Goal: Task Accomplishment & Management: Manage account settings

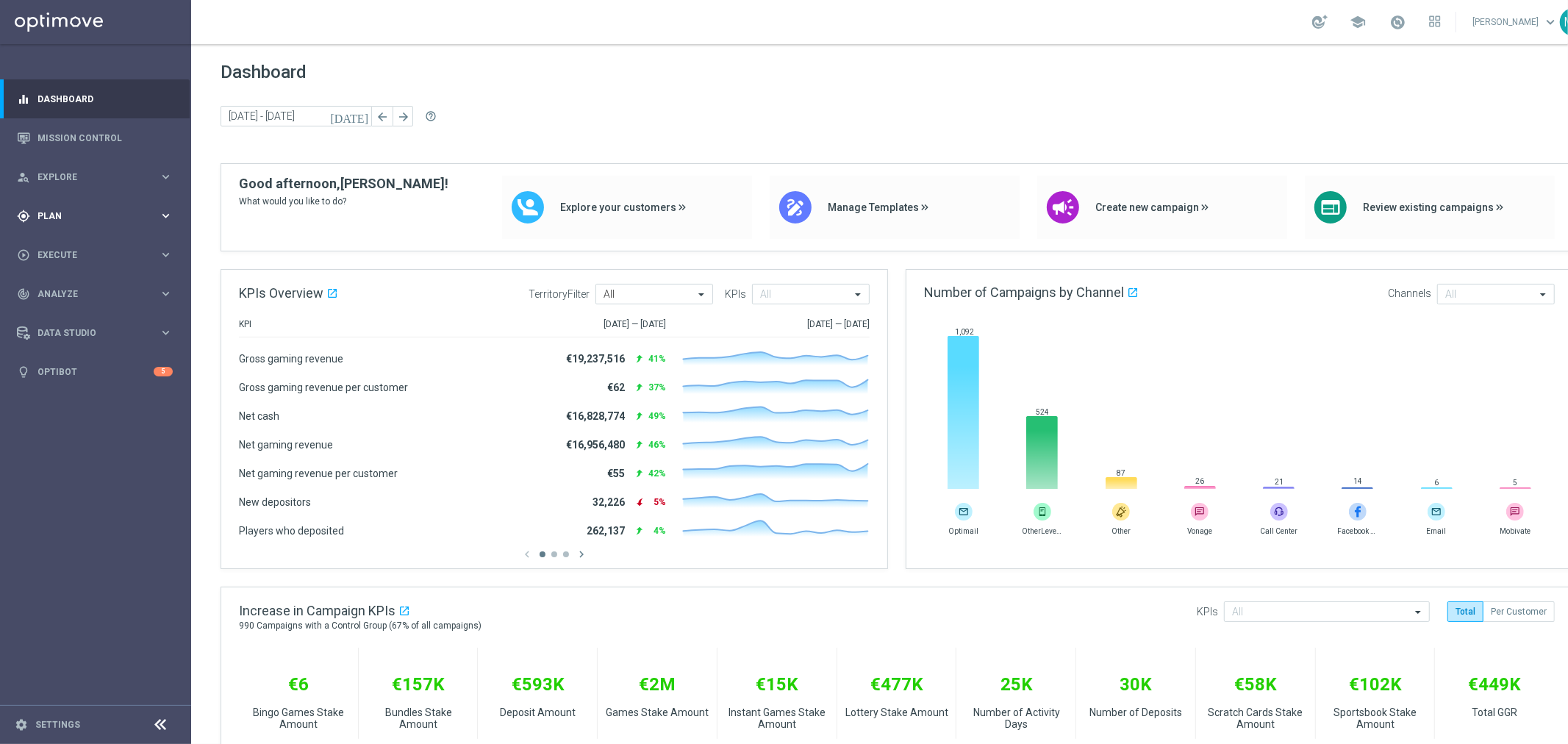
click at [80, 224] on div "gps_fixed Plan keyboard_arrow_right" at bounding box center [94, 216] width 190 height 39
click at [85, 356] on link "Realtime Triggers" at bounding box center [95, 356] width 114 height 12
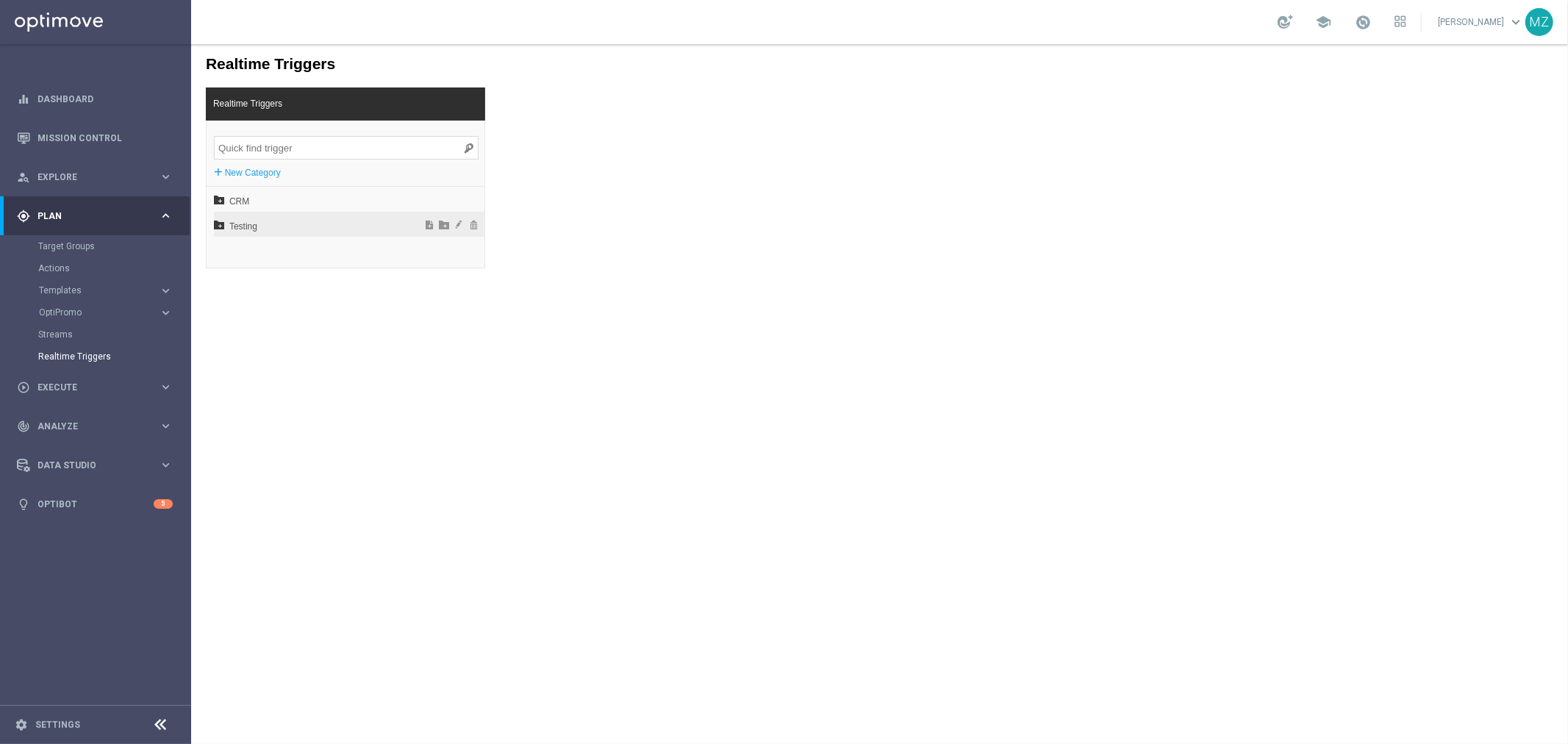
click at [221, 228] on icon at bounding box center [218, 223] width 10 height 10
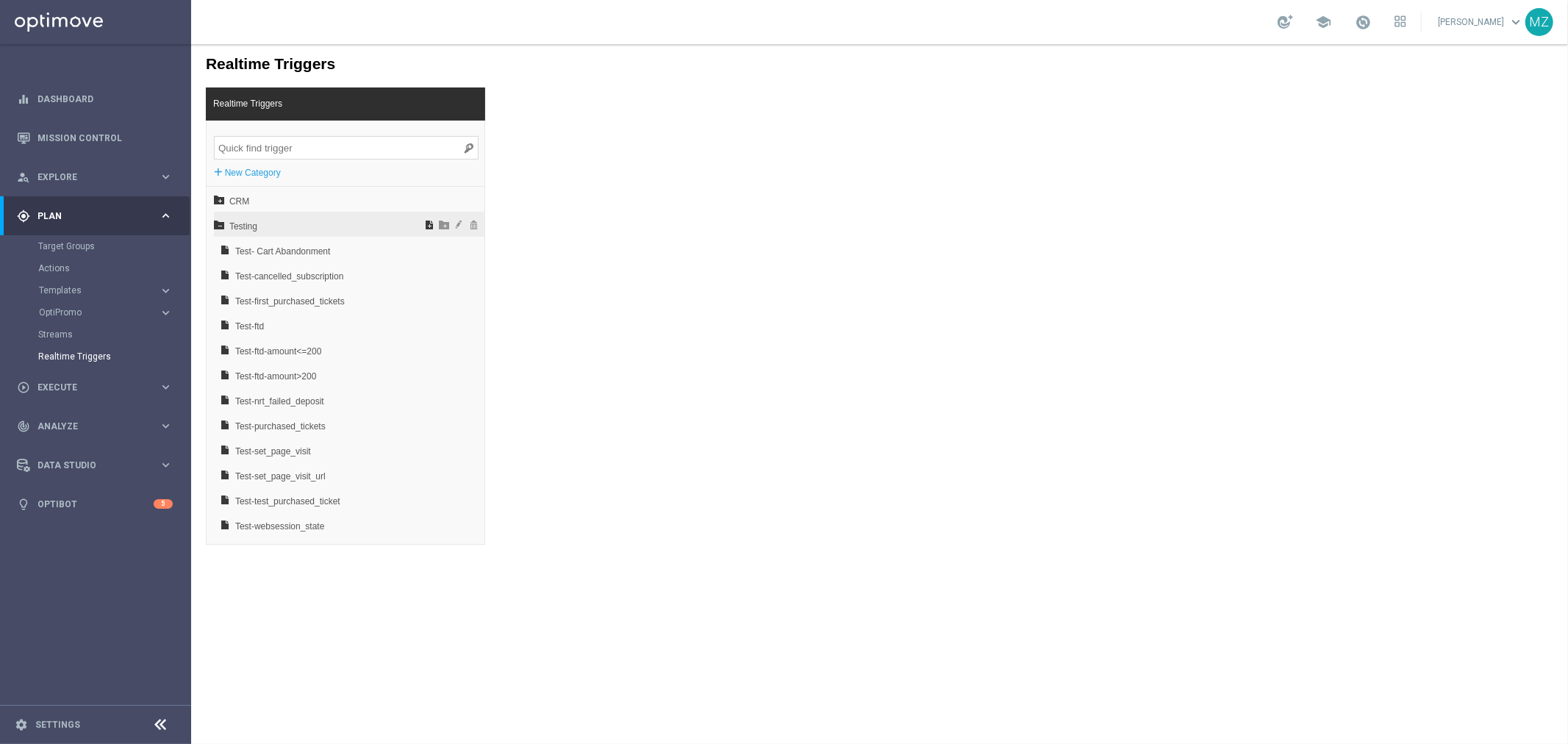
click at [429, 220] on span at bounding box center [429, 223] width 15 height 10
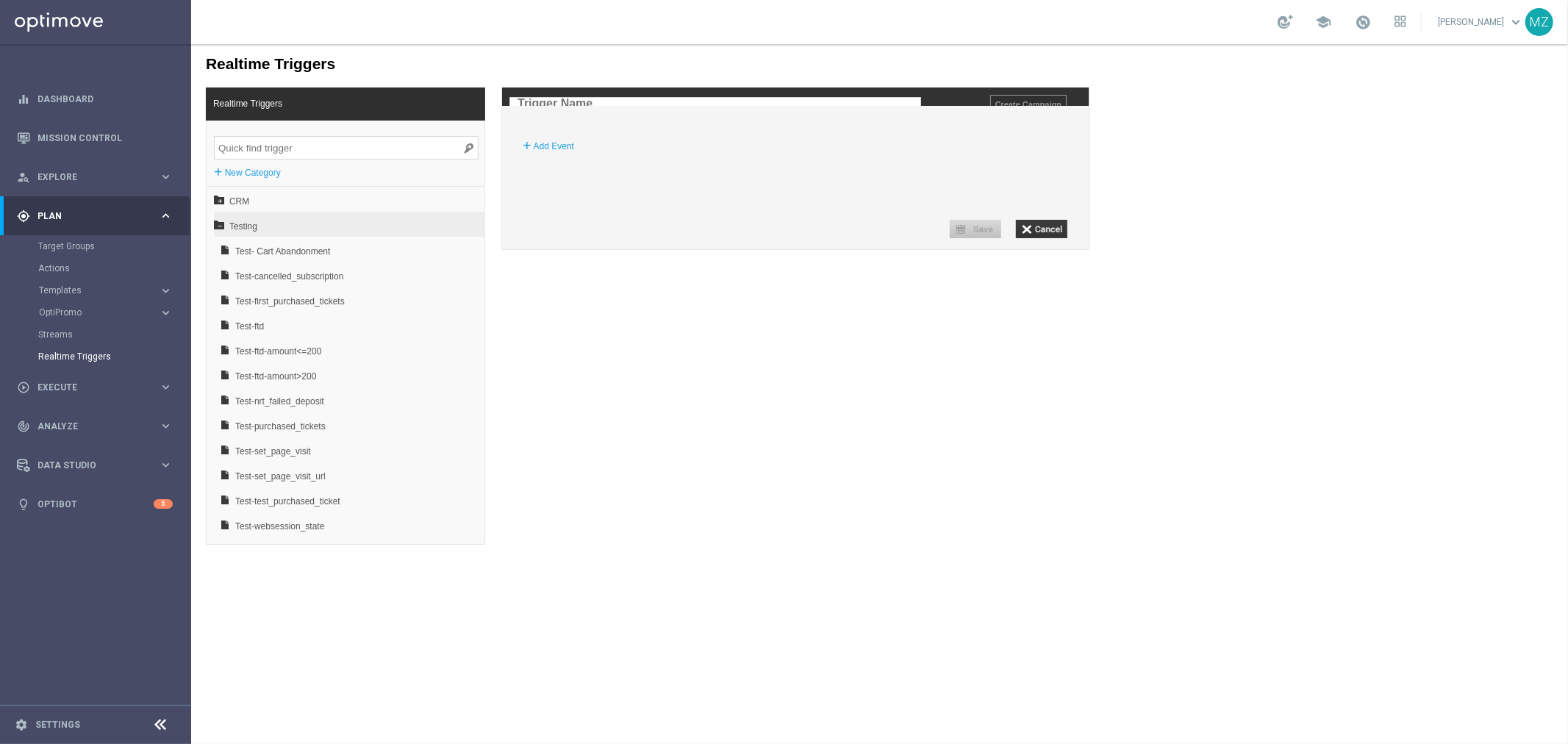
click at [603, 110] on input "text" at bounding box center [715, 103] width 412 height 13
type input "Test-"
click at [546, 97] on img at bounding box center [547, 101] width 8 height 9
click at [541, 102] on input "Test-deposit" at bounding box center [715, 103] width 412 height 13
type input "Test-deposit"
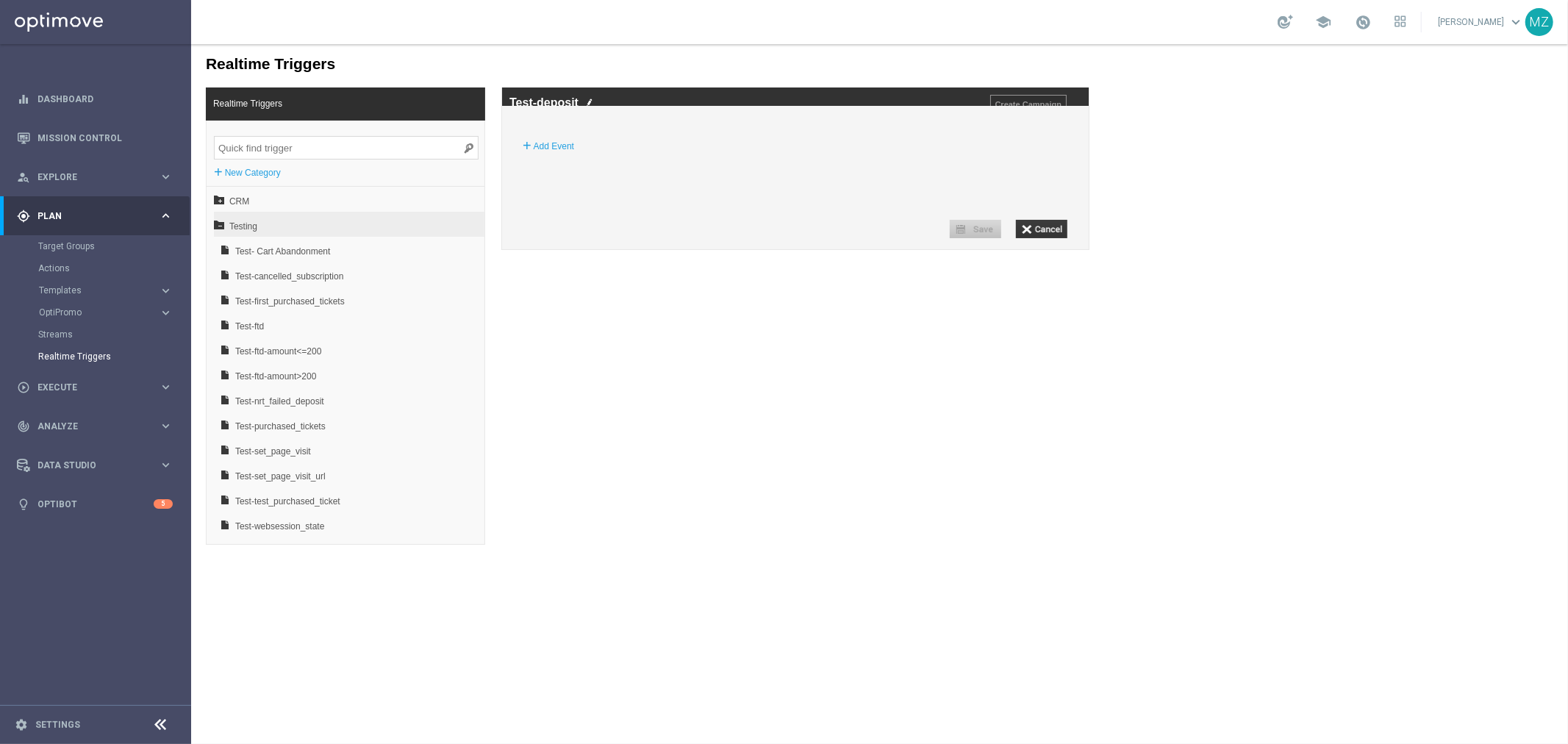
click at [662, 159] on div "+ Add Event" at bounding box center [801, 145] width 573 height 26
click at [565, 153] on label "Add Event" at bounding box center [553, 145] width 40 height 15
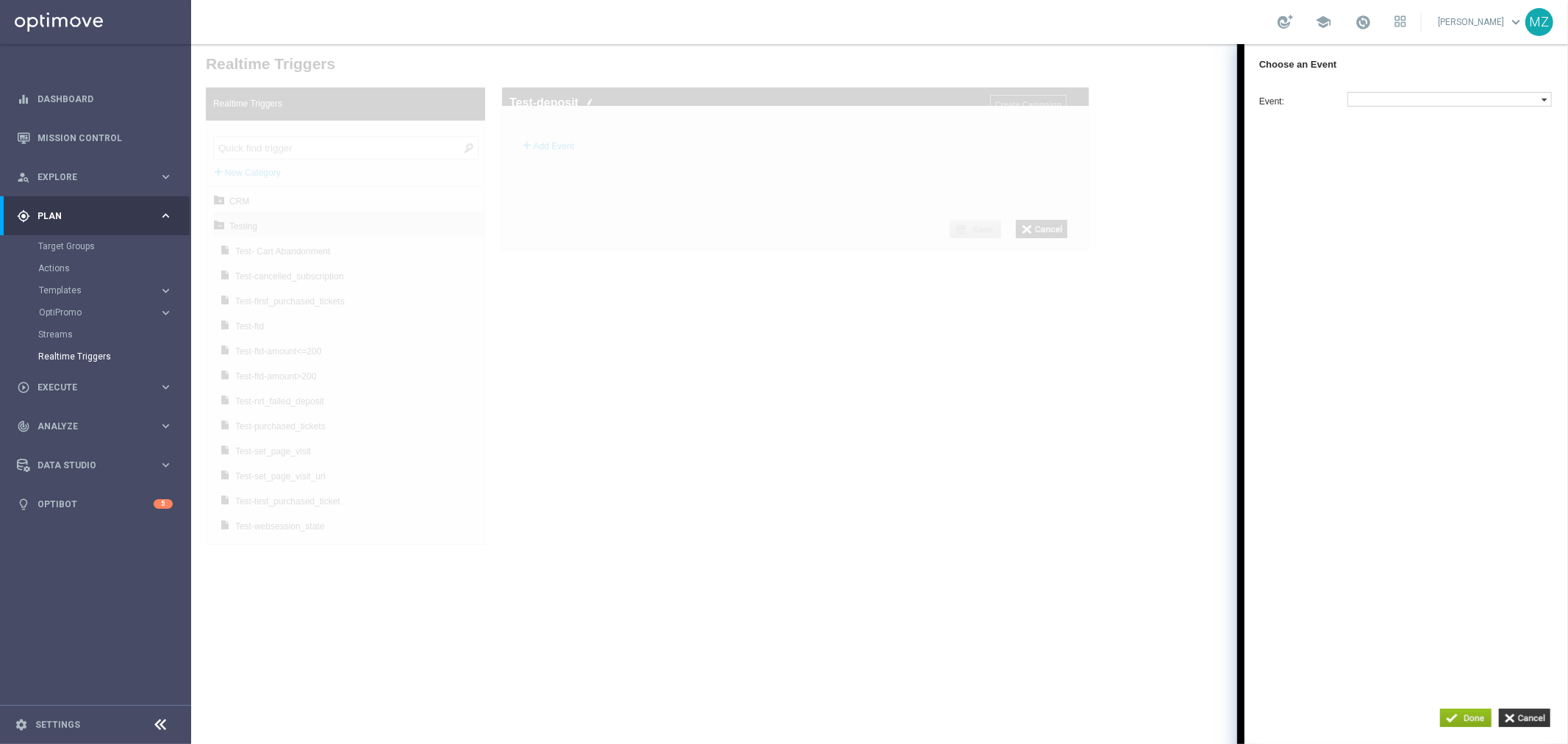
click at [1382, 93] on label at bounding box center [1444, 98] width 193 height 13
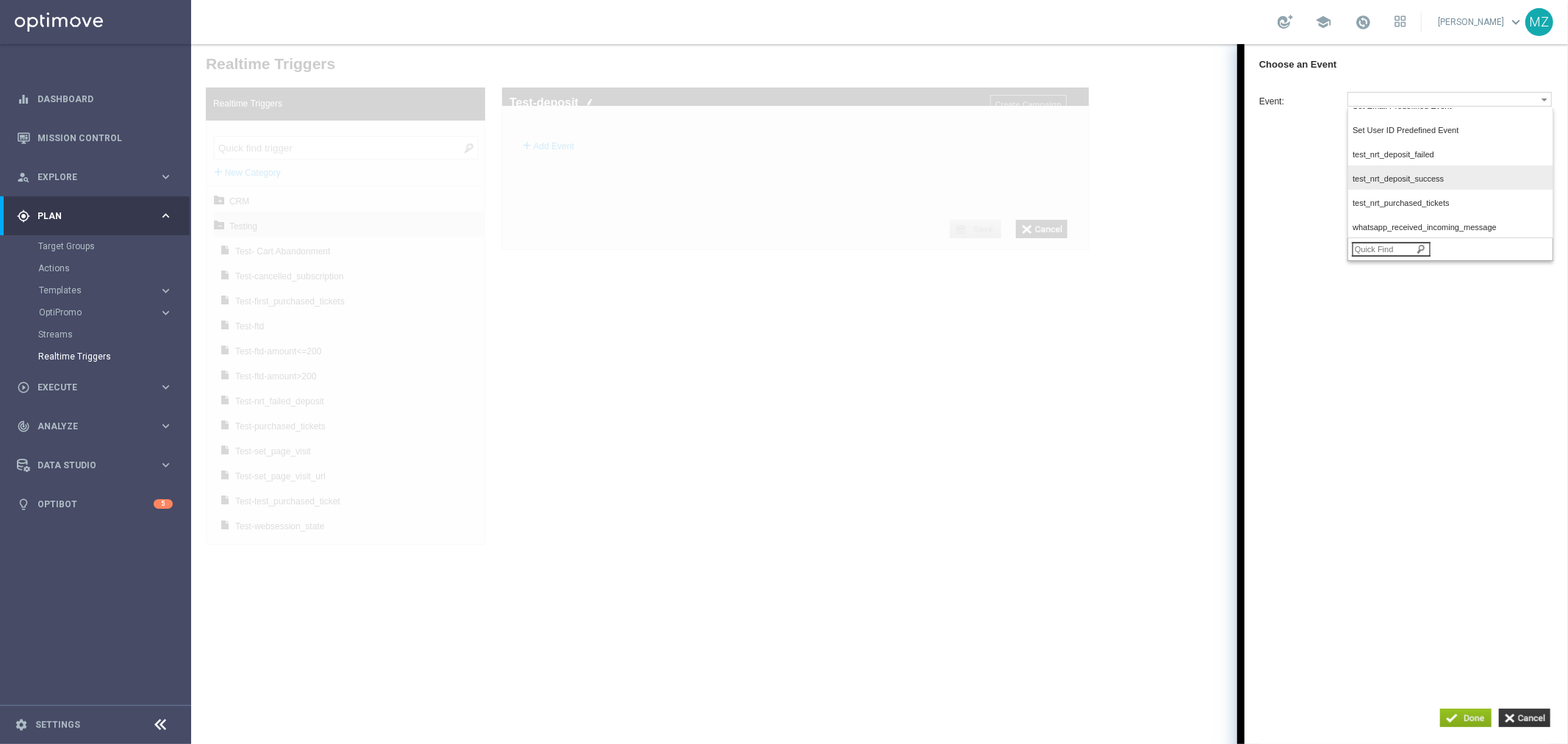
click at [1430, 182] on span "test_nrt_deposit_success" at bounding box center [1446, 178] width 188 height 9
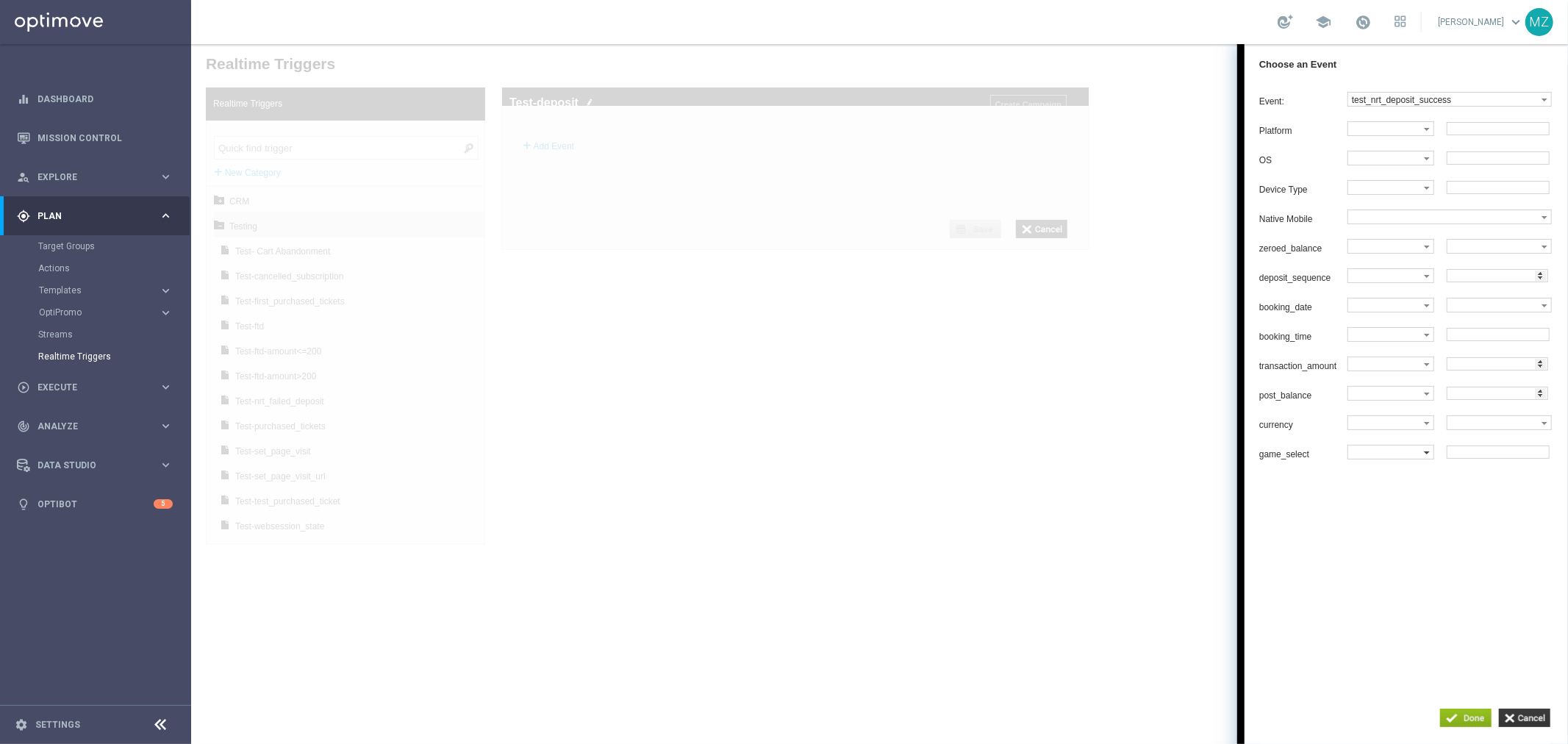
click at [1380, 135] on label at bounding box center [1385, 128] width 76 height 13
click at [1488, 135] on input "text" at bounding box center [1498, 128] width 103 height 13
click at [1388, 135] on label at bounding box center [1385, 128] width 76 height 13
click at [1384, 483] on span "Equals" at bounding box center [1387, 478] width 70 height 9
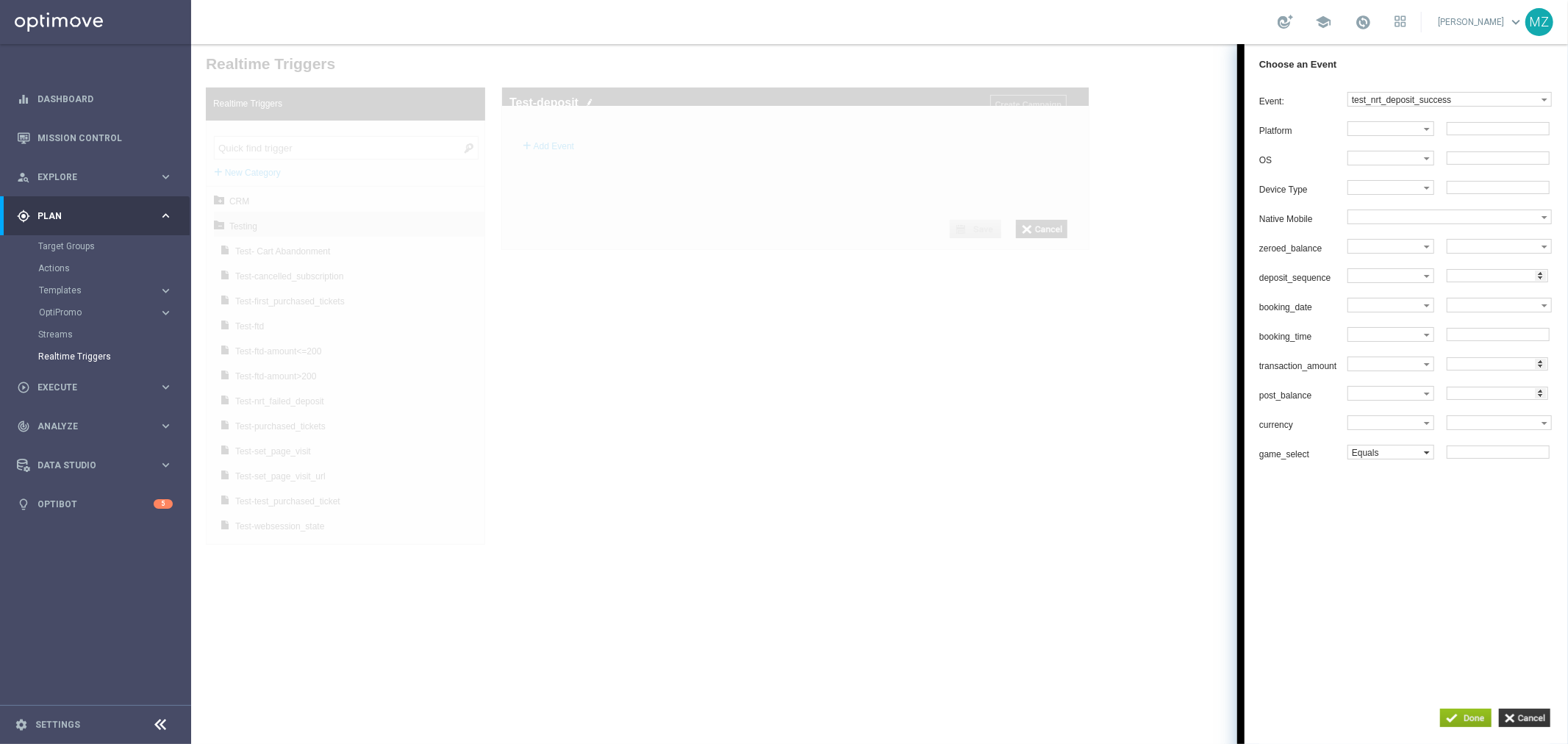
click at [1412, 135] on label "Equals" at bounding box center [1385, 128] width 76 height 13
click at [1389, 561] on span "One of" at bounding box center [1387, 557] width 70 height 9
click at [1484, 135] on input "text" at bounding box center [1498, 128] width 103 height 13
click at [1375, 135] on label "One of" at bounding box center [1385, 128] width 76 height 13
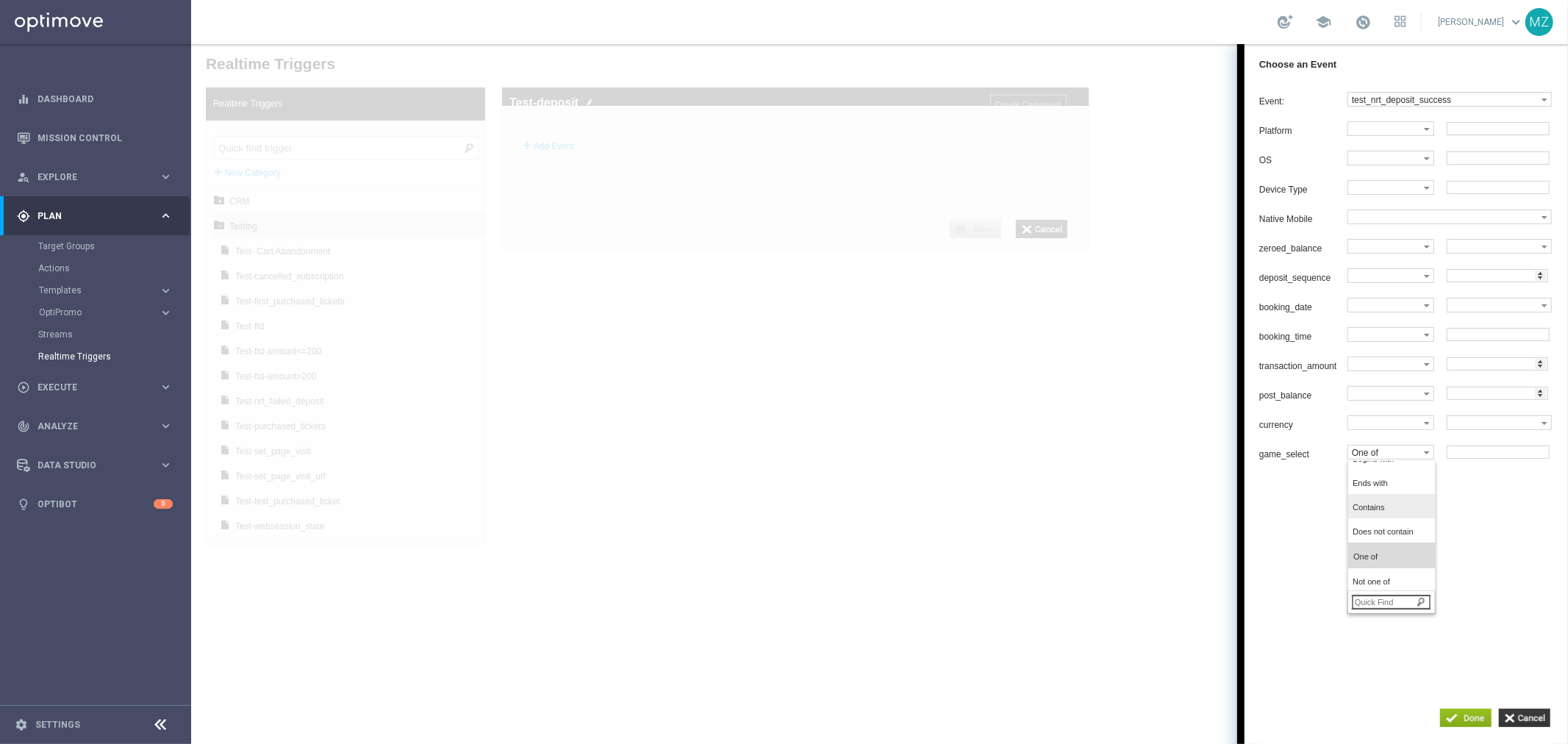
scroll to position [0, 0]
click at [1281, 541] on div "Event: test_nrt_deposit_success dummy_event_test nrt_abandondcart nrt_cancelled…" at bounding box center [1406, 376] width 323 height 585
click at [1146, 483] on div at bounding box center [879, 393] width 1377 height 700
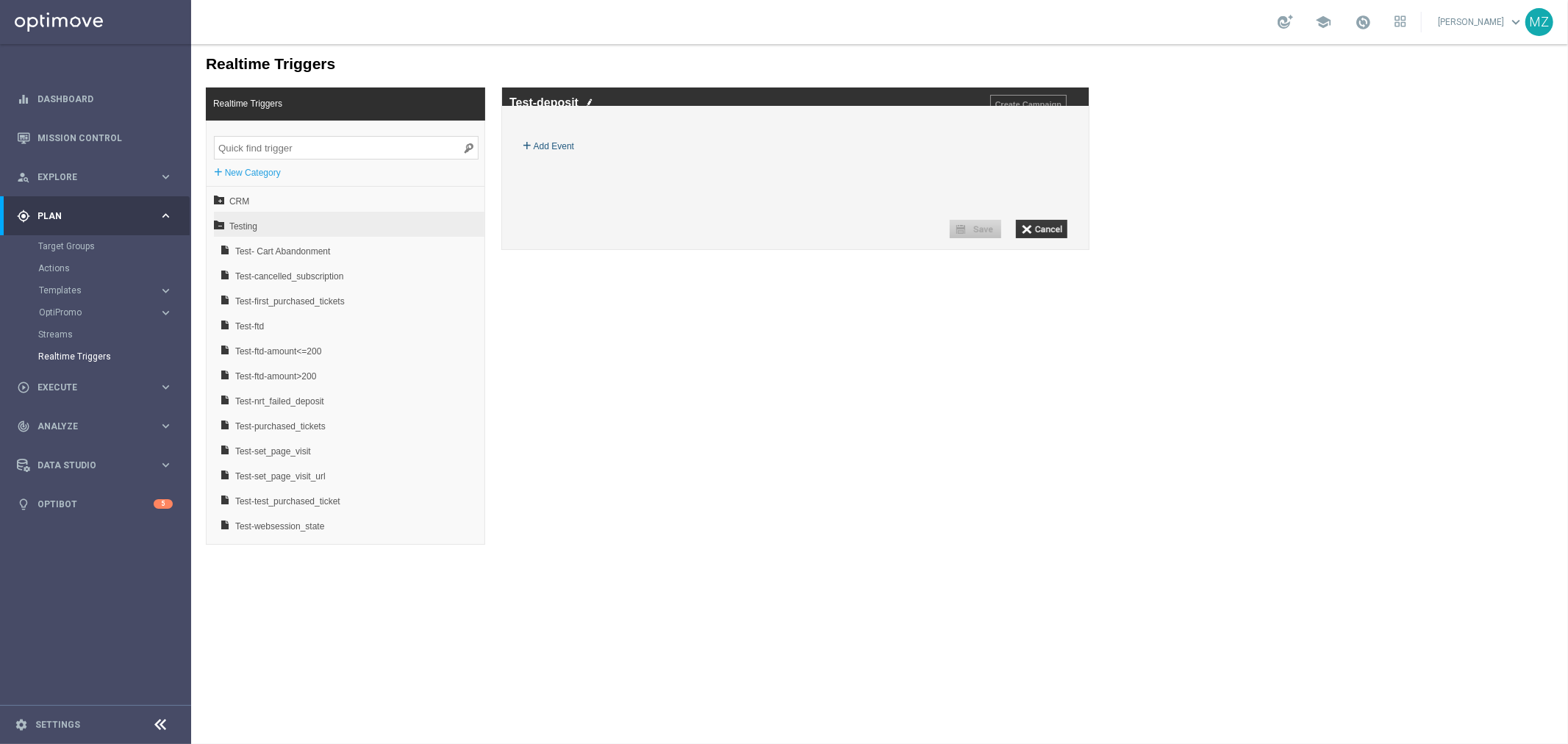
click at [558, 153] on label "Add Event" at bounding box center [553, 145] width 40 height 15
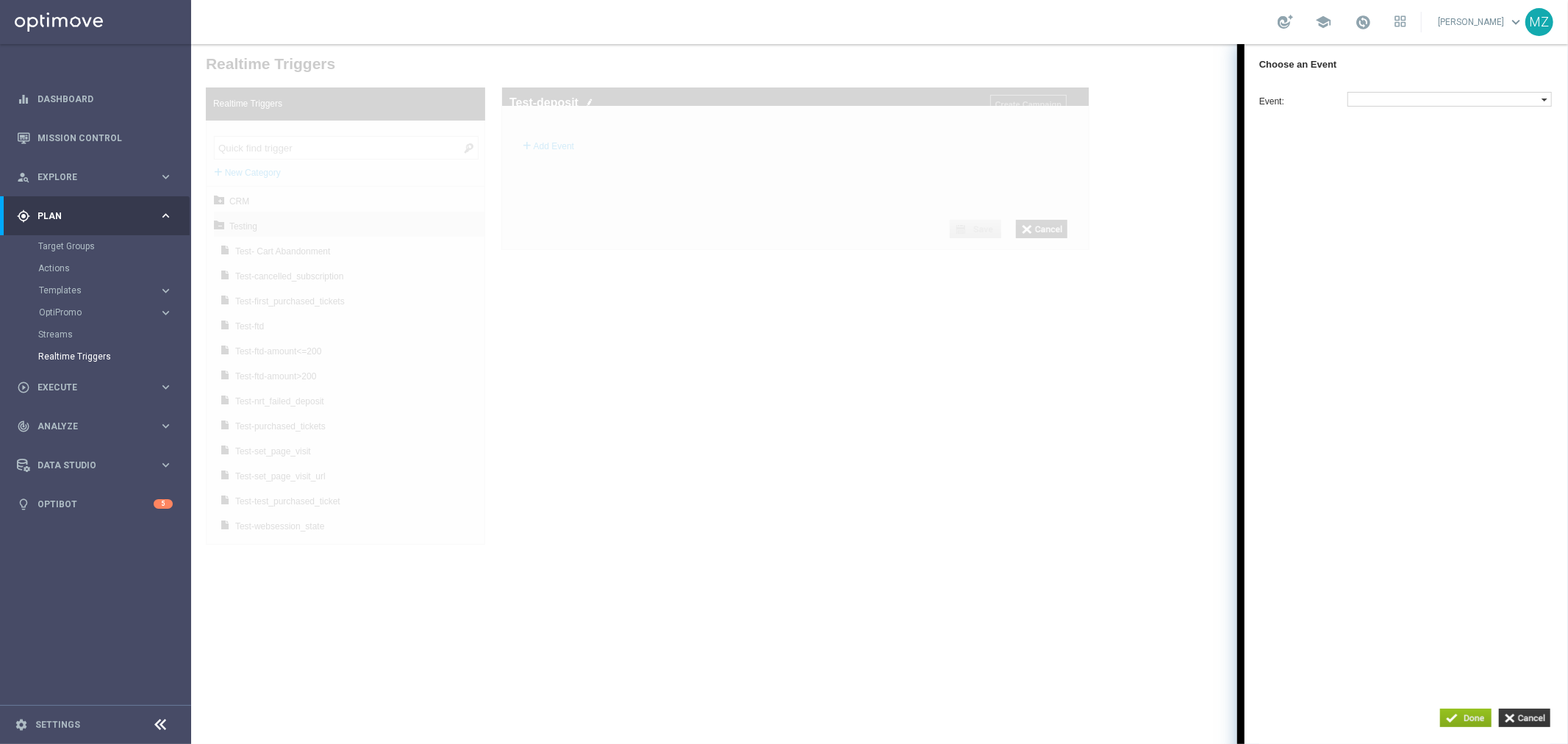
click at [1471, 98] on label at bounding box center [1444, 98] width 193 height 13
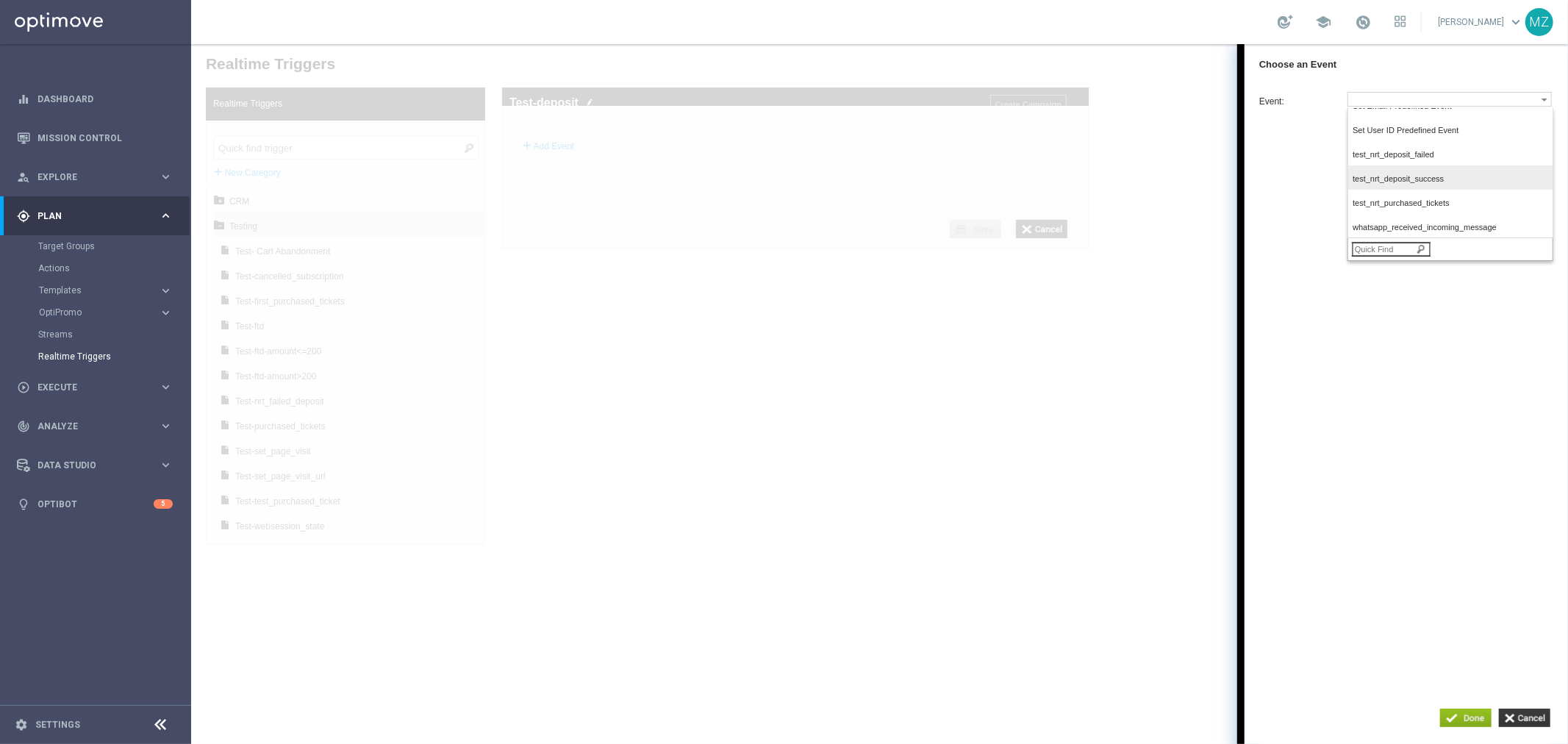
click at [1460, 181] on span "test_nrt_deposit_success" at bounding box center [1446, 178] width 188 height 9
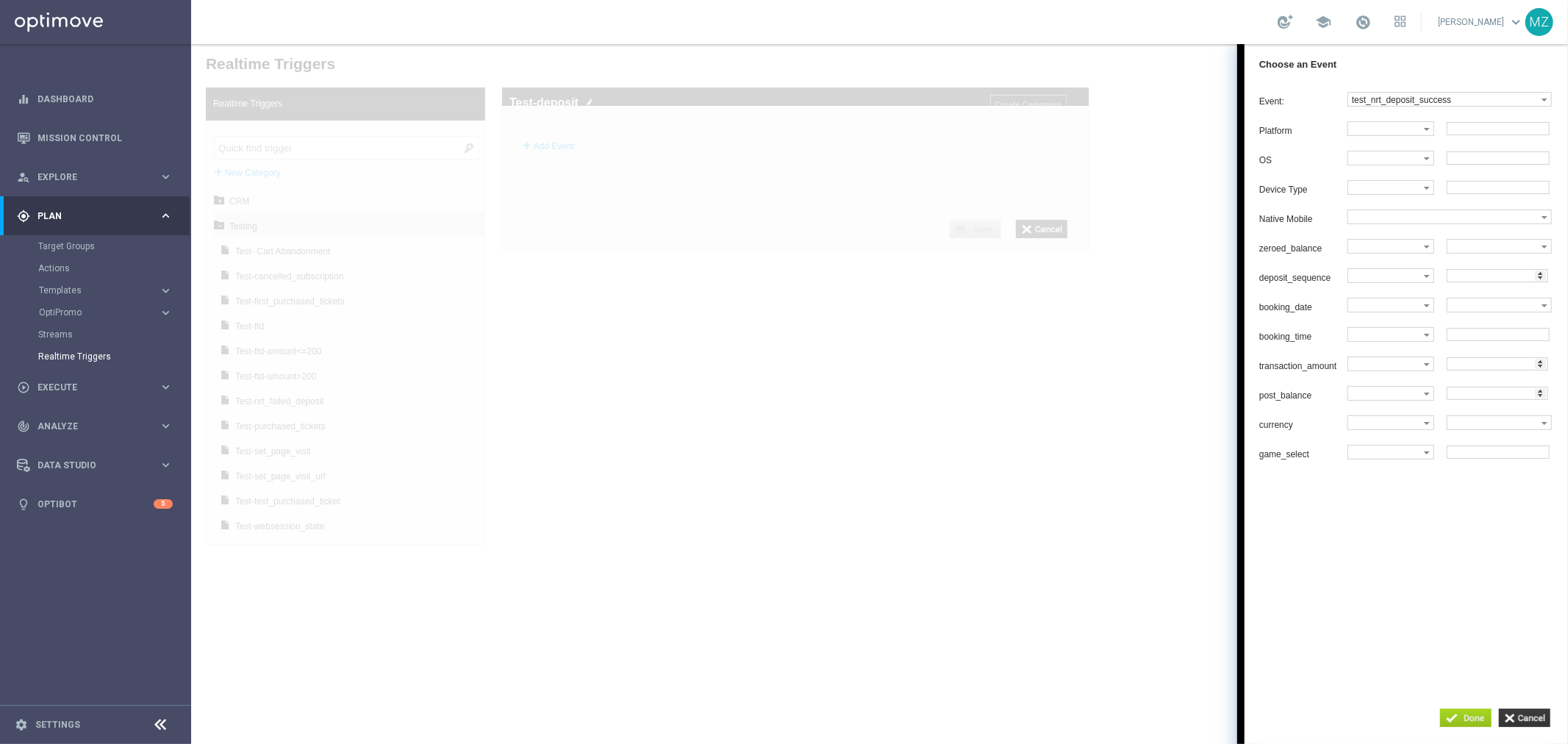
click at [1466, 716] on input "button" at bounding box center [1465, 717] width 52 height 19
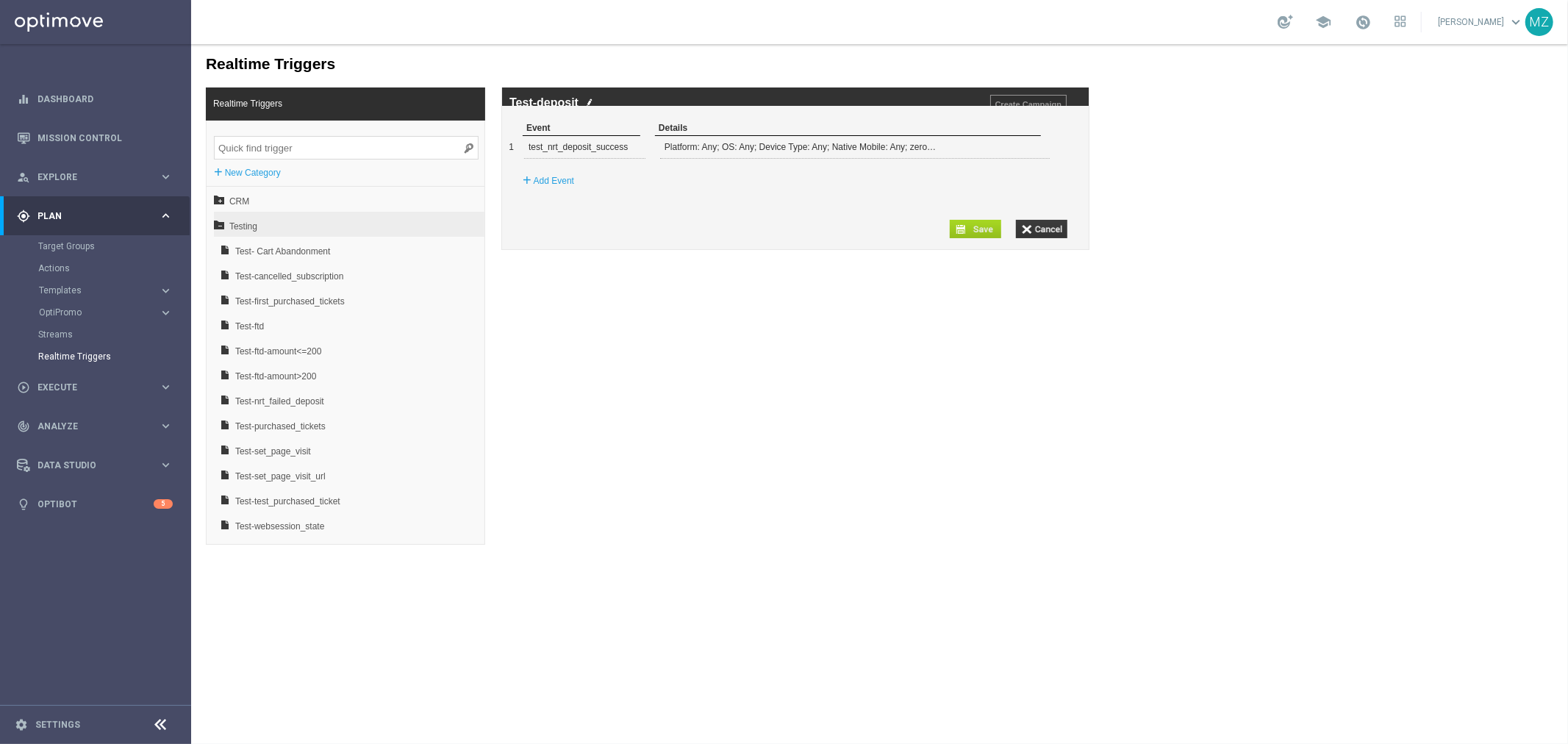
click at [978, 237] on input "button" at bounding box center [975, 228] width 52 height 19
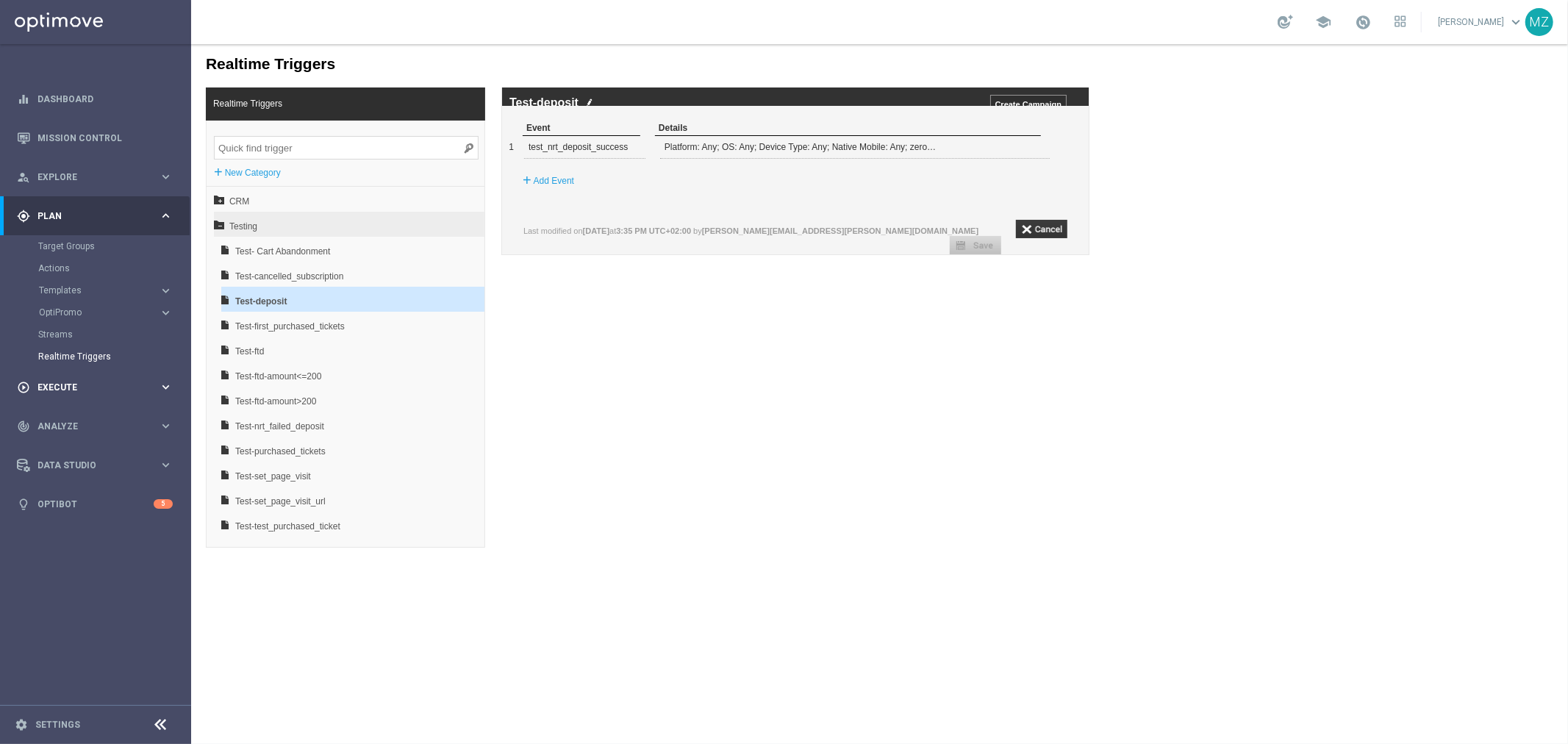
click at [73, 383] on span "Execute" at bounding box center [97, 387] width 121 height 9
click at [108, 171] on div "person_search Explore" at bounding box center [87, 177] width 142 height 13
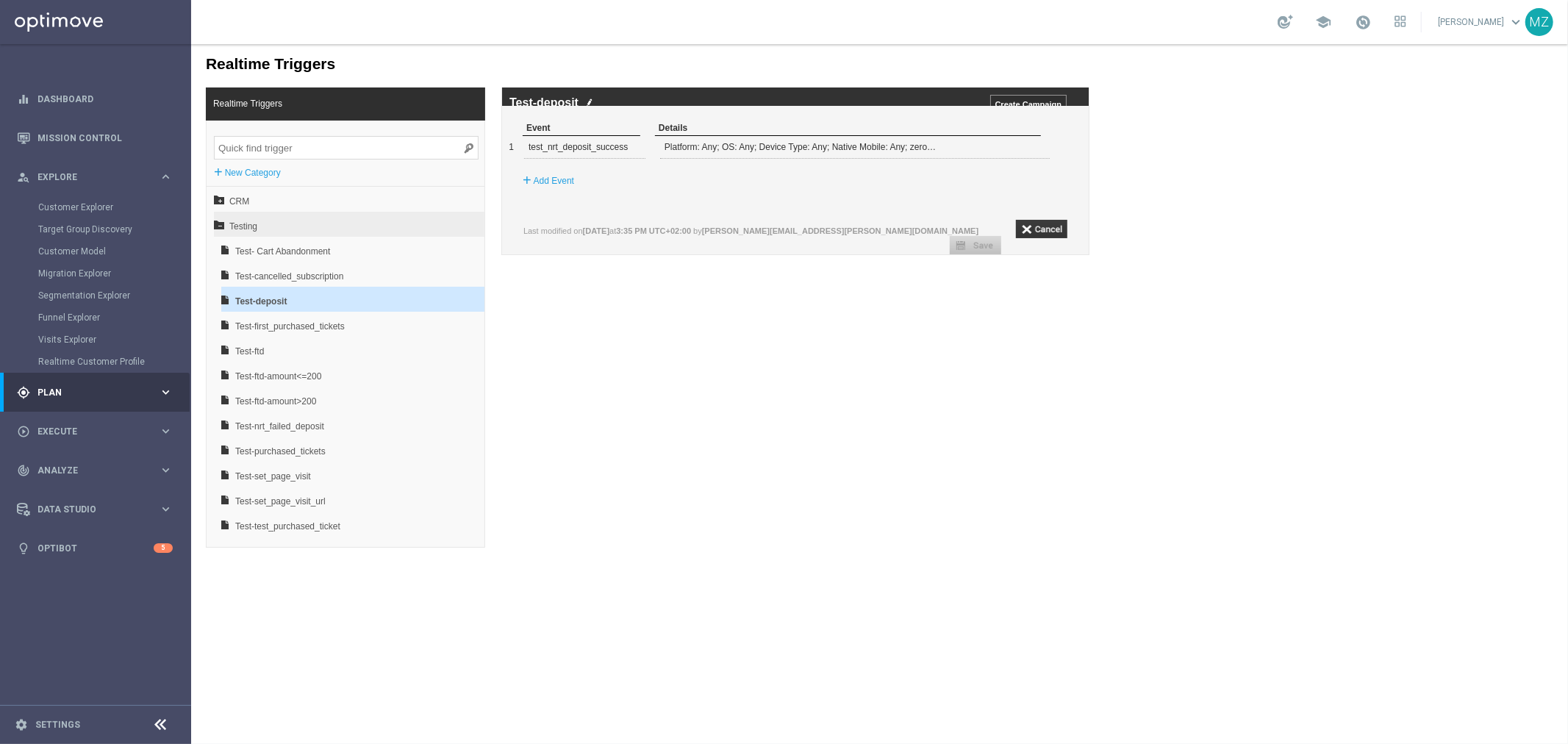
click at [85, 398] on div "gps_fixed Plan" at bounding box center [87, 392] width 142 height 13
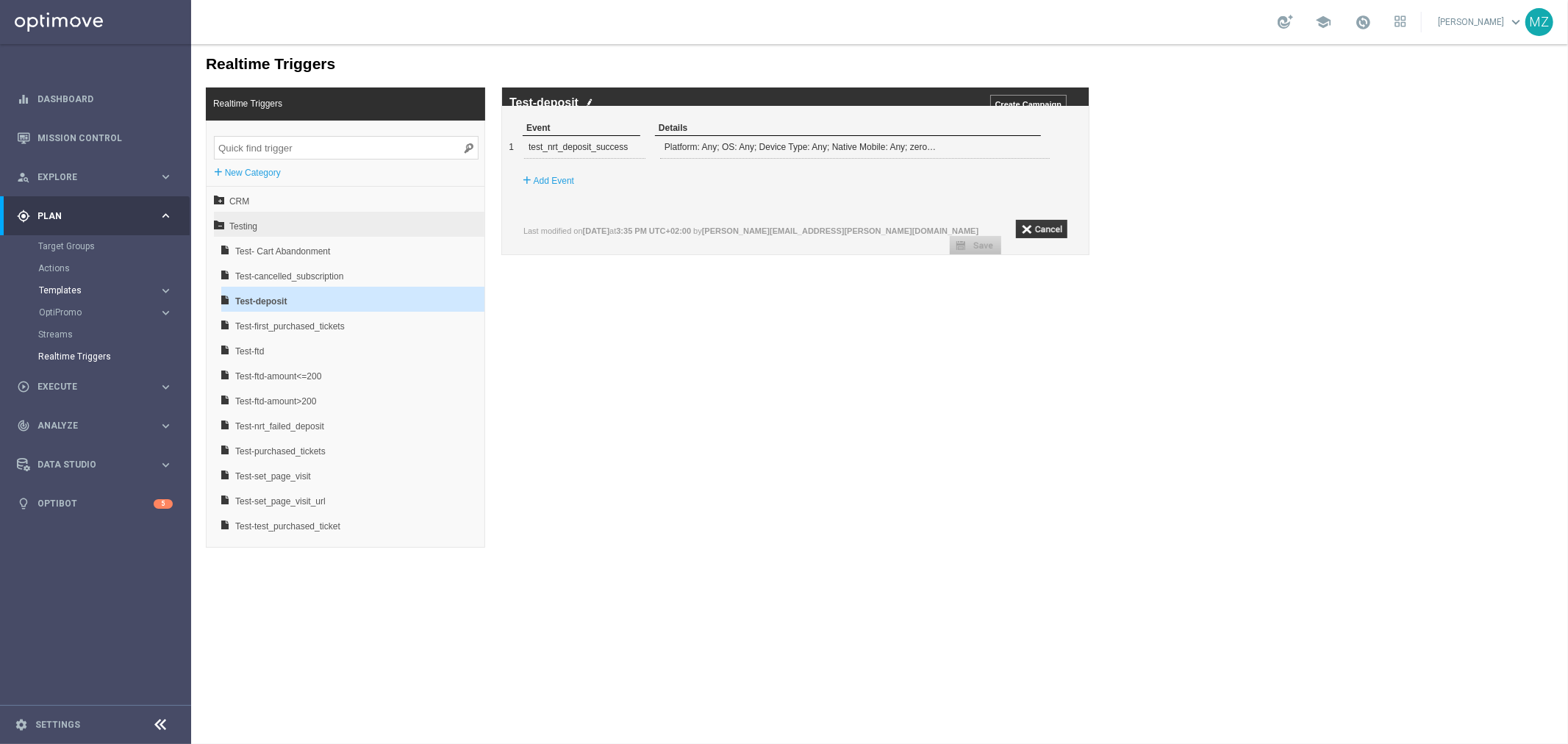
click at [93, 288] on span "Templates" at bounding box center [91, 290] width 105 height 9
click at [81, 312] on link "Optimail" at bounding box center [99, 312] width 108 height 12
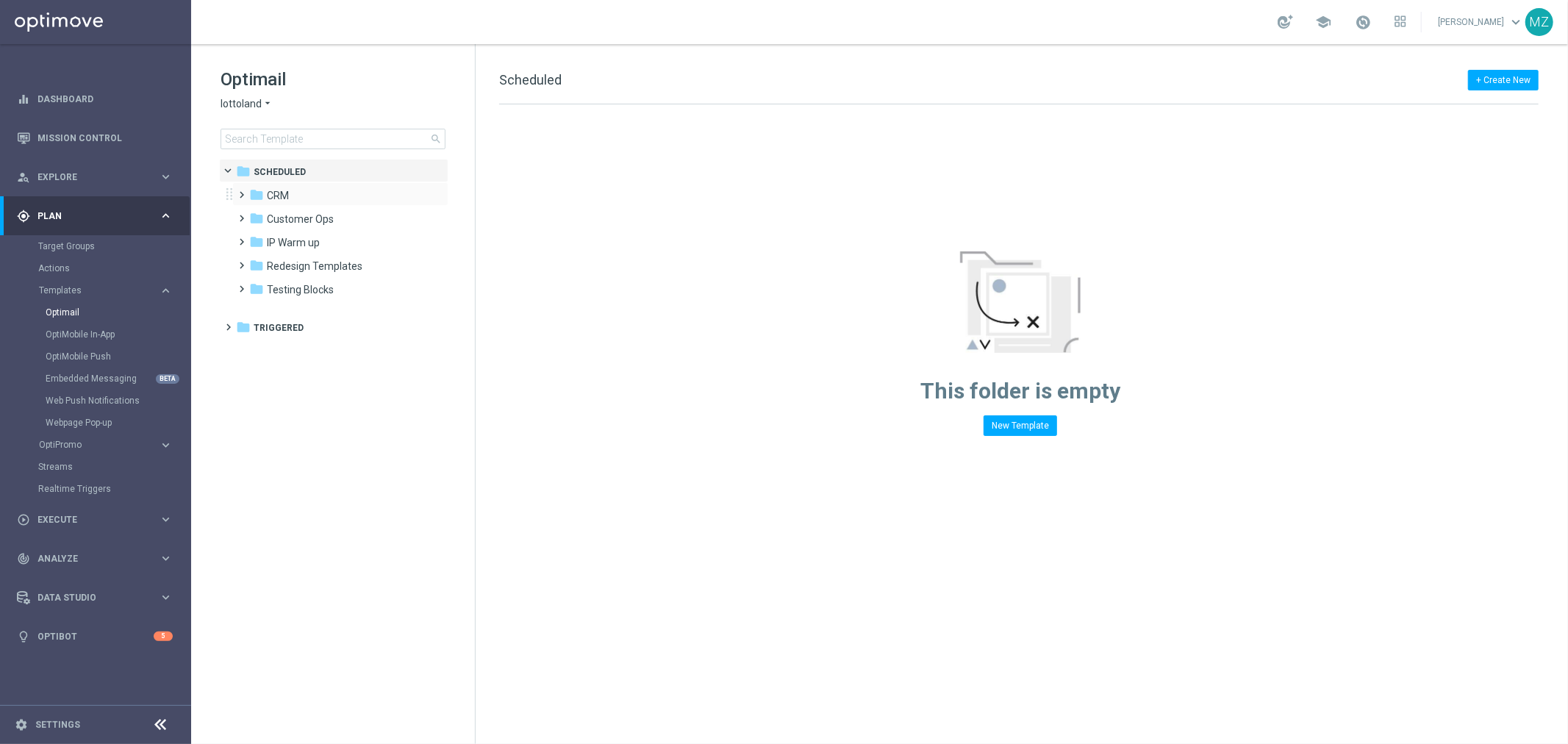
click at [241, 191] on span at bounding box center [239, 189] width 7 height 6
click at [256, 285] on span at bounding box center [254, 282] width 7 height 6
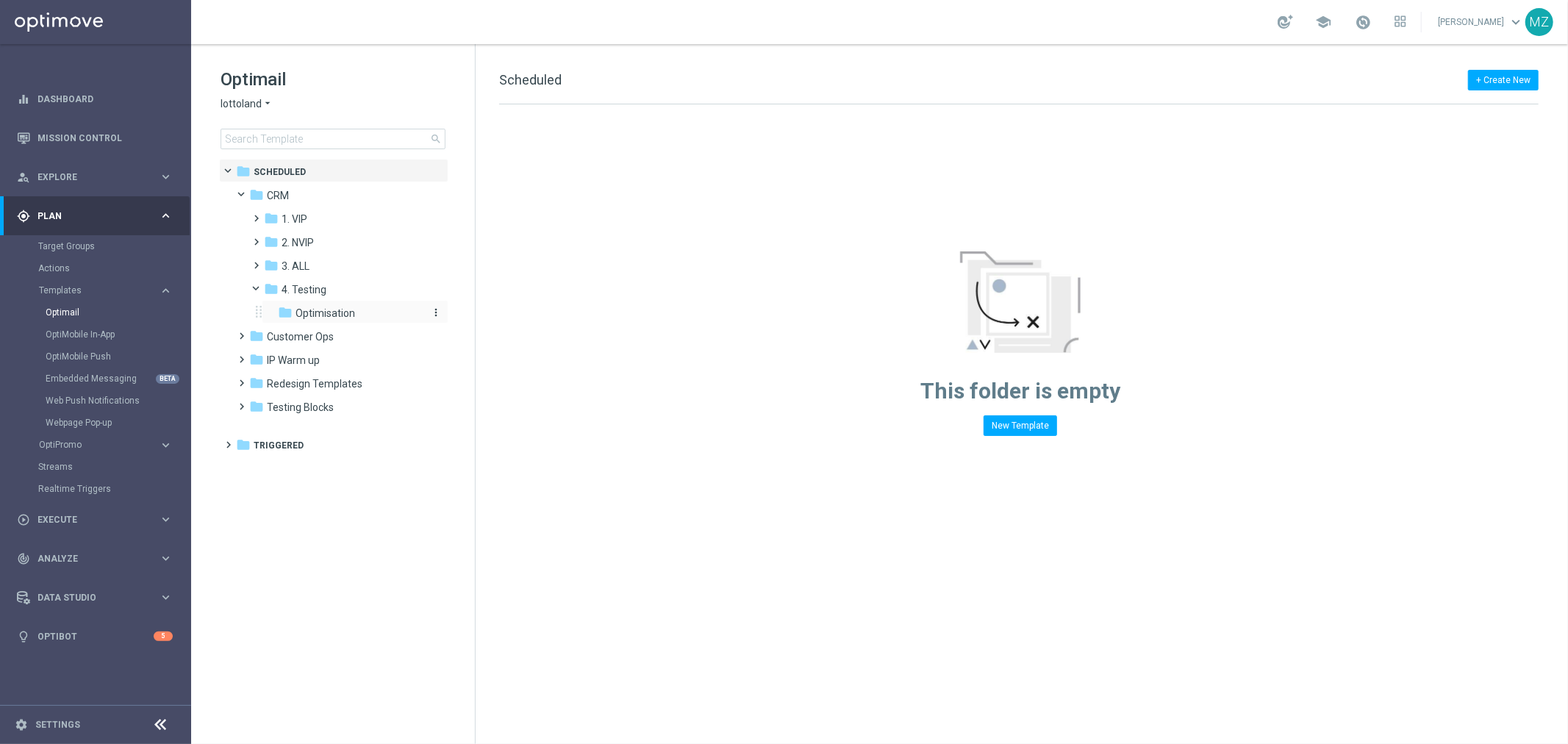
click at [324, 319] on span "Optimisation" at bounding box center [325, 312] width 60 height 13
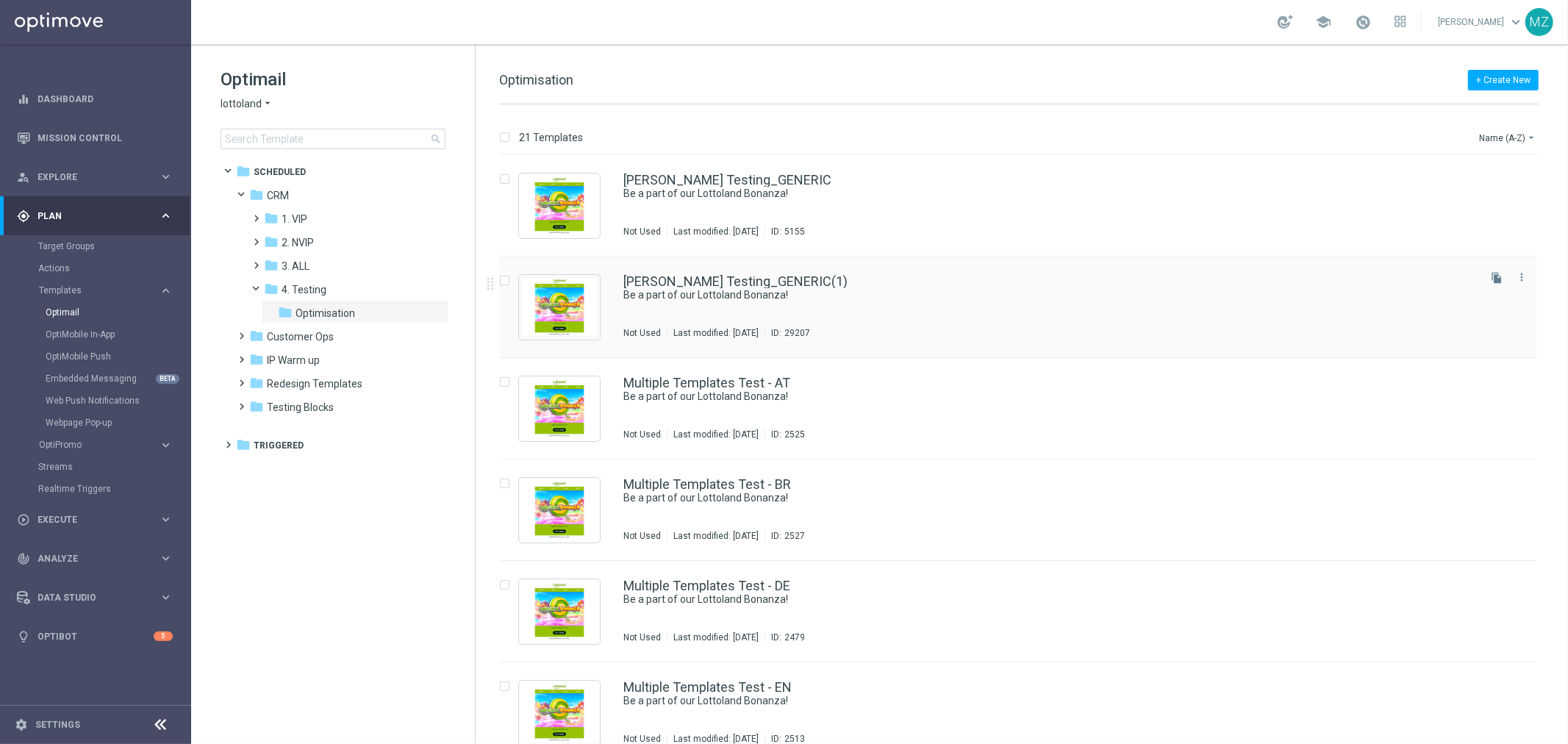
click at [1281, 317] on div "Magda Testing_GENERIC(1) Be a part of our Lottoland Bonanza! Not Used Last modi…" at bounding box center [1050, 306] width 852 height 64
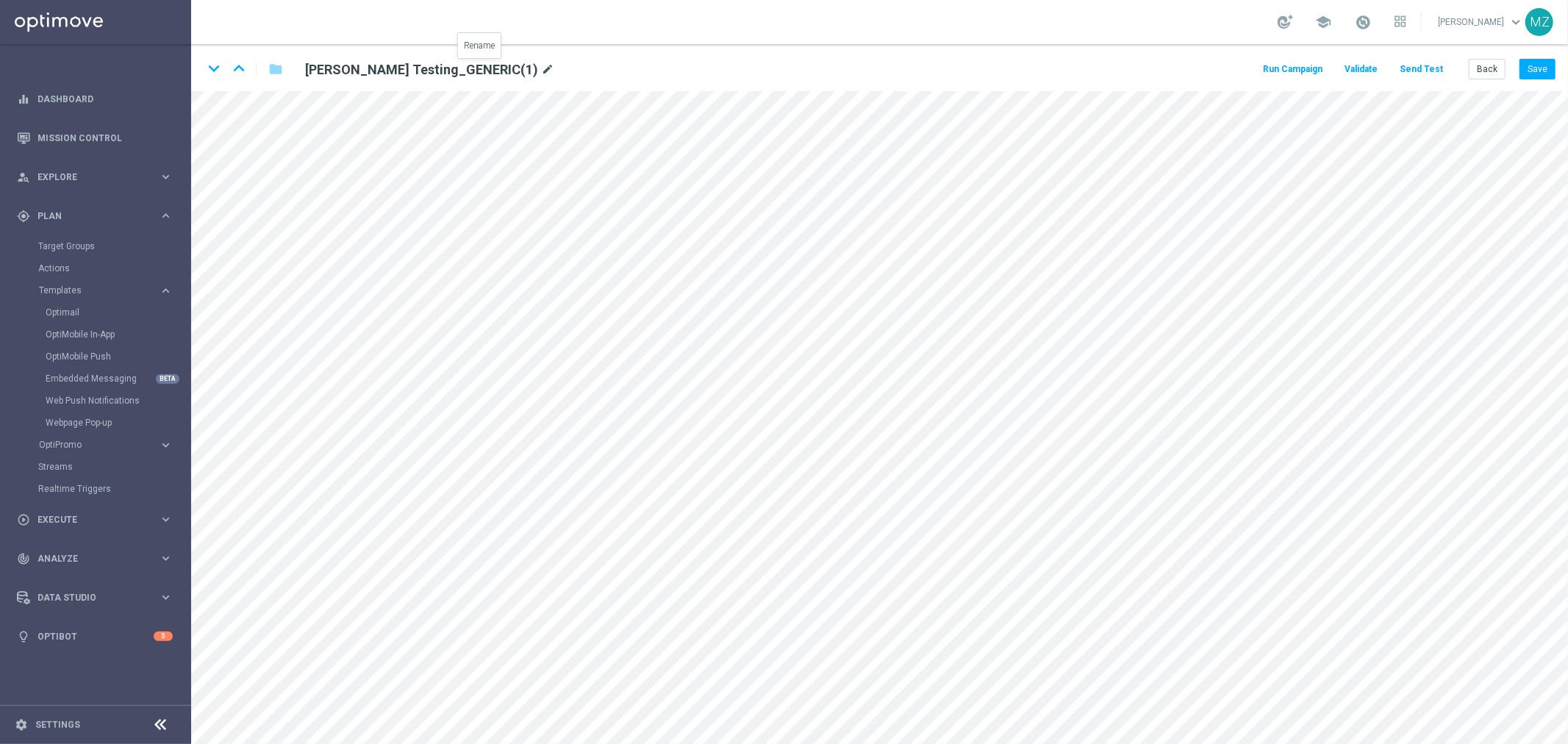
click at [541, 68] on icon "mode_edit" at bounding box center [548, 70] width 13 height 18
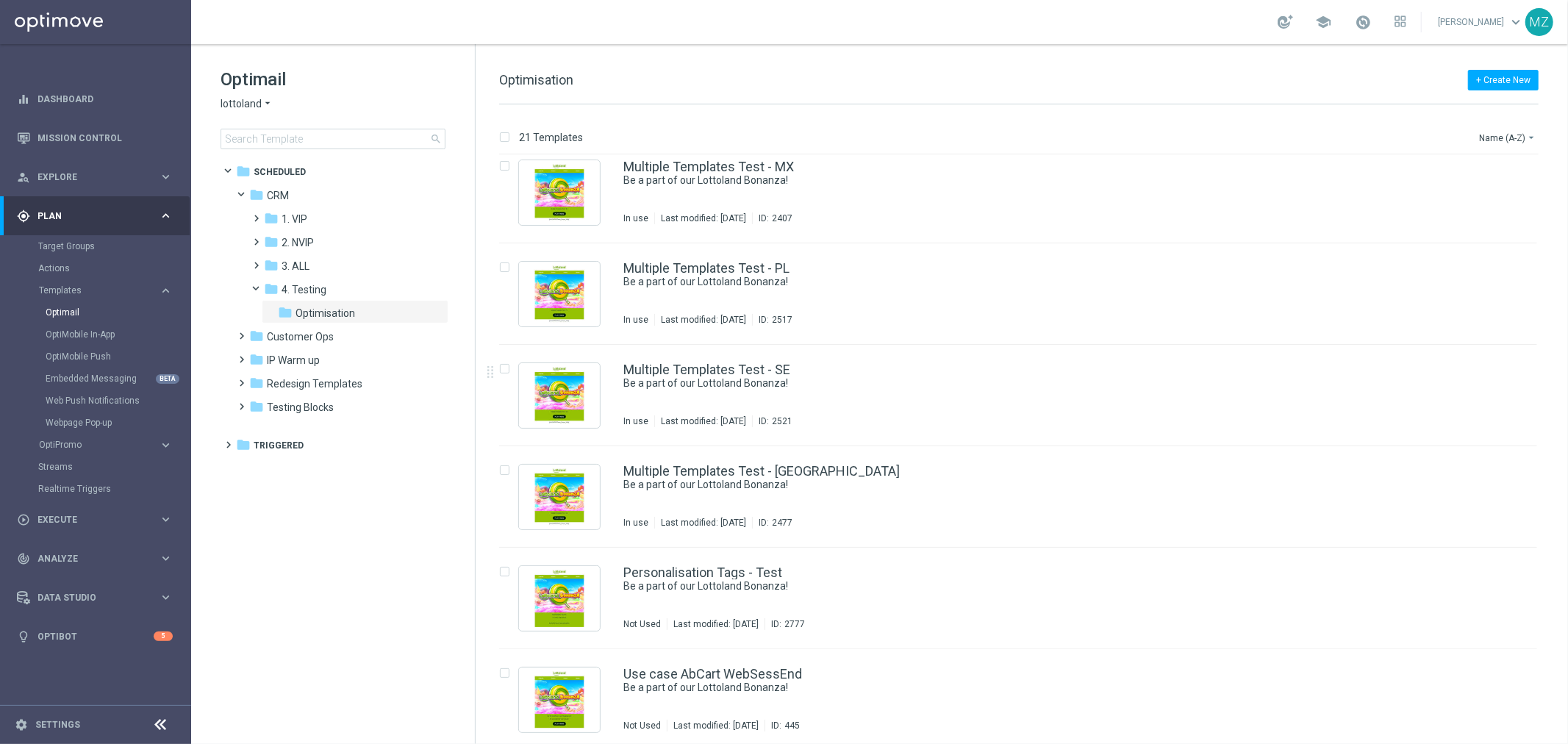
scroll to position [1333, 0]
click at [351, 284] on div "folder 4. Testing" at bounding box center [342, 290] width 156 height 17
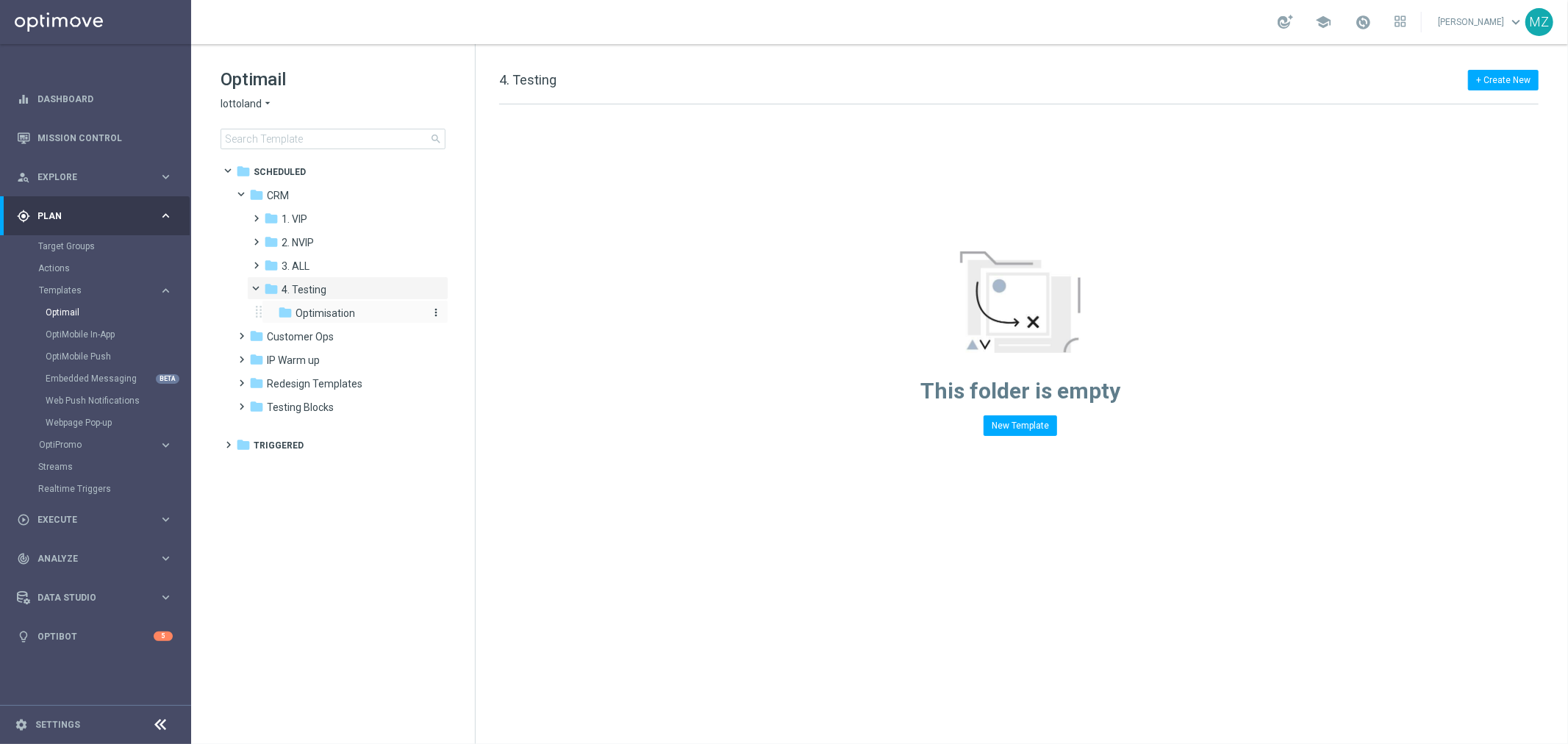
click at [342, 310] on span "Optimisation" at bounding box center [325, 312] width 60 height 13
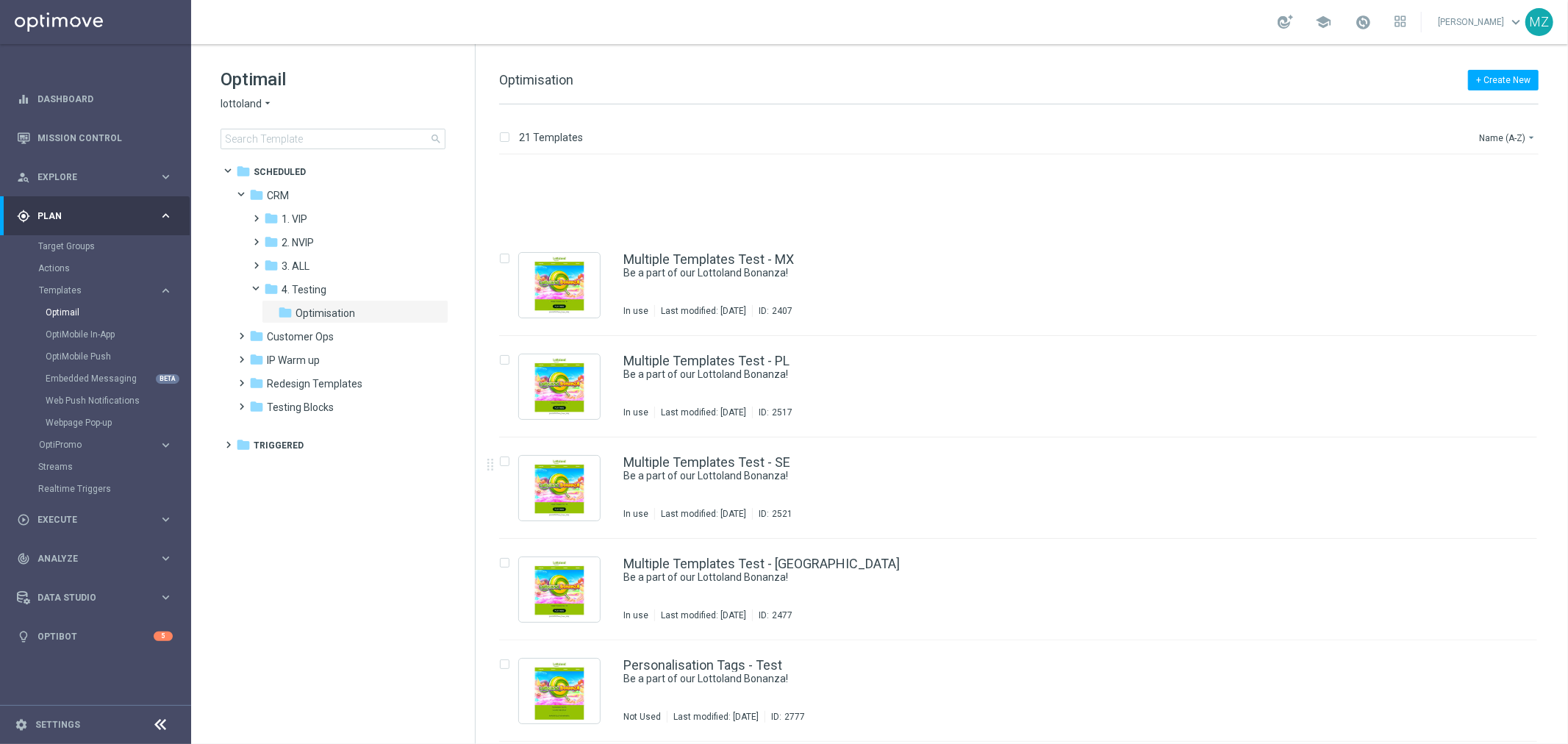
scroll to position [1541, 0]
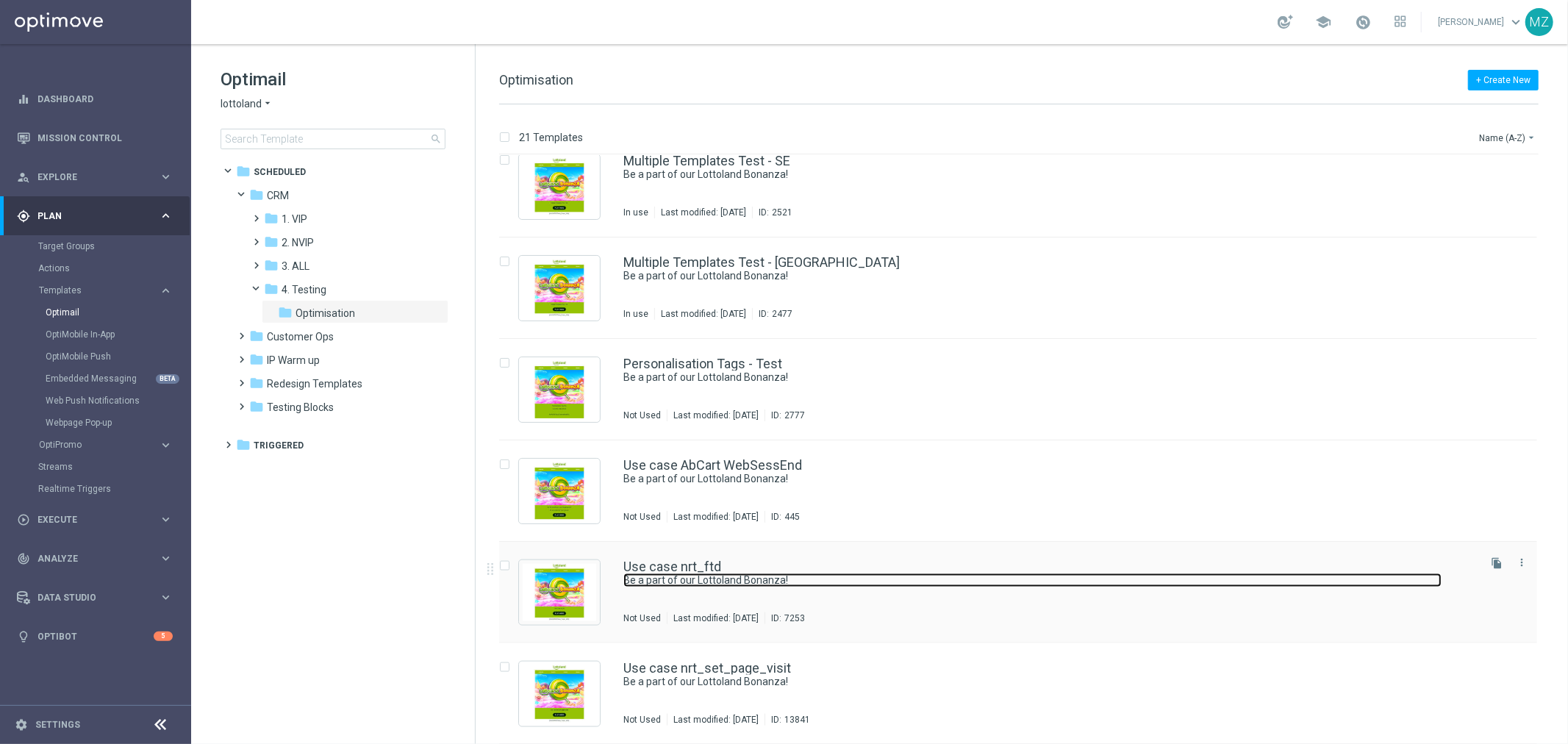
click at [750, 573] on link "Be a part of our Lottoland Bonanza!" at bounding box center [1033, 580] width 818 height 14
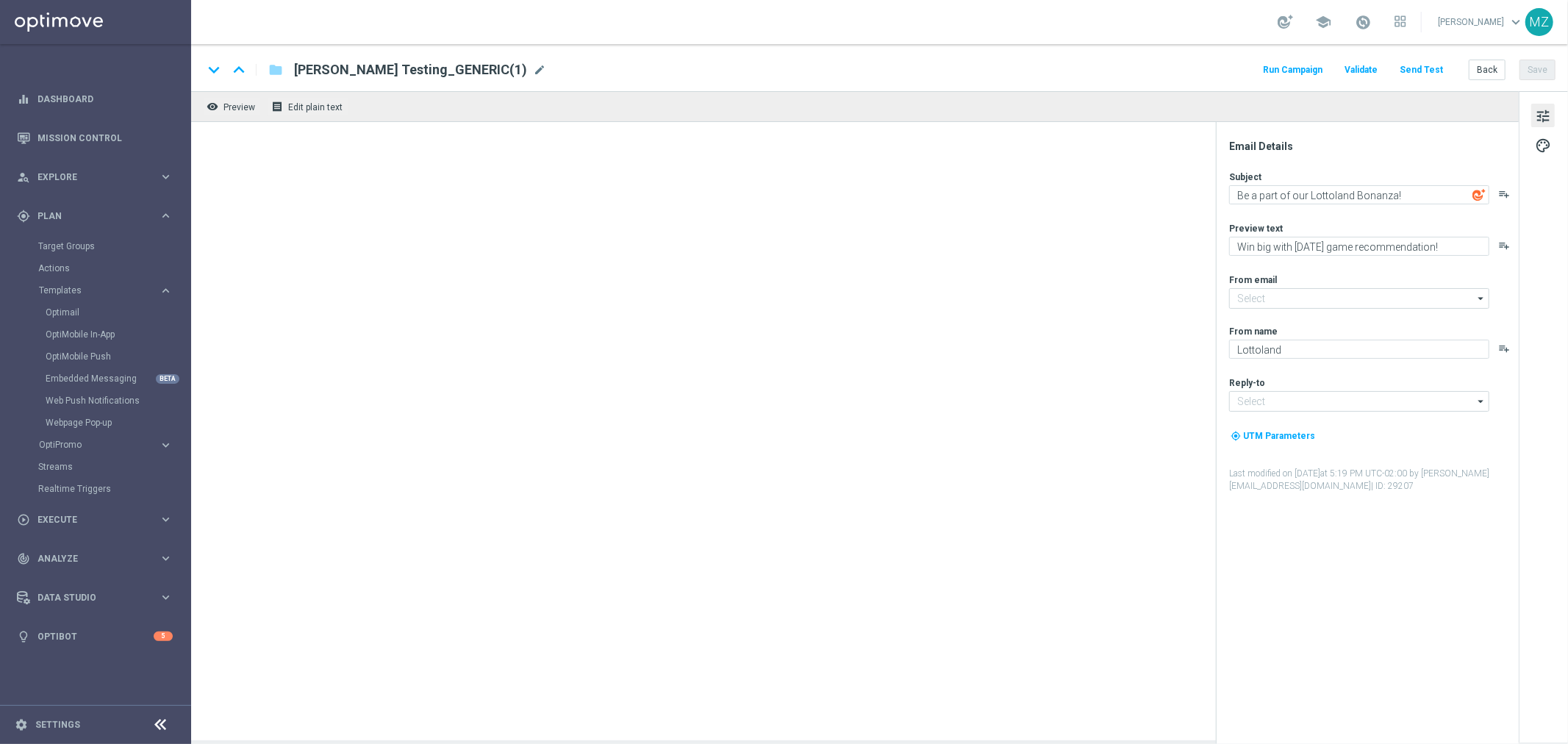
type input "[EMAIL_ADDRESS][DOMAIN_NAME]"
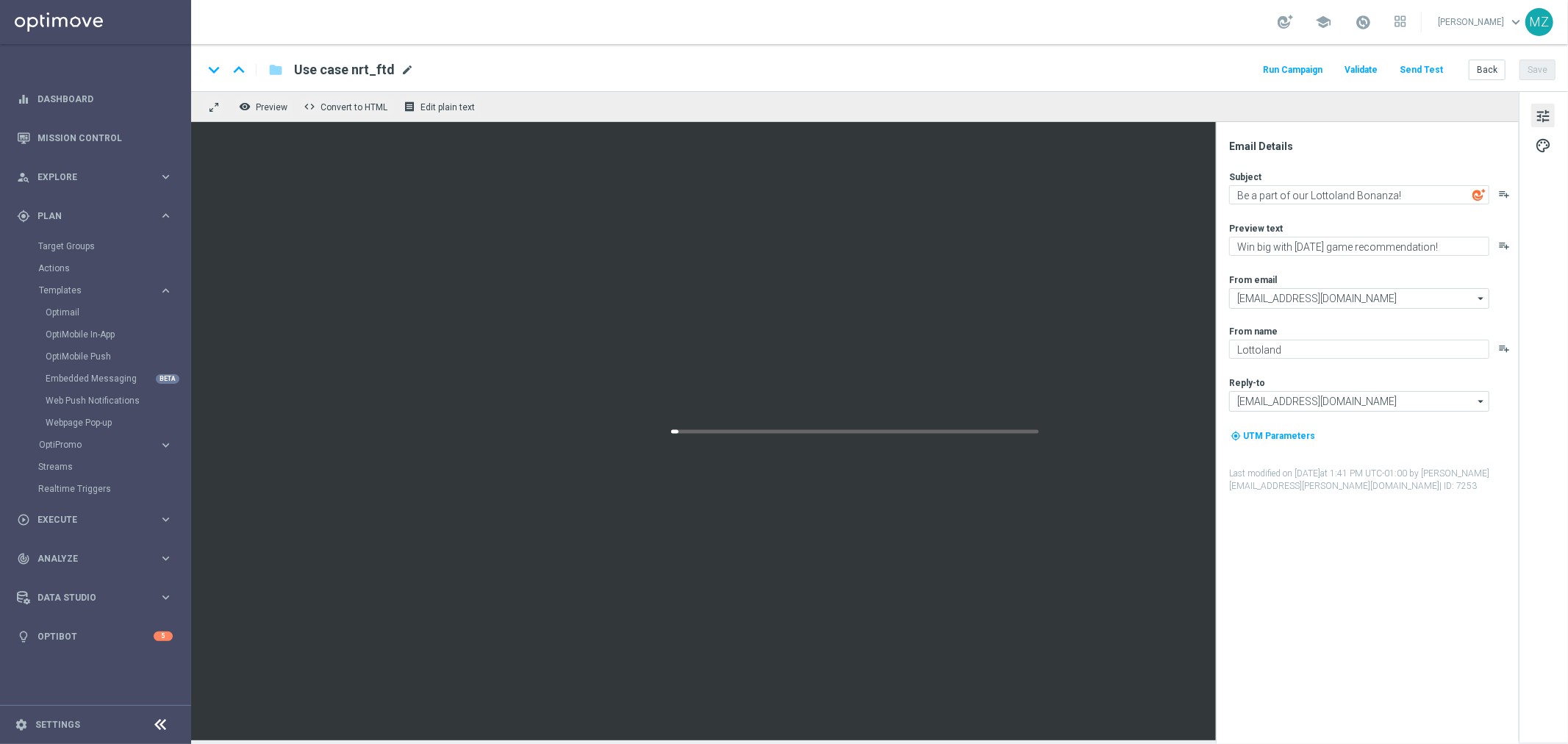
click at [401, 69] on span "mode_edit" at bounding box center [407, 70] width 13 height 13
click at [399, 69] on input "Use case nrt_ftd" at bounding box center [476, 70] width 364 height 19
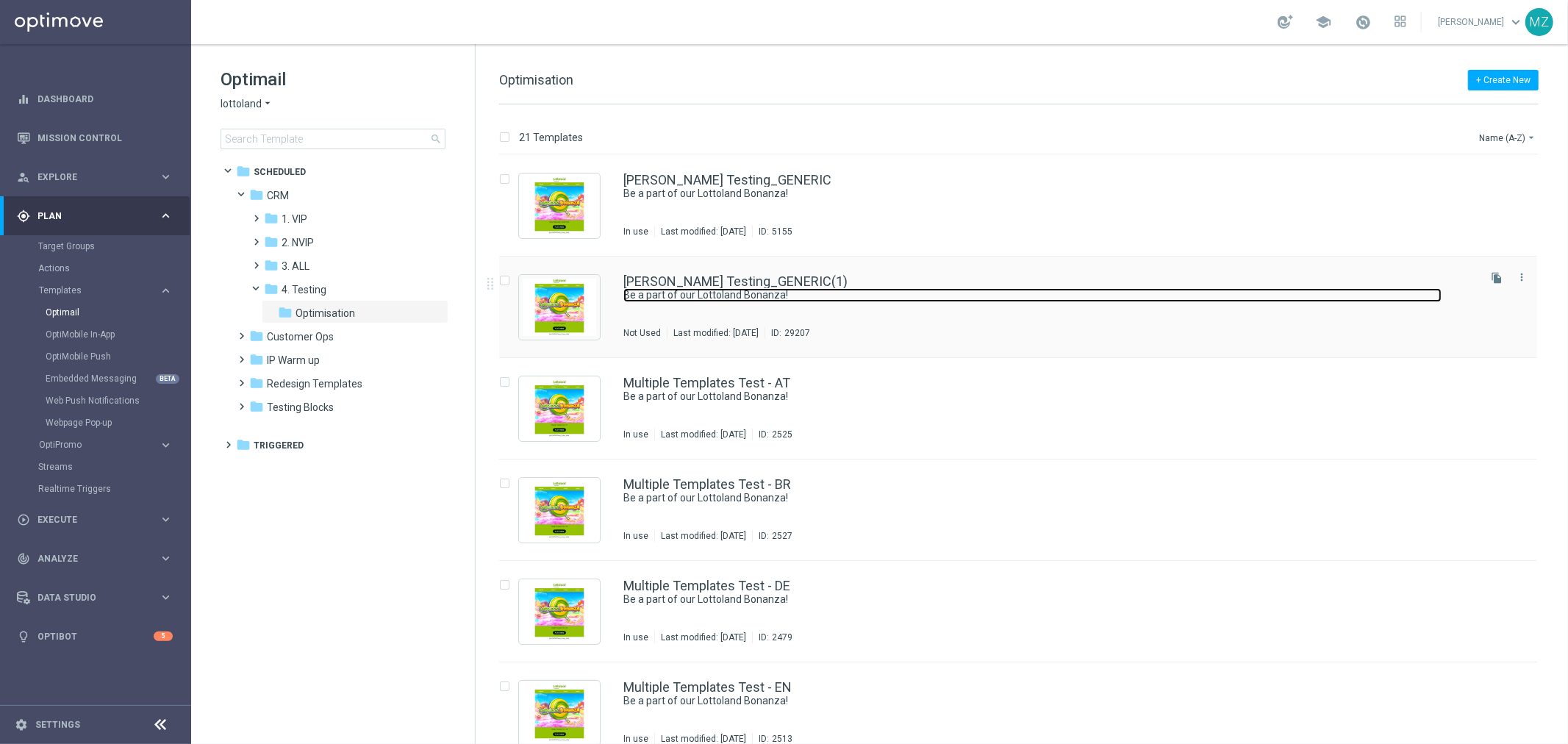
click at [847, 291] on link "Be a part of our Lottoland Bonanza!" at bounding box center [1033, 295] width 818 height 14
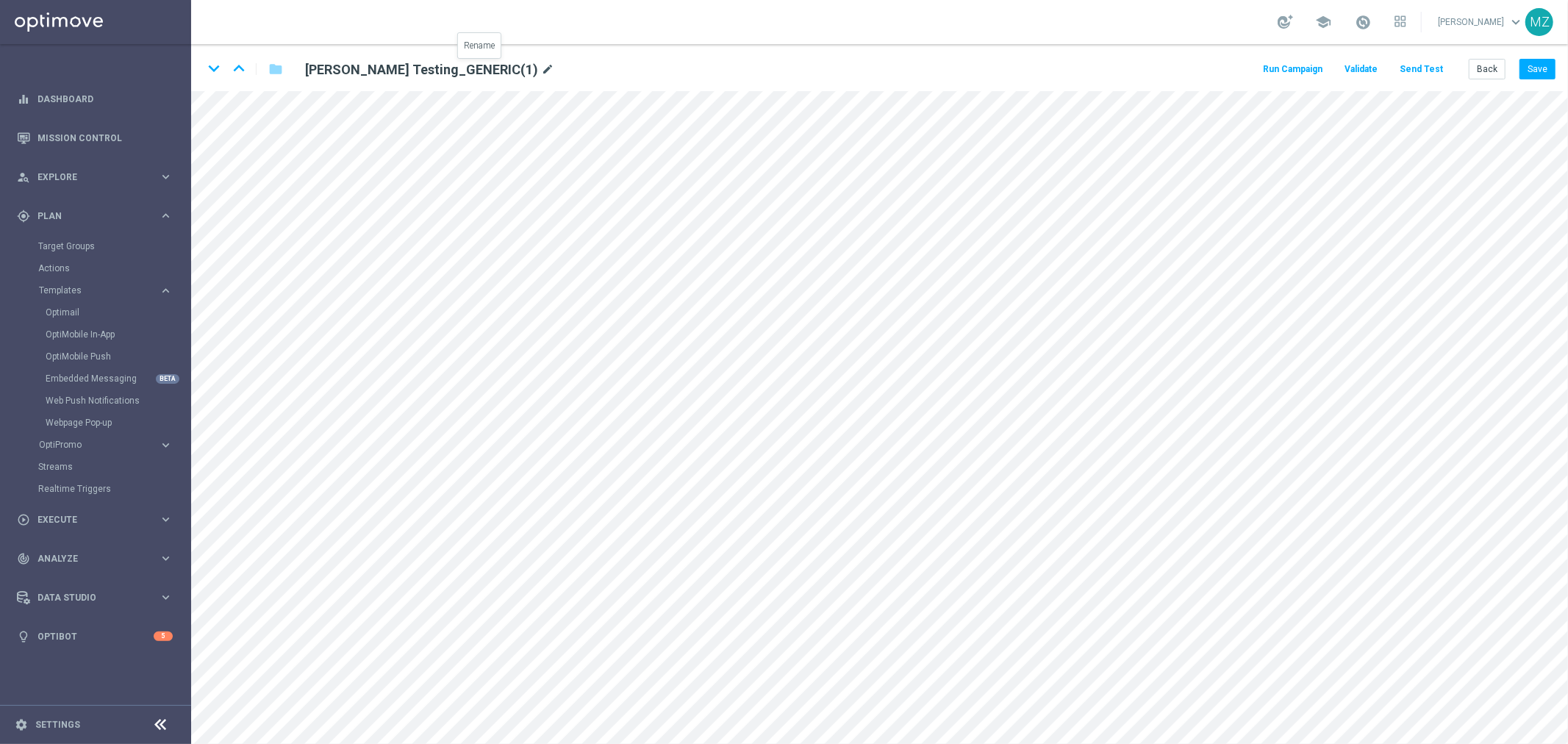
click at [541, 65] on icon "mode_edit" at bounding box center [548, 70] width 13 height 18
type input "Use case nrt_deposit"
click at [1541, 70] on button "Save" at bounding box center [1538, 69] width 36 height 21
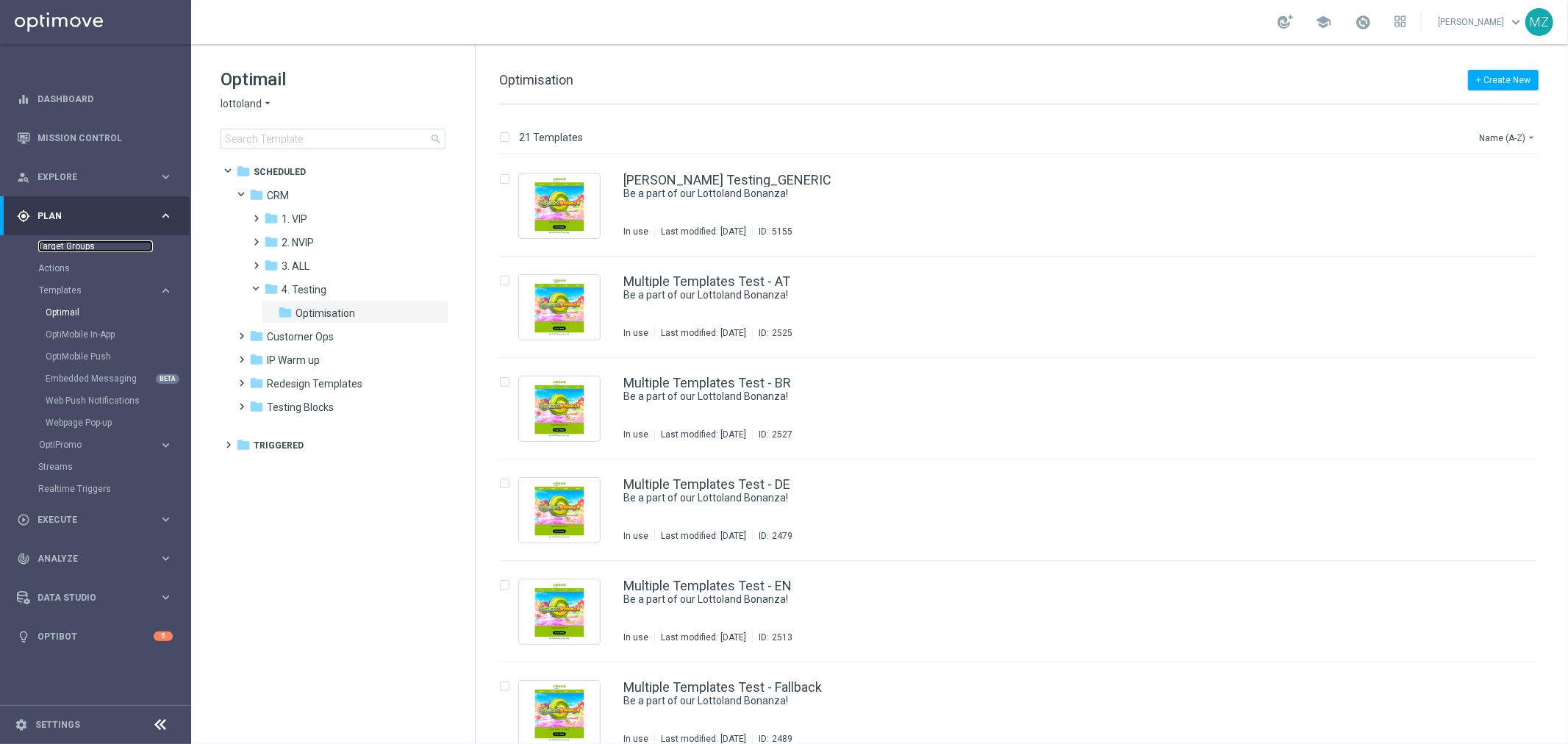
click at [82, 244] on link "Target Groups" at bounding box center [95, 246] width 114 height 12
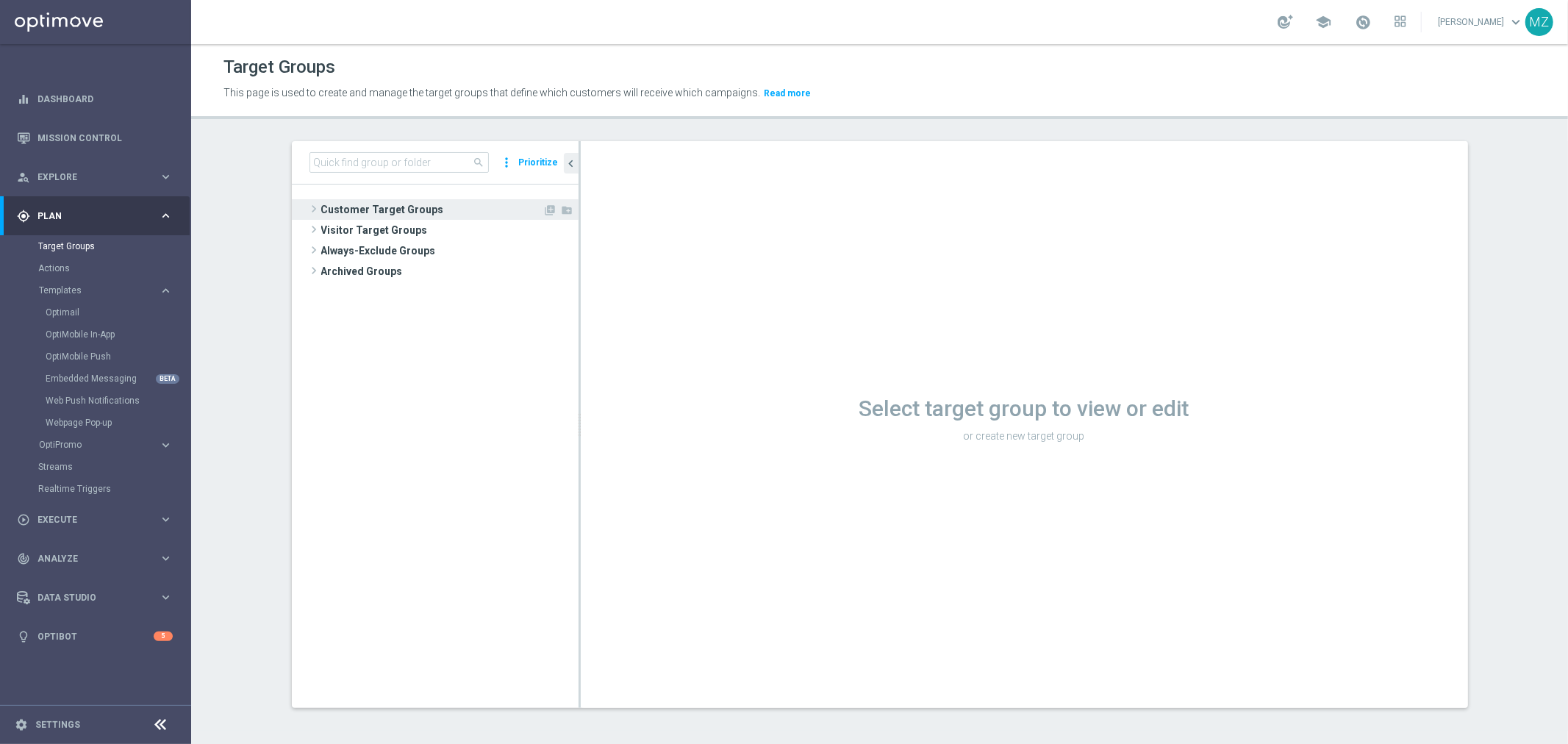
click at [307, 207] on span at bounding box center [313, 209] width 15 height 18
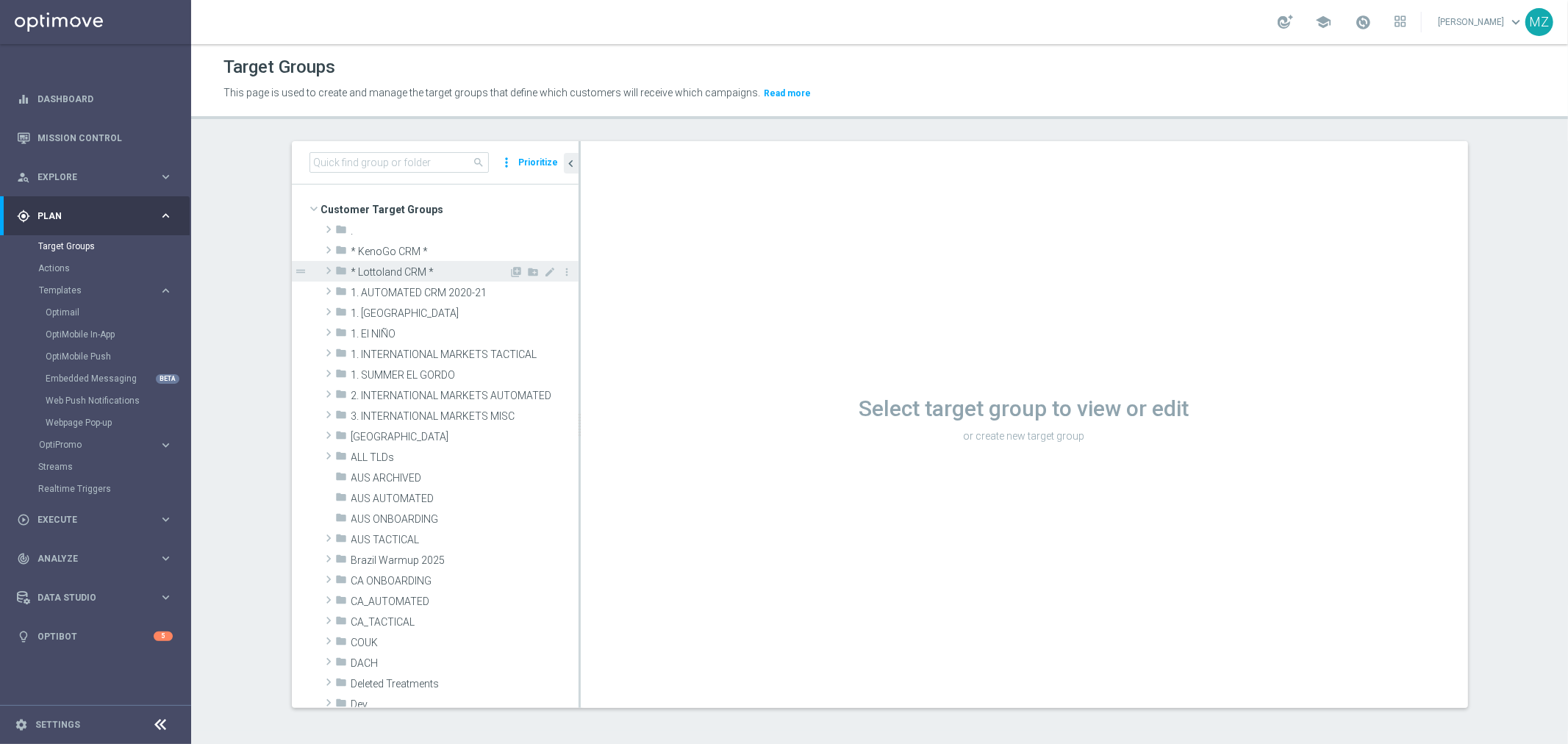
click at [321, 270] on span at bounding box center [328, 270] width 15 height 18
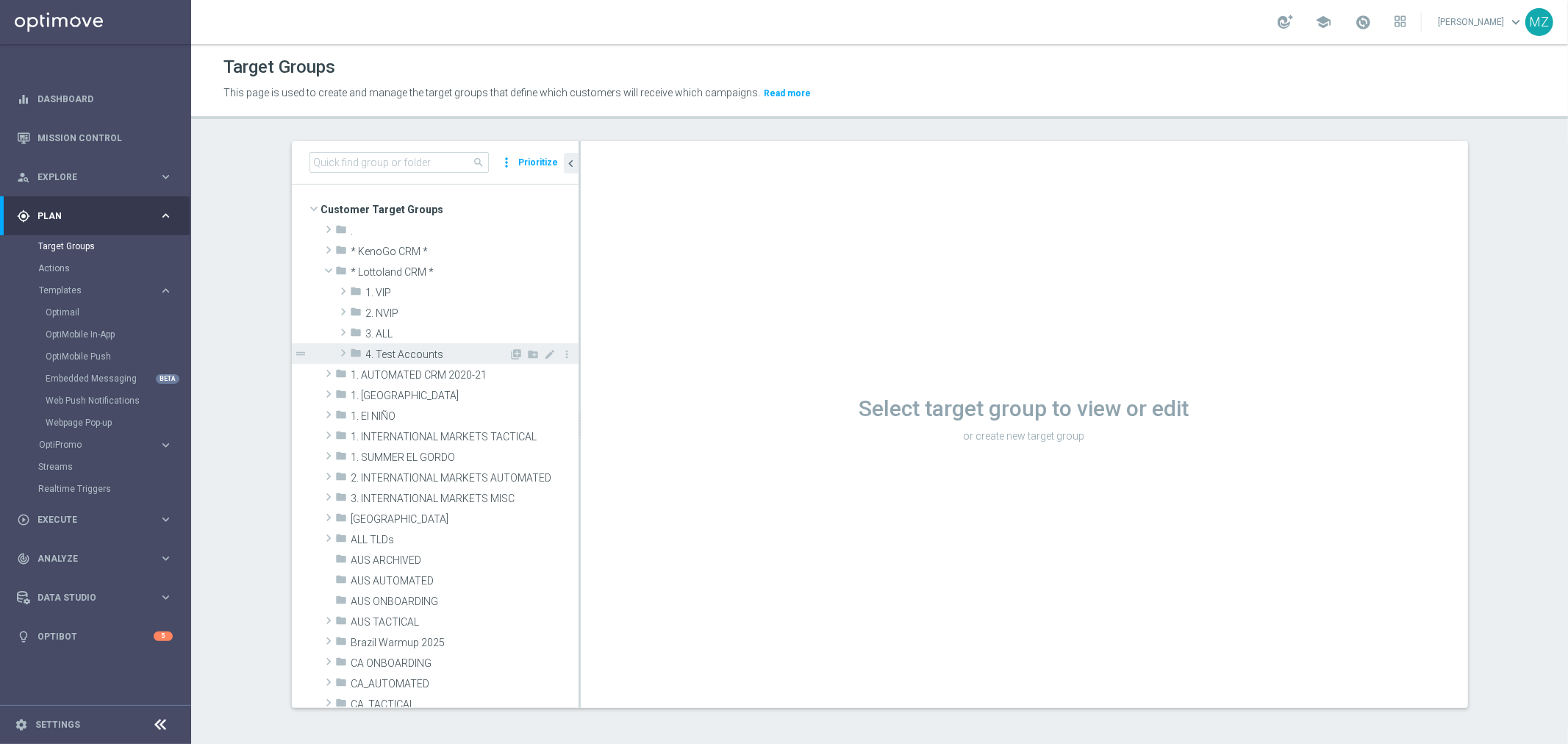
click at [336, 350] on span at bounding box center [343, 353] width 15 height 18
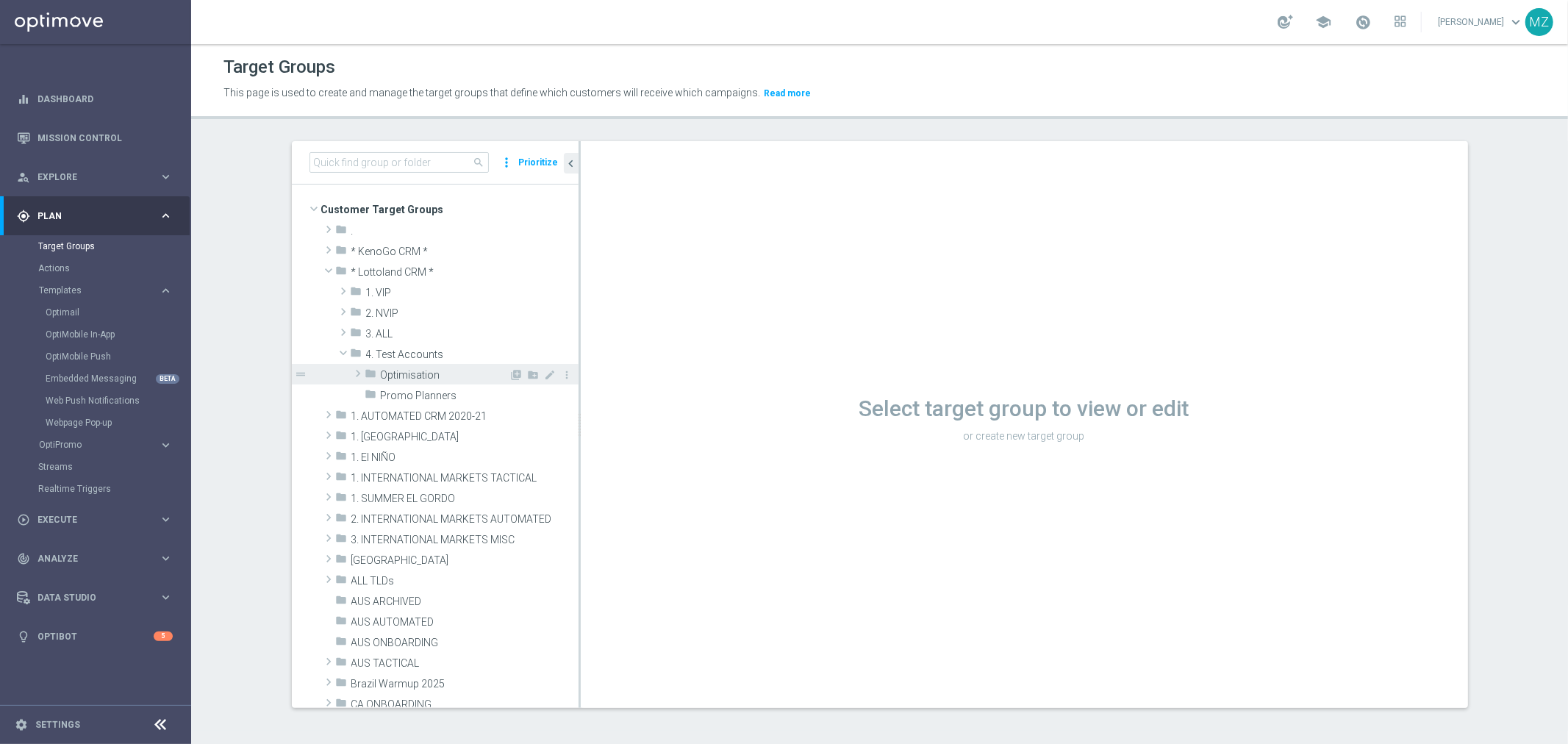
click at [350, 377] on span at bounding box center [357, 373] width 15 height 18
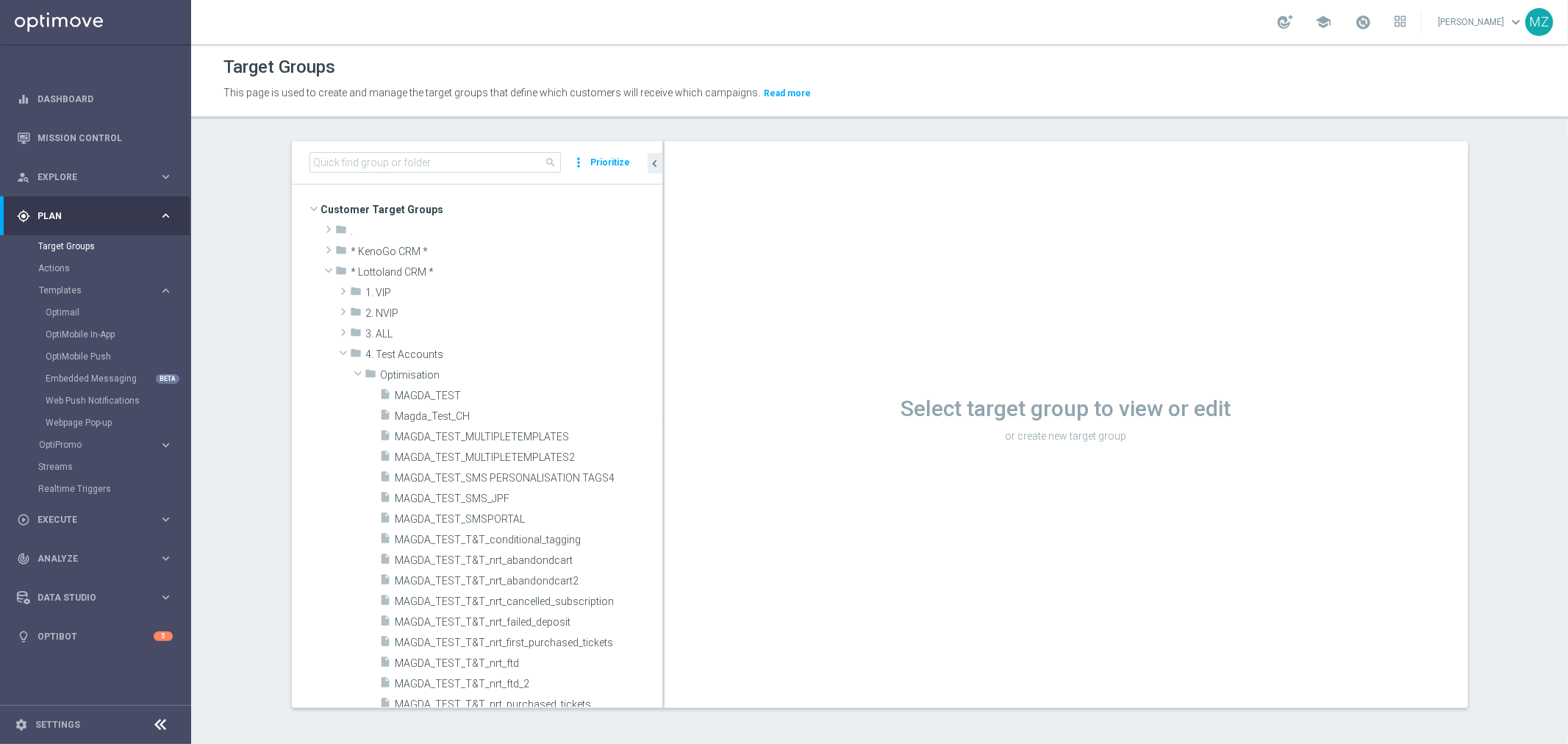
drag, startPoint x: 573, startPoint y: 585, endPoint x: 659, endPoint y: 568, distance: 87.7
click at [659, 568] on as-split "search more_vert Prioritize Customer Target Groups library_add create_new_folder" at bounding box center [880, 424] width 1177 height 567
click at [569, 622] on span "MAGDA_TEST_T&T_nrt_failed_deposit" at bounding box center [511, 623] width 233 height 12
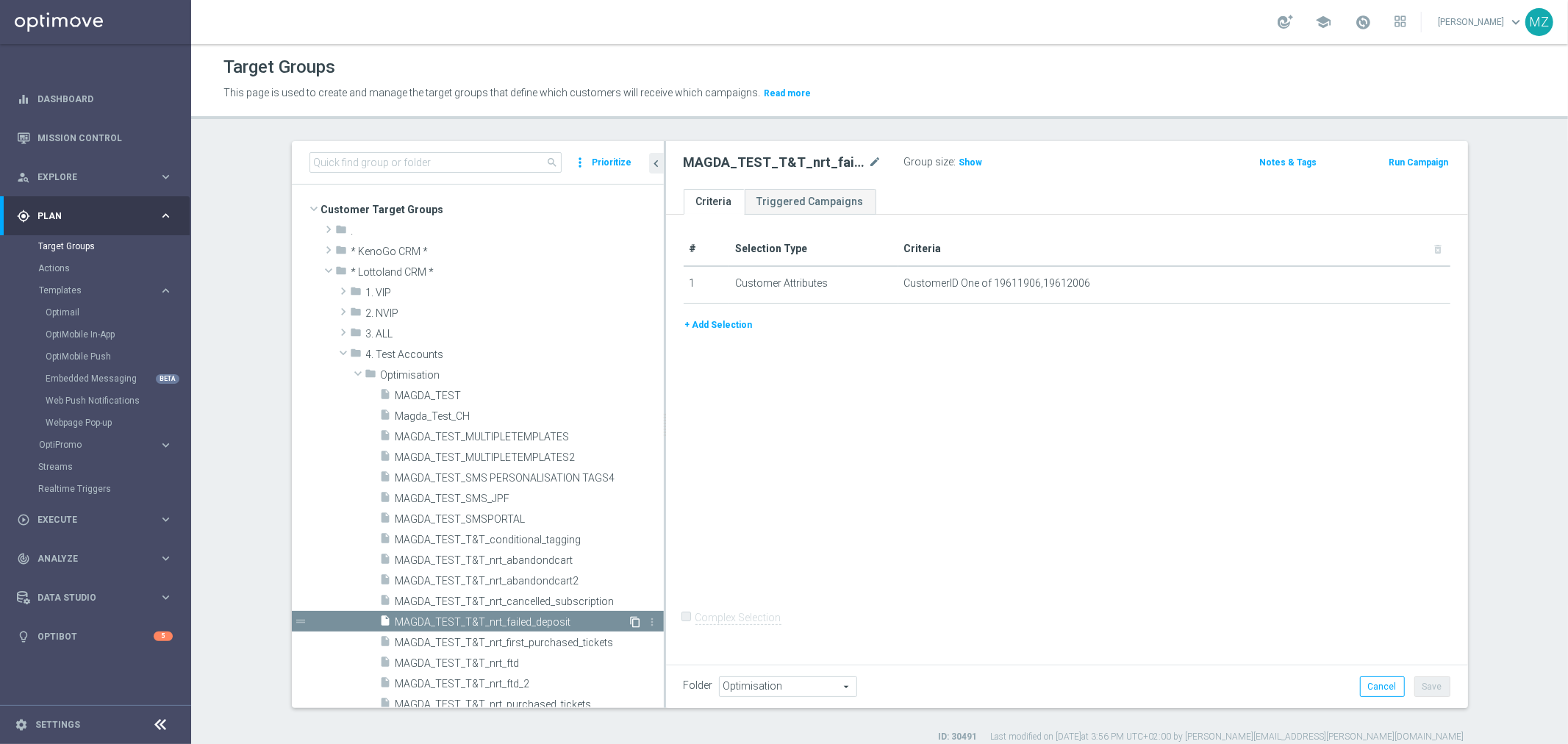
click at [630, 621] on icon "content_copy" at bounding box center [636, 622] width 12 height 12
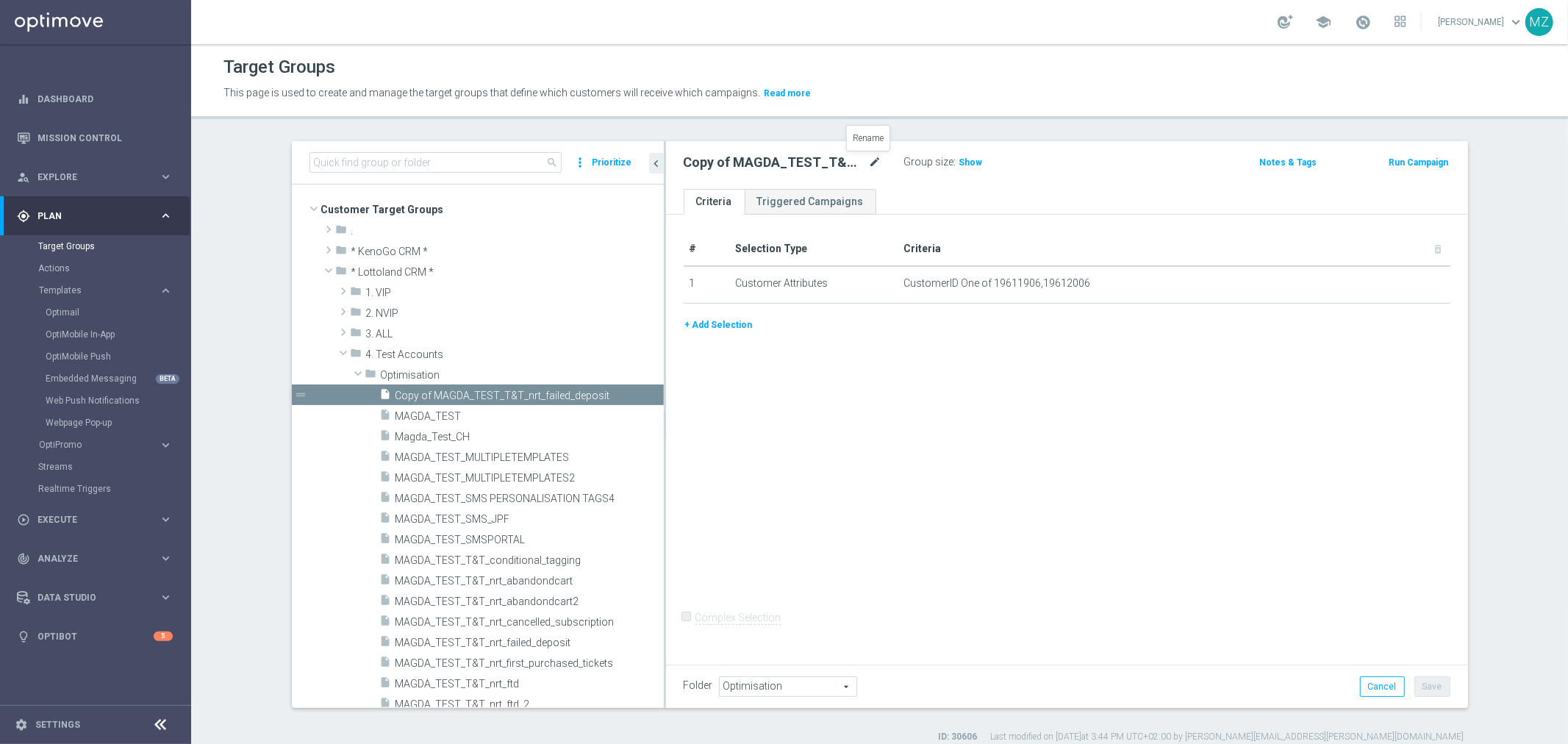
click at [869, 160] on icon "mode_edit" at bounding box center [875, 162] width 13 height 18
click at [701, 162] on input "Copy of MAGDA_TEST_T&T_nrt_failed_deposit" at bounding box center [783, 164] width 199 height 21
click at [795, 162] on input "MAGDA_TEST_T&T_nrt_failed_deposit" at bounding box center [783, 164] width 199 height 21
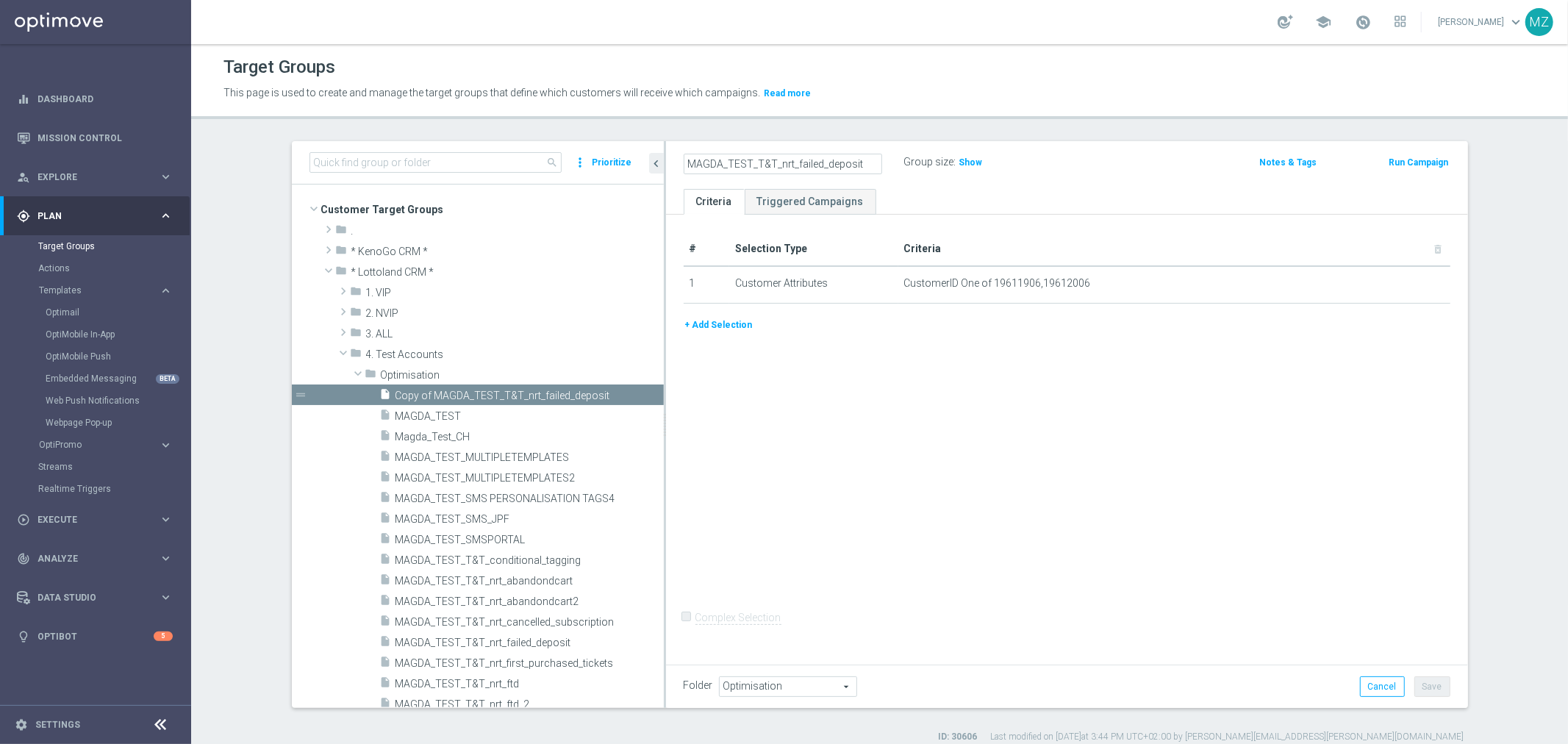
click at [795, 162] on input "MAGDA_TEST_T&T_nrt_failed_deposit" at bounding box center [783, 164] width 199 height 21
type input "MAGDA_TEST_T&T_nrt_deposit"
click at [936, 470] on div "# Selection Type Criteria delete_forever 1 Customer Attributes CustomerID One o…" at bounding box center [1067, 437] width 802 height 445
click at [1438, 691] on button "Save" at bounding box center [1433, 686] width 36 height 21
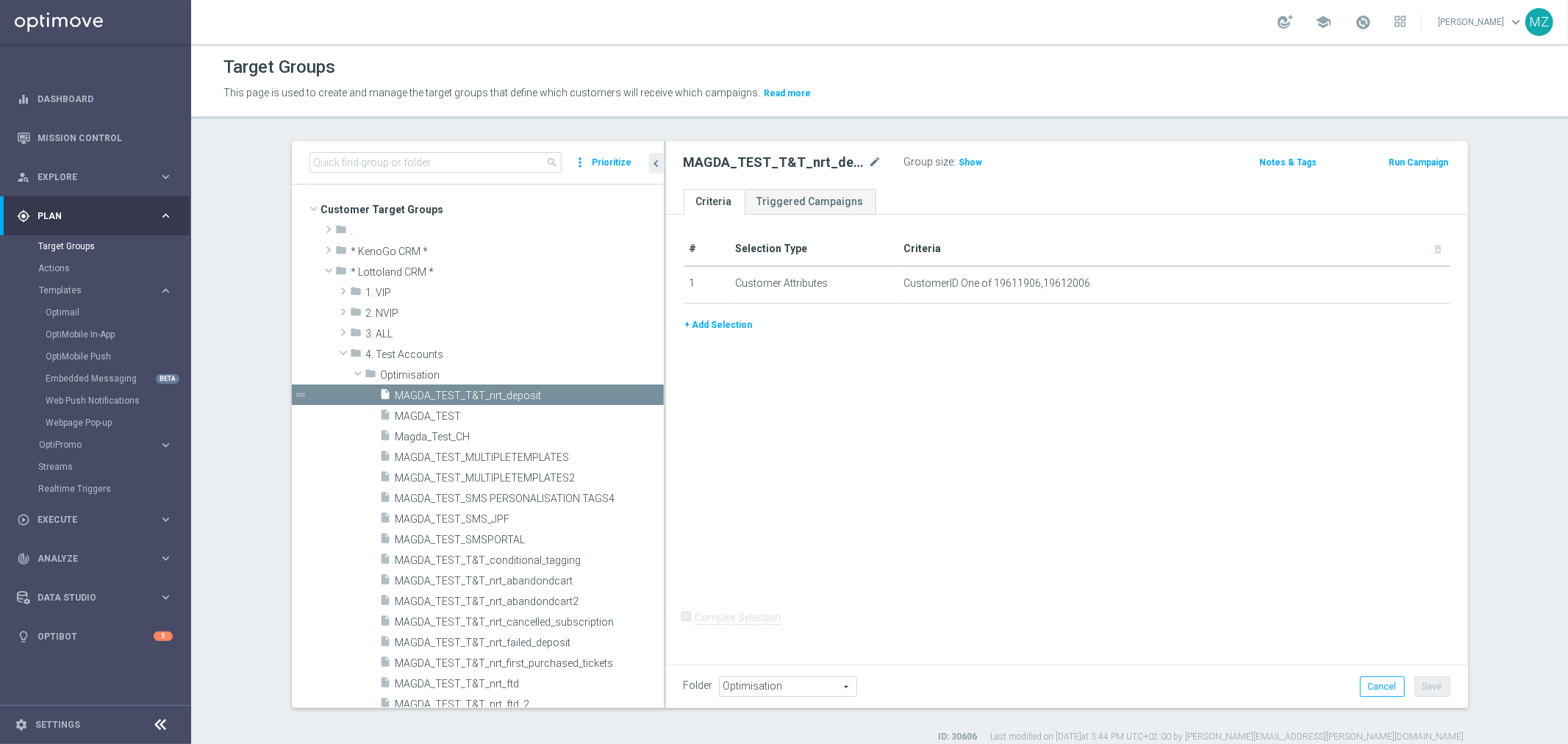
click at [1416, 158] on button "Run Campaign" at bounding box center [1419, 162] width 63 height 16
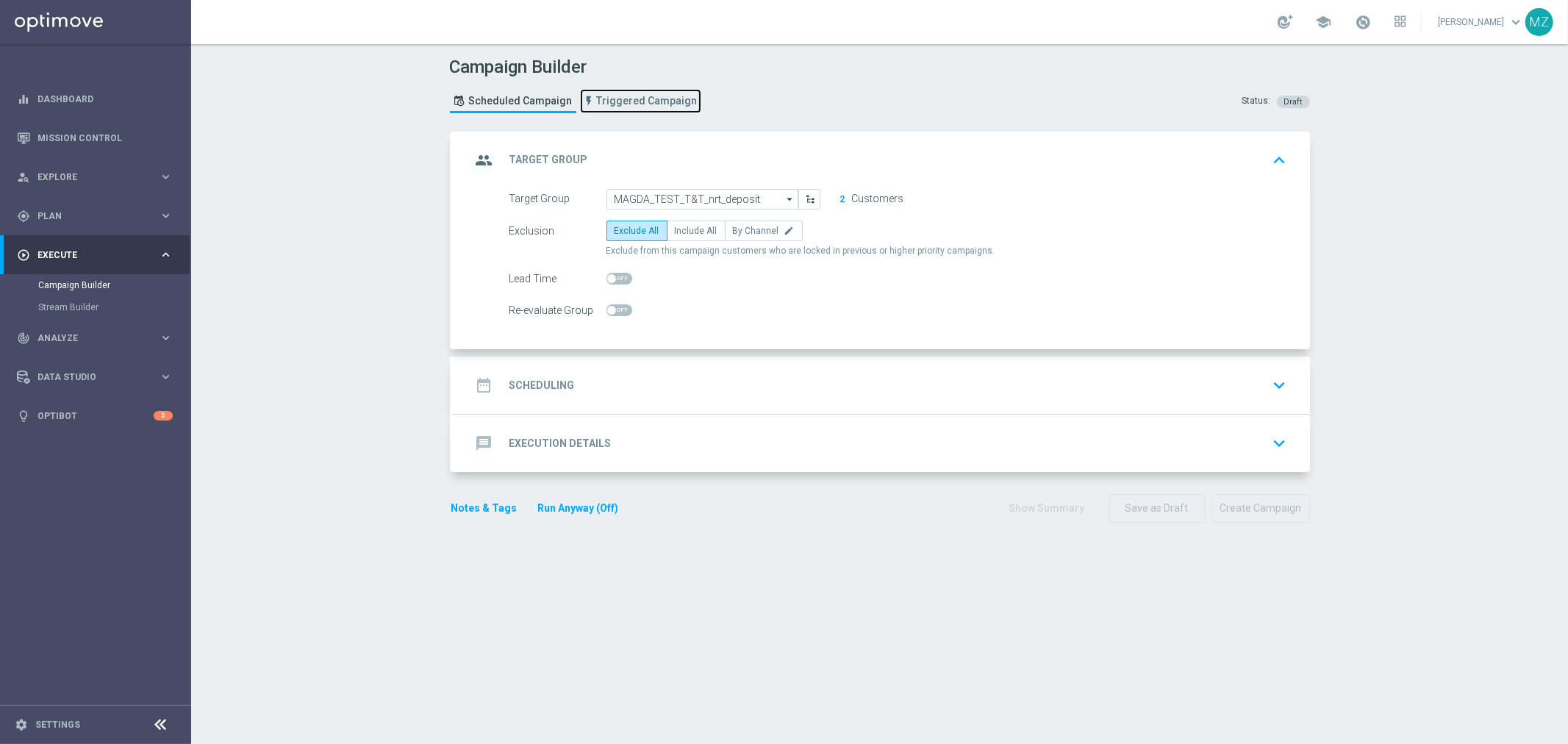
click at [608, 97] on span "Triggered Campaign" at bounding box center [647, 101] width 101 height 12
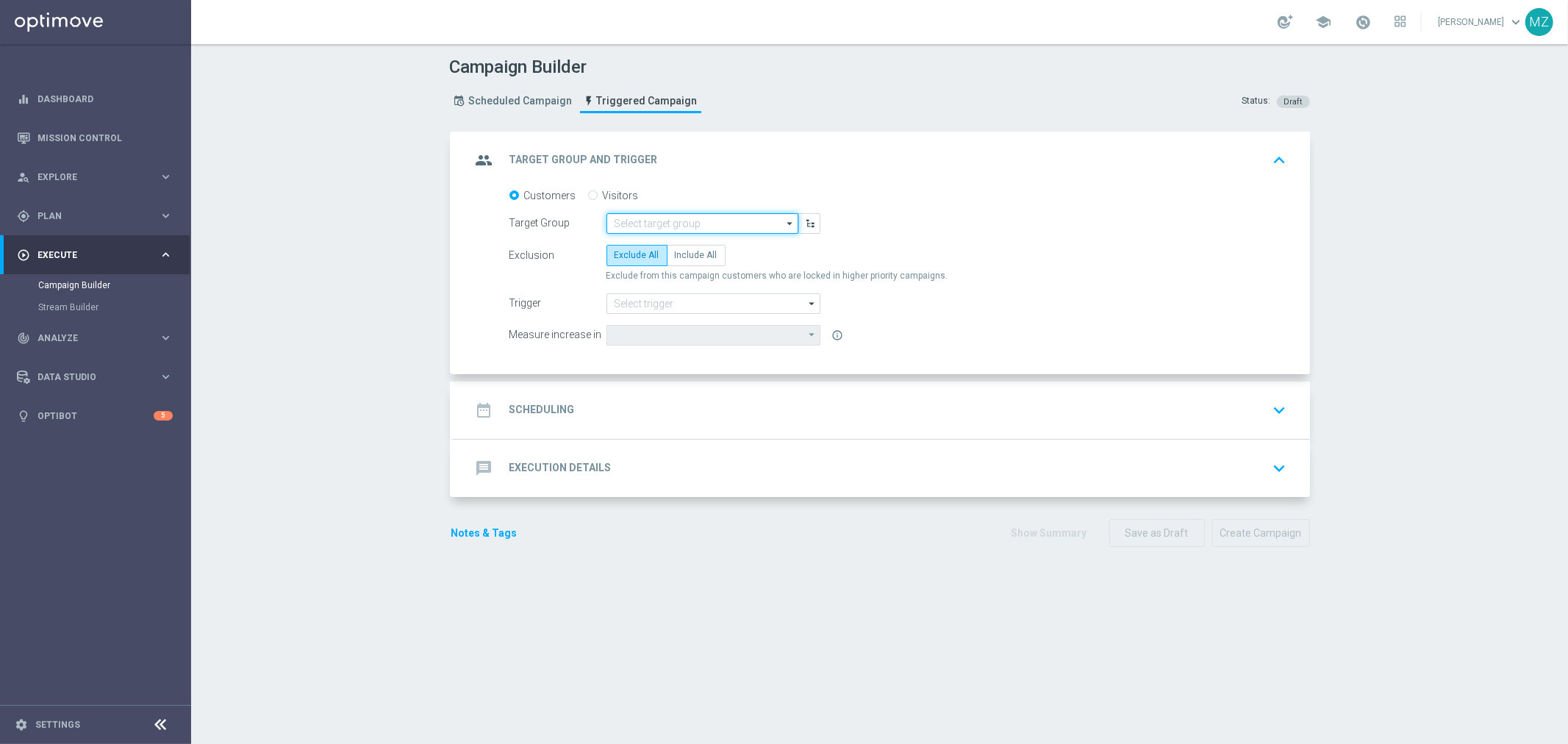
click at [681, 219] on input at bounding box center [702, 224] width 192 height 21
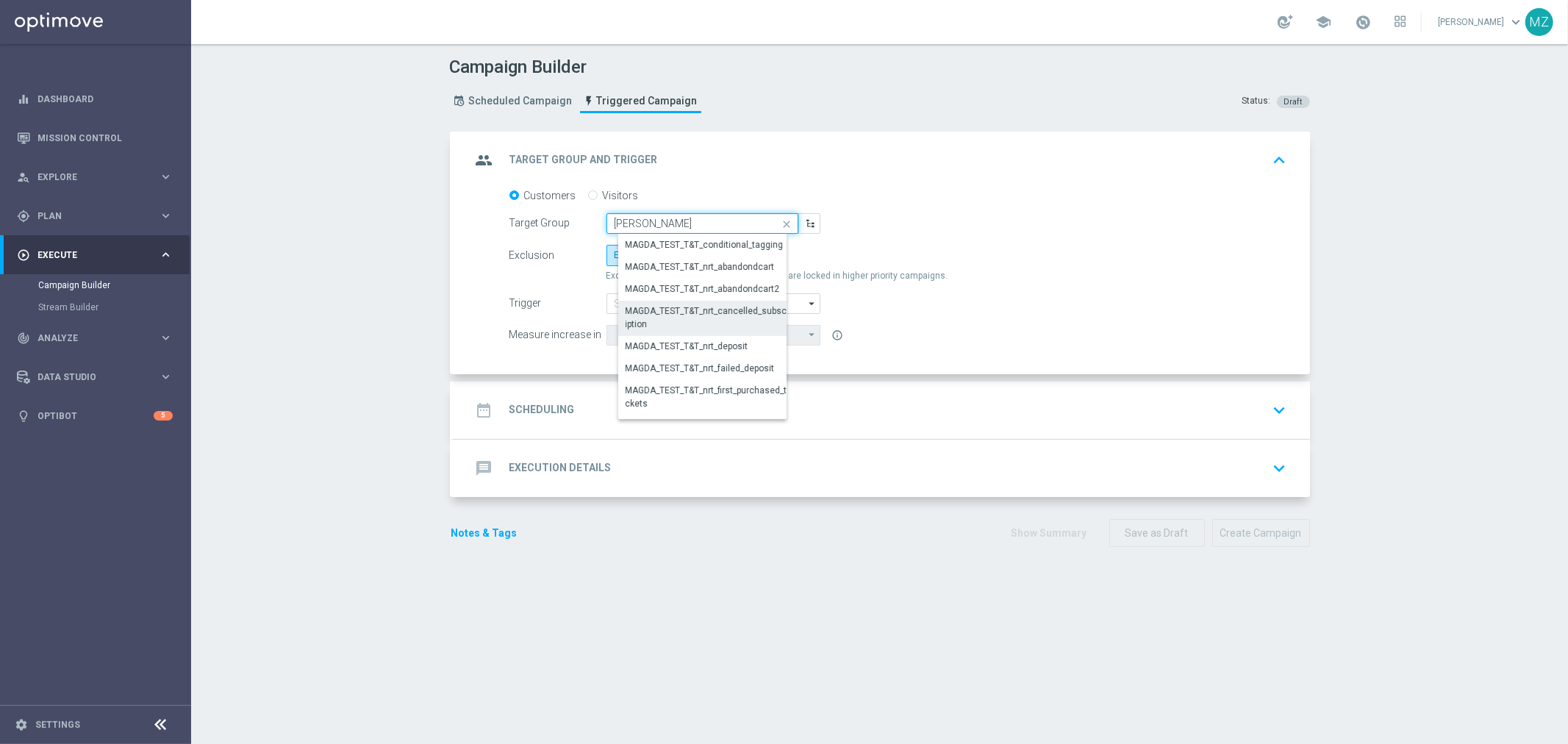
scroll to position [191, 0]
click at [711, 339] on div "MAGDA_TEST_T&T_nrt_deposit" at bounding box center [687, 344] width 123 height 13
type input "MAGDA_TEST_T&T_nrt_deposit"
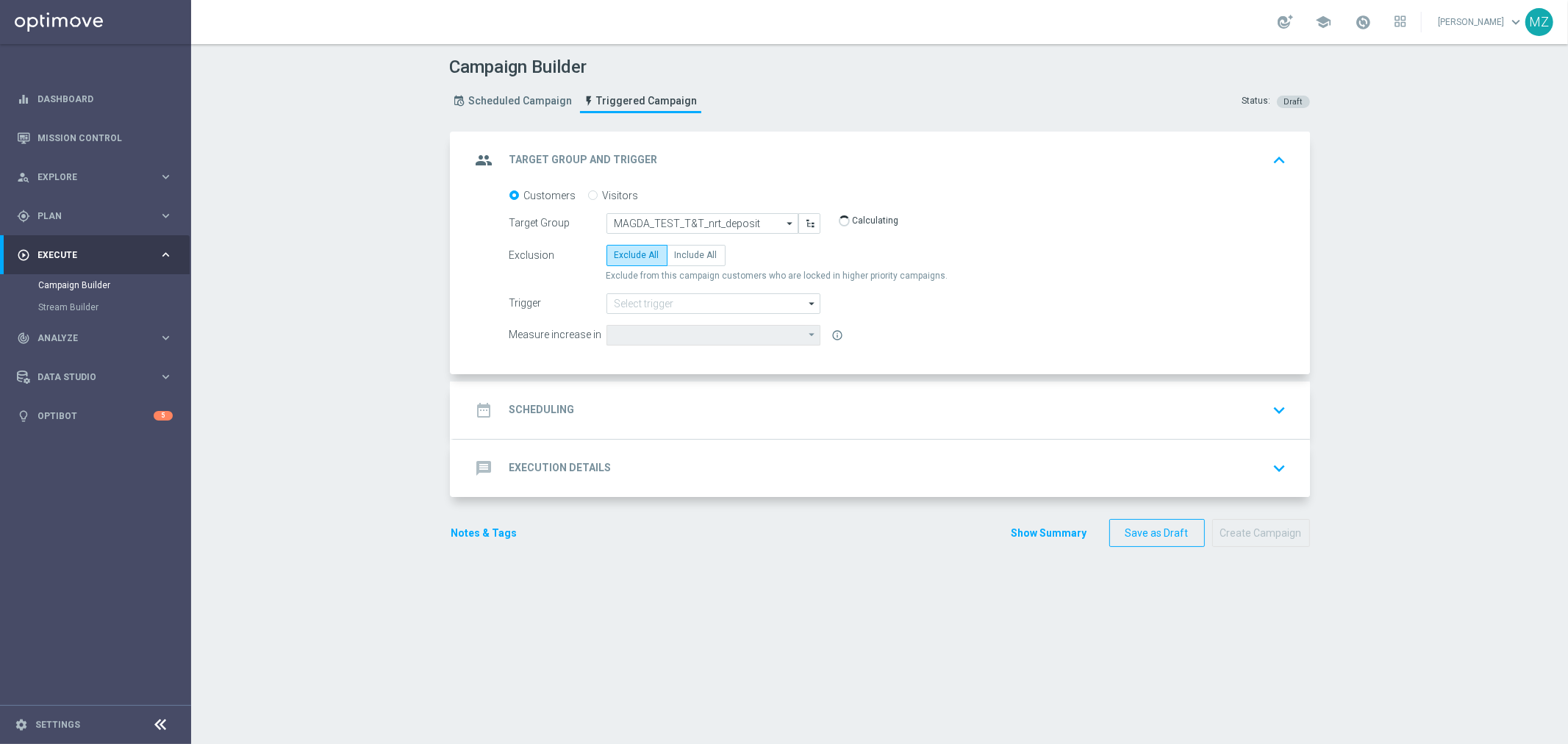
type input "Deposit Amount"
click at [687, 258] on span "Include All" at bounding box center [696, 254] width 43 height 10
click at [685, 258] on input "Include All" at bounding box center [680, 258] width 9 height 9
radio input "true"
click at [692, 303] on input at bounding box center [713, 303] width 214 height 21
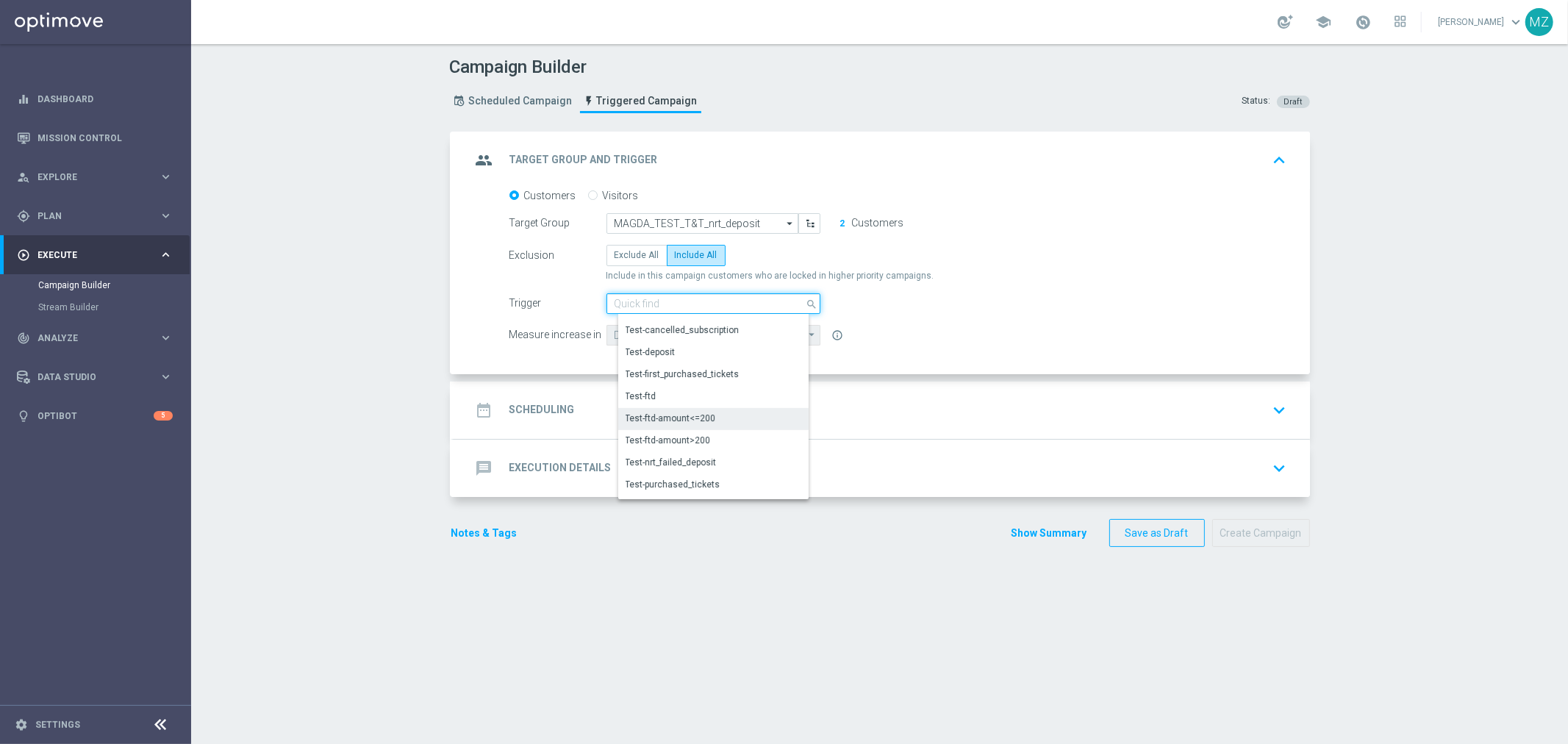
scroll to position [677, 0]
click at [690, 349] on div "Test-deposit" at bounding box center [719, 354] width 202 height 22
type input "Test-deposit"
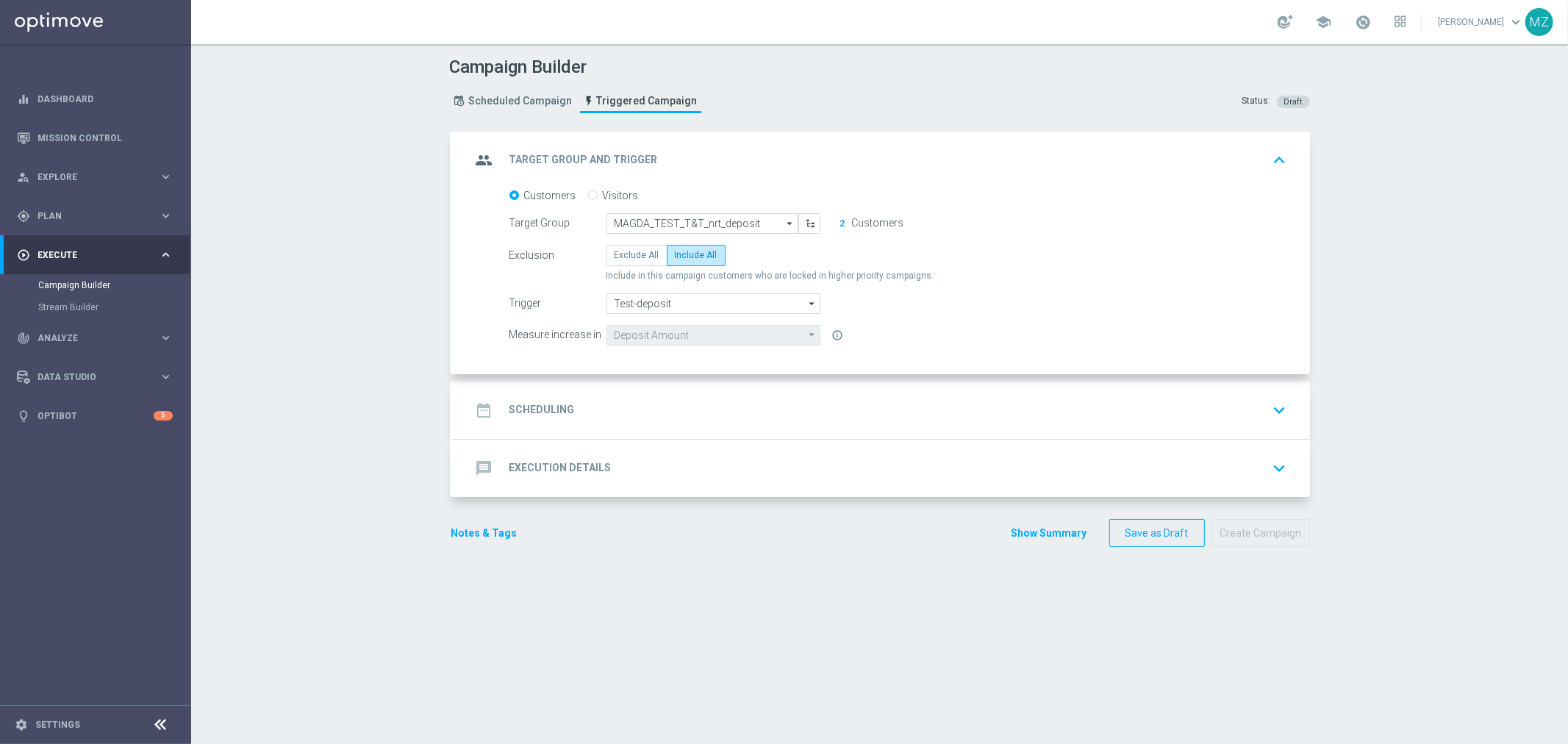
click at [822, 398] on div "date_range Scheduling keyboard_arrow_down" at bounding box center [882, 410] width 822 height 28
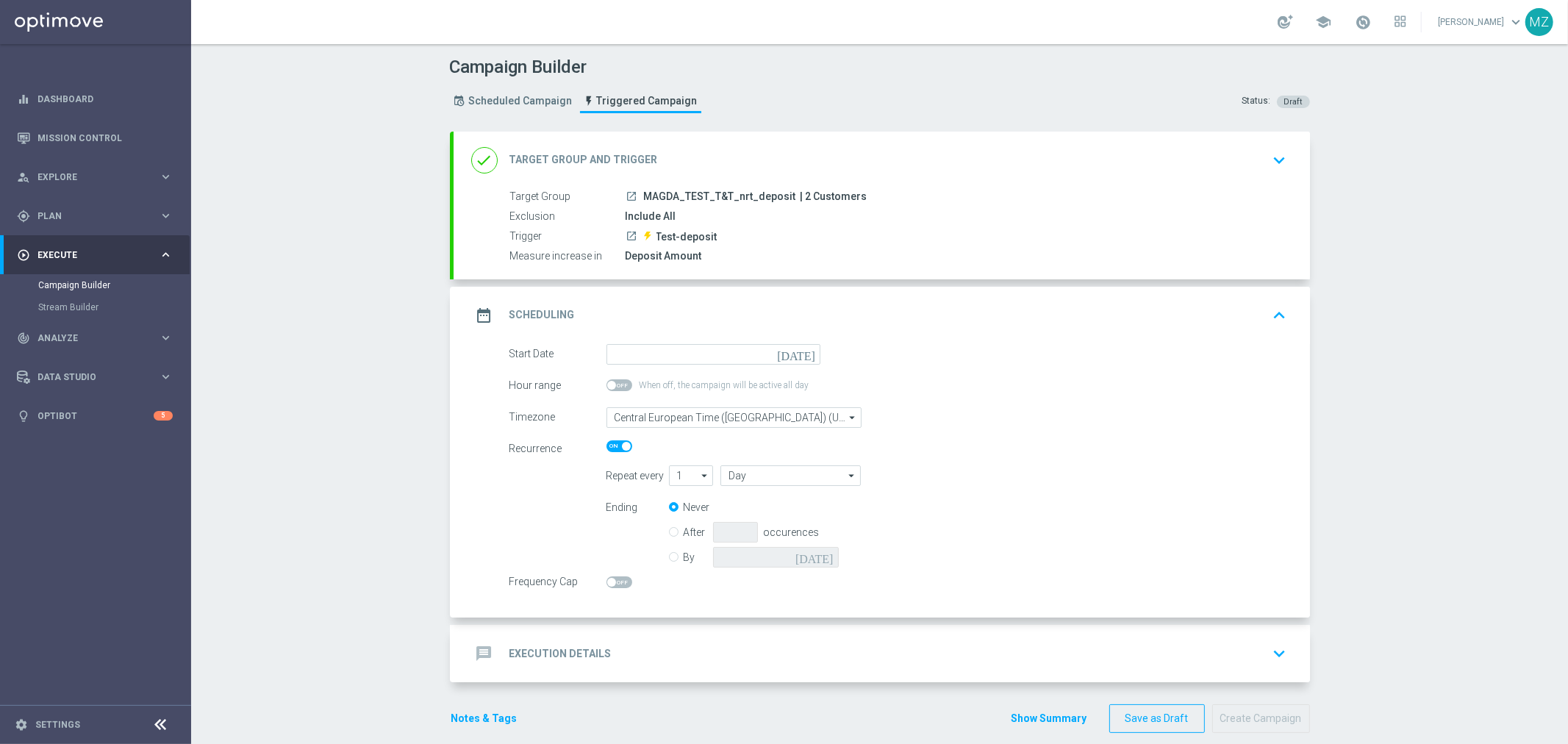
click at [801, 353] on icon "[DATE]" at bounding box center [799, 352] width 43 height 16
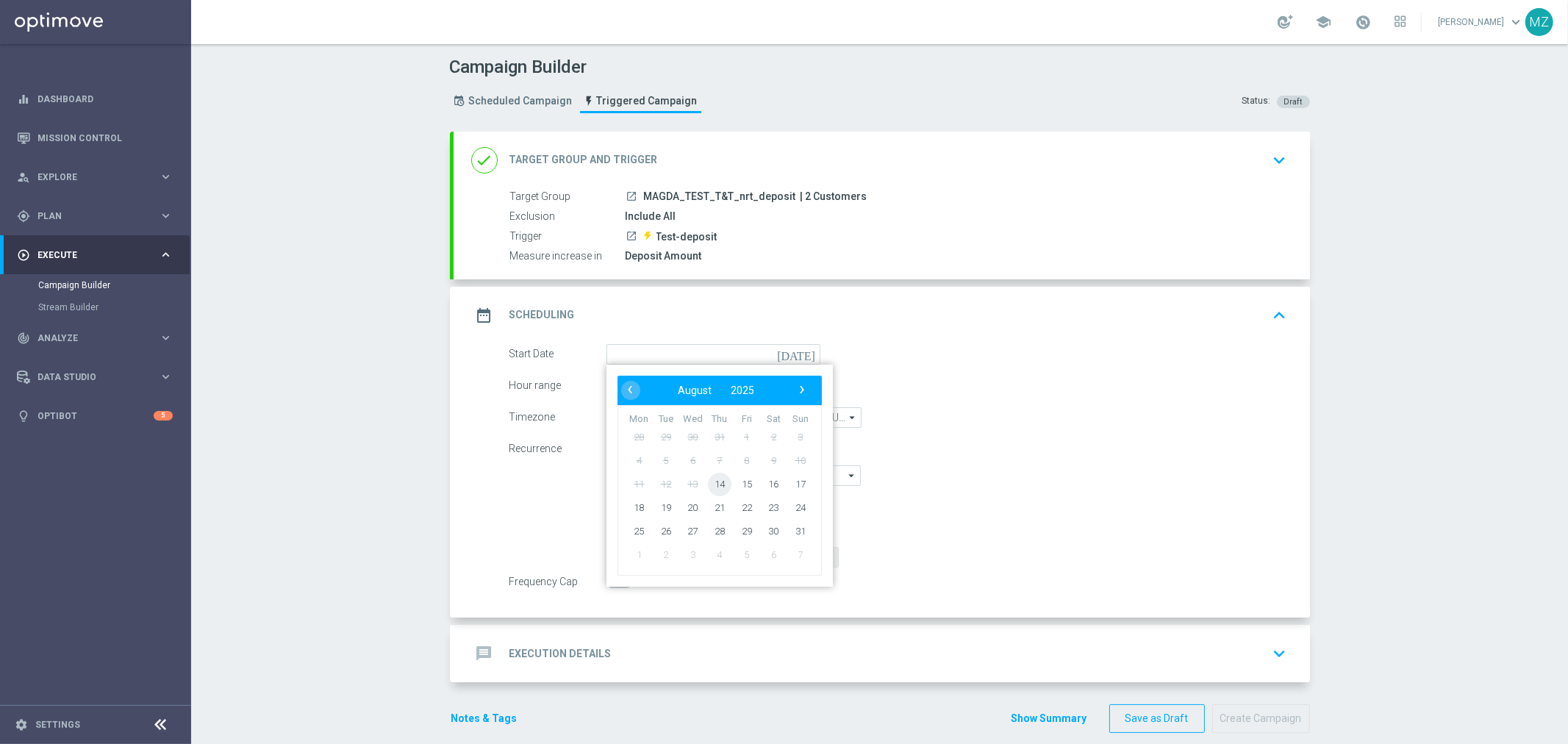
click at [709, 478] on span "14" at bounding box center [719, 483] width 23 height 23
type input "14 Aug 2025"
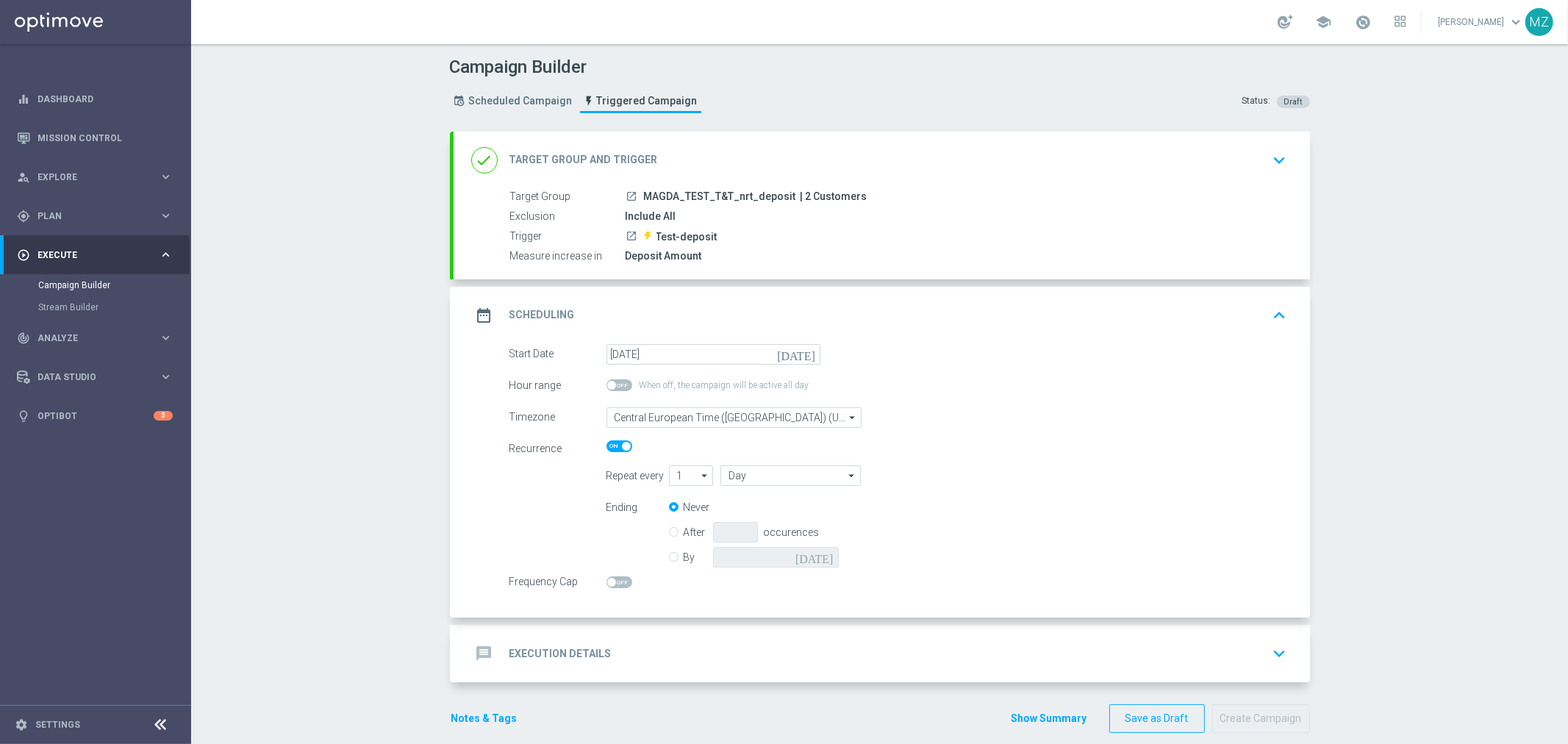
scroll to position [17, 0]
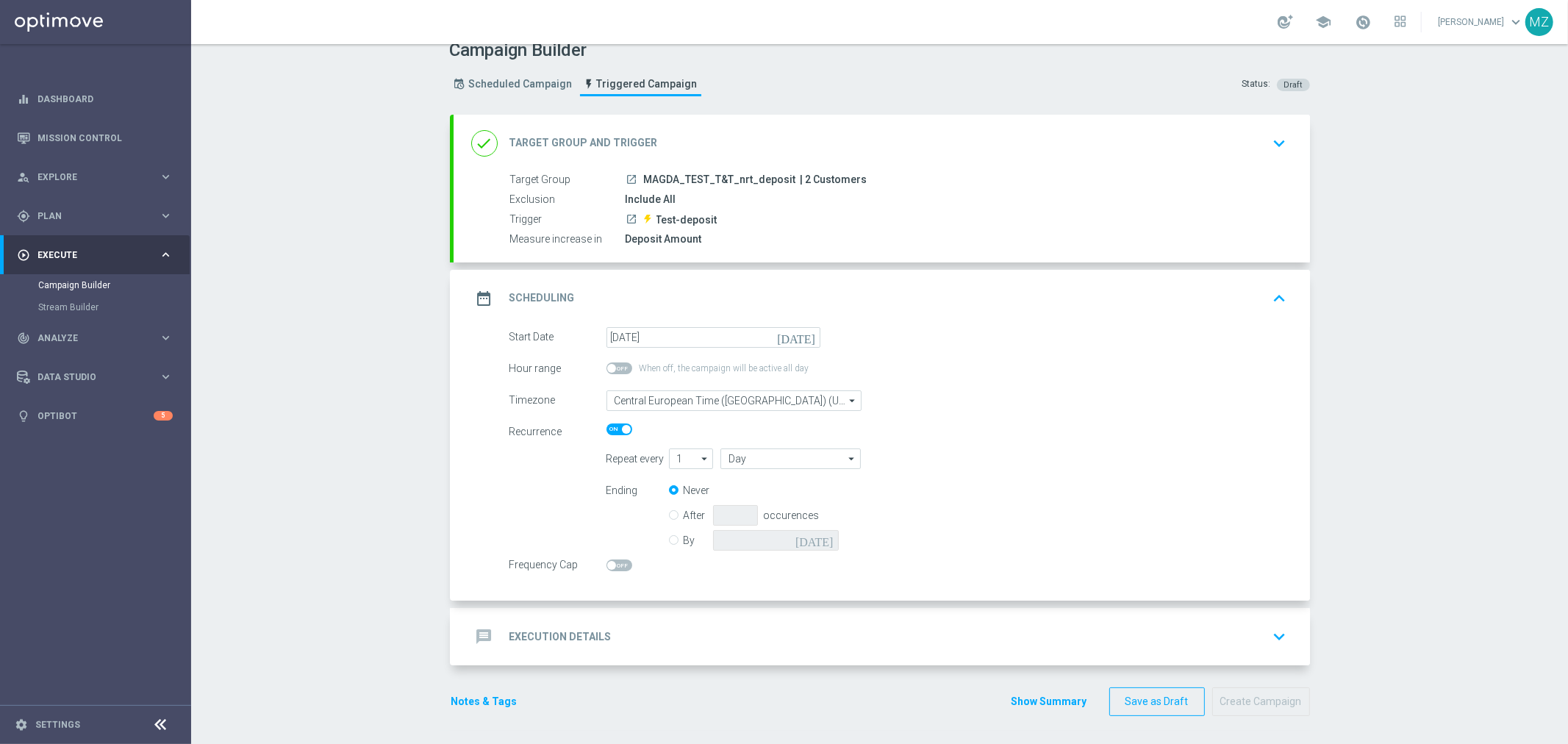
click at [1206, 636] on div "message Execution Details keyboard_arrow_down" at bounding box center [882, 636] width 822 height 28
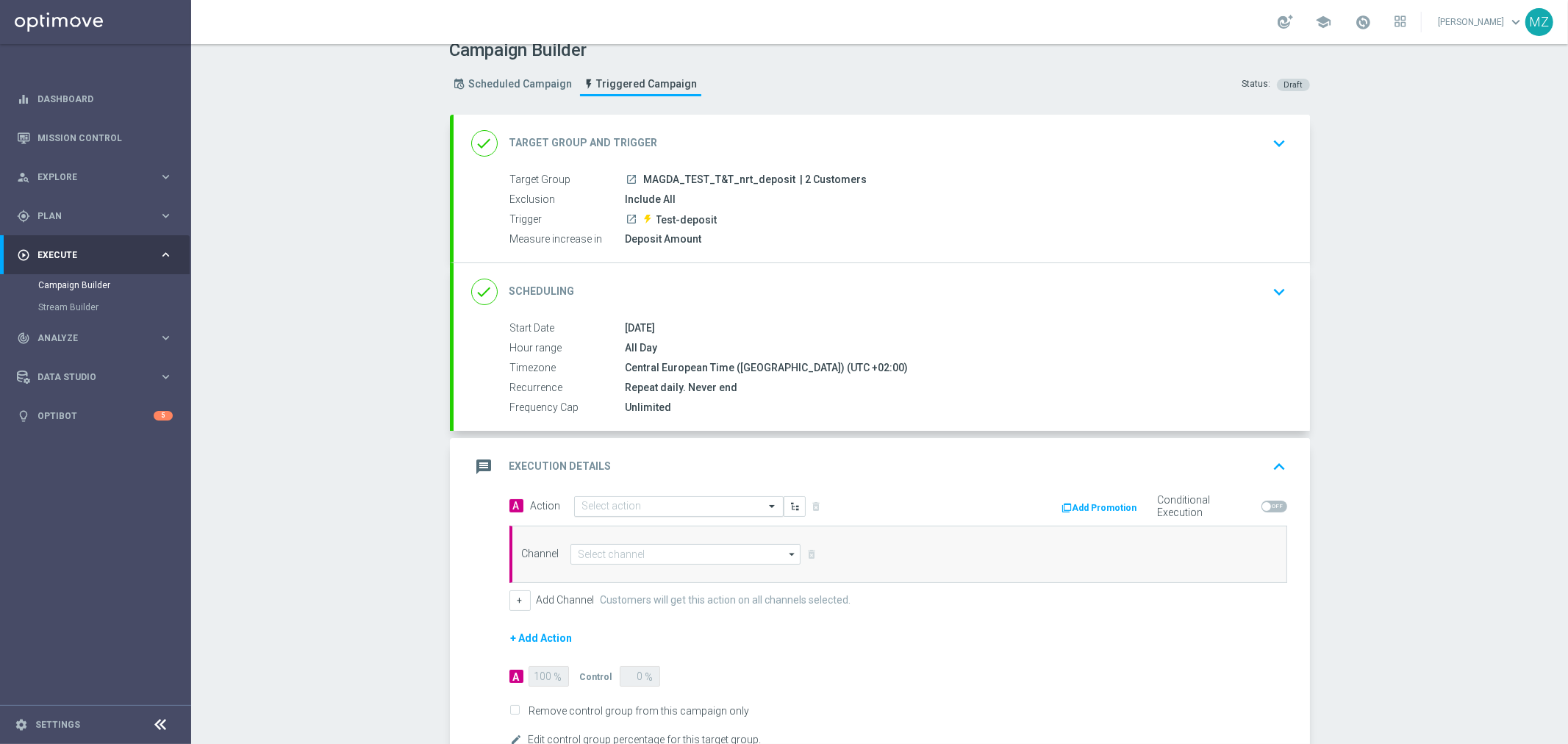
click at [740, 502] on div at bounding box center [678, 507] width 208 height 12
click at [679, 527] on div "MAGDA_TEST edit" at bounding box center [679, 531] width 193 height 24
type input "magda"
click at [671, 548] on input at bounding box center [686, 554] width 231 height 21
click at [648, 596] on div "Optimail" at bounding box center [692, 597] width 219 height 21
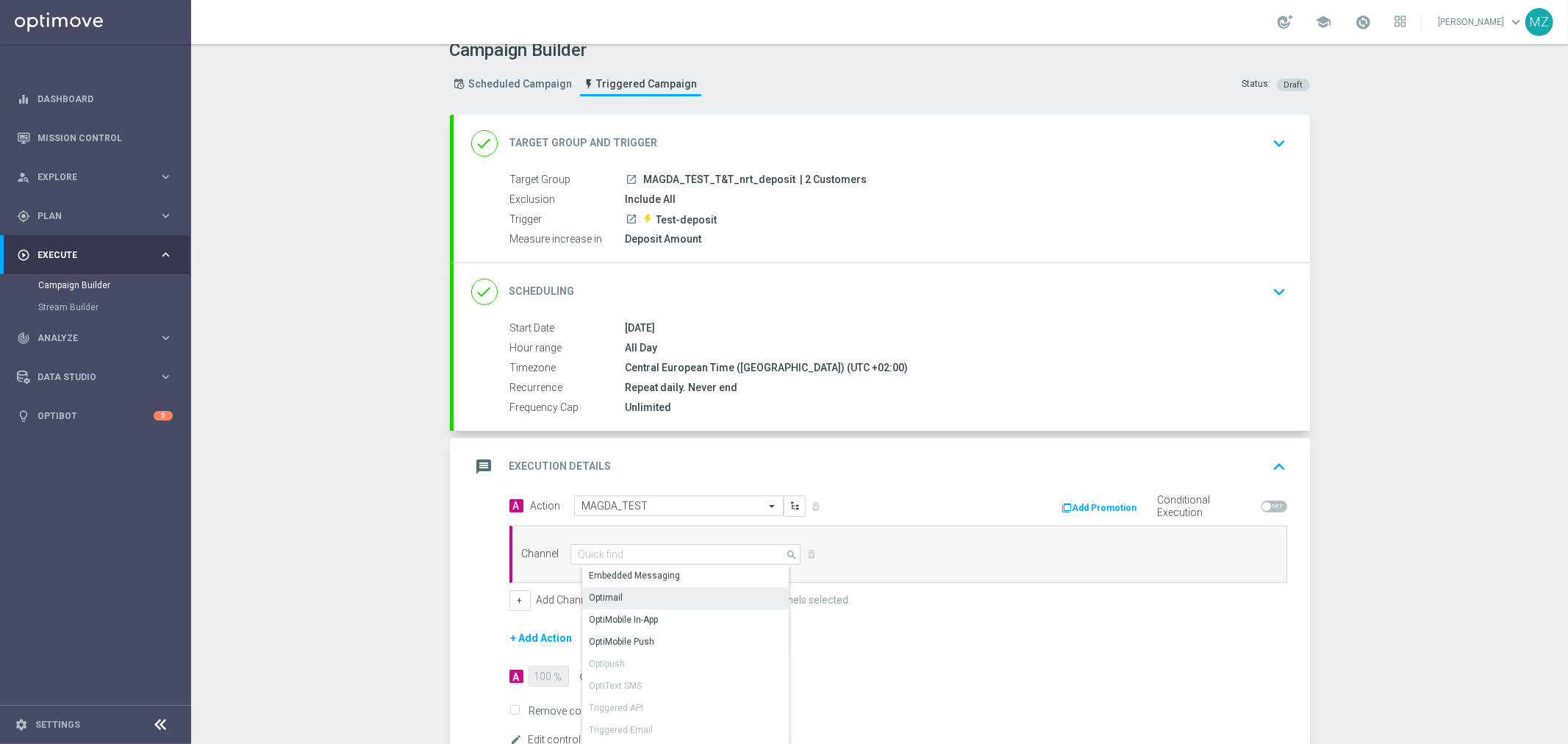
type input "Optimail"
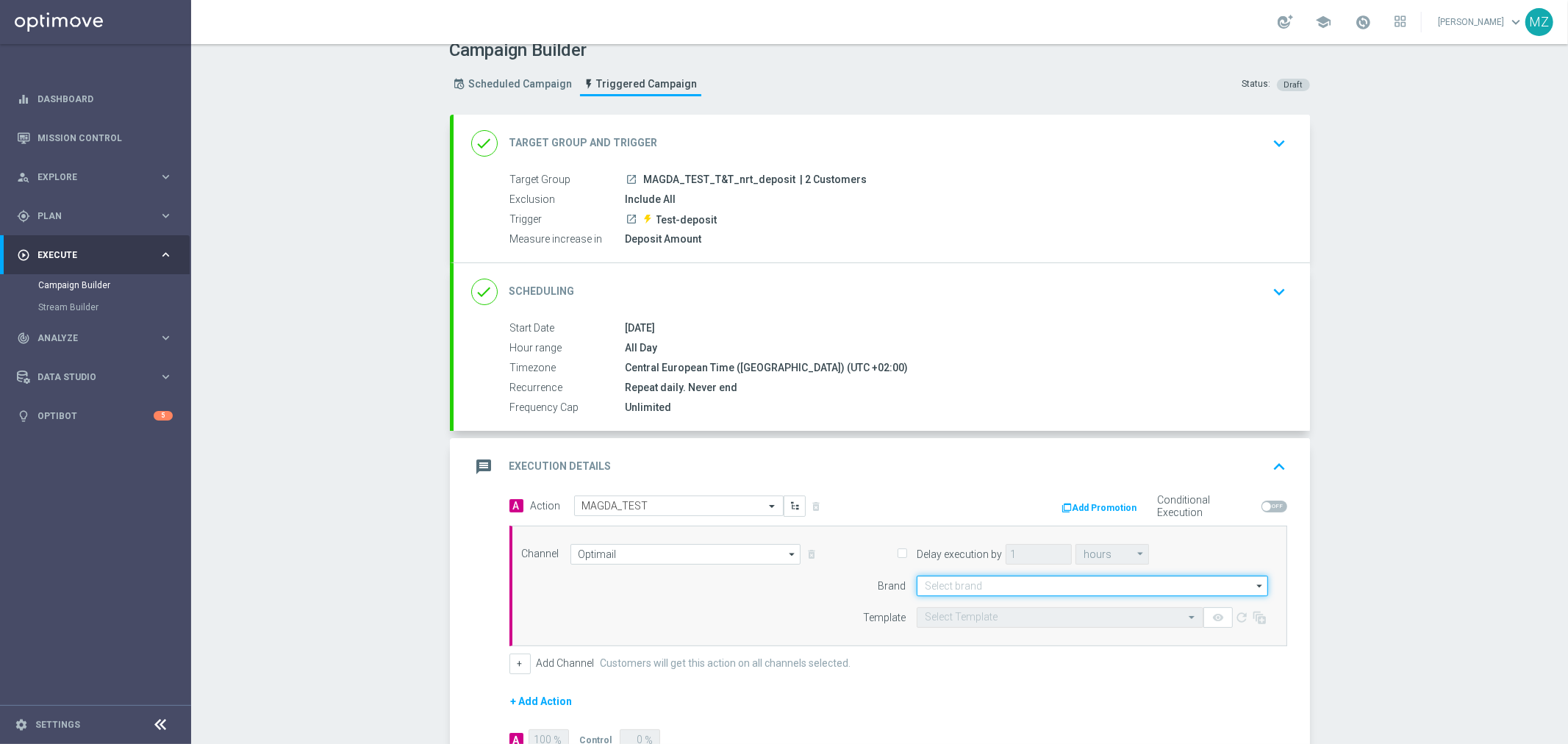
click at [1027, 588] on input at bounding box center [1092, 585] width 351 height 21
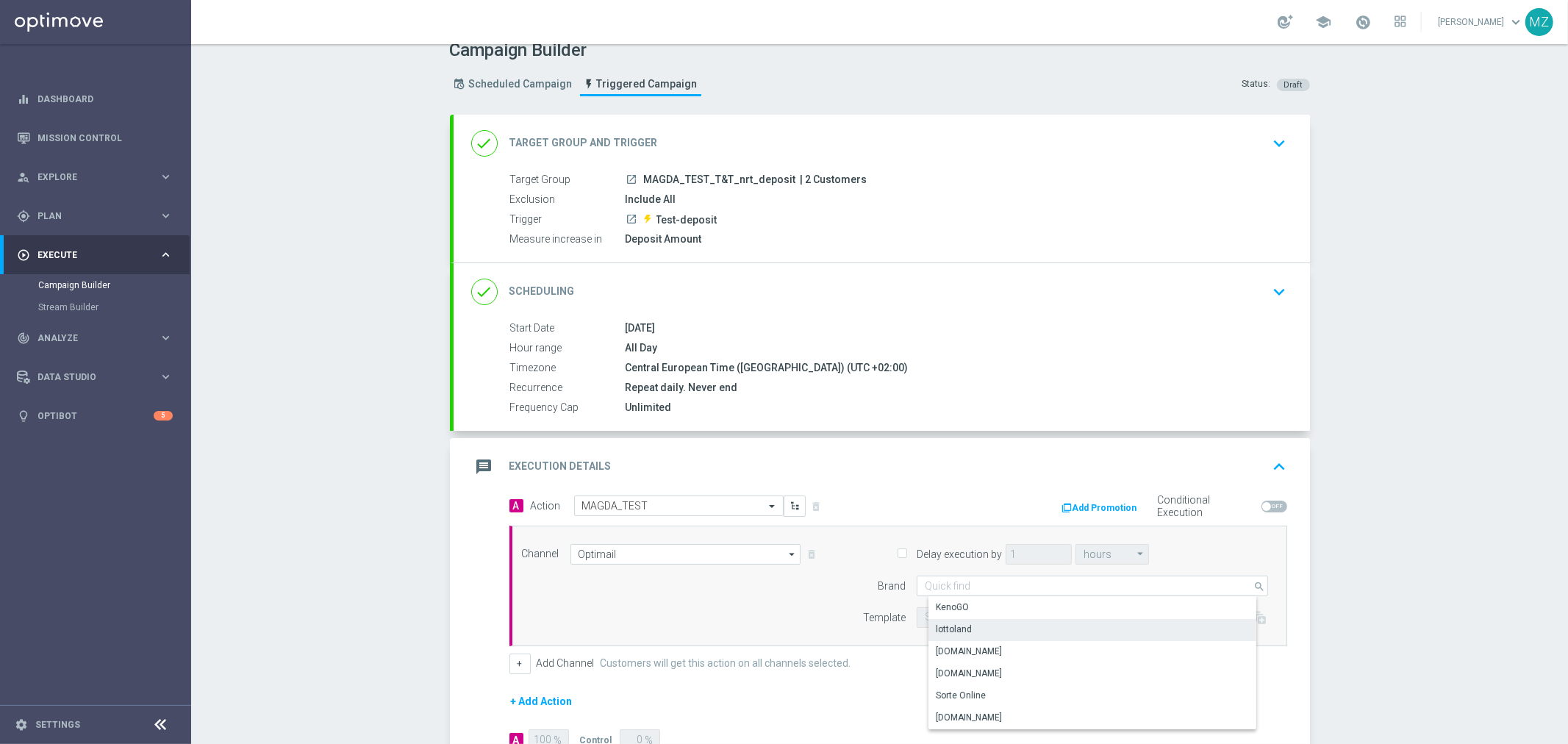
click at [1012, 621] on div "lottoland" at bounding box center [1104, 629] width 352 height 21
type input "lottoland"
click at [997, 612] on input "text" at bounding box center [1046, 618] width 241 height 12
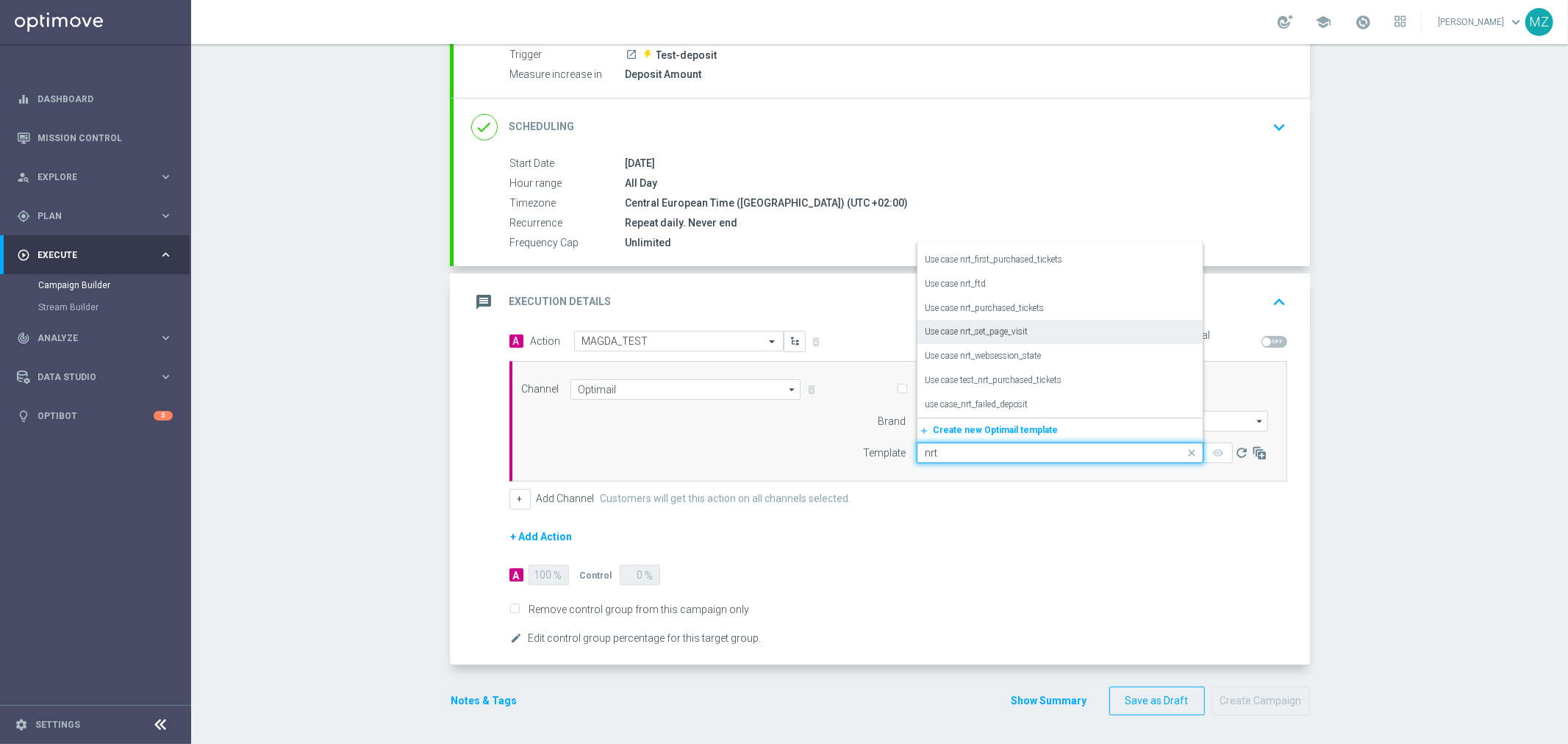
scroll to position [0, 0]
type input "n"
type input "d"
click at [1113, 545] on form "A Action Select action MAGDA_TEST delete_forever Add Promotion Conditional Exec…" at bounding box center [899, 490] width 778 height 317
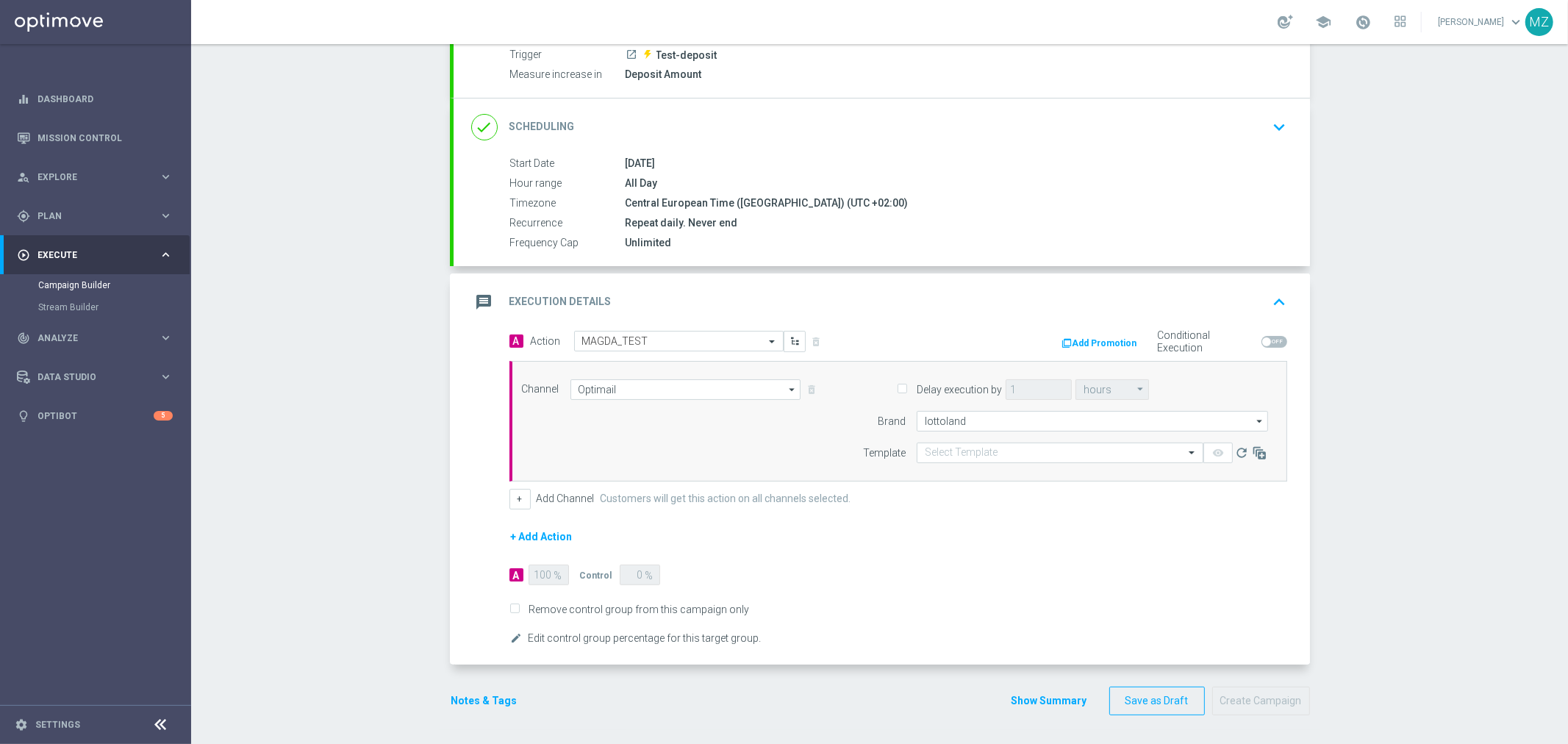
click at [480, 693] on button "Notes & Tags" at bounding box center [484, 701] width 69 height 19
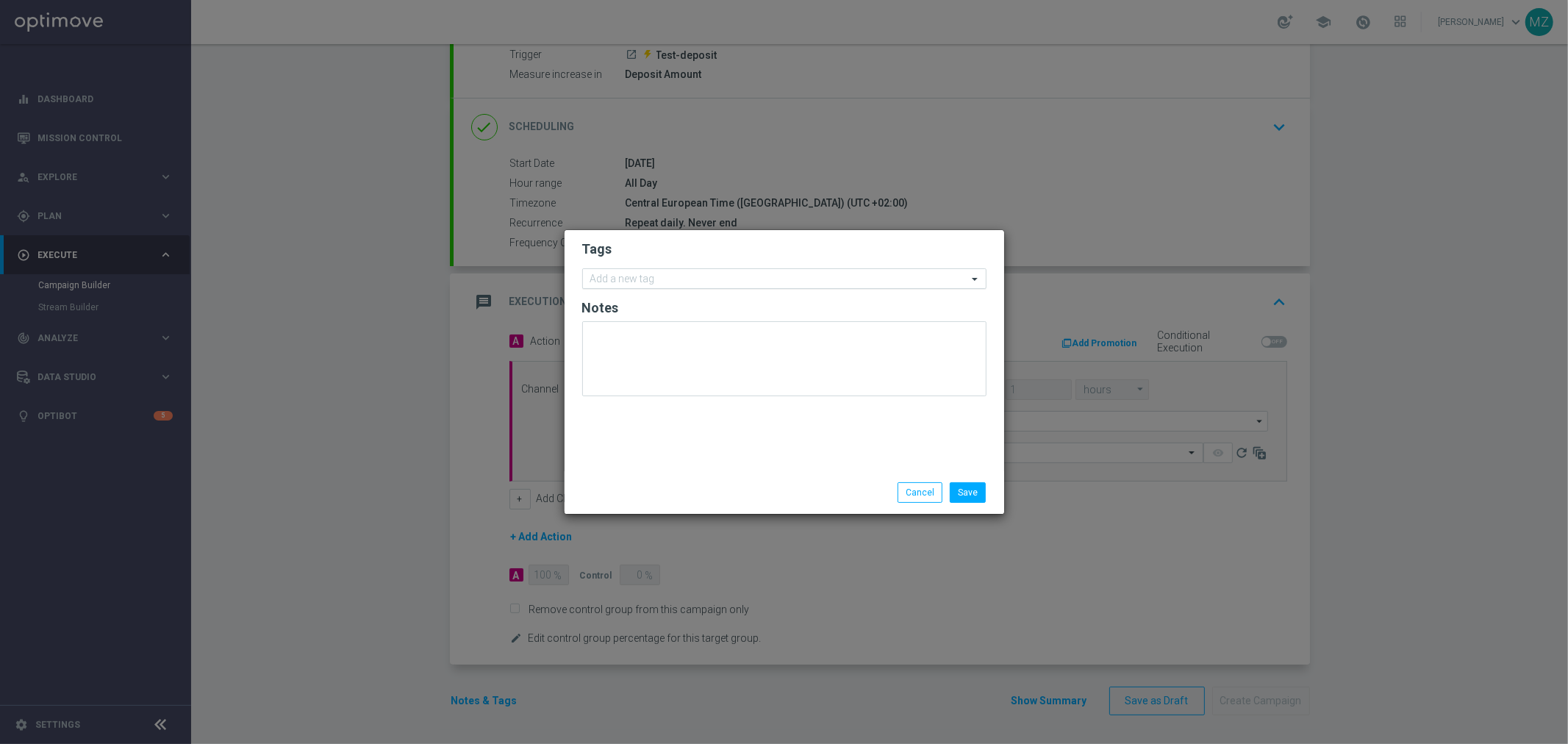
click at [635, 282] on input "text" at bounding box center [779, 280] width 377 height 12
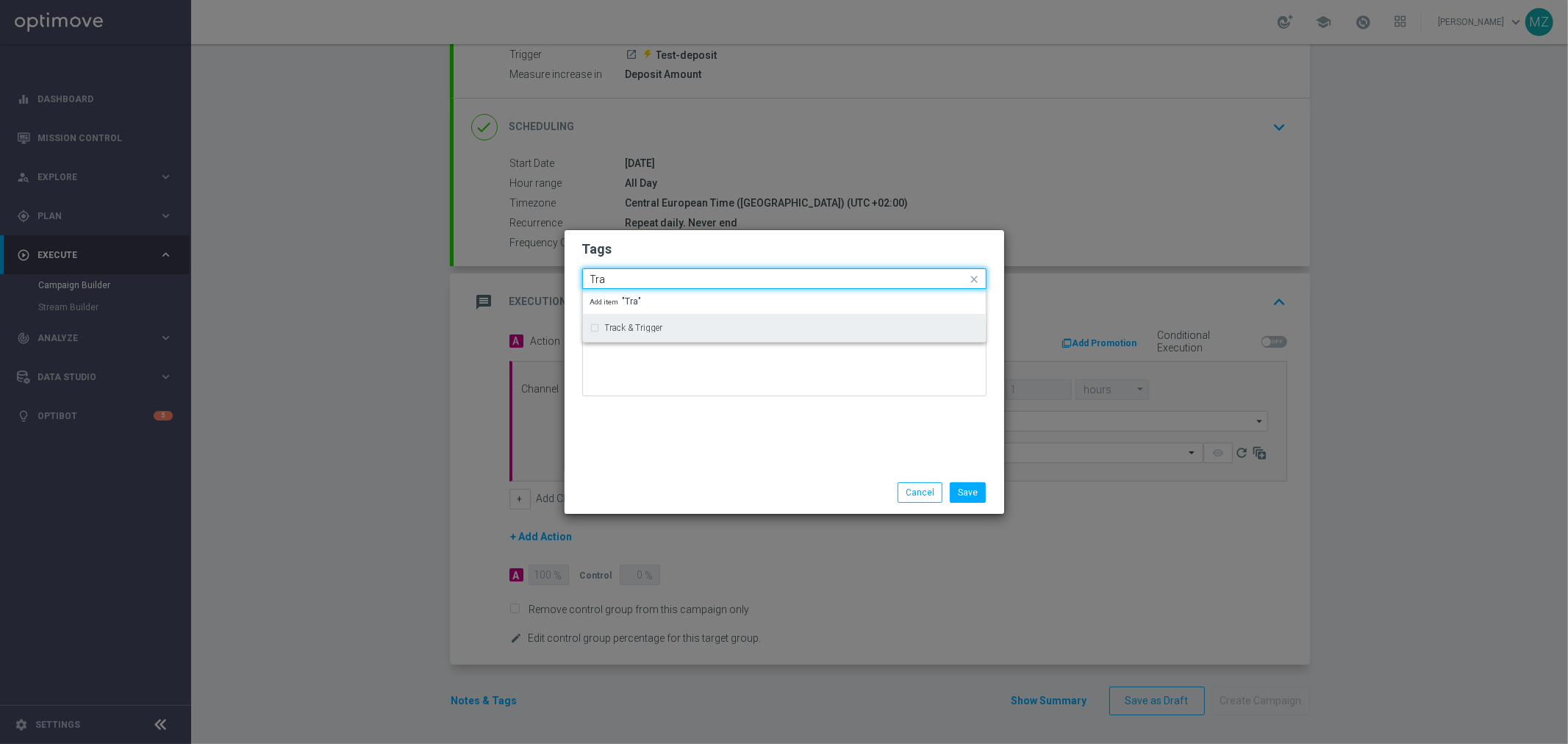
click at [629, 325] on label "Track & Trigger" at bounding box center [634, 327] width 58 height 9
type input "Tra"
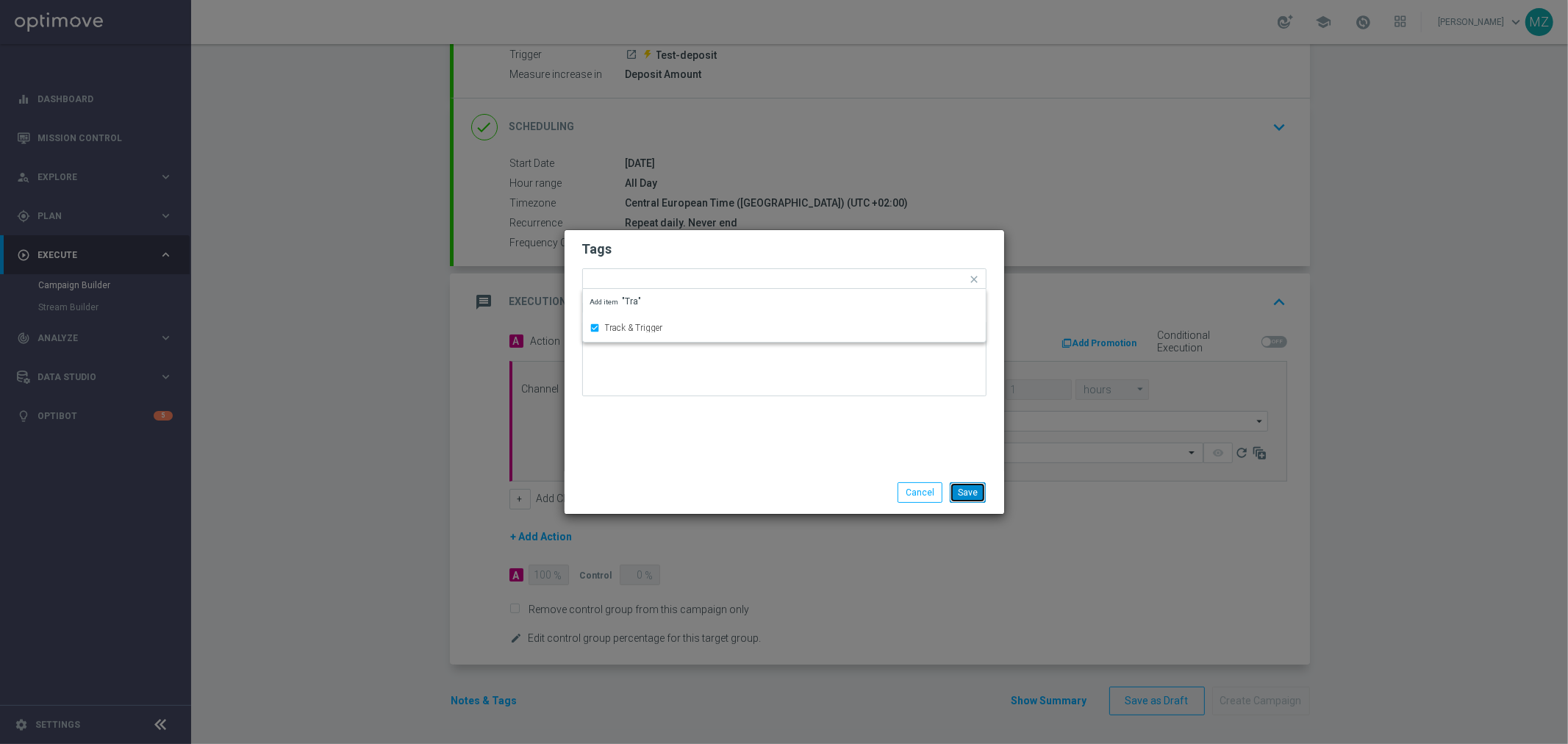
click at [973, 493] on button "Save" at bounding box center [968, 493] width 36 height 21
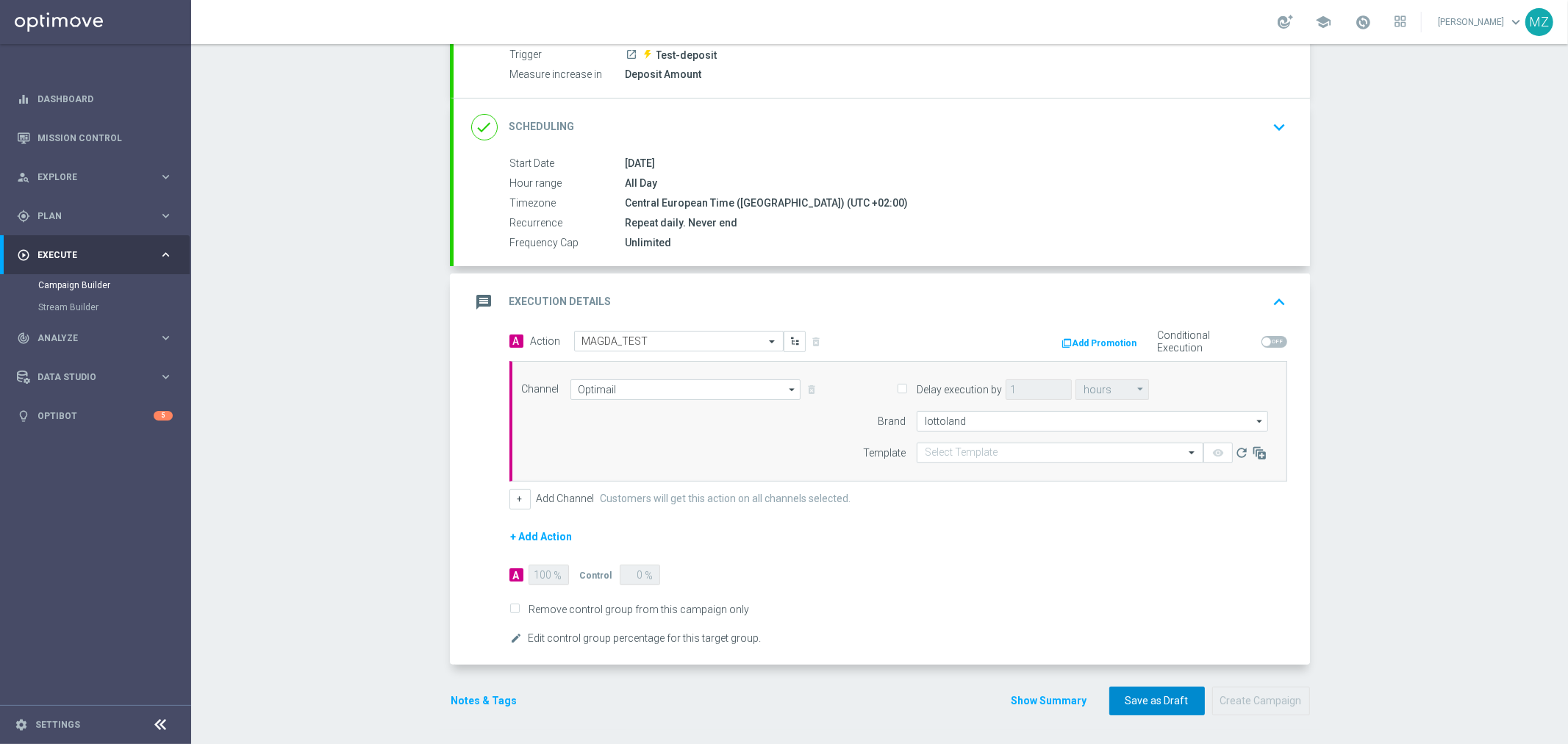
click at [1174, 698] on button "Save as Draft" at bounding box center [1157, 701] width 96 height 29
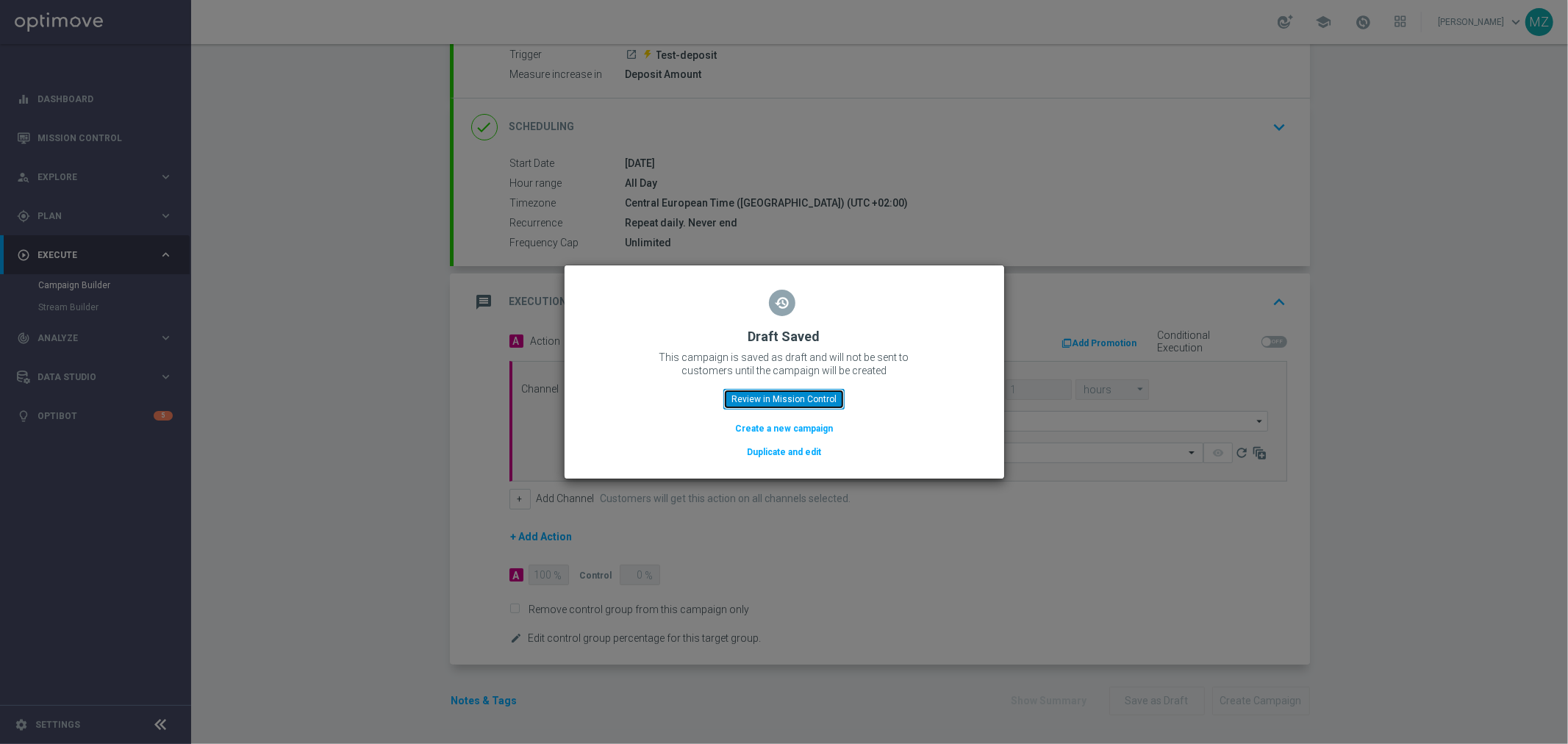
click at [776, 389] on button "Review in Mission Control" at bounding box center [784, 399] width 121 height 21
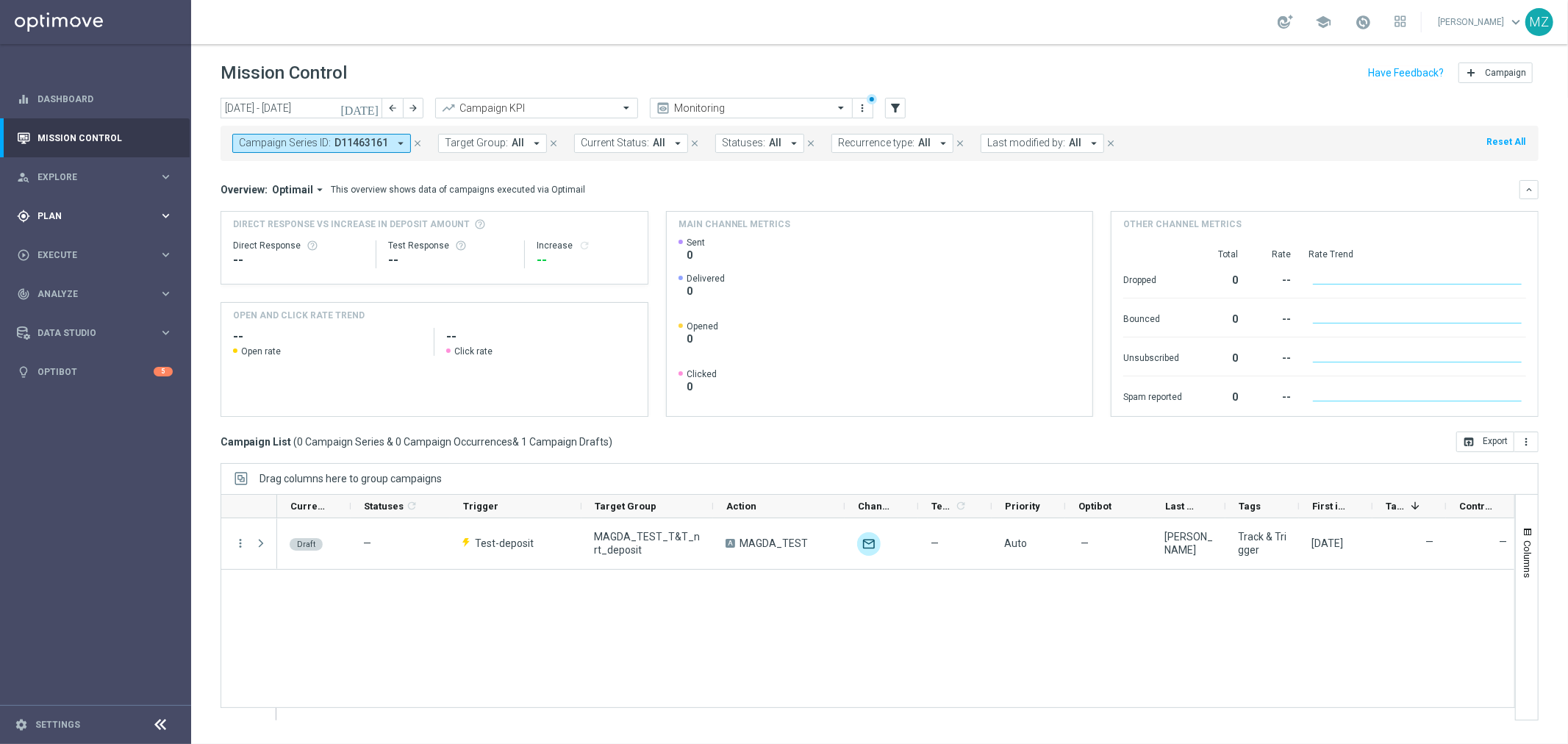
click at [90, 225] on div "gps_fixed Plan keyboard_arrow_right" at bounding box center [94, 216] width 190 height 39
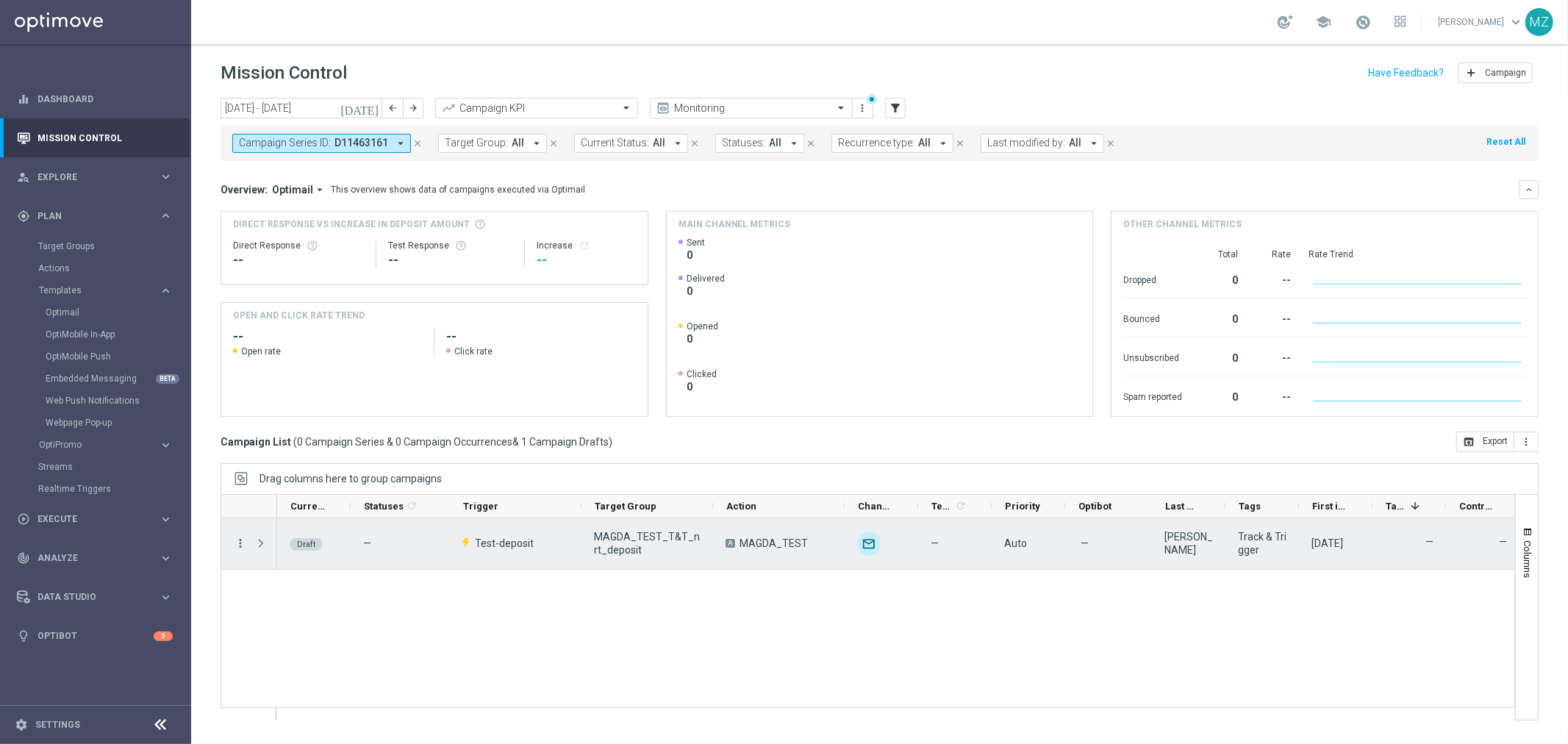
click at [241, 539] on icon "more_vert" at bounding box center [240, 543] width 13 height 13
click at [281, 603] on span "Edit" at bounding box center [277, 600] width 16 height 10
click at [236, 541] on icon "more_vert" at bounding box center [240, 543] width 13 height 13
click at [304, 602] on div "Edit" at bounding box center [337, 600] width 137 height 10
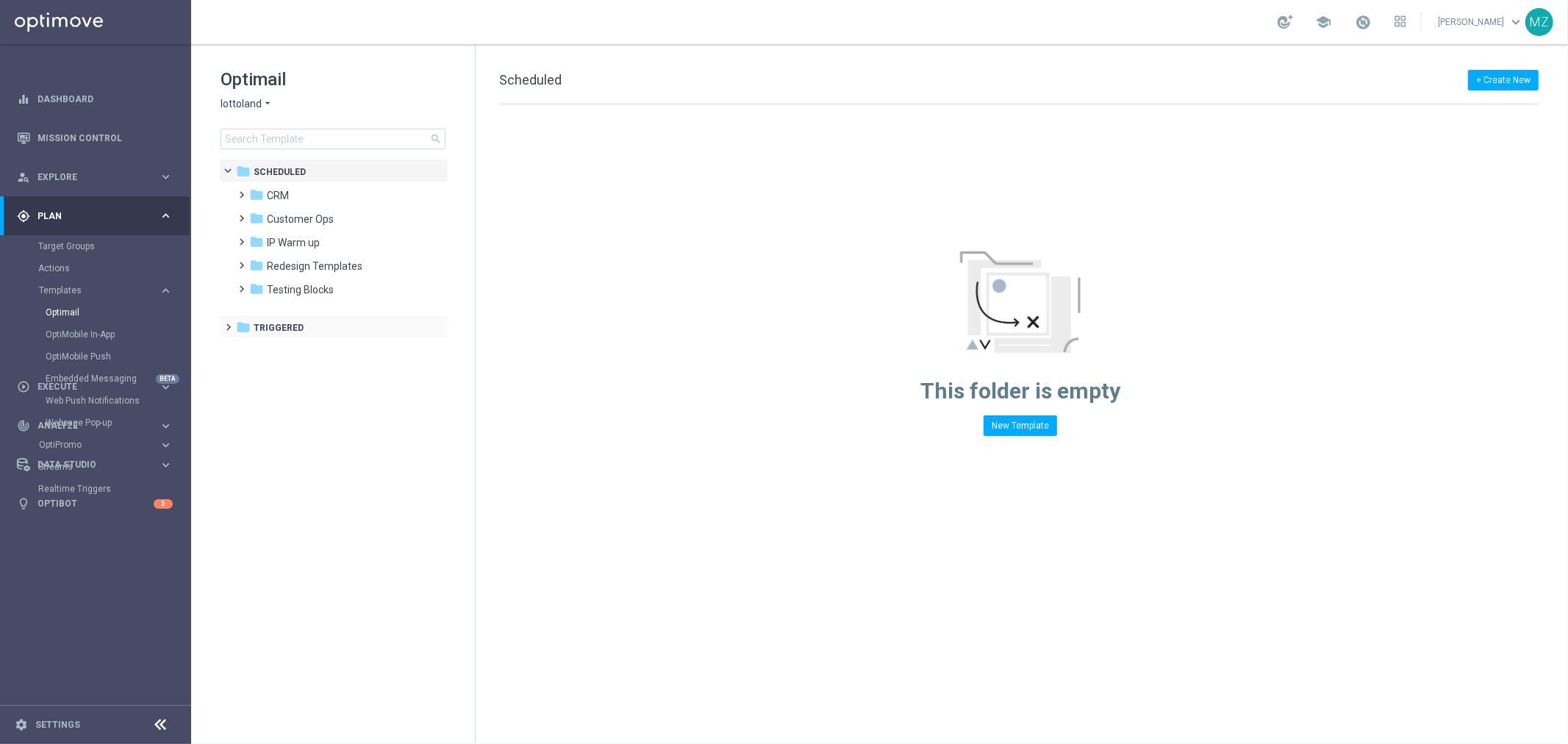
click at [230, 322] on span at bounding box center [226, 321] width 7 height 6
click at [237, 347] on span at bounding box center [239, 344] width 7 height 6
click at [239, 261] on span at bounding box center [239, 259] width 7 height 6
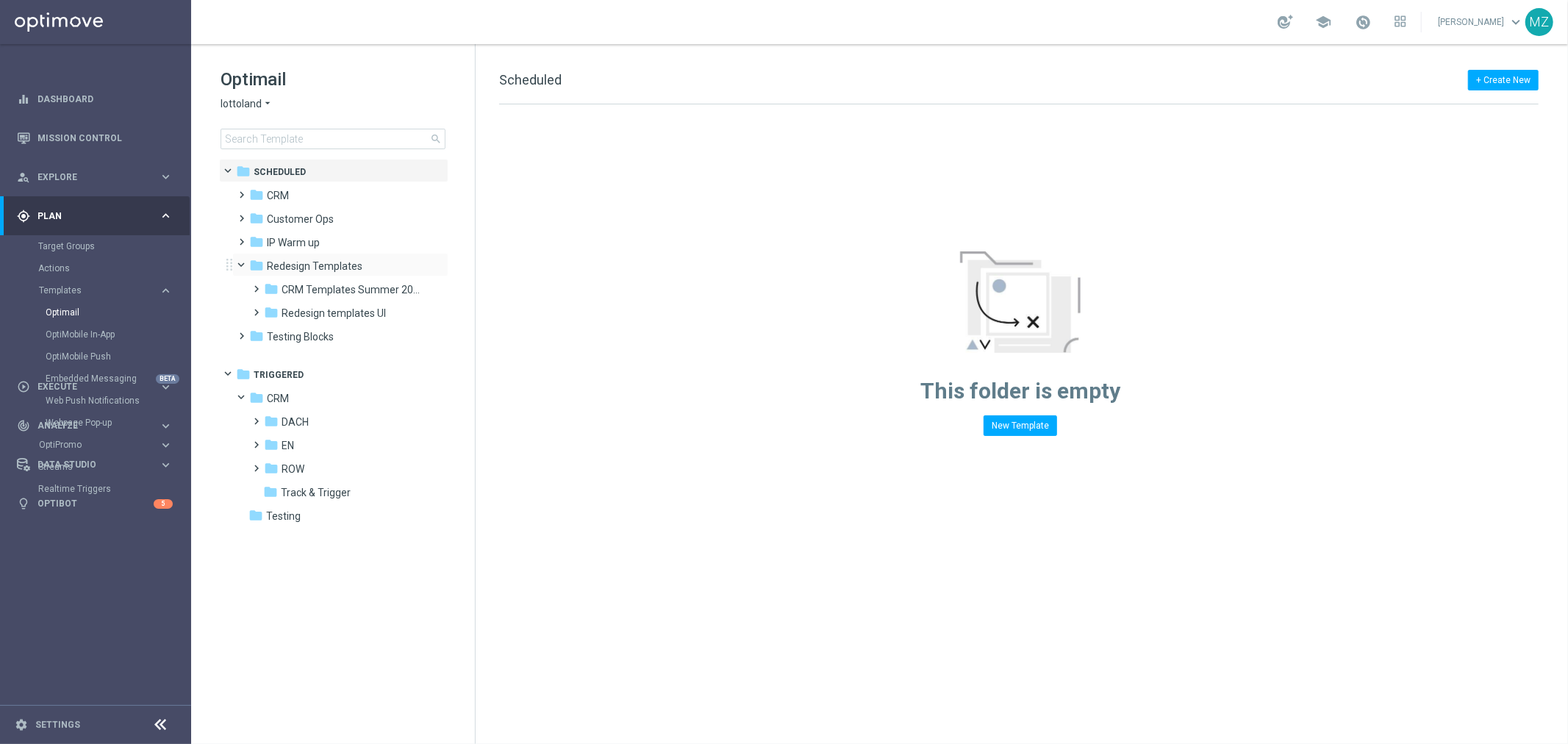
click at [245, 262] on span at bounding box center [248, 262] width 6 height 7
click at [238, 191] on span at bounding box center [239, 189] width 7 height 6
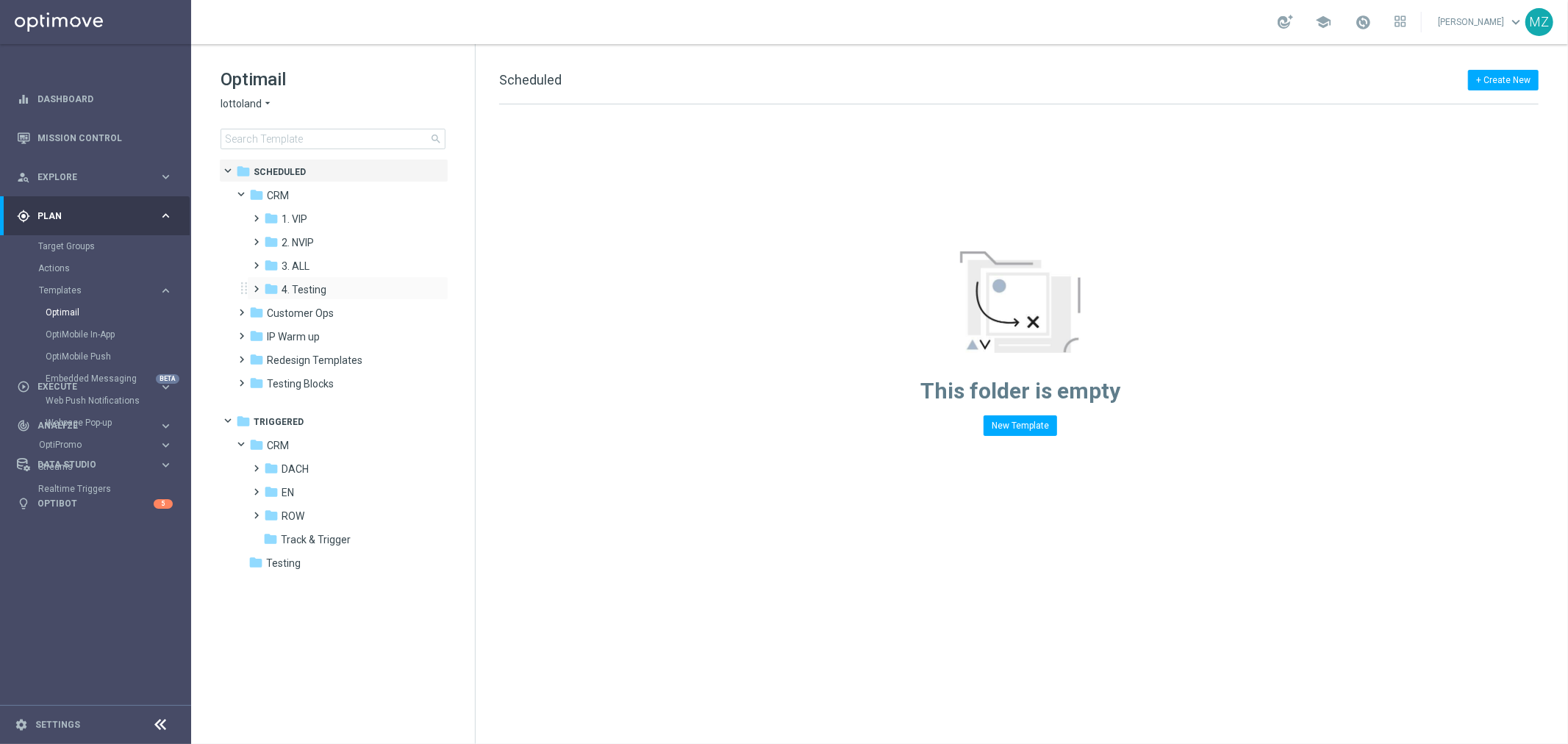
click at [251, 285] on span at bounding box center [254, 282] width 7 height 6
click at [327, 314] on span "Optimisation" at bounding box center [325, 312] width 60 height 13
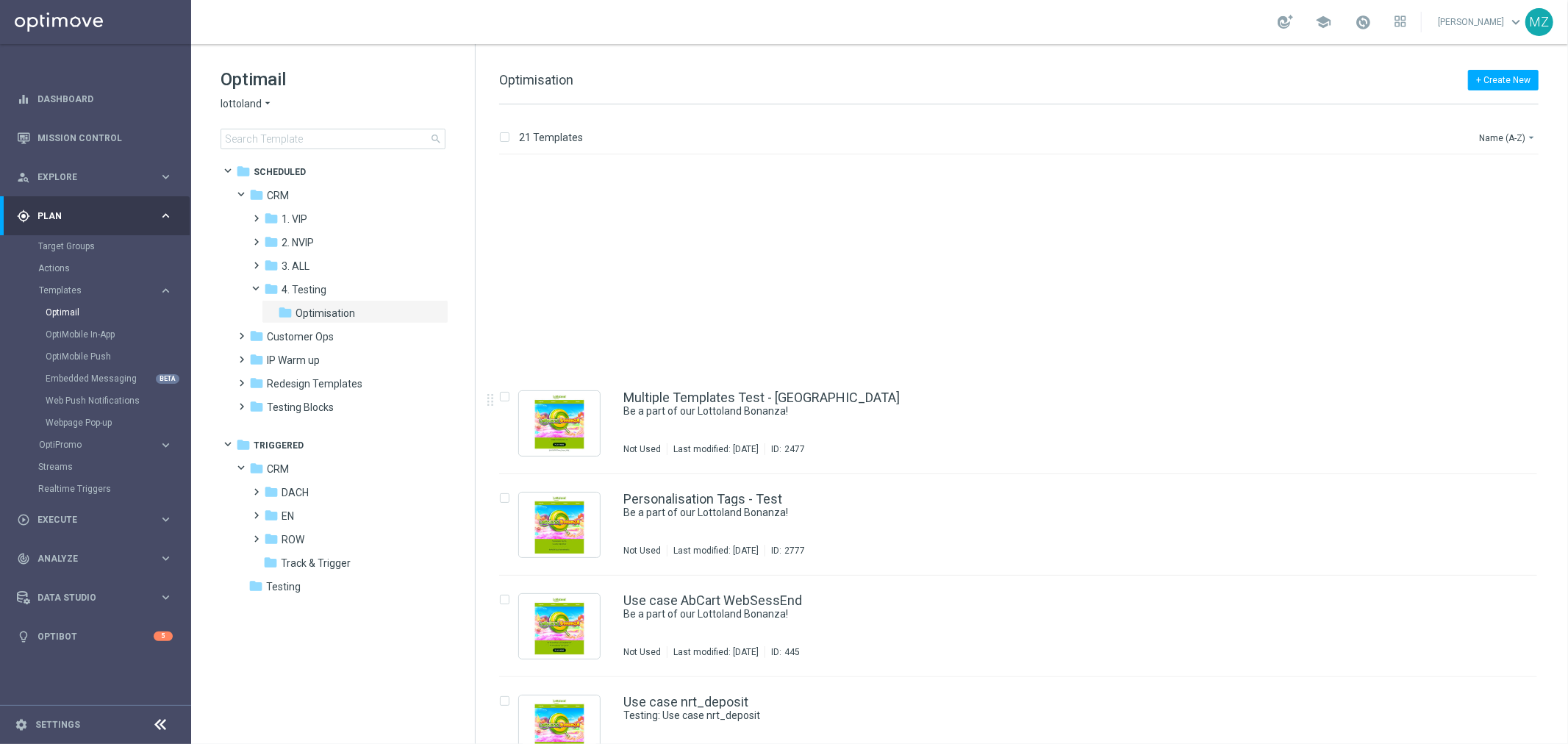
scroll to position [1541, 0]
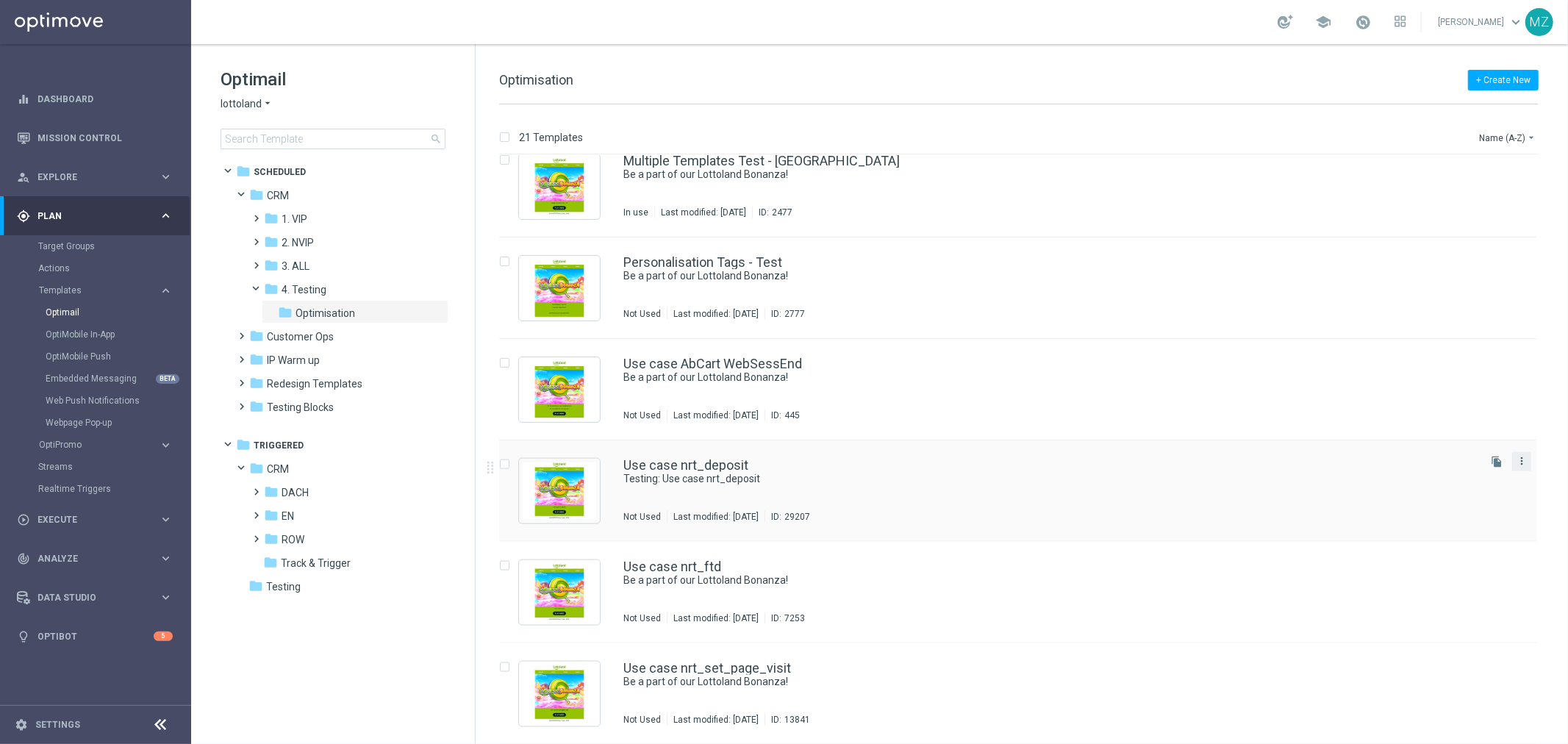
click at [1517, 466] on icon "more_vert" at bounding box center [1522, 460] width 12 height 12
click at [1467, 480] on div "Move" at bounding box center [1461, 476] width 89 height 10
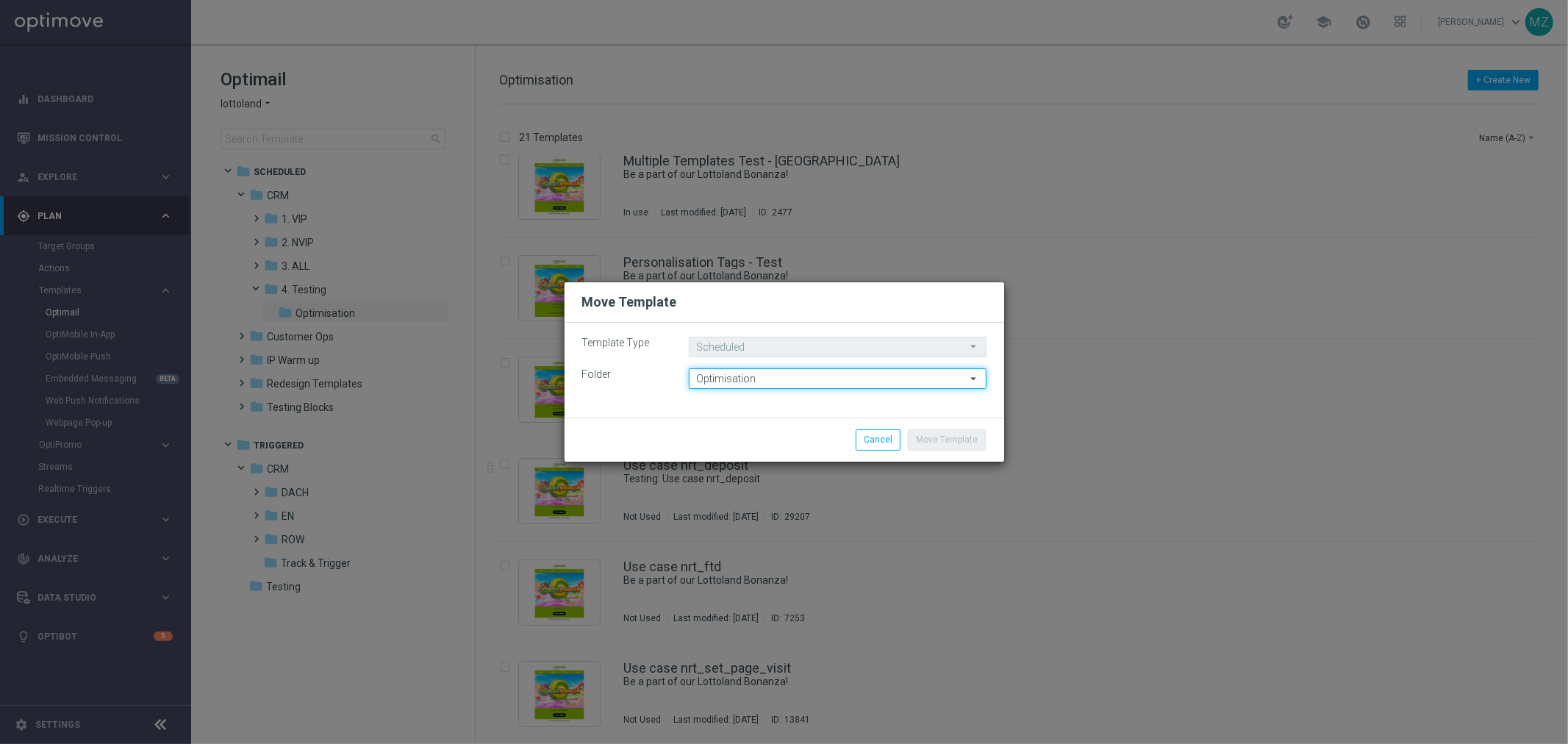
click at [794, 375] on input "Optimisation" at bounding box center [838, 378] width 298 height 21
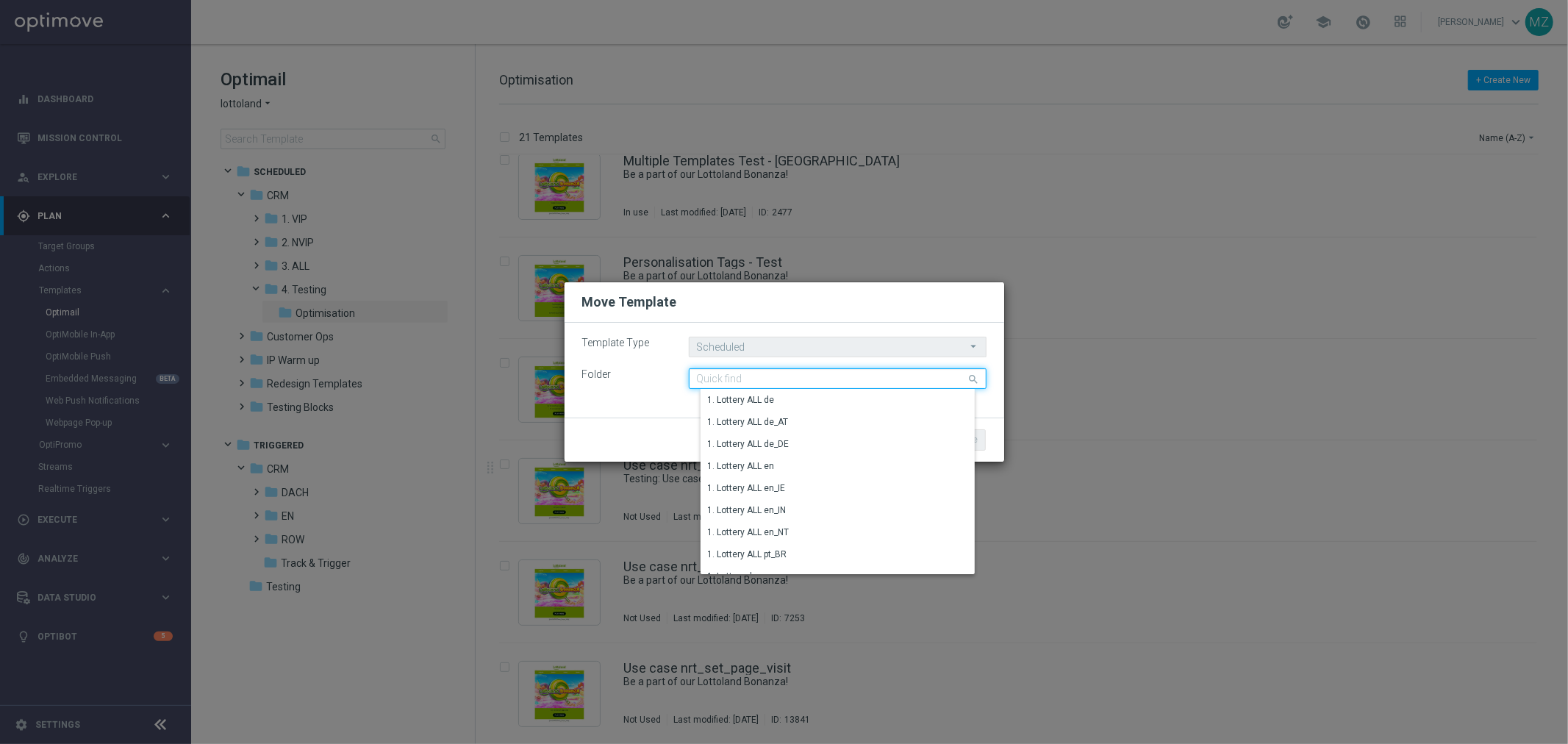
click at [794, 375] on input at bounding box center [838, 378] width 298 height 21
click at [811, 327] on div "Template Type Scheduled Scheduled arrow_drop_down Drag here to set row groups D…" at bounding box center [784, 370] width 439 height 95
type input "Optimisation"
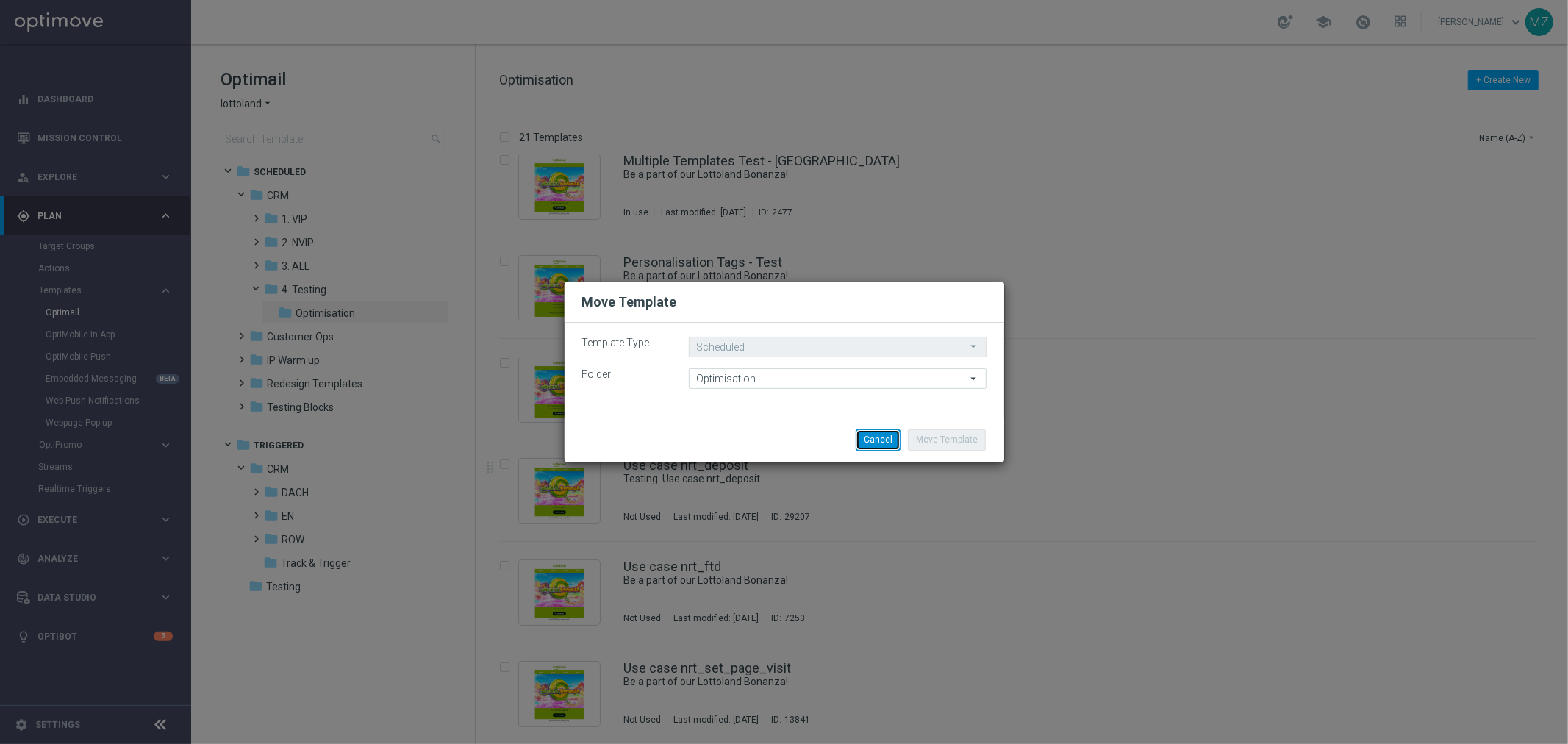
click at [877, 438] on button "Cancel" at bounding box center [878, 439] width 45 height 21
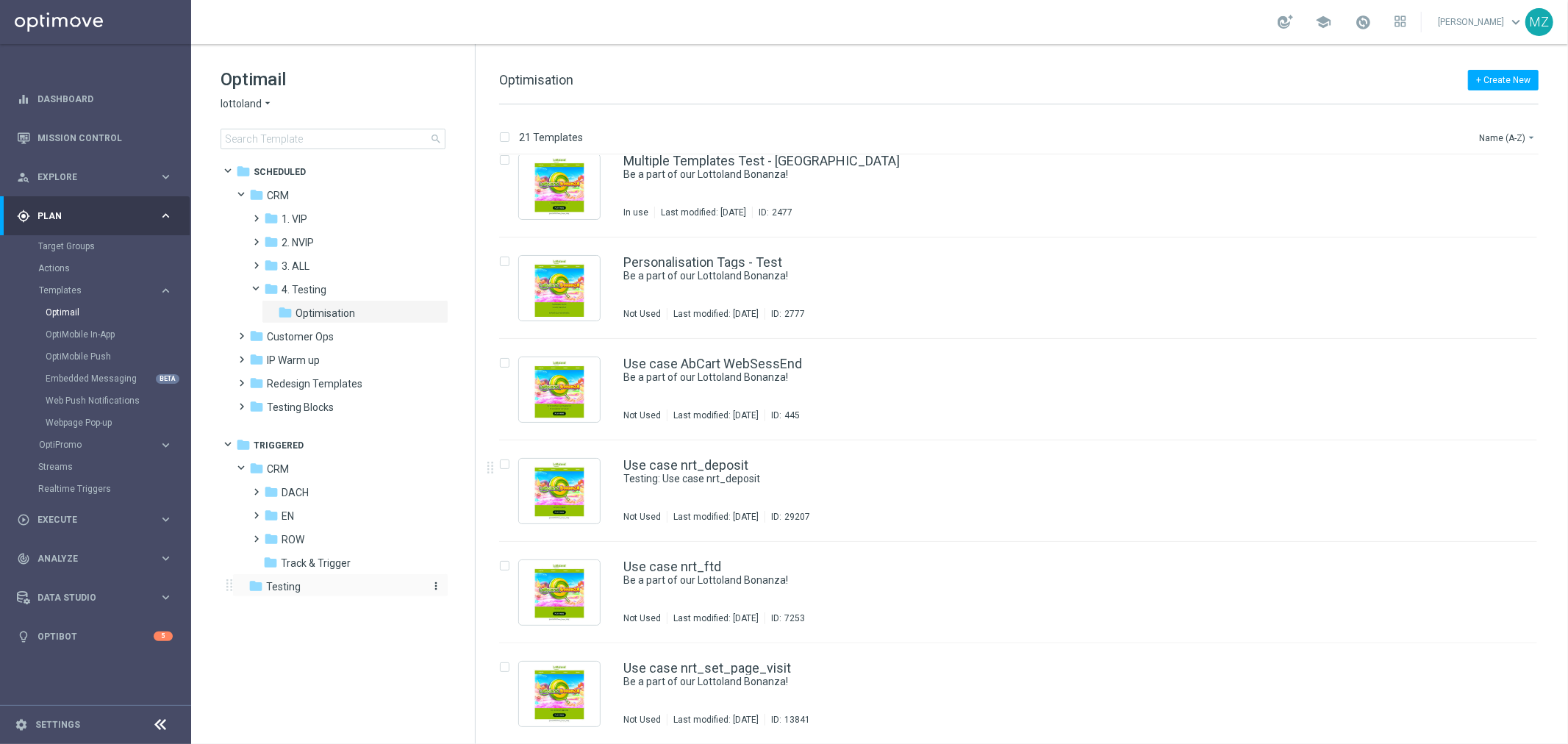
click at [284, 584] on span "Testing" at bounding box center [283, 586] width 35 height 13
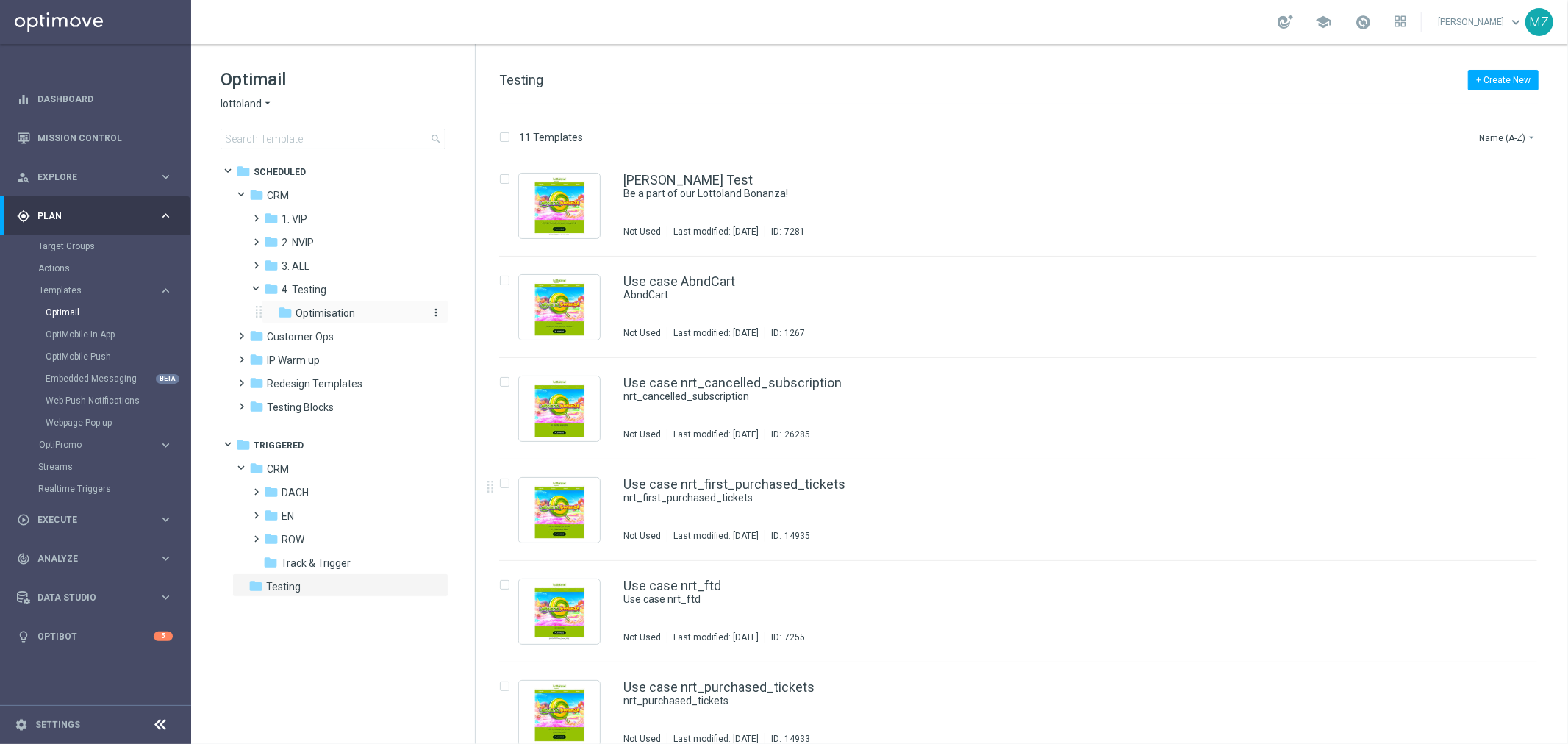
click at [327, 312] on span "Optimisation" at bounding box center [325, 312] width 60 height 13
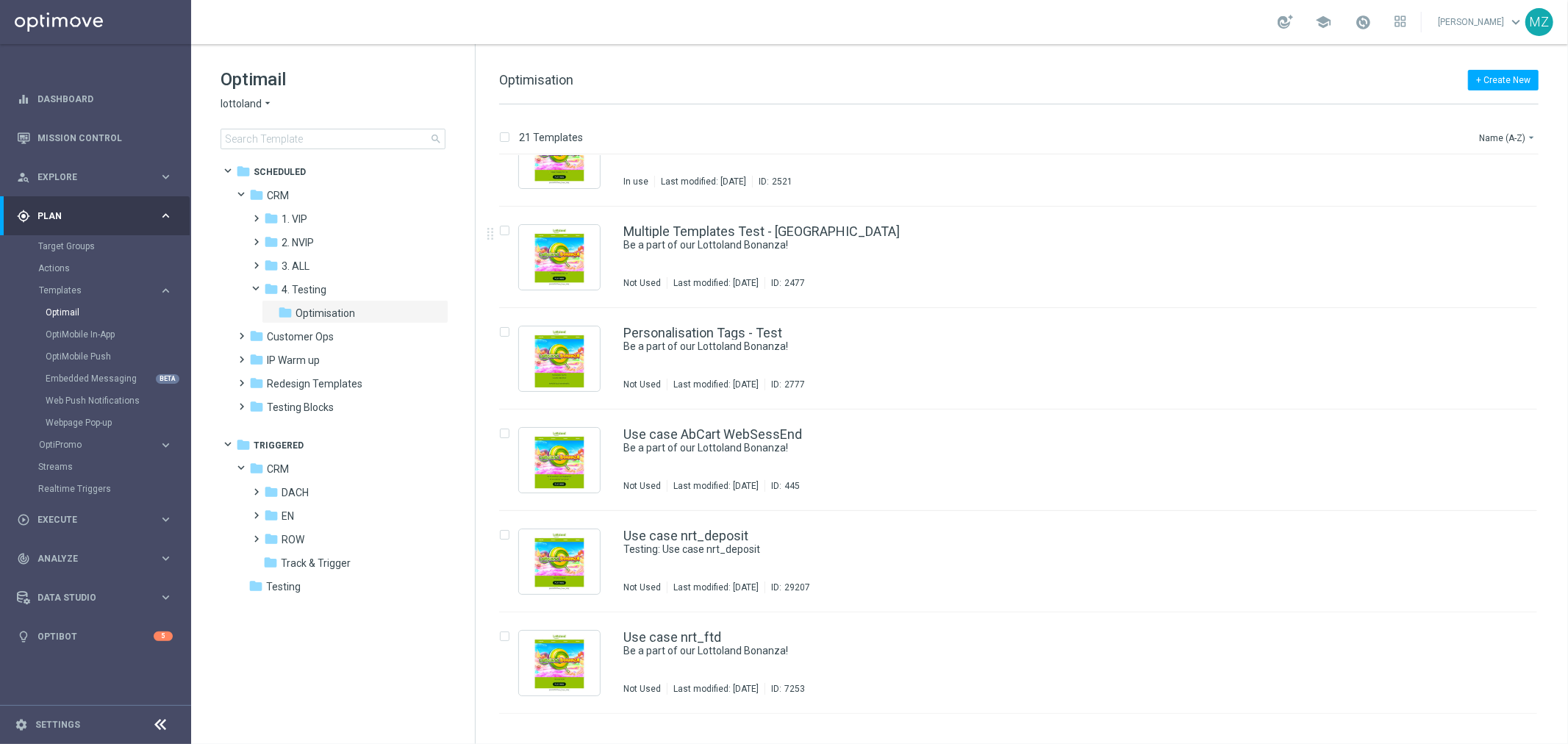
scroll to position [1471, 0]
click at [1522, 531] on icon "more_vert" at bounding box center [1522, 531] width 12 height 12
click at [1173, 575] on div "Use case nrt_deposit Testing: Use case nrt_deposit Not Used Last modified: Thur…" at bounding box center [1050, 560] width 852 height 64
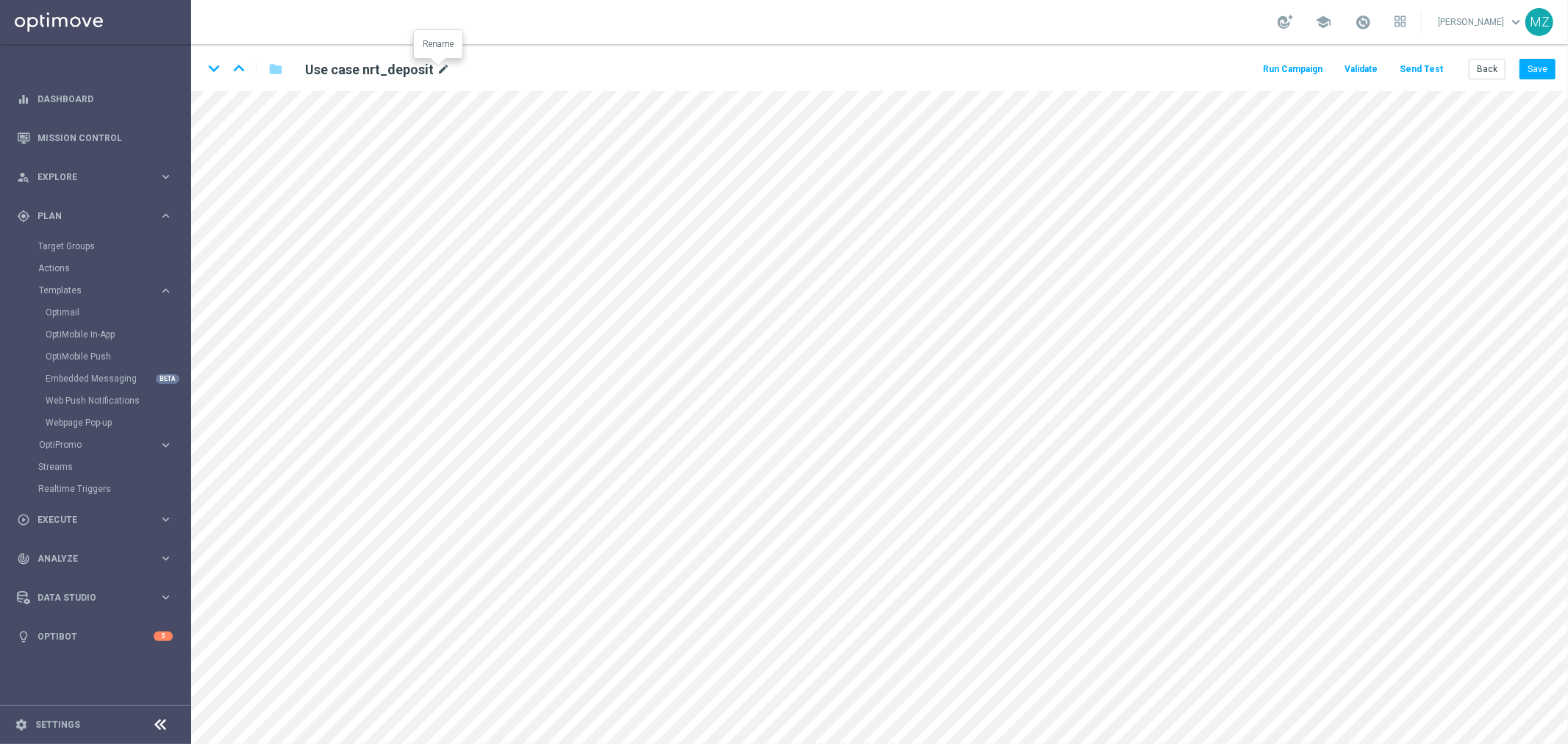
click at [439, 67] on icon "mode_edit" at bounding box center [443, 70] width 13 height 18
click at [439, 67] on input "Use case nrt_deposit" at bounding box center [476, 69] width 364 height 21
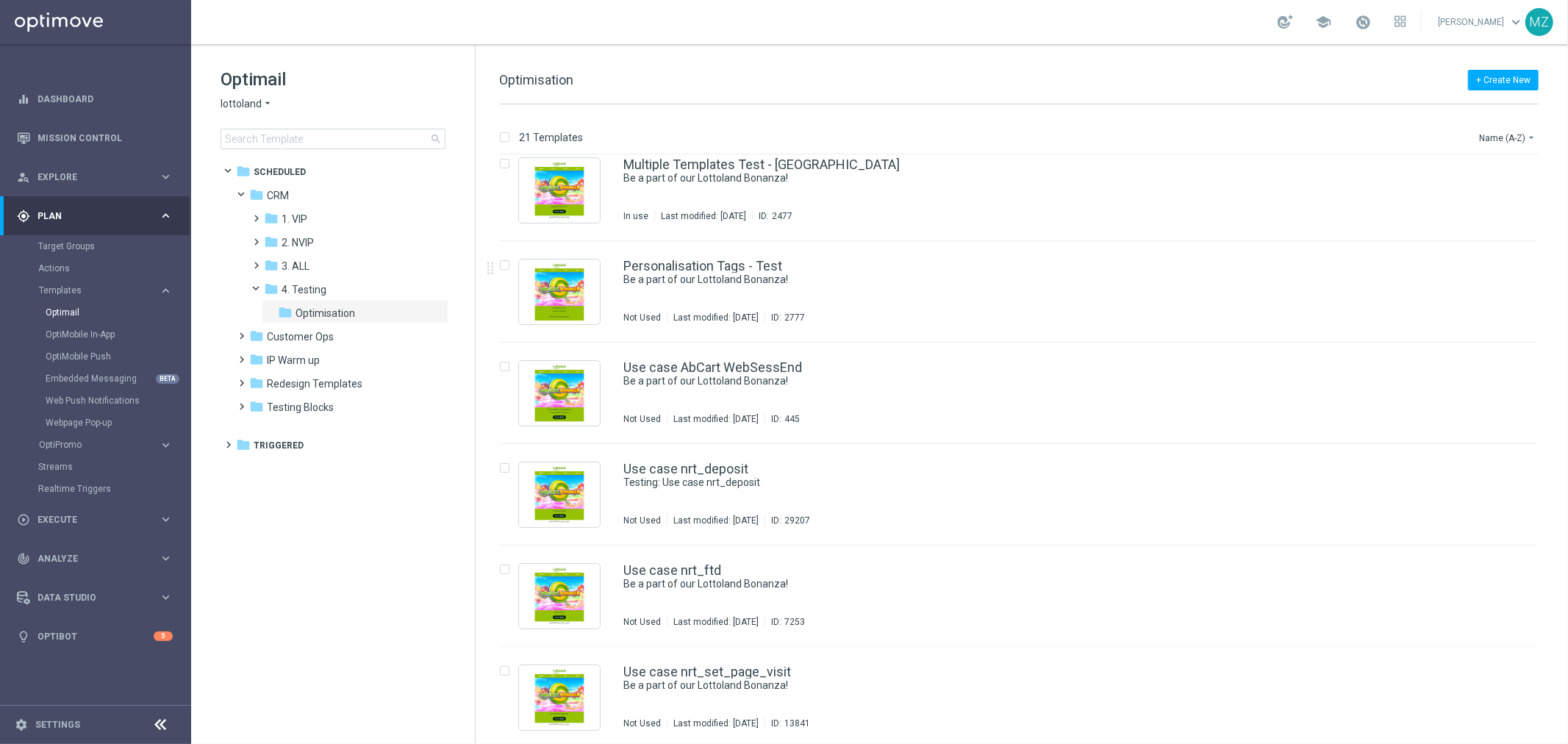
scroll to position [1537, 0]
click at [1519, 461] on icon "more_vert" at bounding box center [1522, 463] width 12 height 12
click at [1474, 496] on div "Copy To" at bounding box center [1461, 500] width 89 height 10
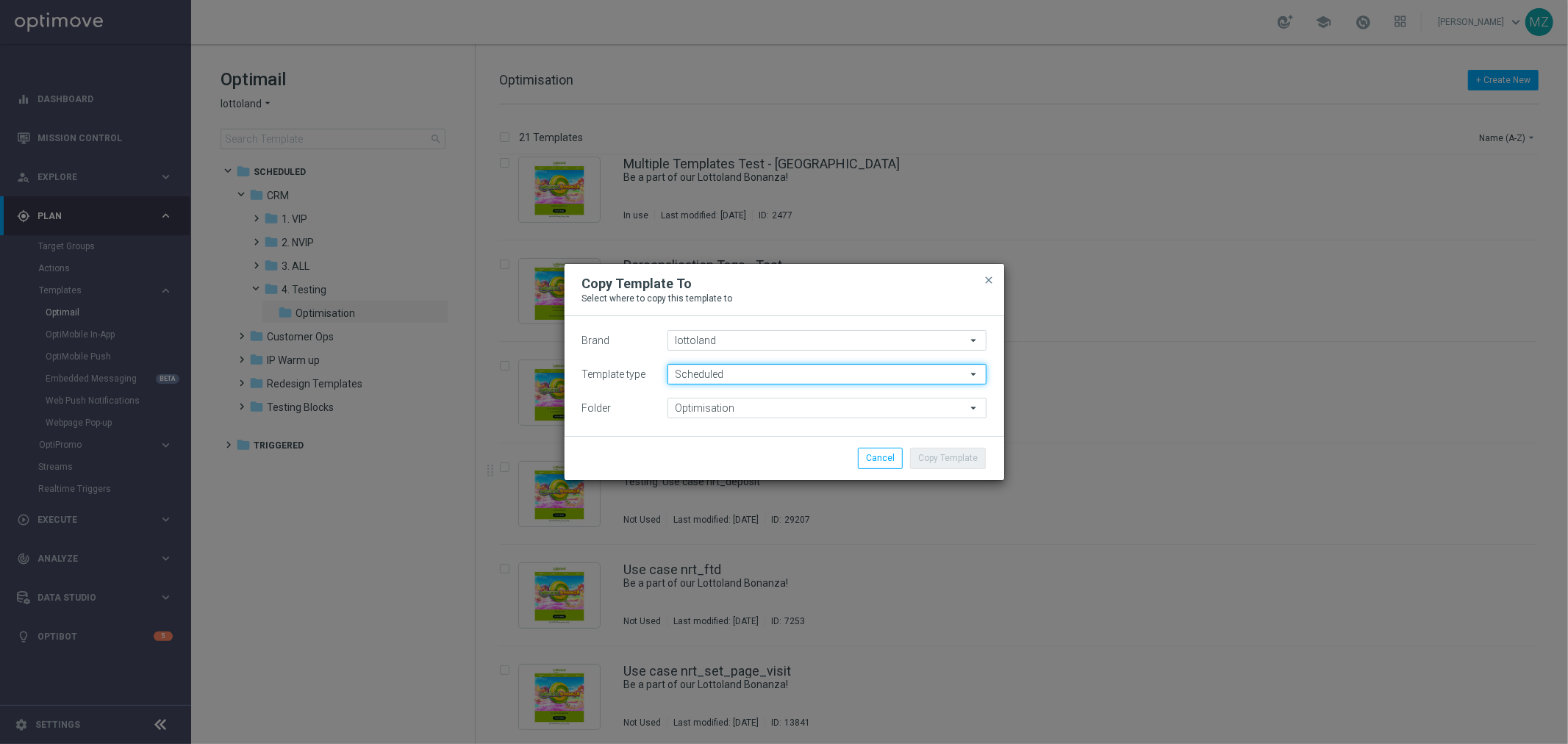
click at [787, 377] on input "Scheduled" at bounding box center [827, 374] width 319 height 21
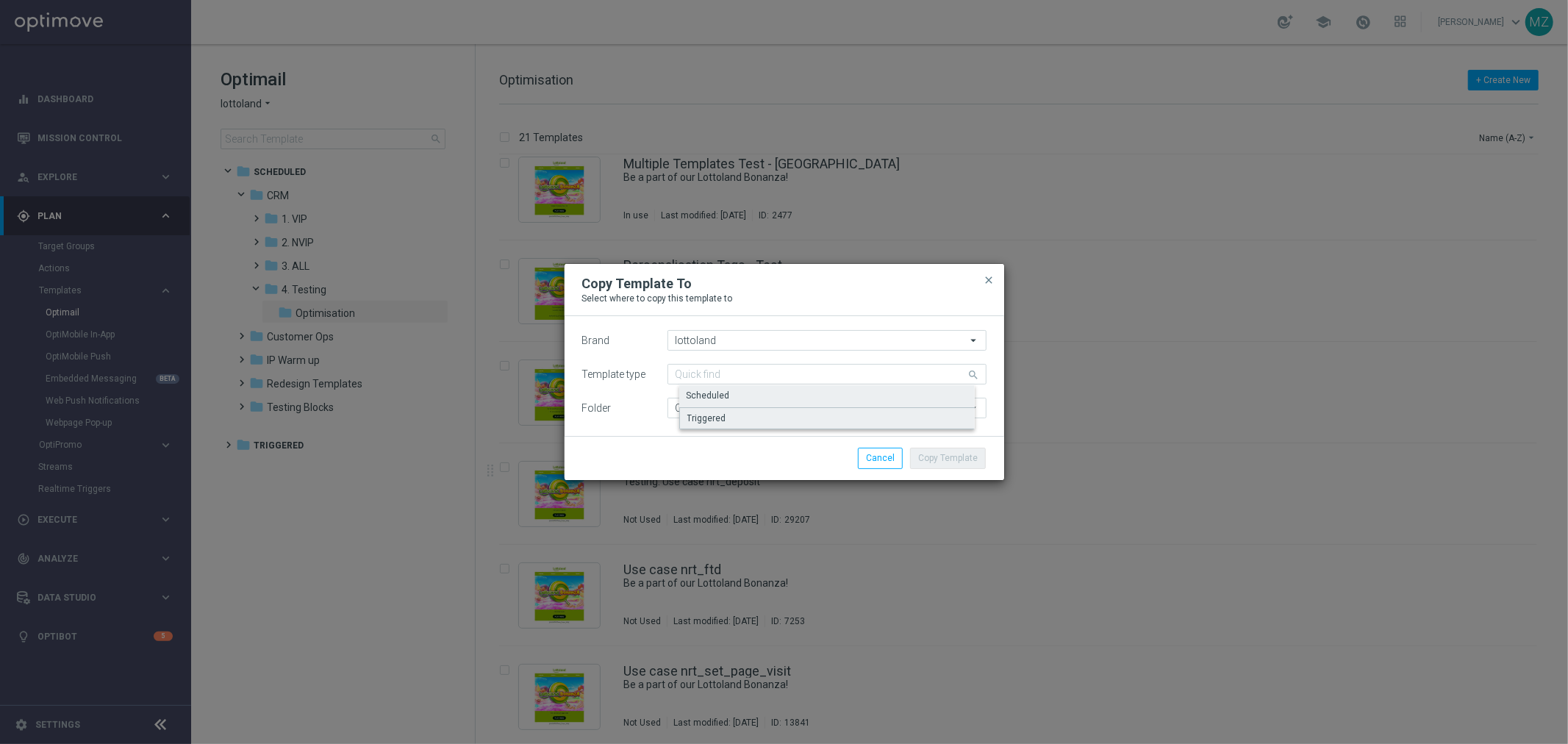
click at [761, 420] on div "Triggered" at bounding box center [839, 418] width 319 height 22
type input "Triggered"
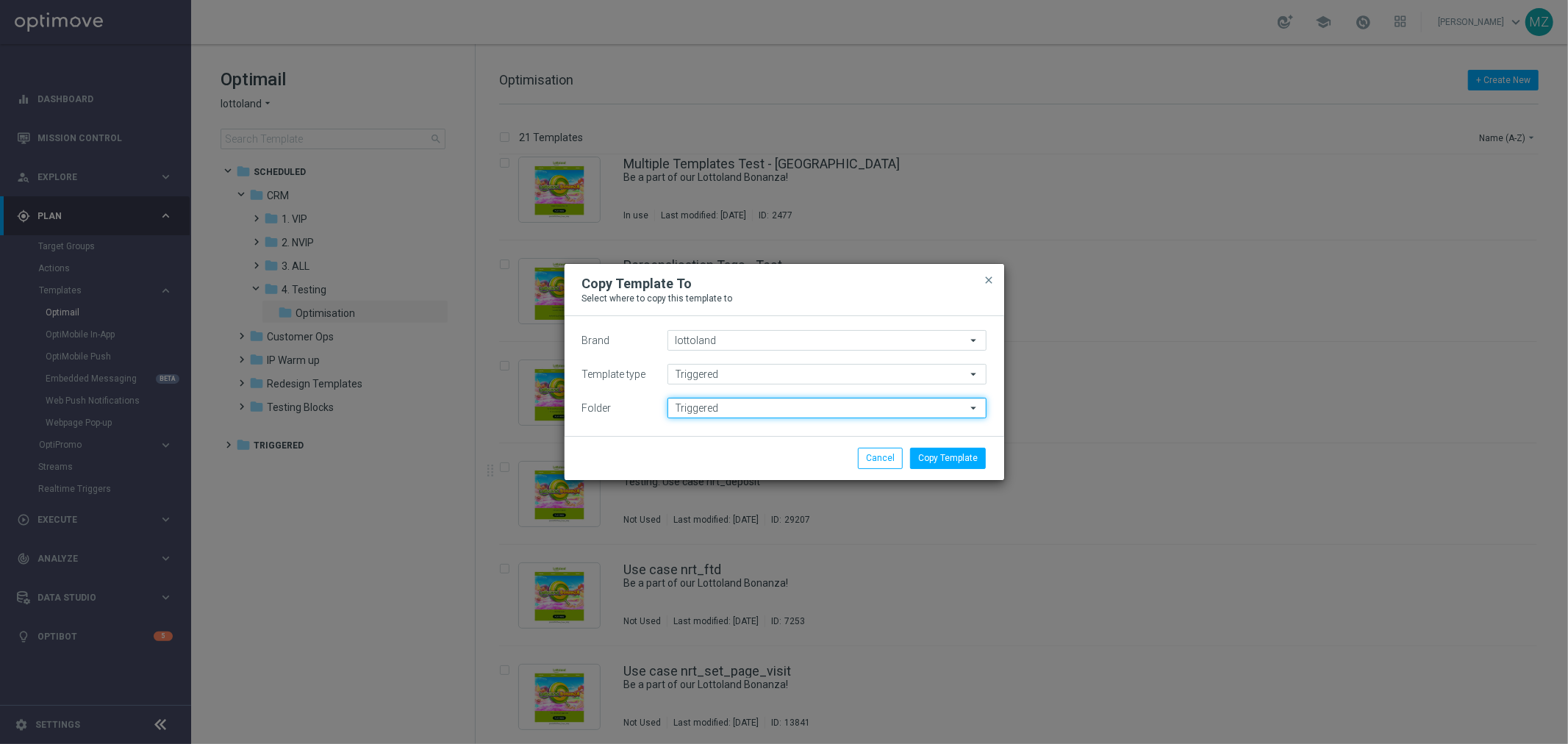
click at [750, 408] on input "Triggered" at bounding box center [827, 408] width 319 height 21
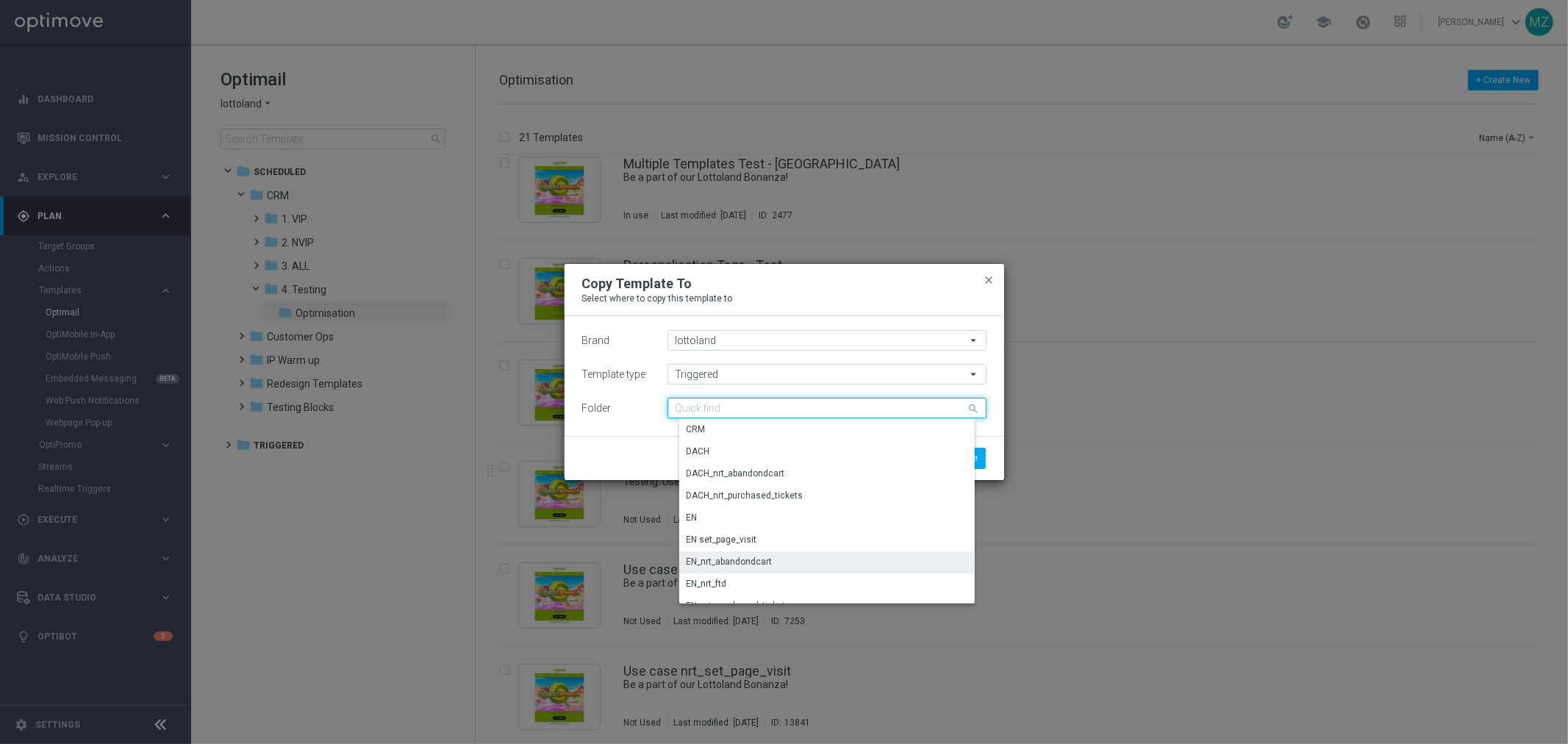
scroll to position [124, 0]
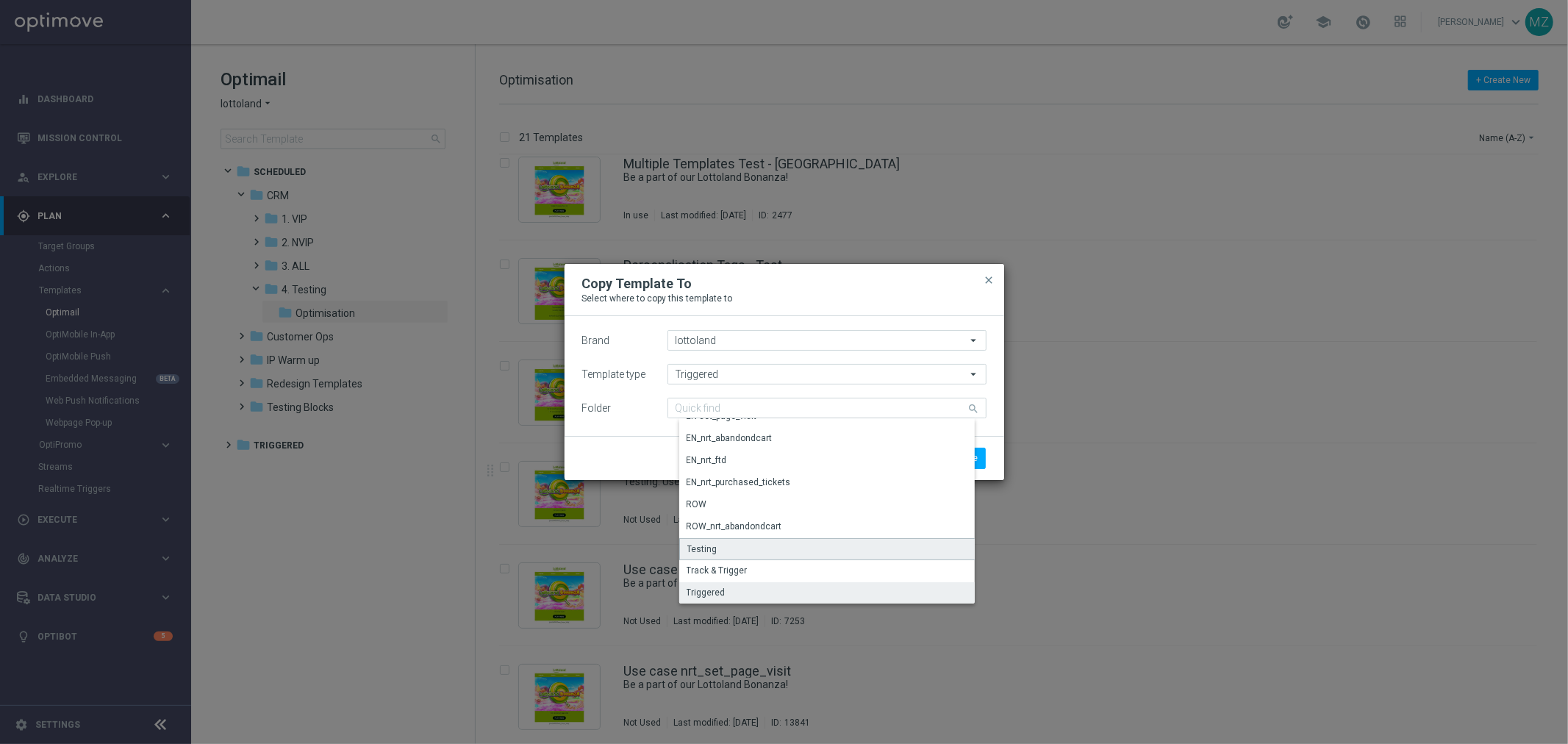
click at [735, 548] on div "Testing" at bounding box center [832, 549] width 306 height 22
type input "Testing"
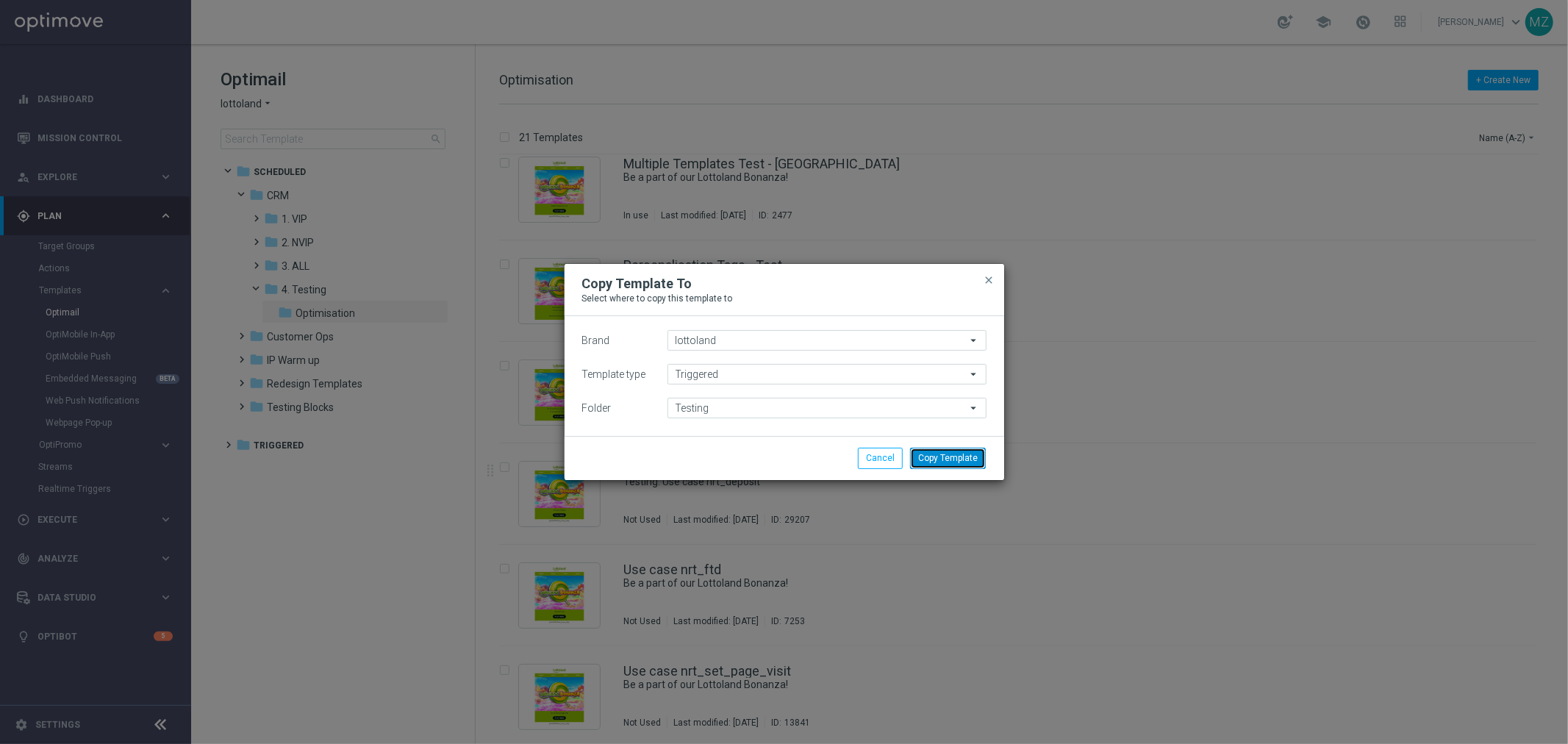
click at [944, 458] on button "Copy Template" at bounding box center [948, 458] width 76 height 21
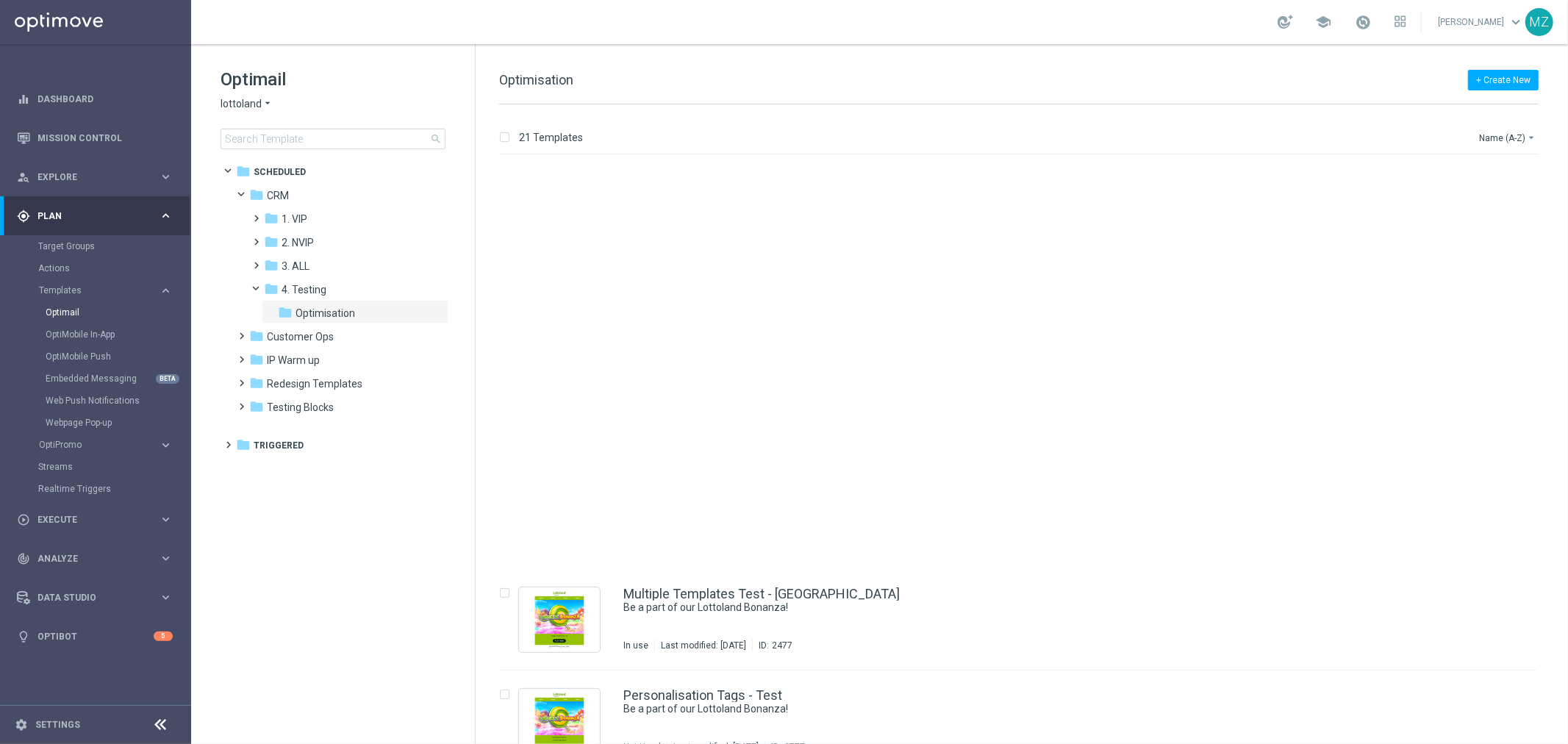
scroll to position [1541, 0]
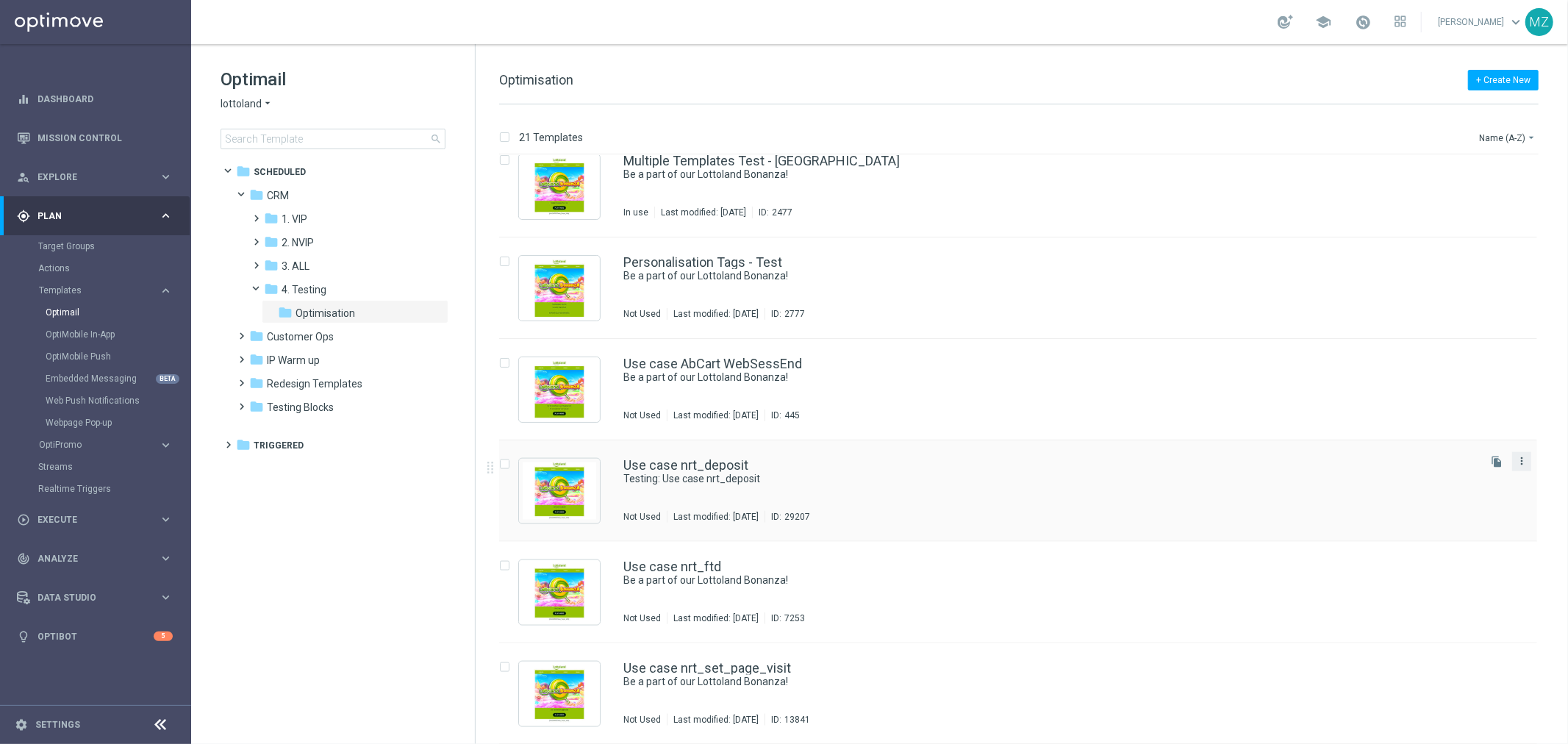
click at [1522, 465] on icon "more_vert" at bounding box center [1522, 460] width 12 height 12
click at [1472, 516] on div "Delete" at bounding box center [1461, 517] width 89 height 10
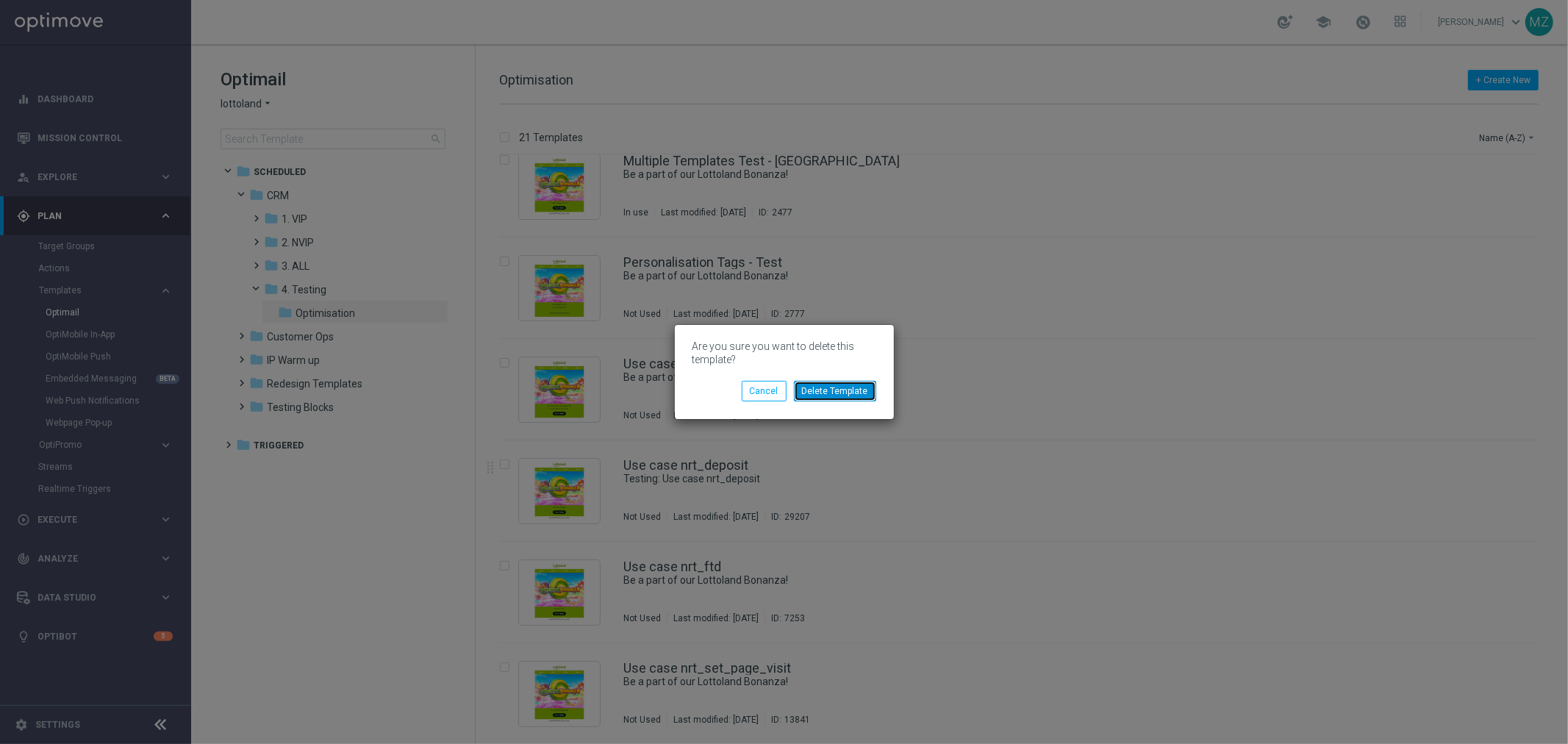
click at [869, 387] on button "Delete Template" at bounding box center [835, 391] width 82 height 21
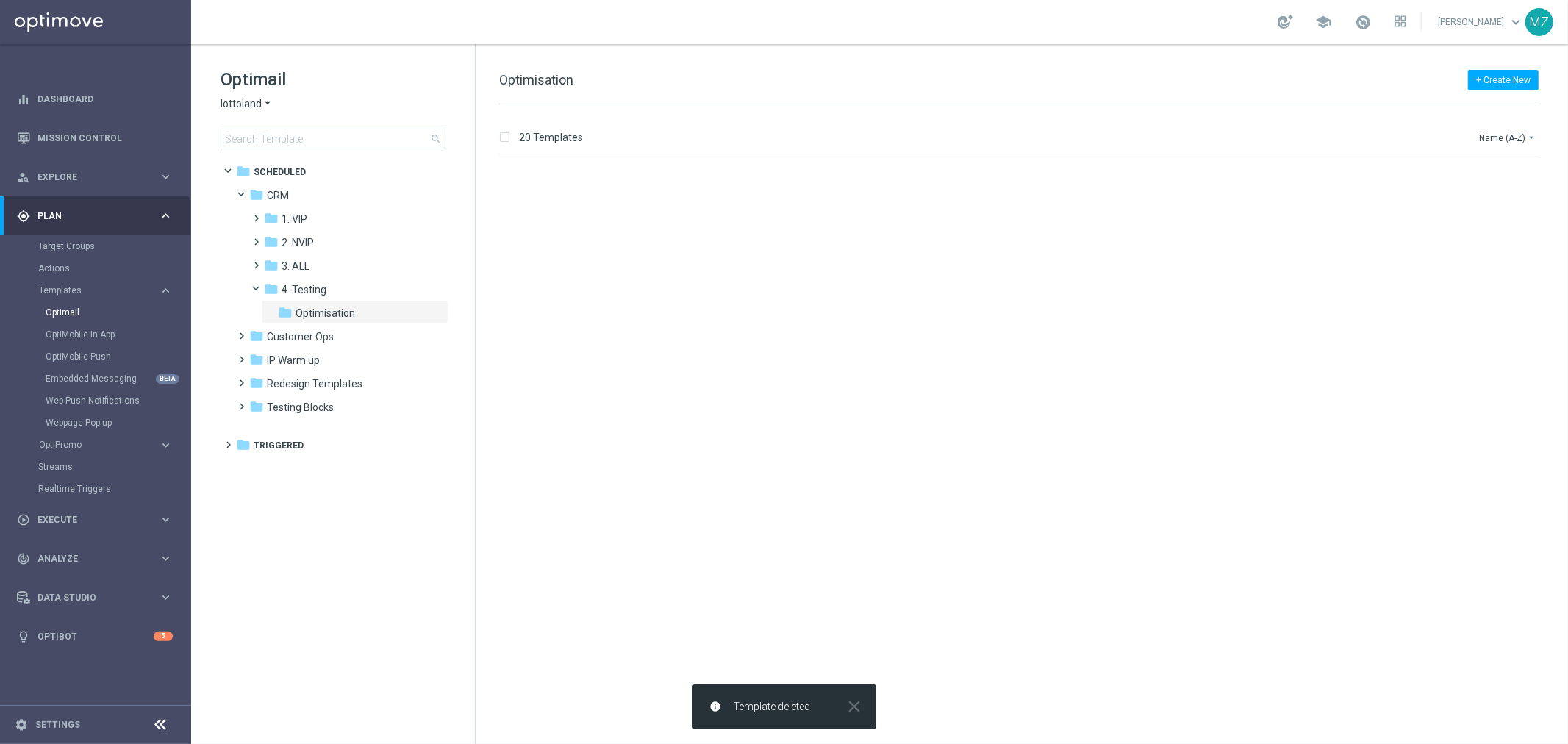
scroll to position [0, 0]
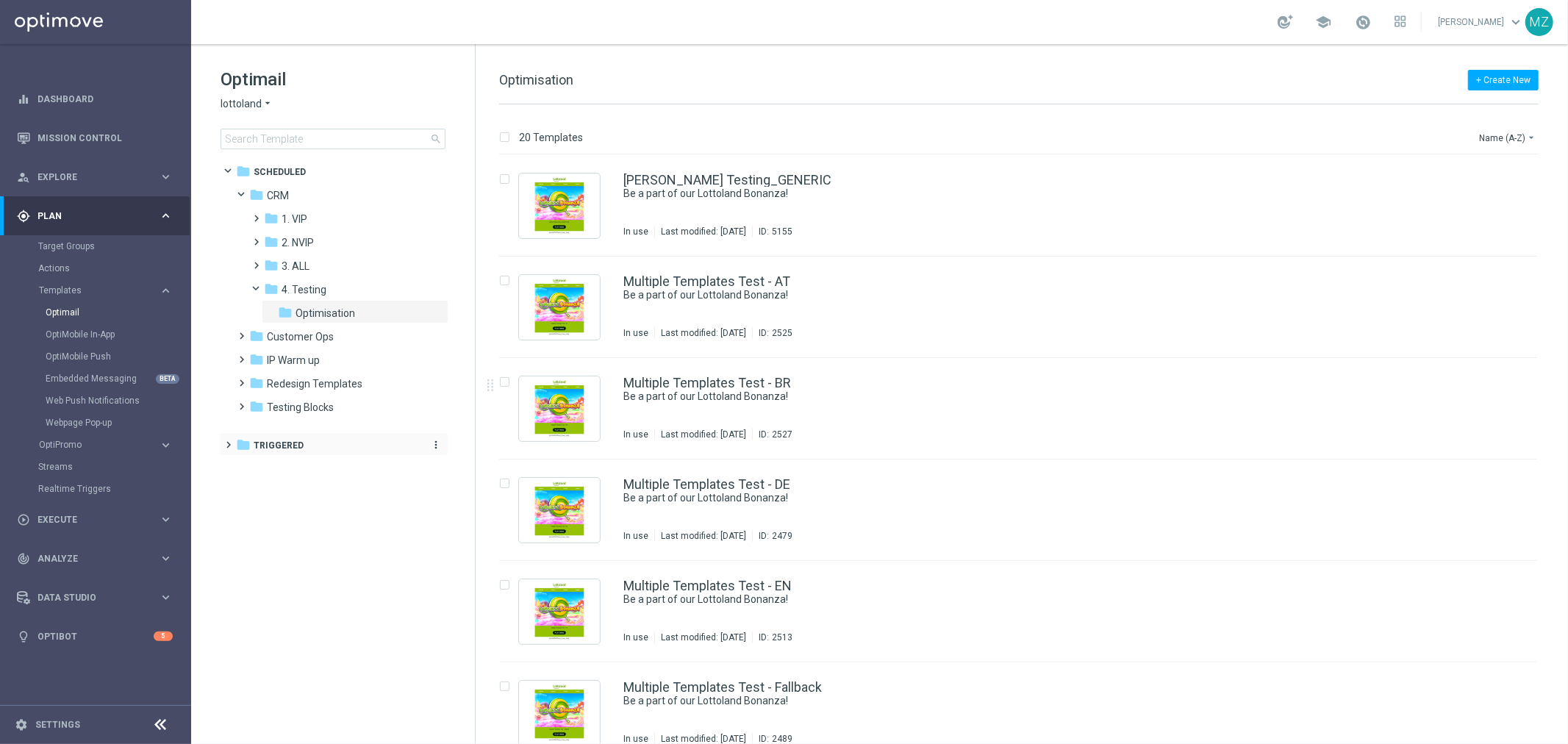
click at [287, 439] on span "Triggered" at bounding box center [278, 445] width 50 height 13
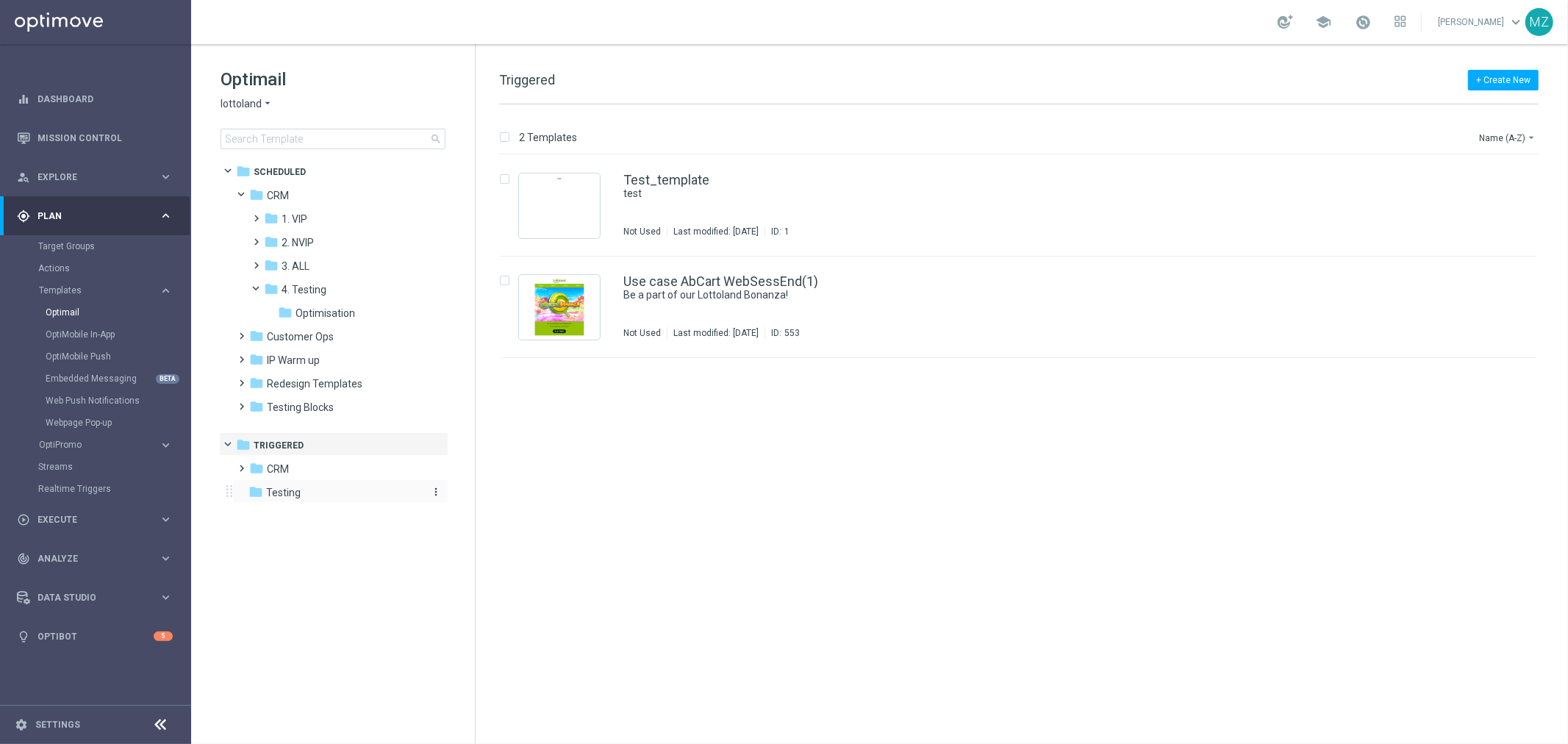
click at [295, 493] on span "Testing" at bounding box center [283, 492] width 35 height 13
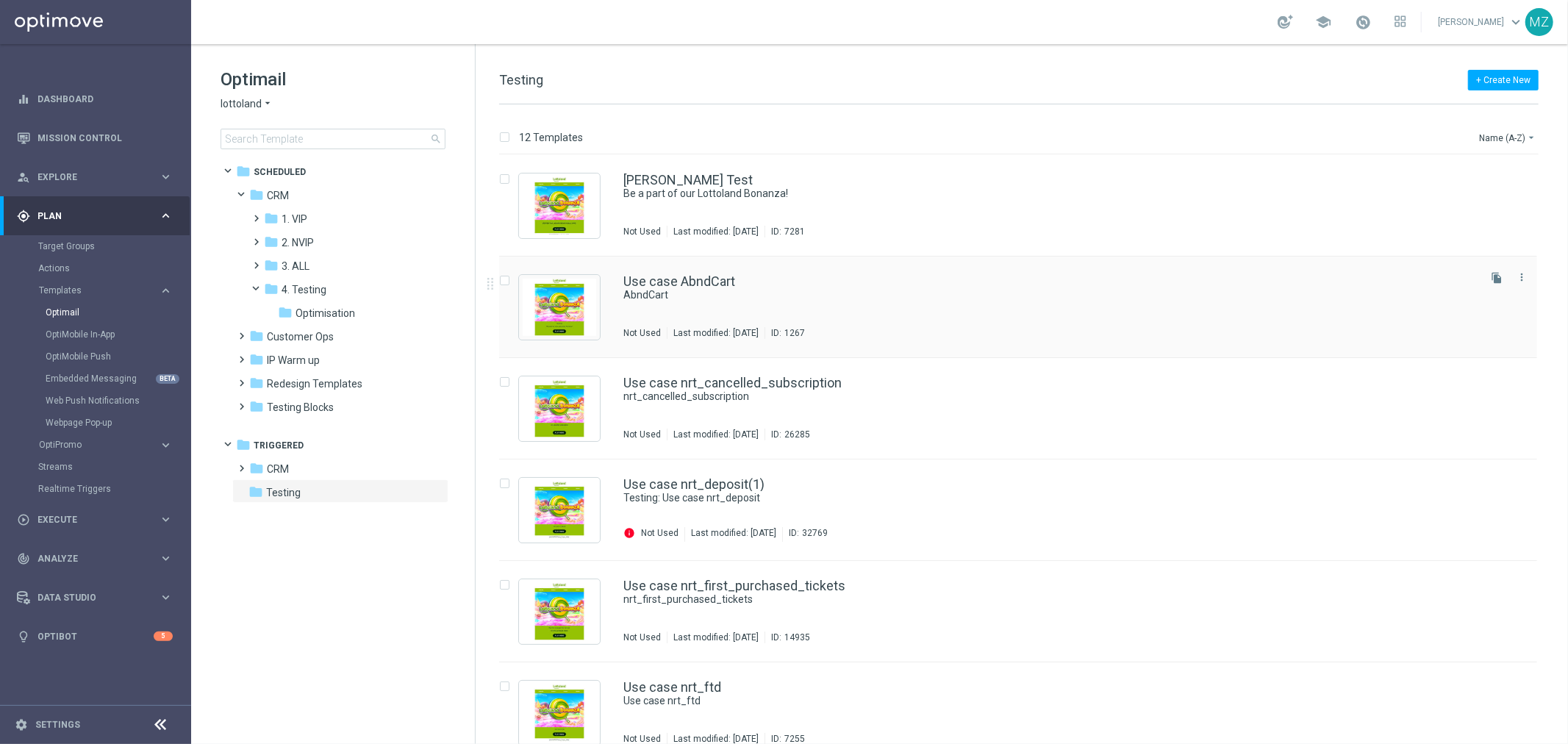
scroll to position [82, 0]
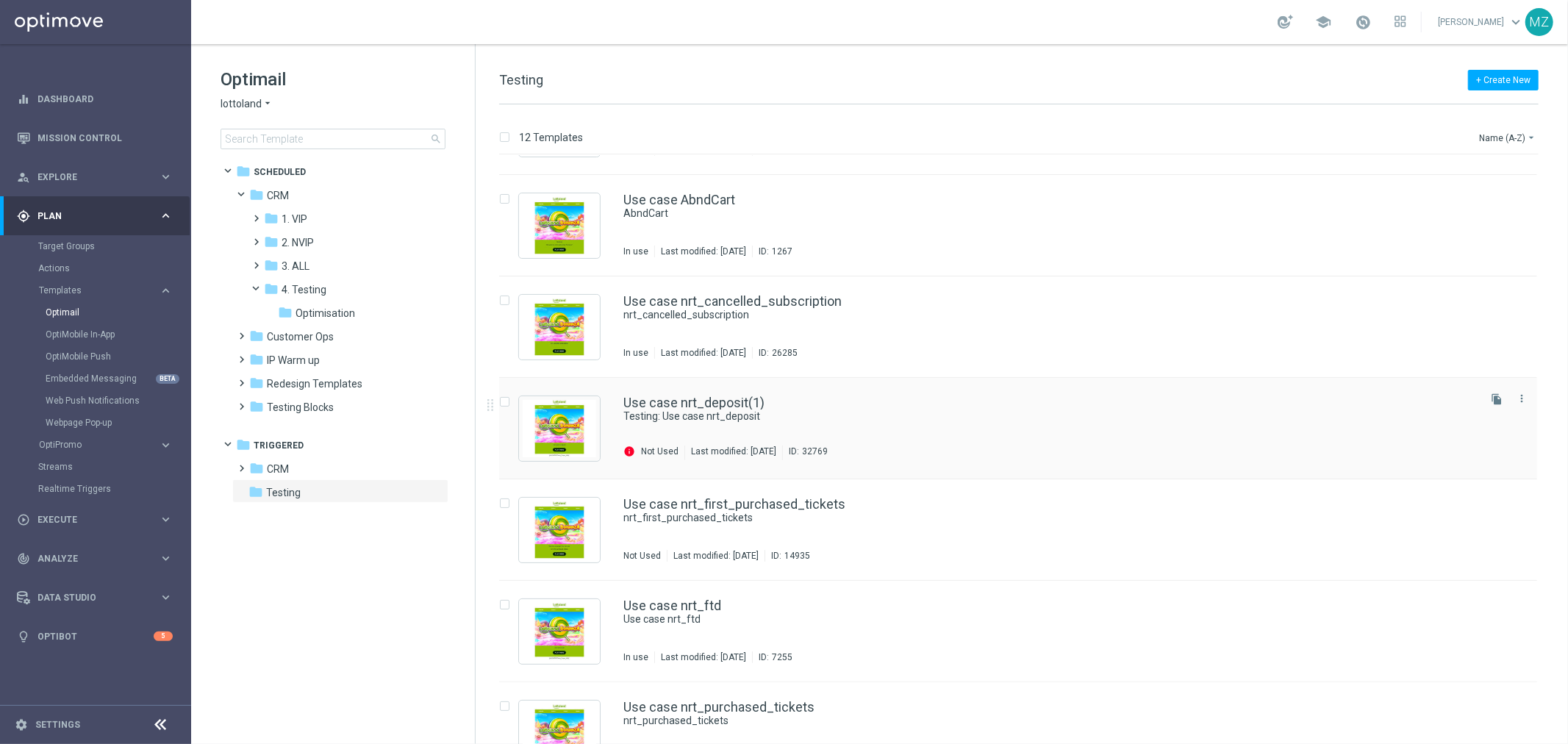
click at [1047, 452] on div "info Not Used Last modified: Thursday, August 14, 2025 ID: 32769" at bounding box center [1050, 452] width 852 height 15
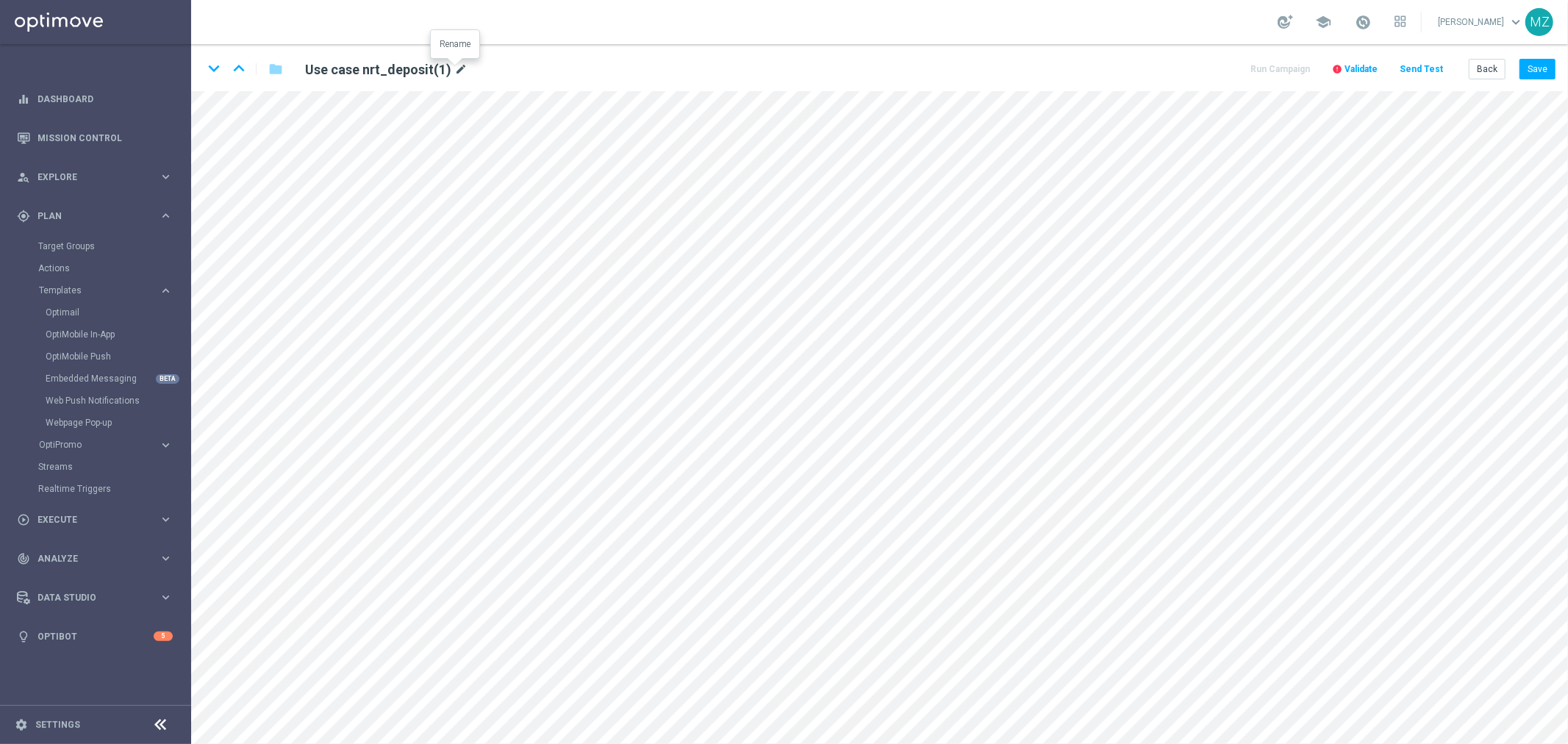
click at [459, 61] on icon "mode_edit" at bounding box center [460, 70] width 13 height 18
click at [462, 67] on input "Use case nrt_deposit(1)" at bounding box center [476, 69] width 364 height 21
type input "Use case nrt_deposit"
click at [1537, 68] on button "Save" at bounding box center [1538, 69] width 36 height 21
click at [1372, 69] on span "Validate" at bounding box center [1361, 69] width 33 height 10
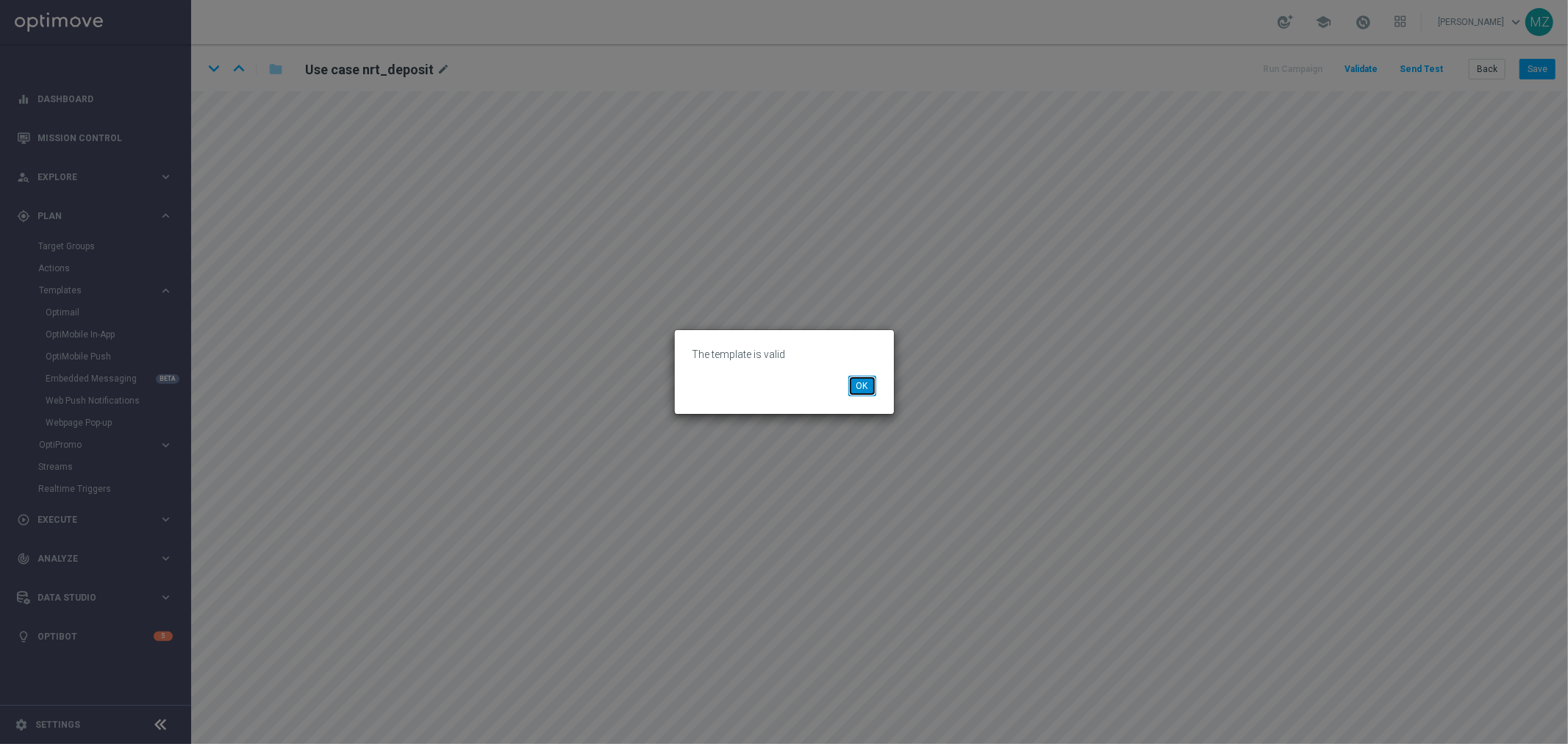
click at [860, 383] on button "OK" at bounding box center [863, 386] width 28 height 21
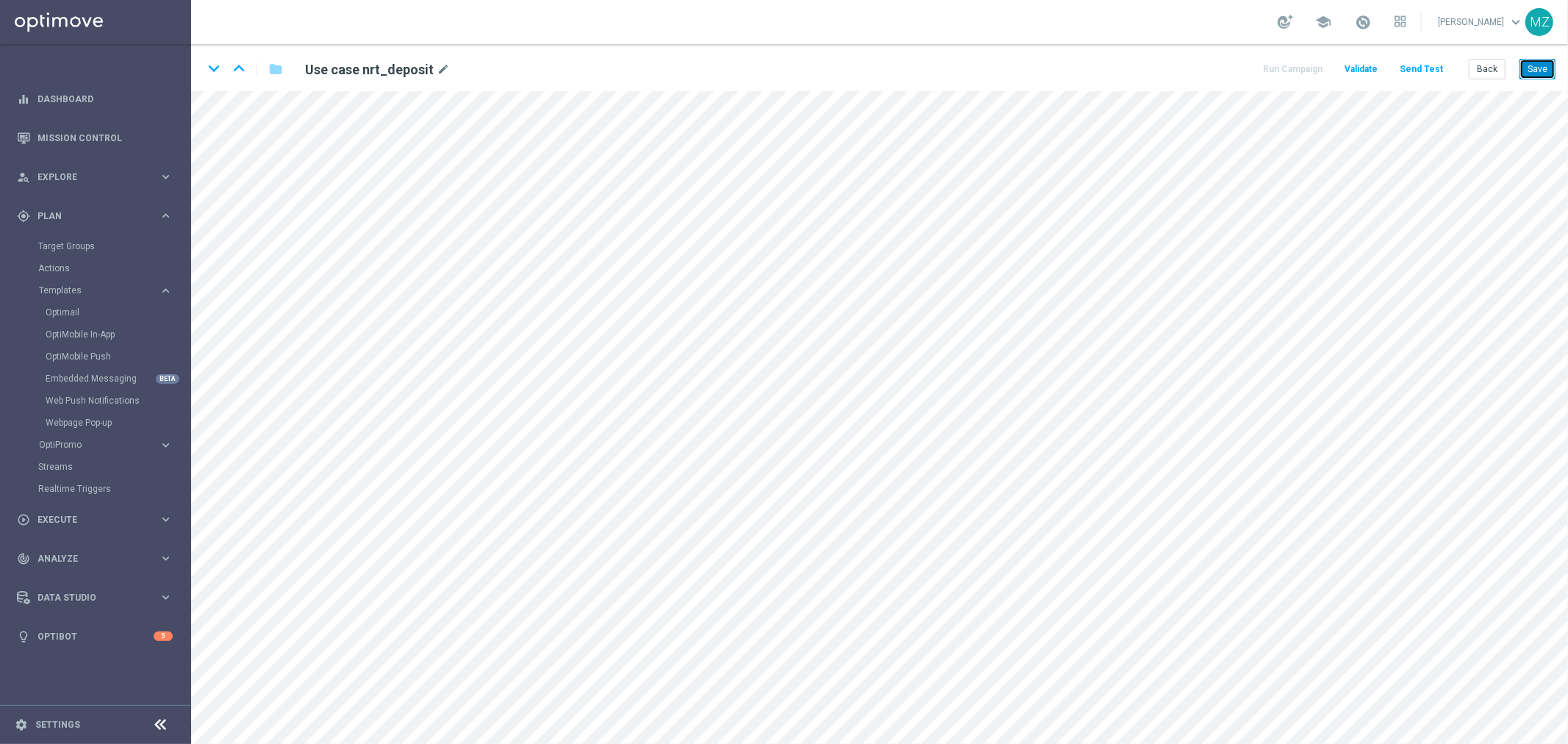
click at [1539, 73] on button "Save" at bounding box center [1538, 69] width 36 height 21
click at [388, 73] on h2 "Use case nrt_deposit" at bounding box center [369, 70] width 128 height 18
copy div "Use case nrt_deposit"
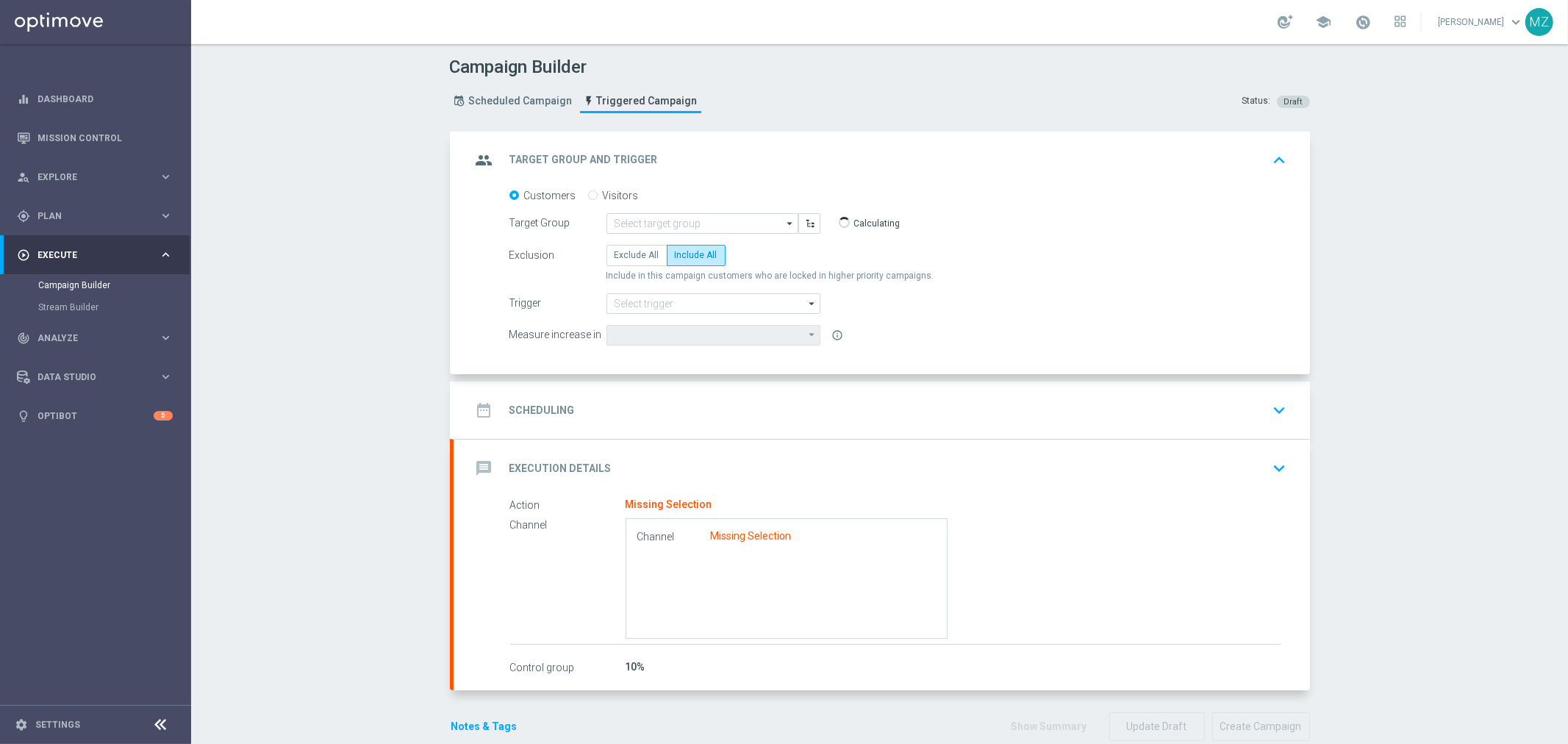
type input "MAGDA_TEST_T&T_nrt_deposit"
radio input "false"
radio input "true"
type input "Test-deposit"
type input "Optimail"
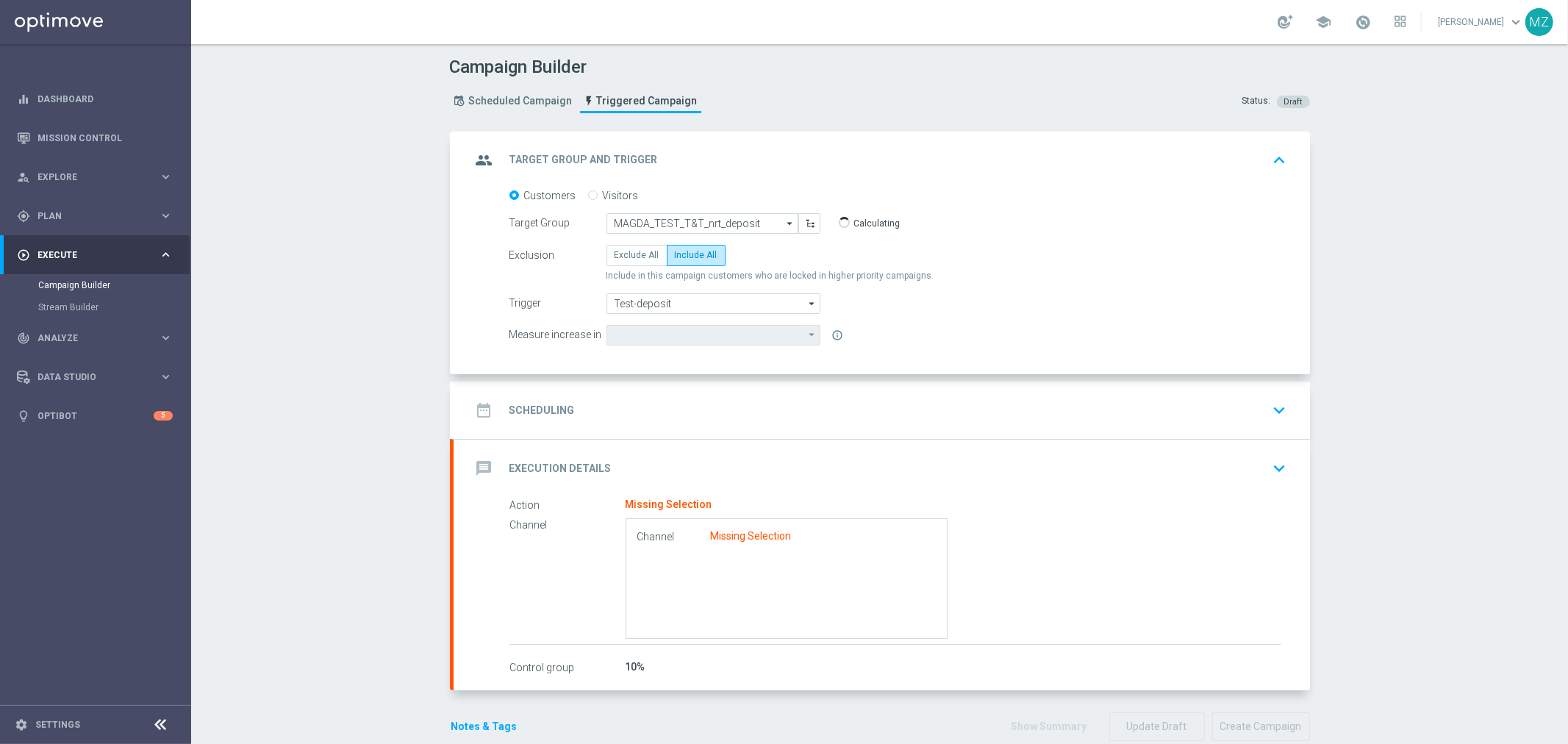
type input "hours"
type input "lottoland"
type input "Deposit Amount"
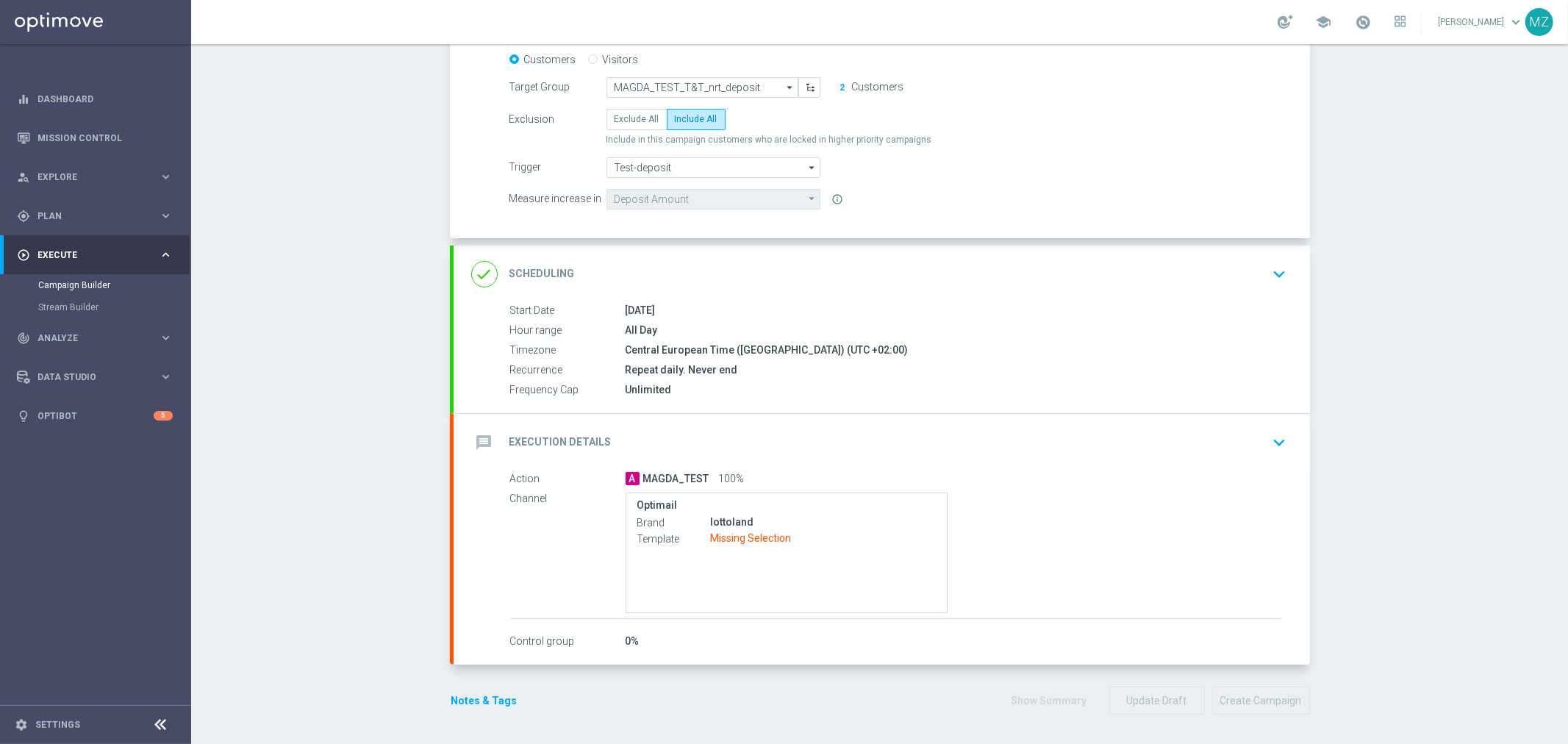
click at [1276, 452] on button "keyboard_arrow_down" at bounding box center [1280, 442] width 25 height 28
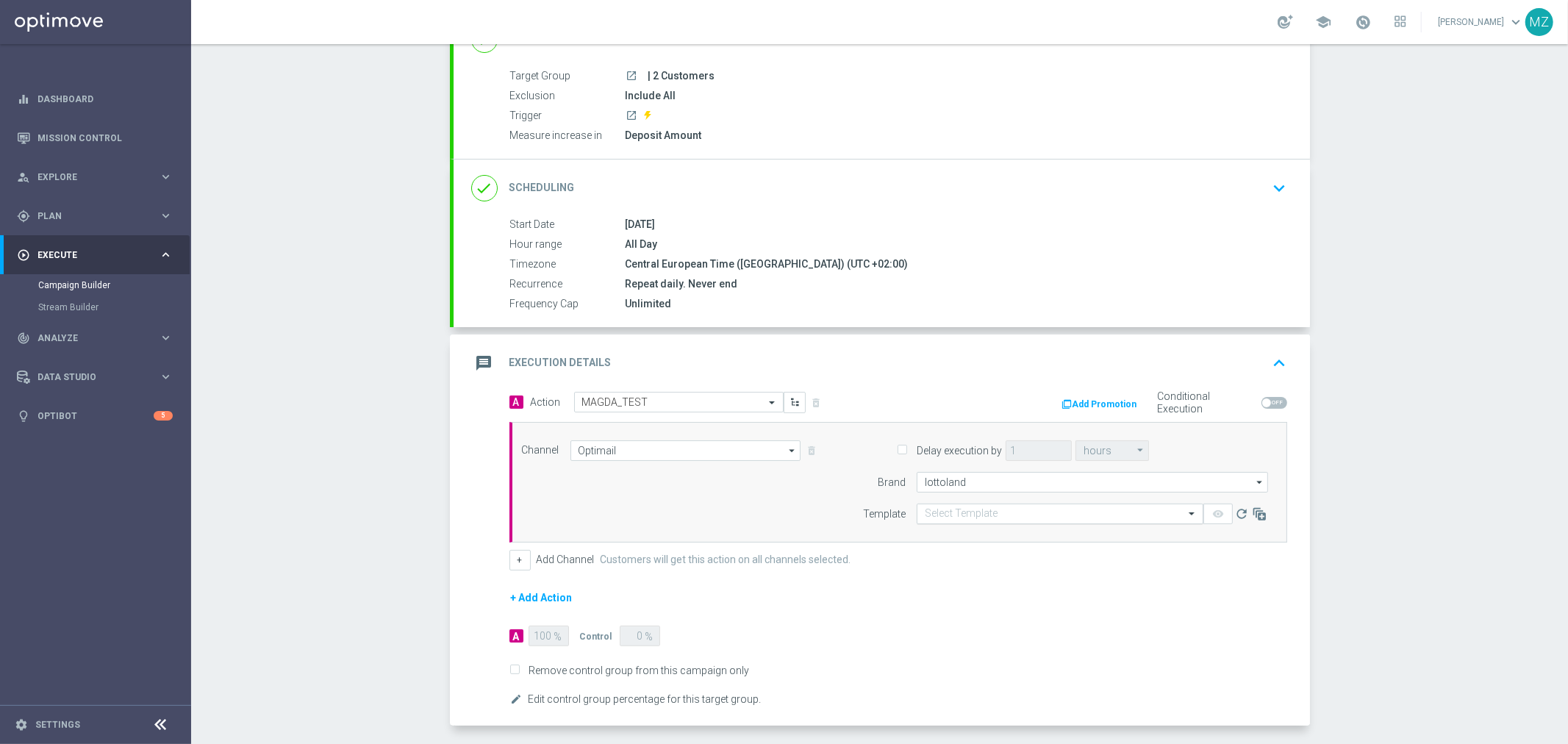
click at [1087, 515] on input "text" at bounding box center [1046, 514] width 241 height 12
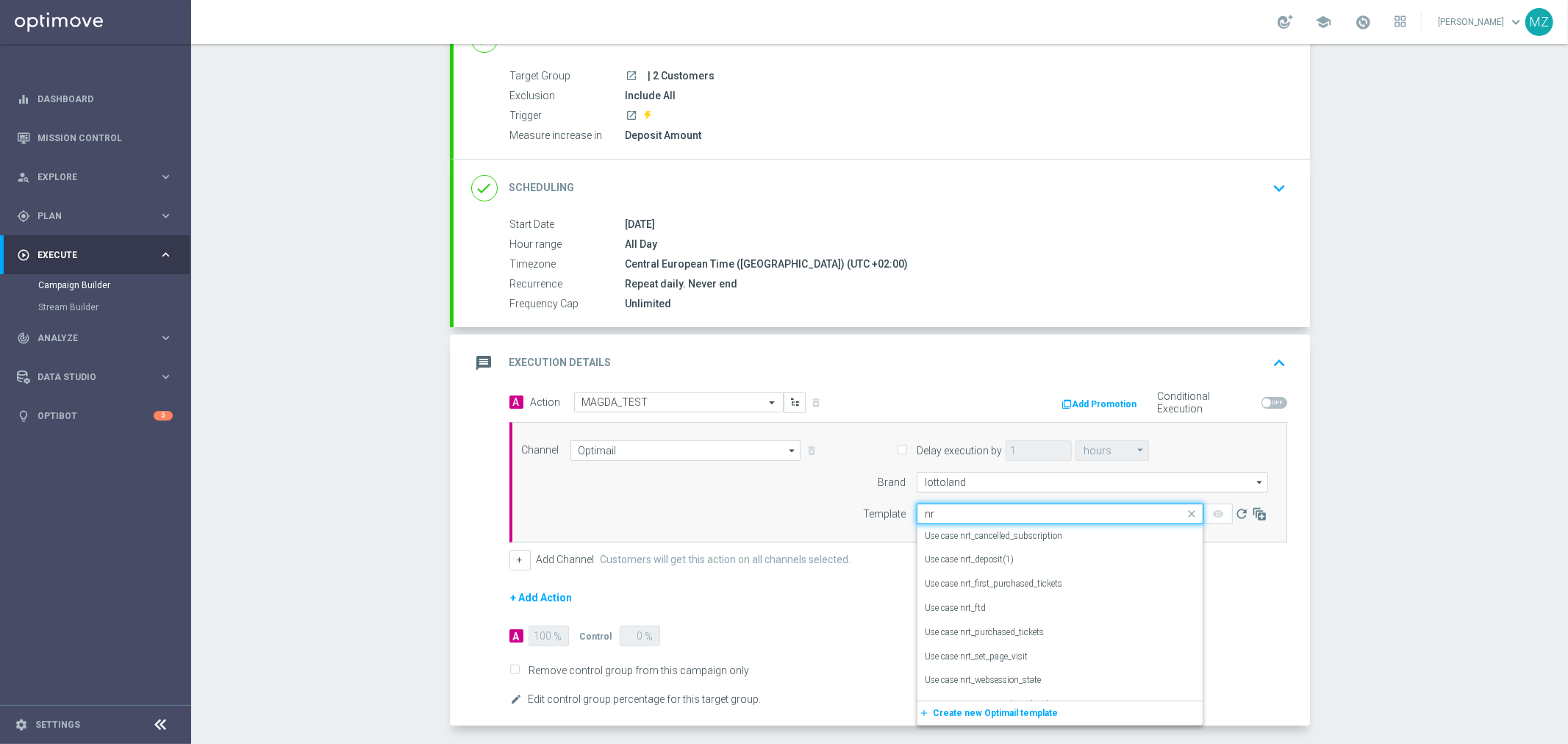
type input "nrt"
click at [1246, 625] on form "A Action Select action MAGDA_TEST delete_forever Add Promotion Conditional Exec…" at bounding box center [899, 551] width 778 height 317
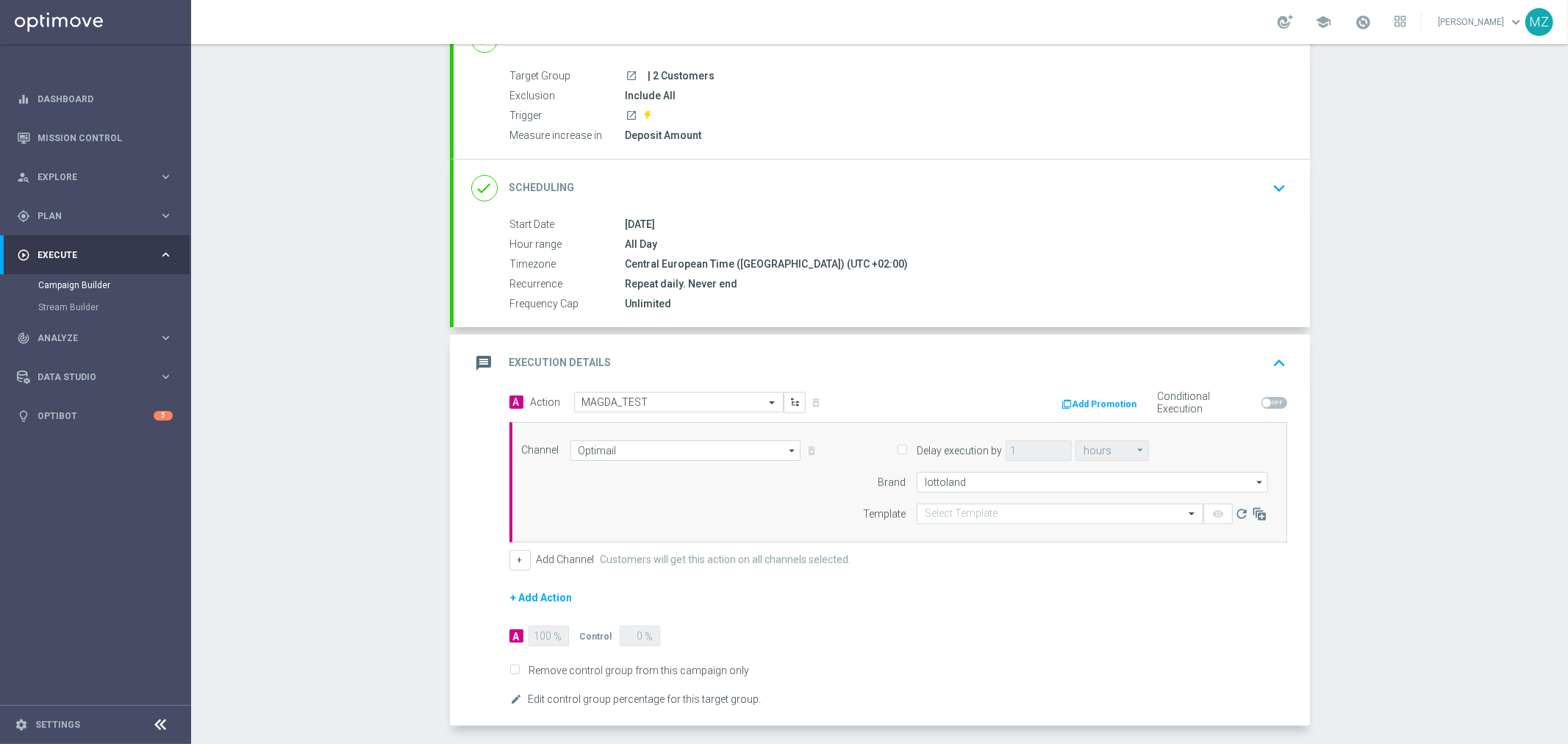
scroll to position [182, 0]
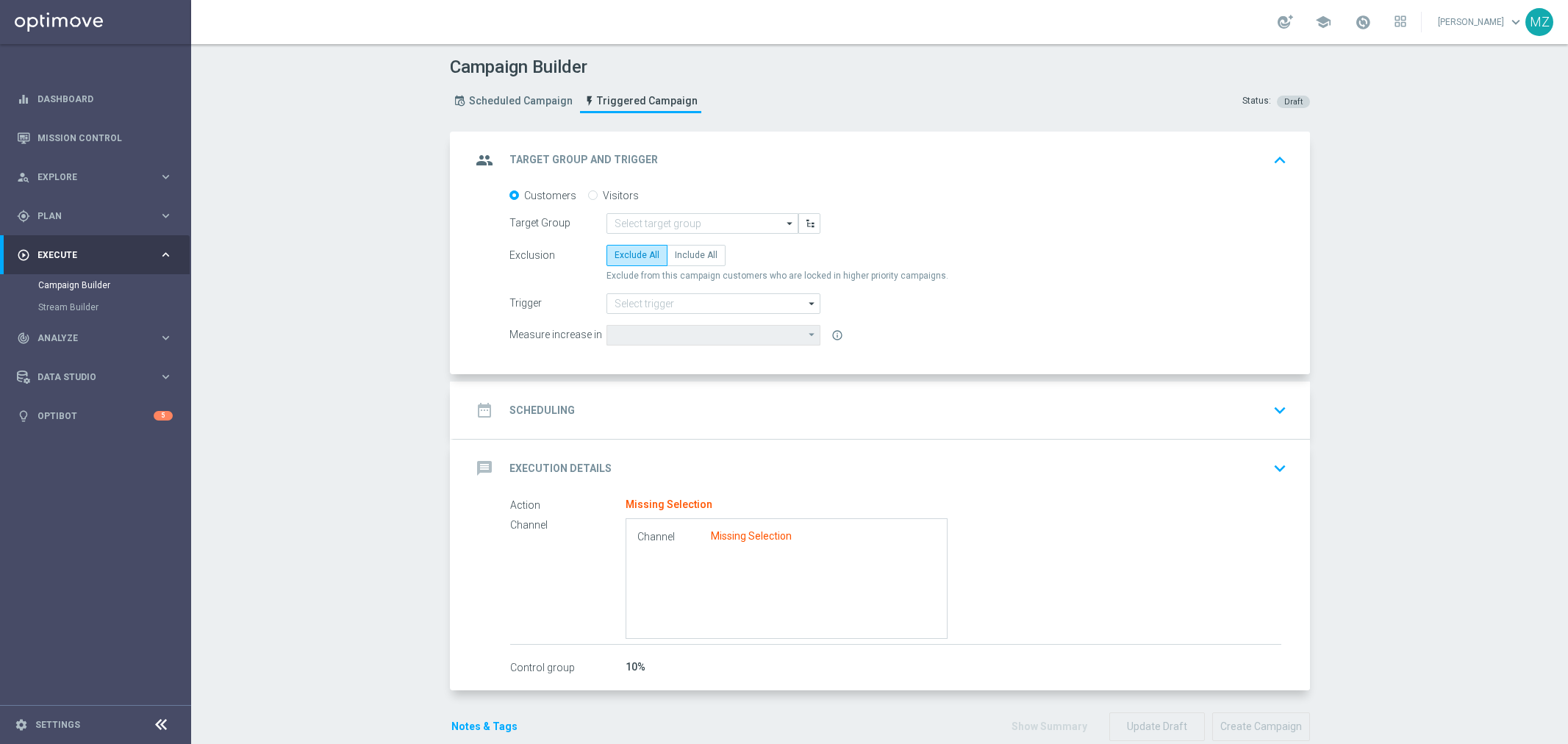
type input "MAGDA_TEST_T&T_nrt_deposit"
radio input "false"
radio input "true"
type input "Test-deposit"
type input "Optimail"
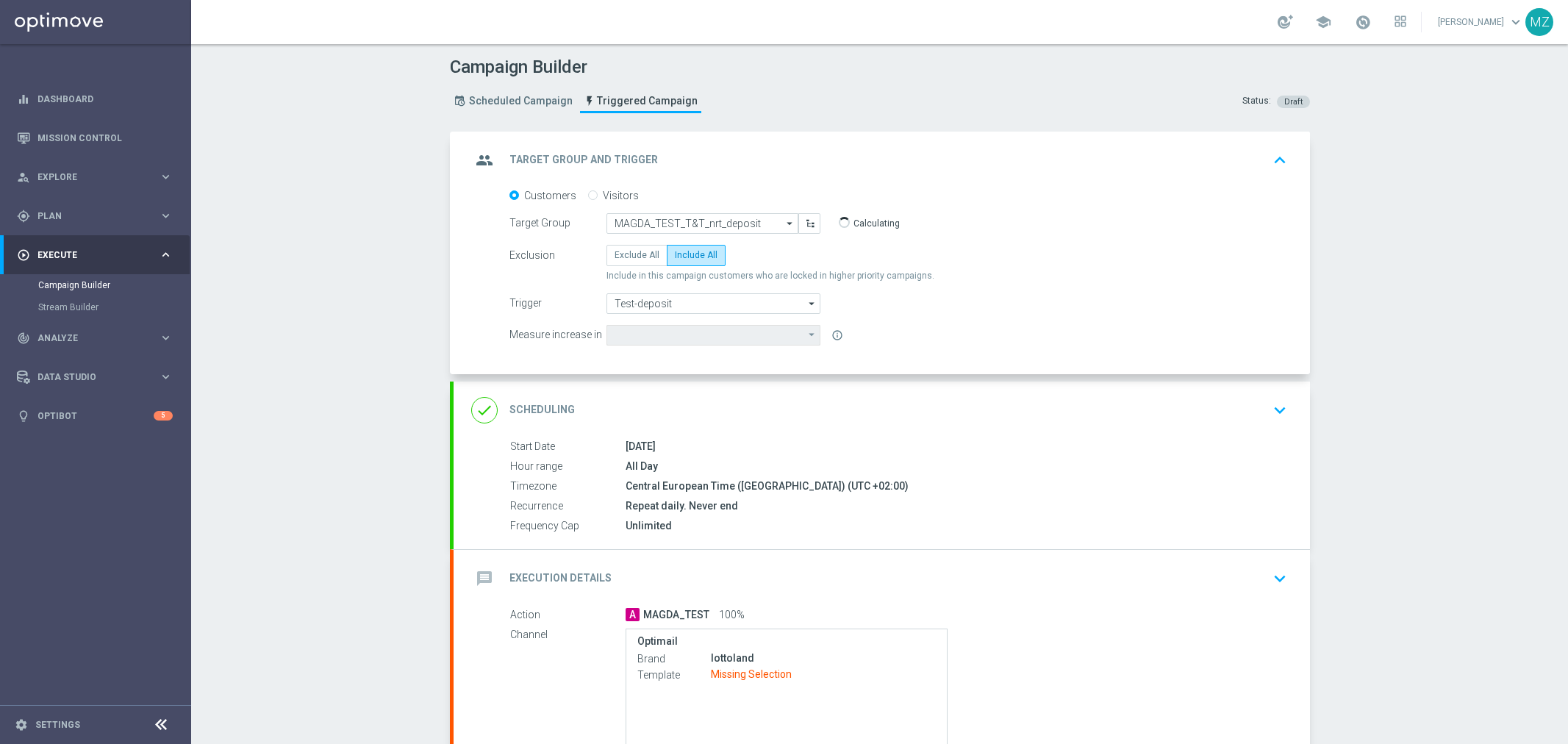
type input "Deposit Amount"
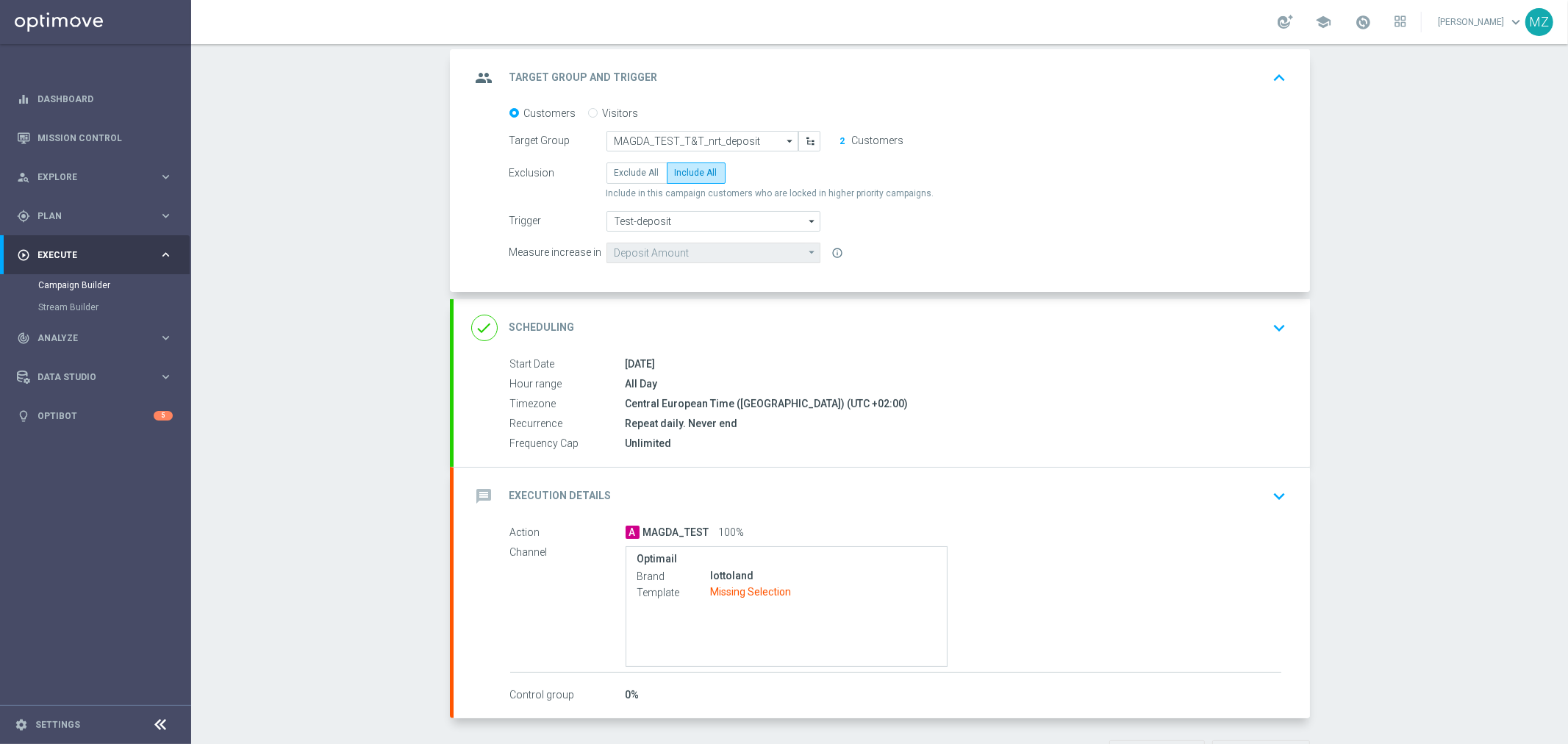
scroll to position [136, 0]
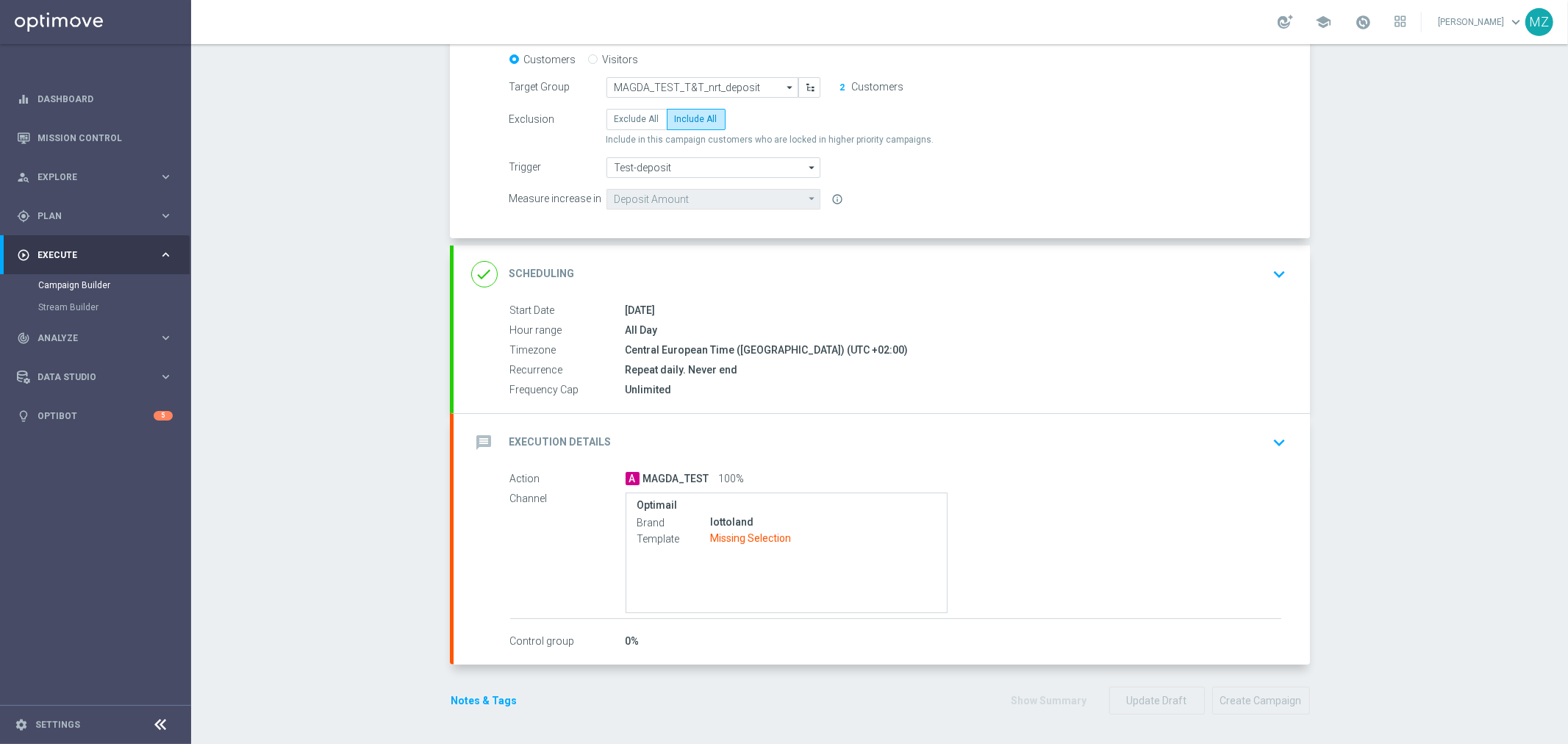
click at [1259, 446] on div "message Execution Details keyboard_arrow_down" at bounding box center [882, 442] width 822 height 28
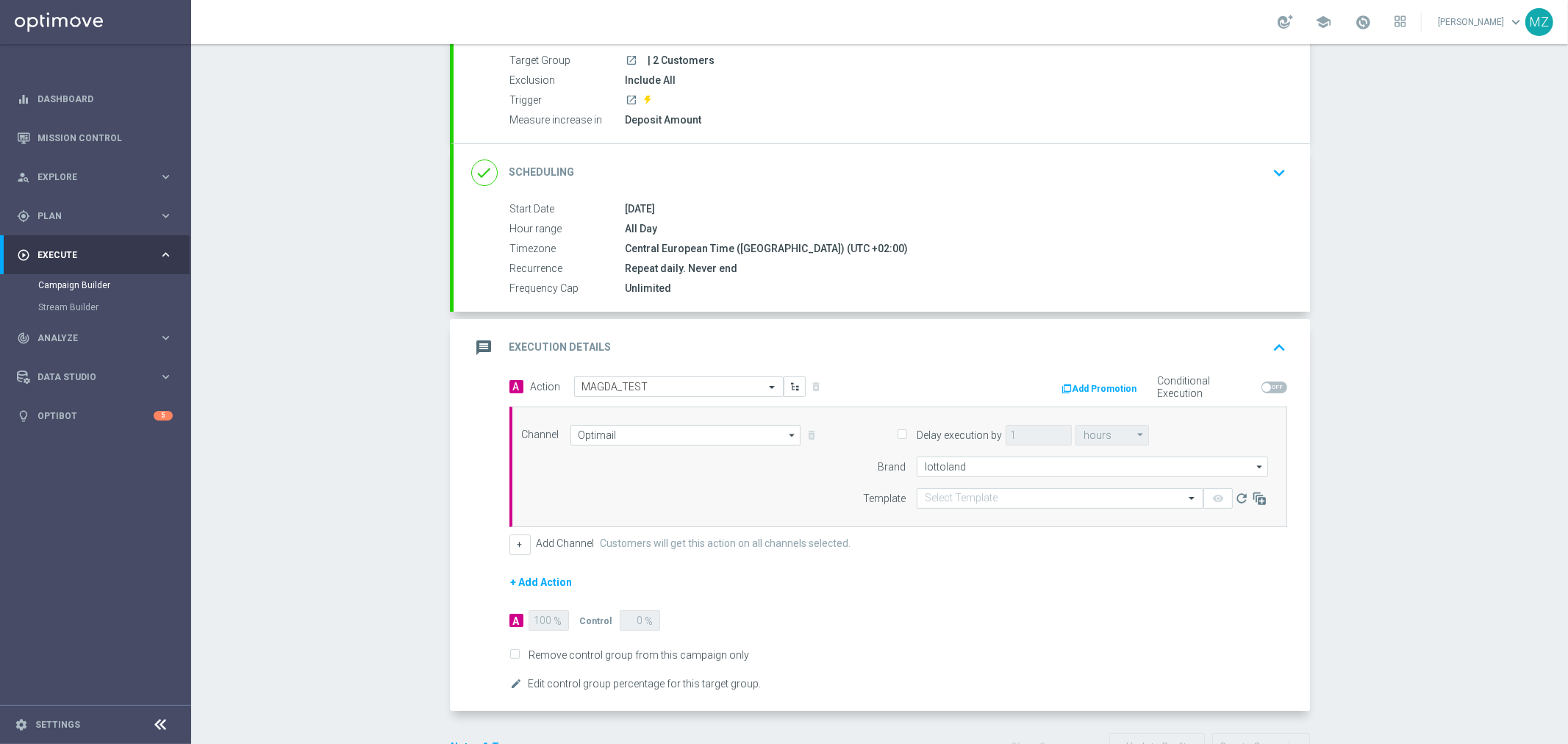
scroll to position [121, 0]
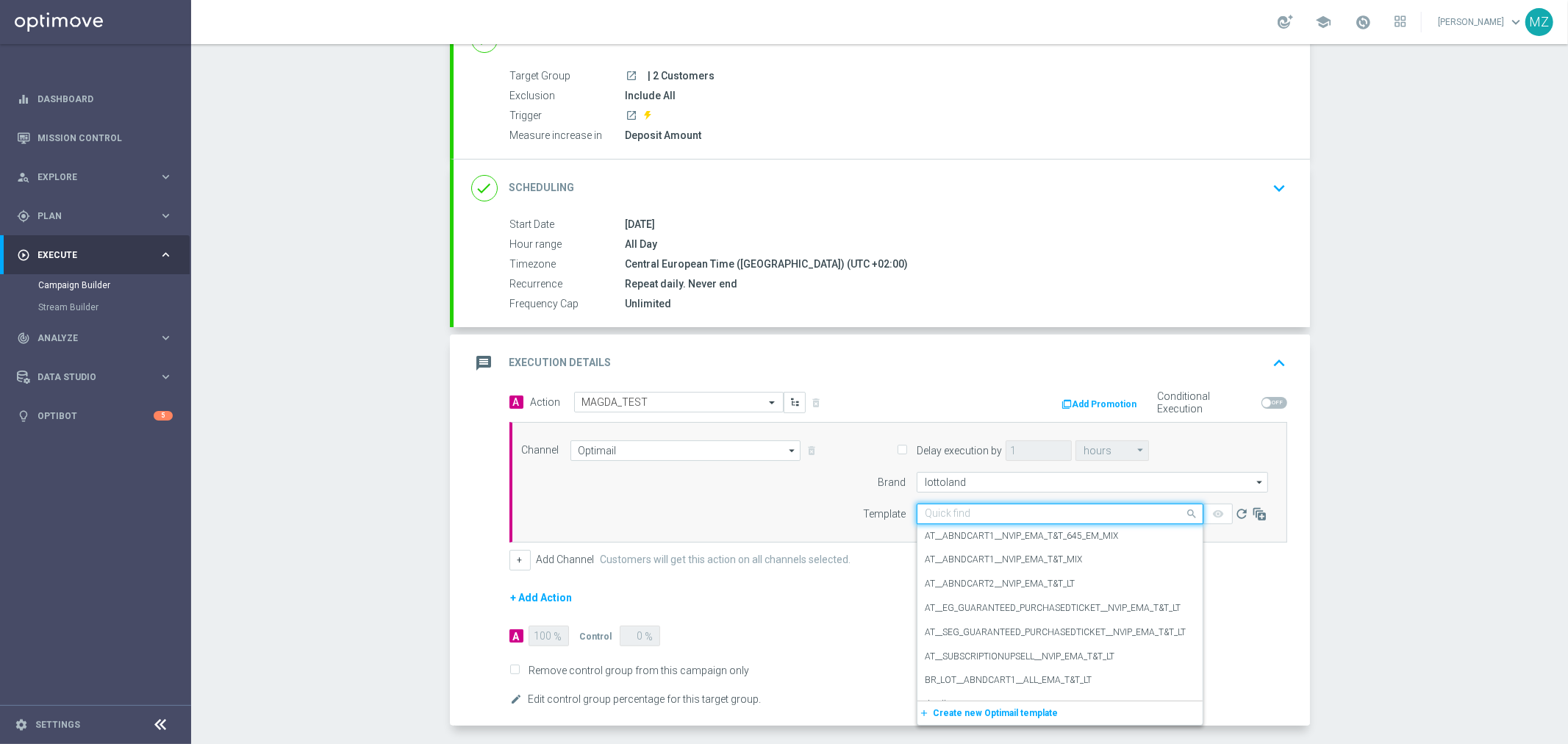
click at [966, 512] on input "text" at bounding box center [1046, 514] width 241 height 12
paste input "Use case nrt_deposit"
type input "Use case nrt_deposit"
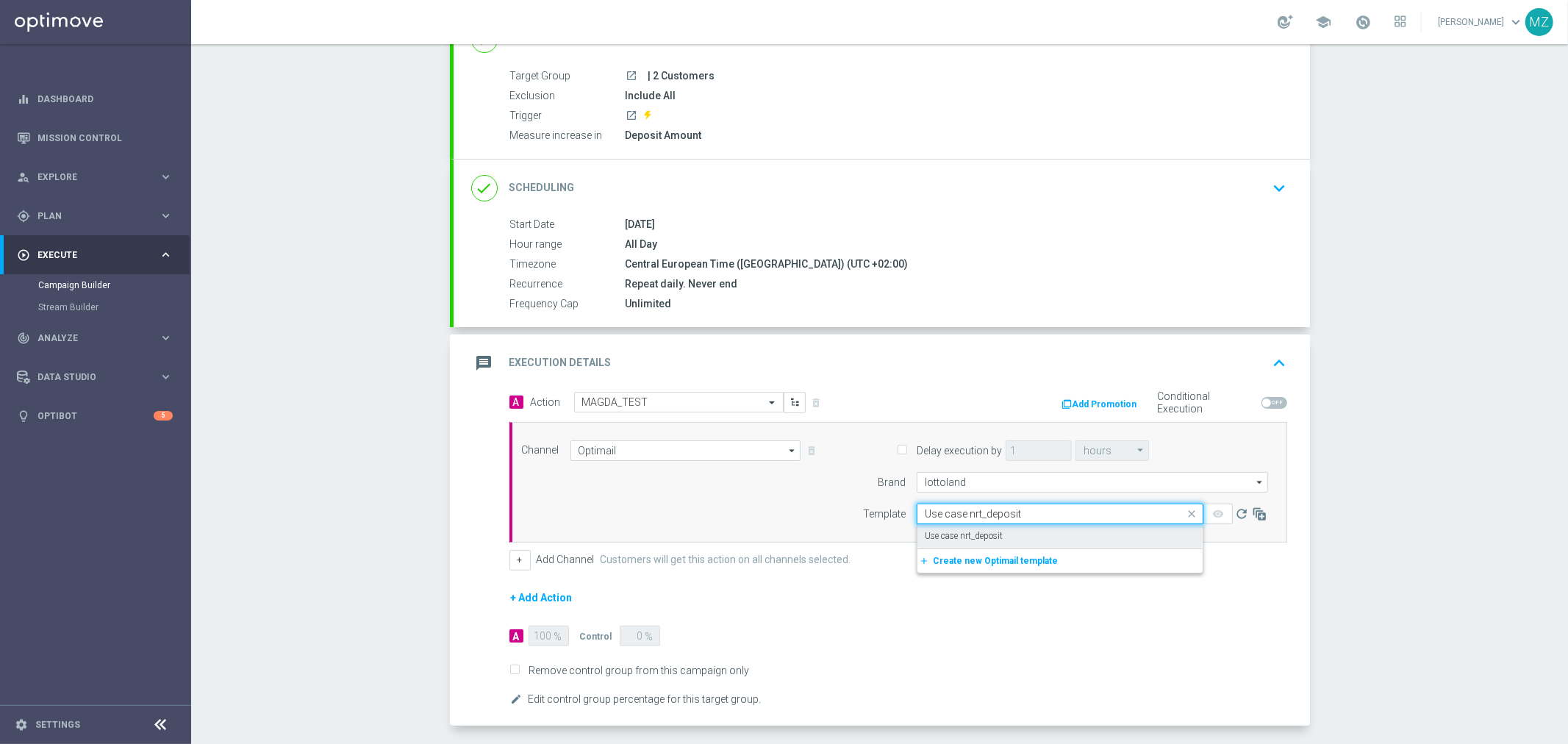
click at [966, 532] on label "Use case nrt_deposit" at bounding box center [964, 536] width 78 height 12
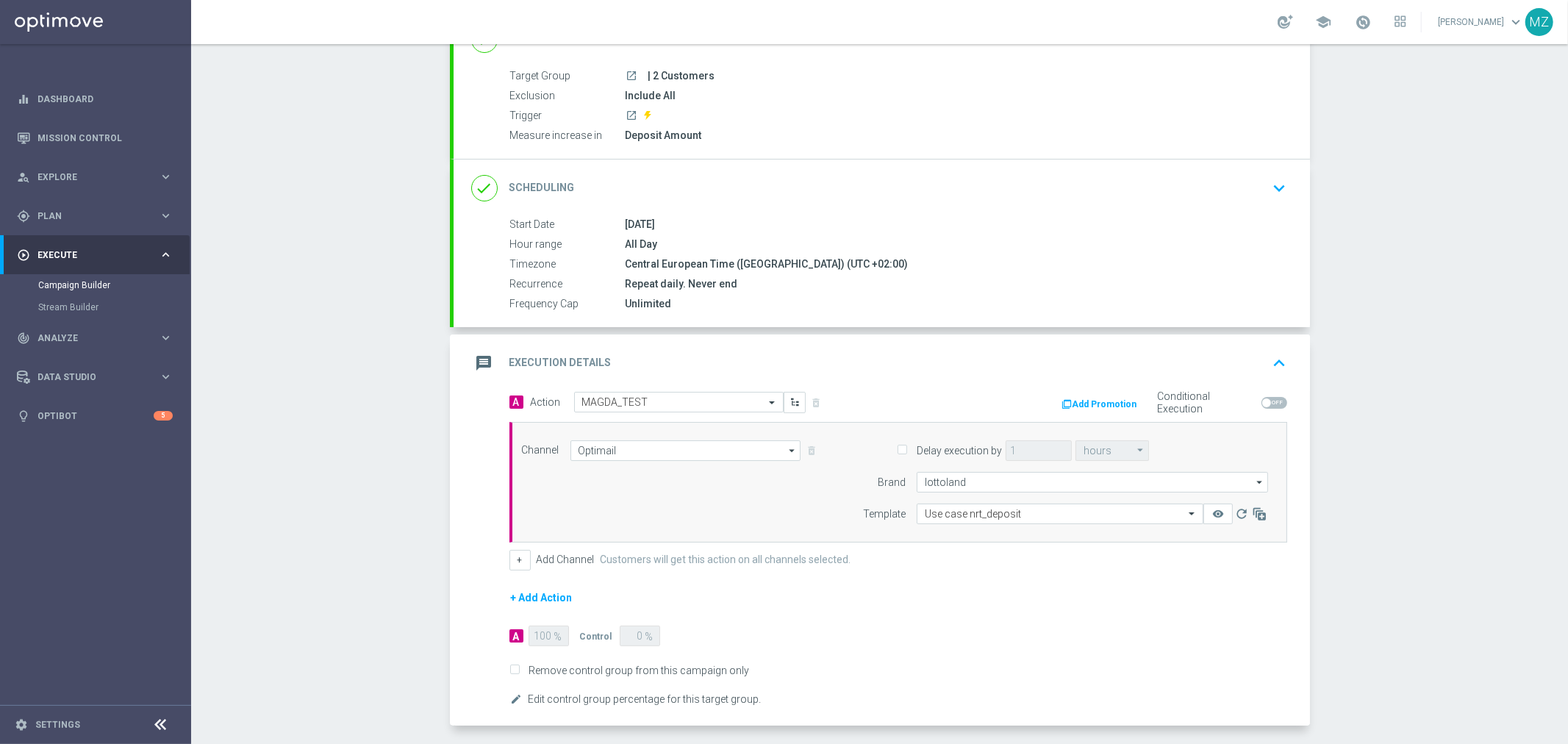
click at [981, 573] on form "A Action Select action MAGDA_TEST delete_forever Add Promotion Conditional Exec…" at bounding box center [899, 551] width 778 height 317
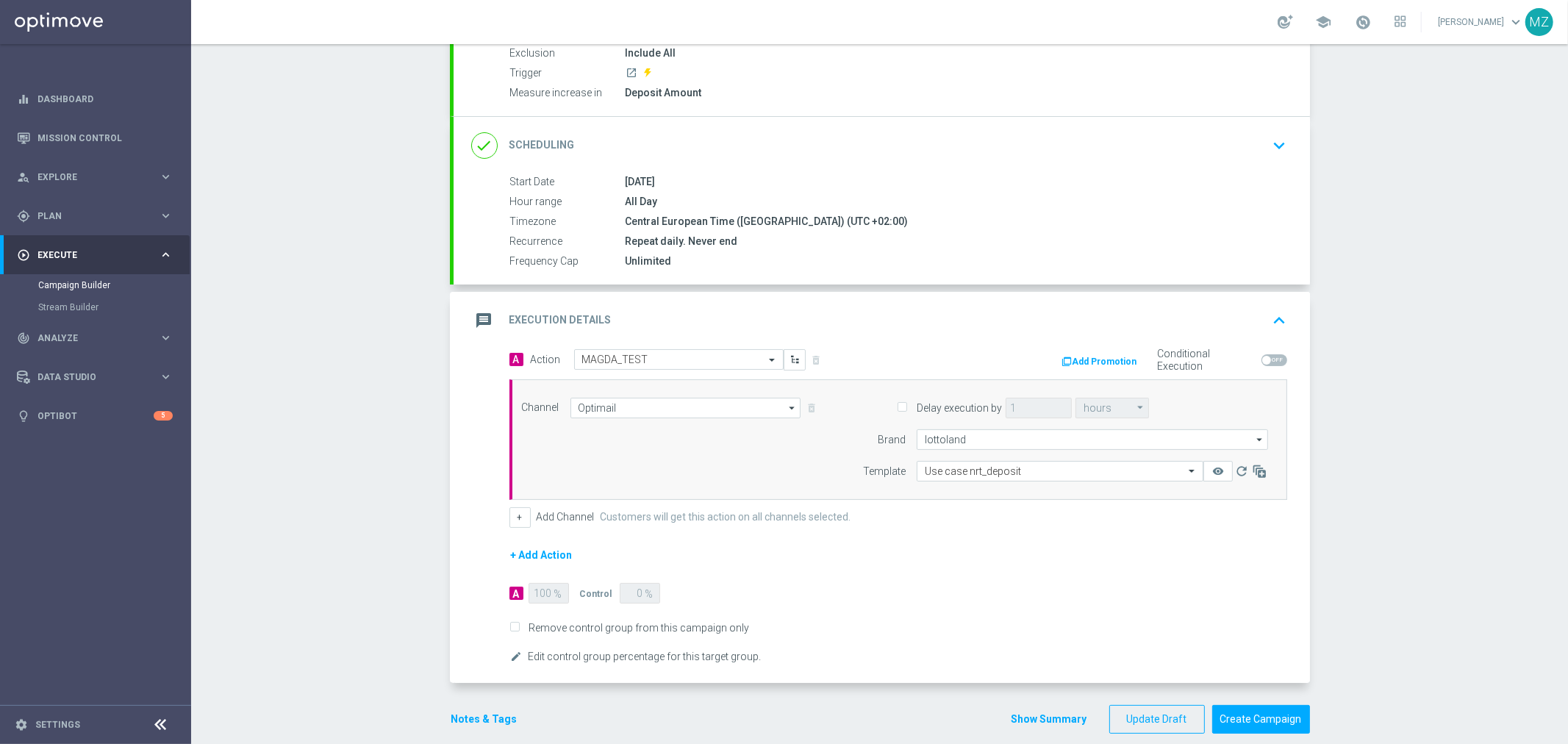
scroll to position [182, 0]
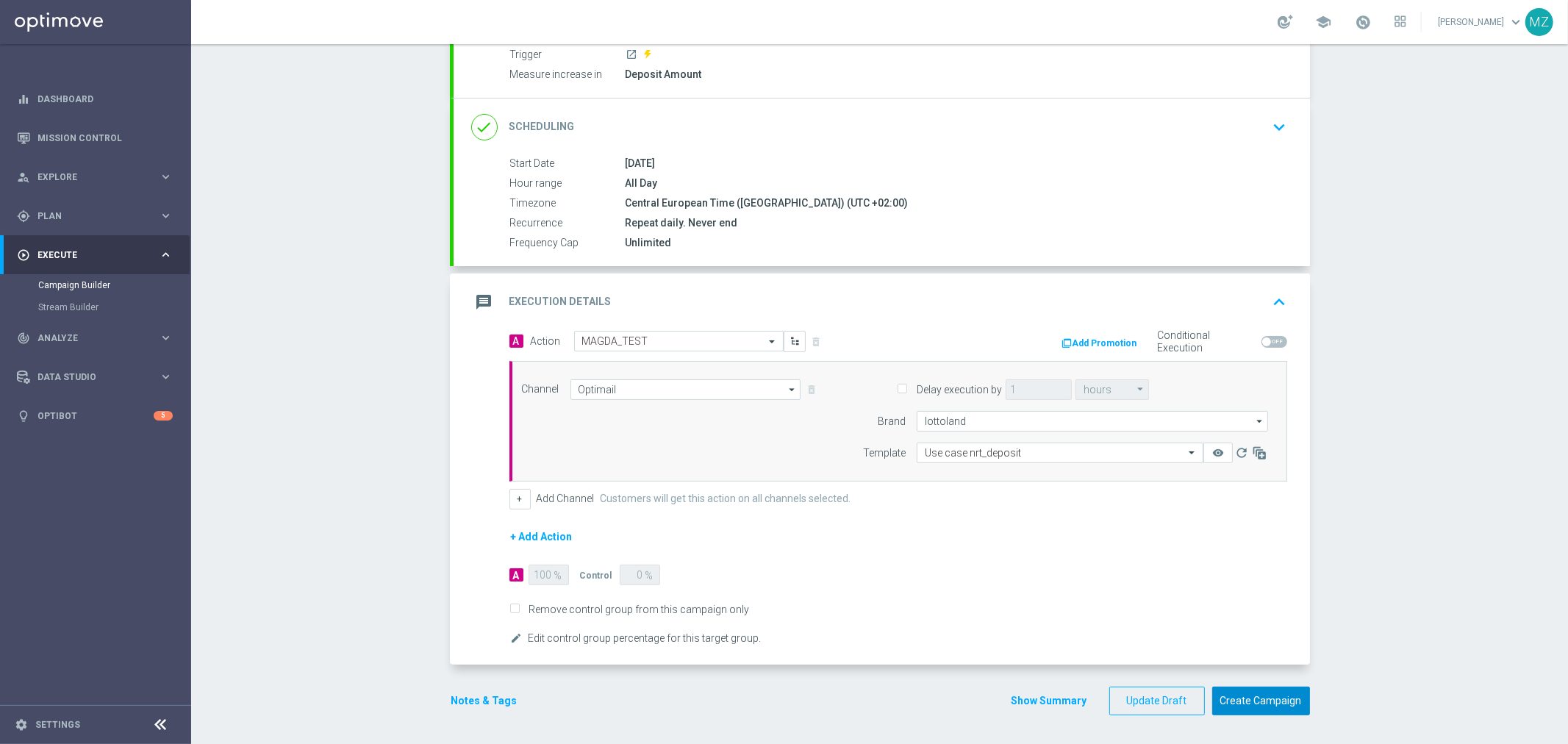
click at [1251, 702] on button "Create Campaign" at bounding box center [1261, 701] width 97 height 29
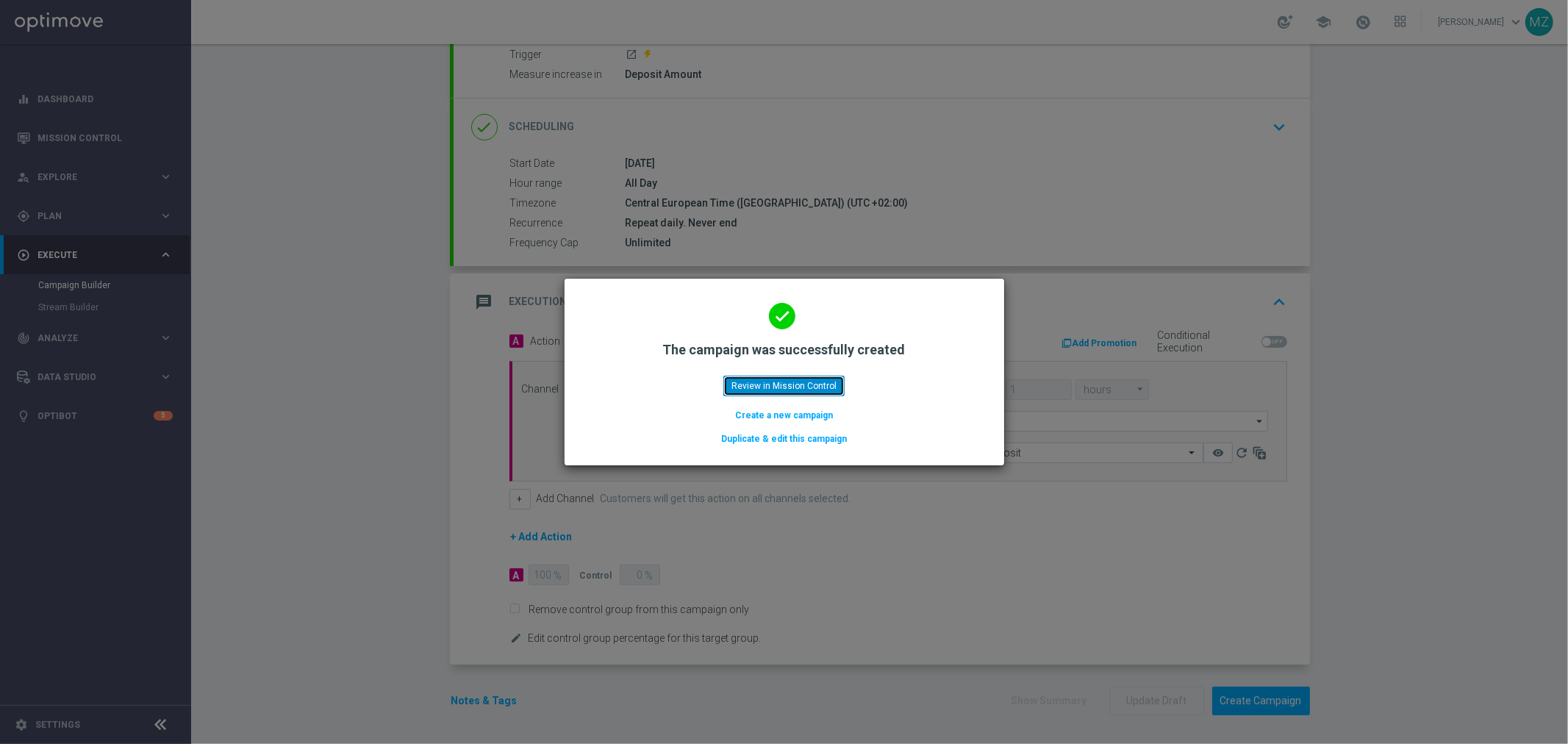
click at [817, 391] on button "Review in Mission Control" at bounding box center [784, 386] width 121 height 21
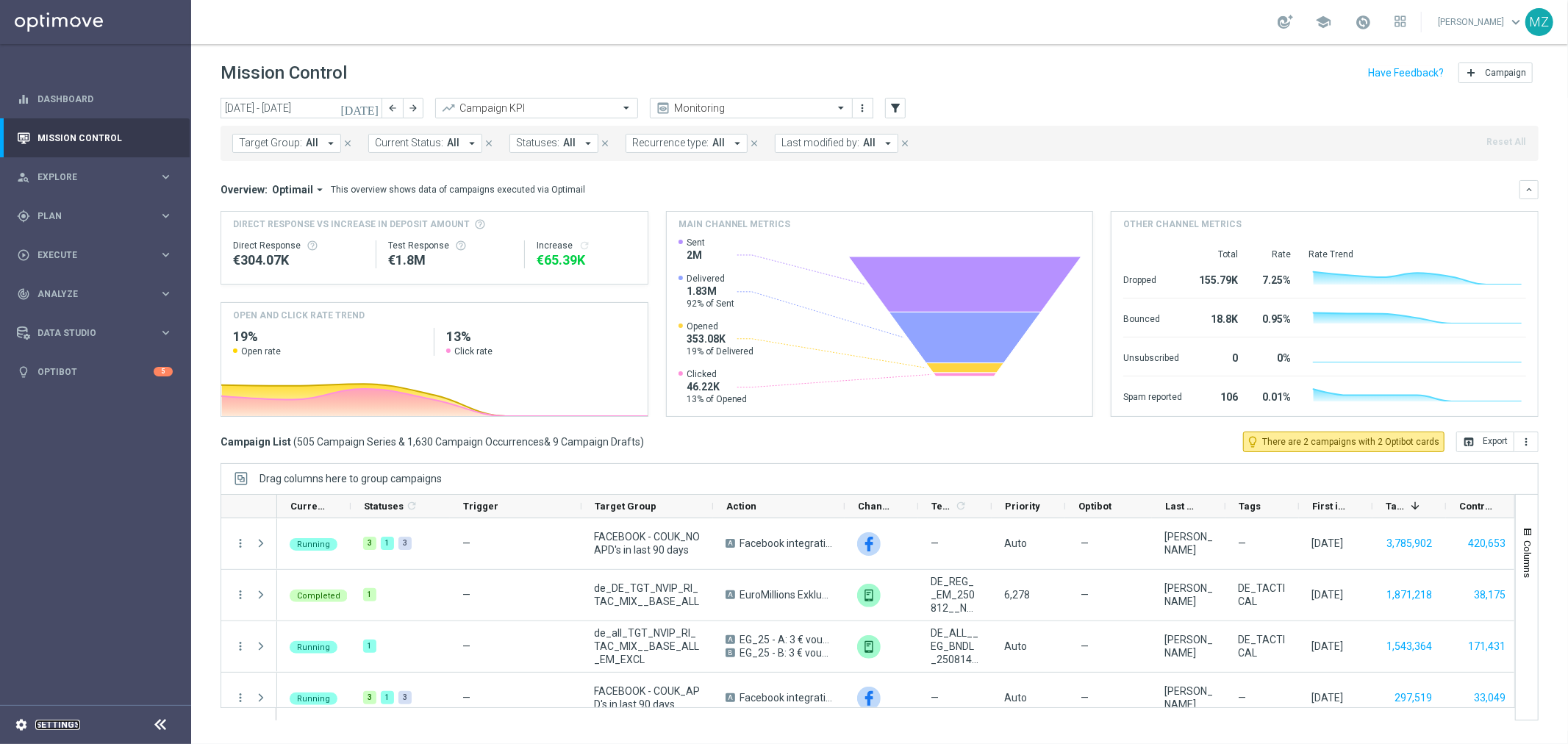
click at [59, 723] on link "Settings" at bounding box center [58, 724] width 45 height 9
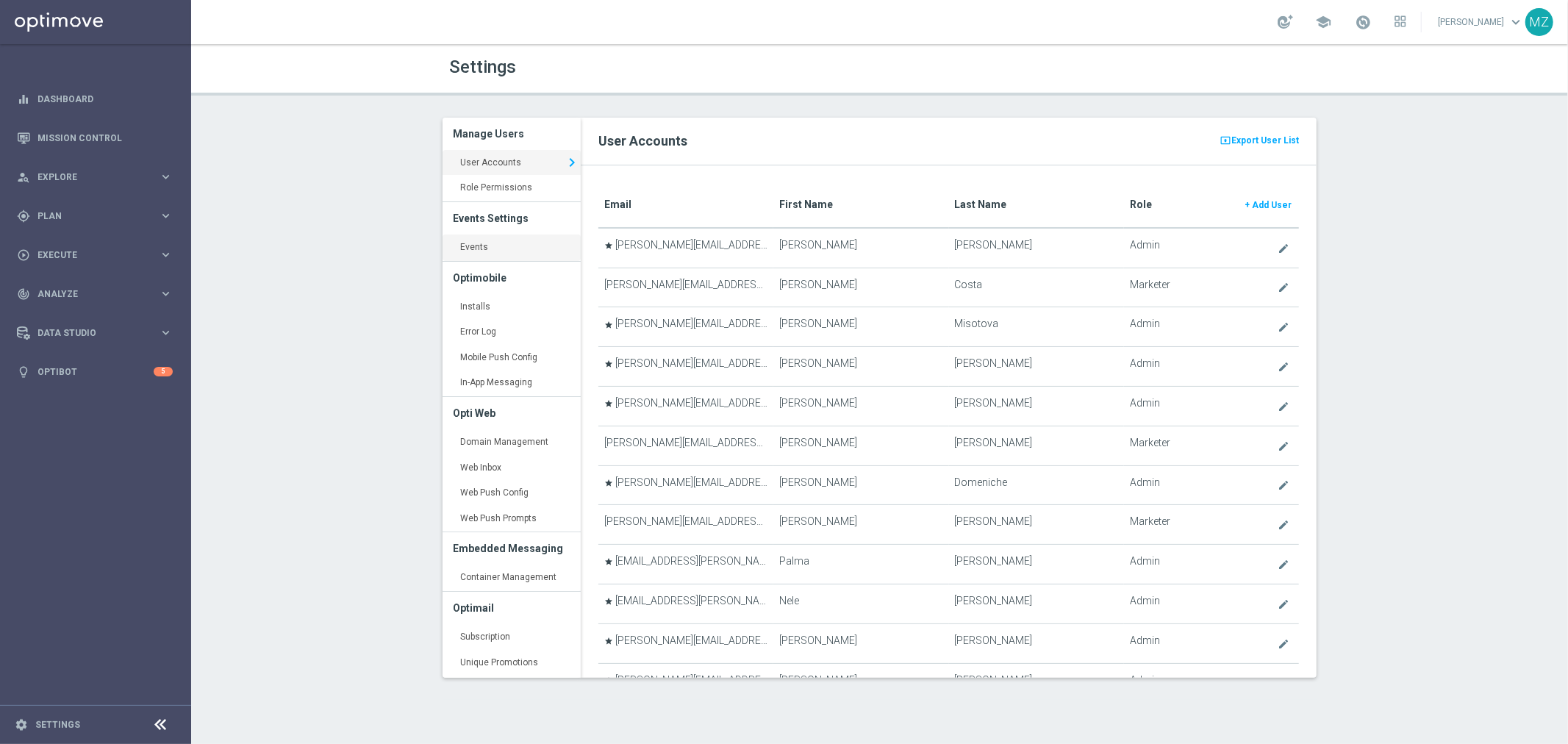
click at [495, 241] on link "Events keyboard_arrow_right" at bounding box center [511, 247] width 138 height 26
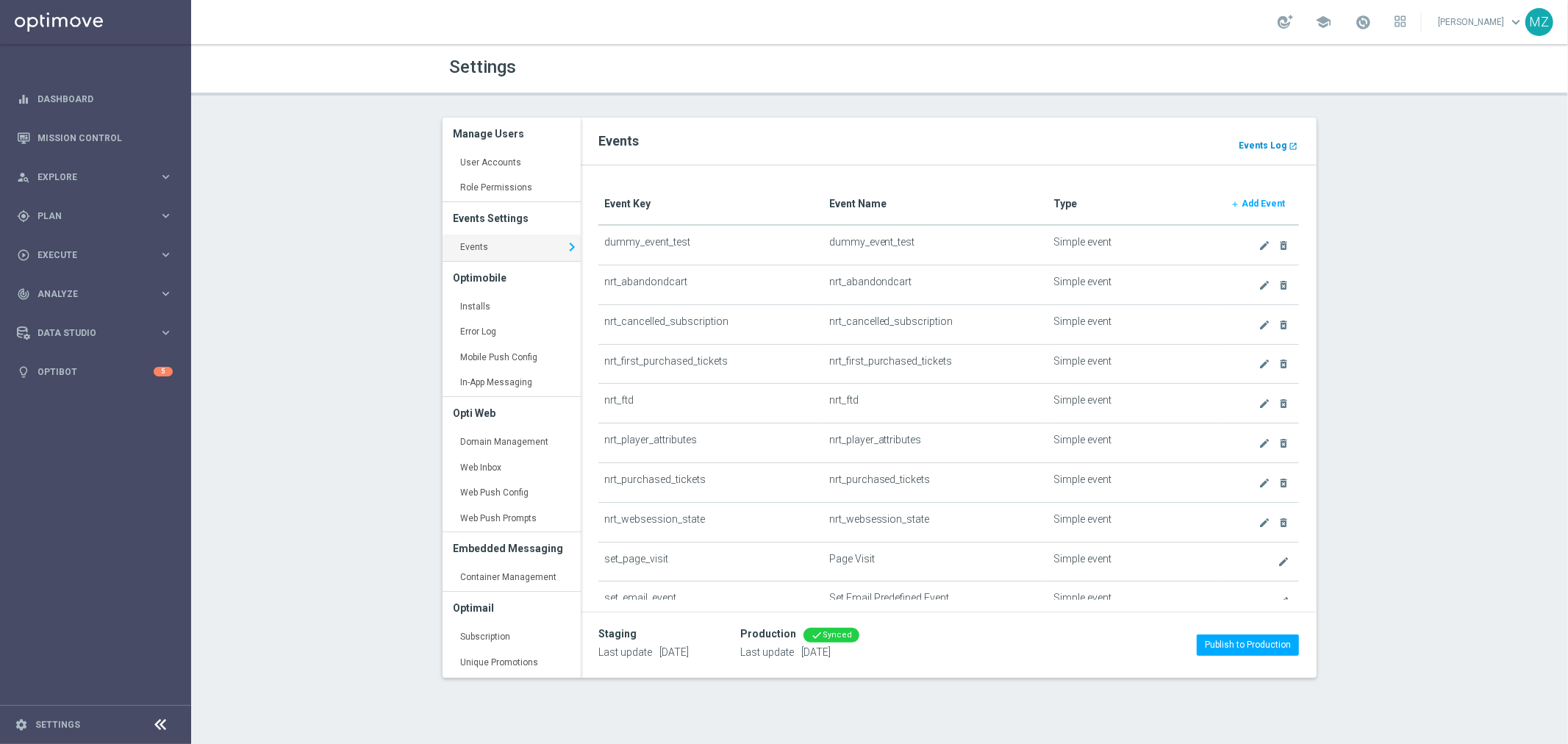
click at [1258, 145] on b "Events Log" at bounding box center [1263, 145] width 48 height 10
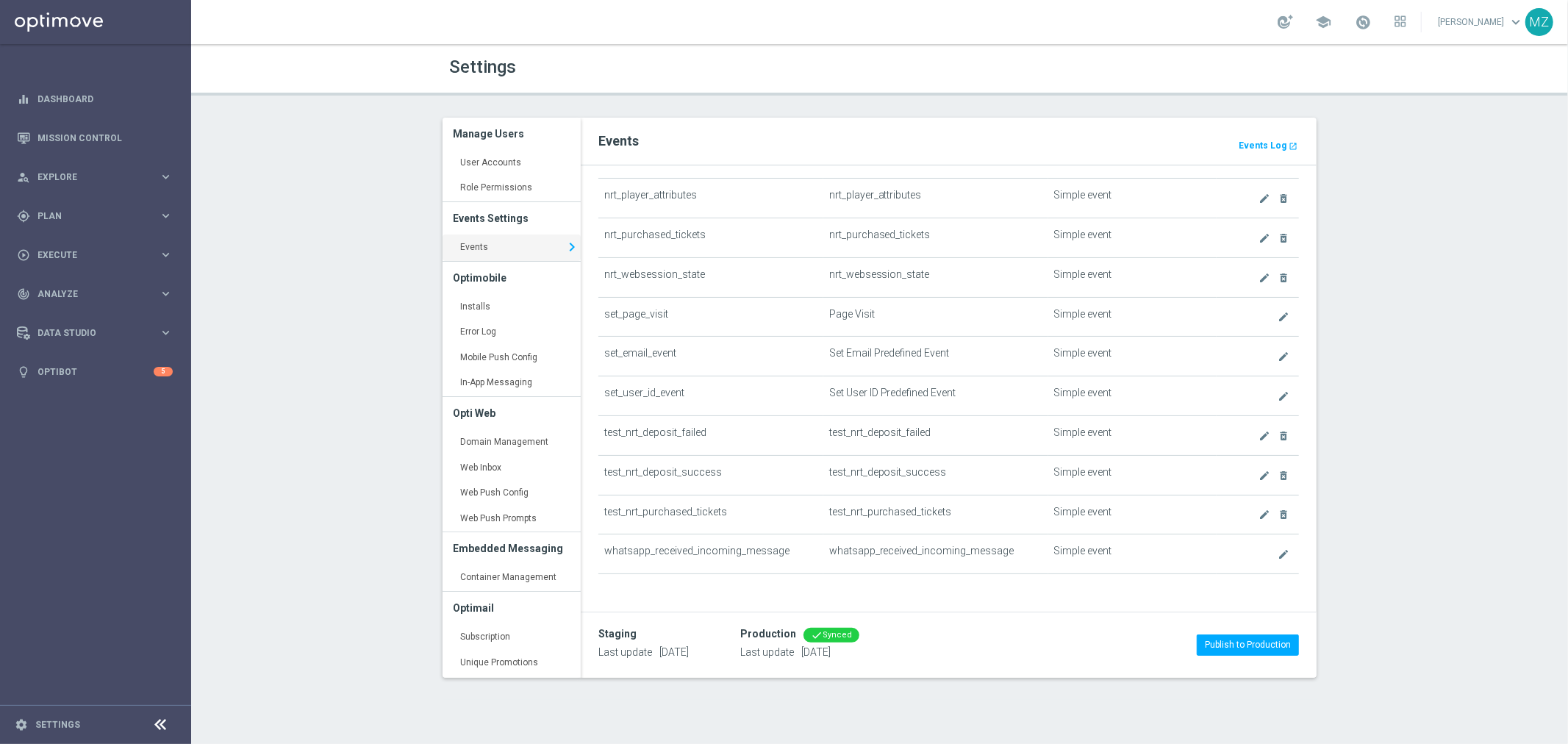
click at [664, 429] on td "test_nrt_deposit_failed" at bounding box center [711, 435] width 225 height 39
drag, startPoint x: 708, startPoint y: 436, endPoint x: 609, endPoint y: 422, distance: 100.0
click at [609, 422] on td "test_nrt_deposit_failed" at bounding box center [711, 435] width 225 height 39
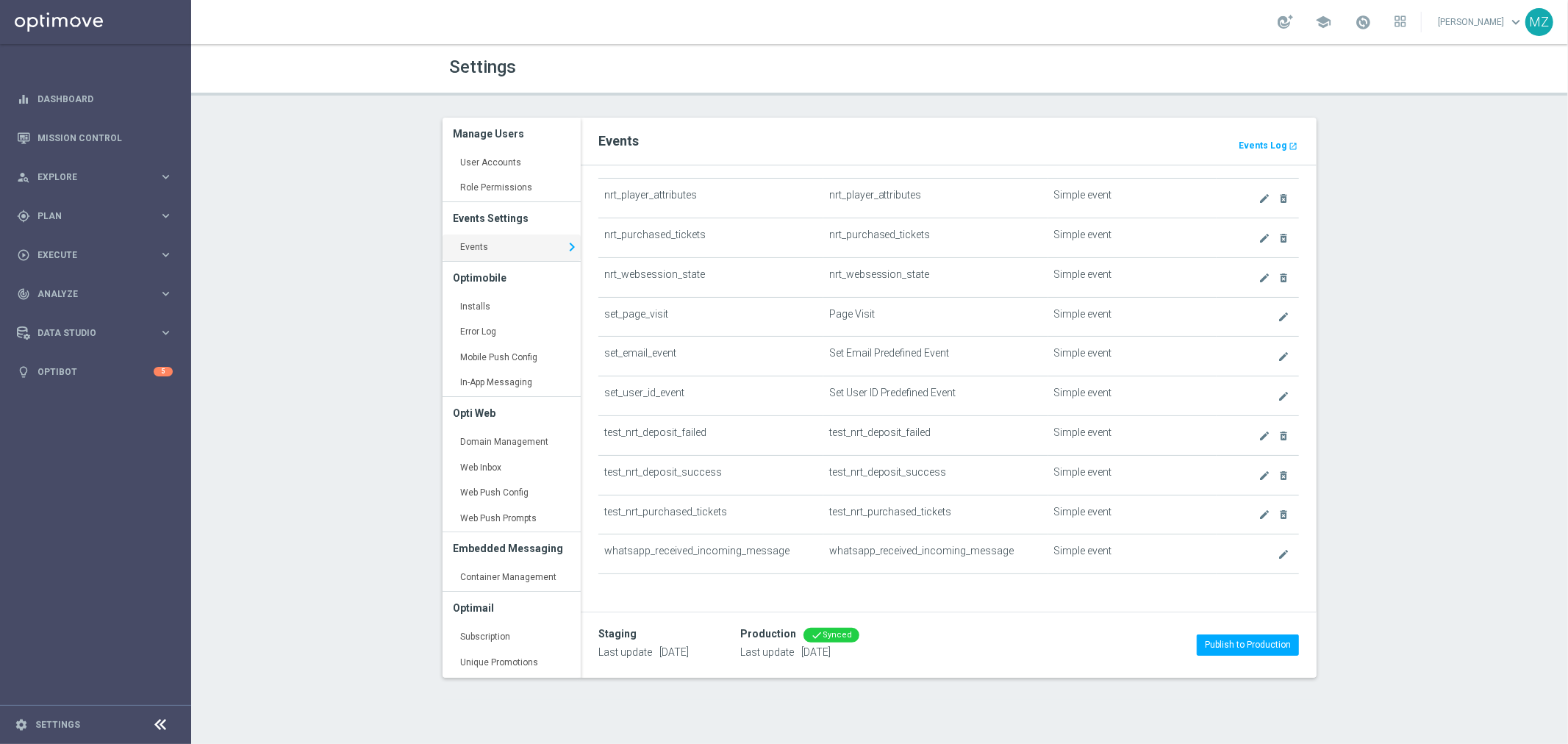
scroll to position [252, 0]
drag, startPoint x: 710, startPoint y: 427, endPoint x: 601, endPoint y: 423, distance: 109.1
click at [601, 423] on td "test_nrt_deposit_failed" at bounding box center [711, 429] width 225 height 39
click at [128, 210] on div "gps_fixed Plan" at bounding box center [87, 216] width 142 height 13
click at [84, 287] on span "Templates" at bounding box center [91, 290] width 105 height 9
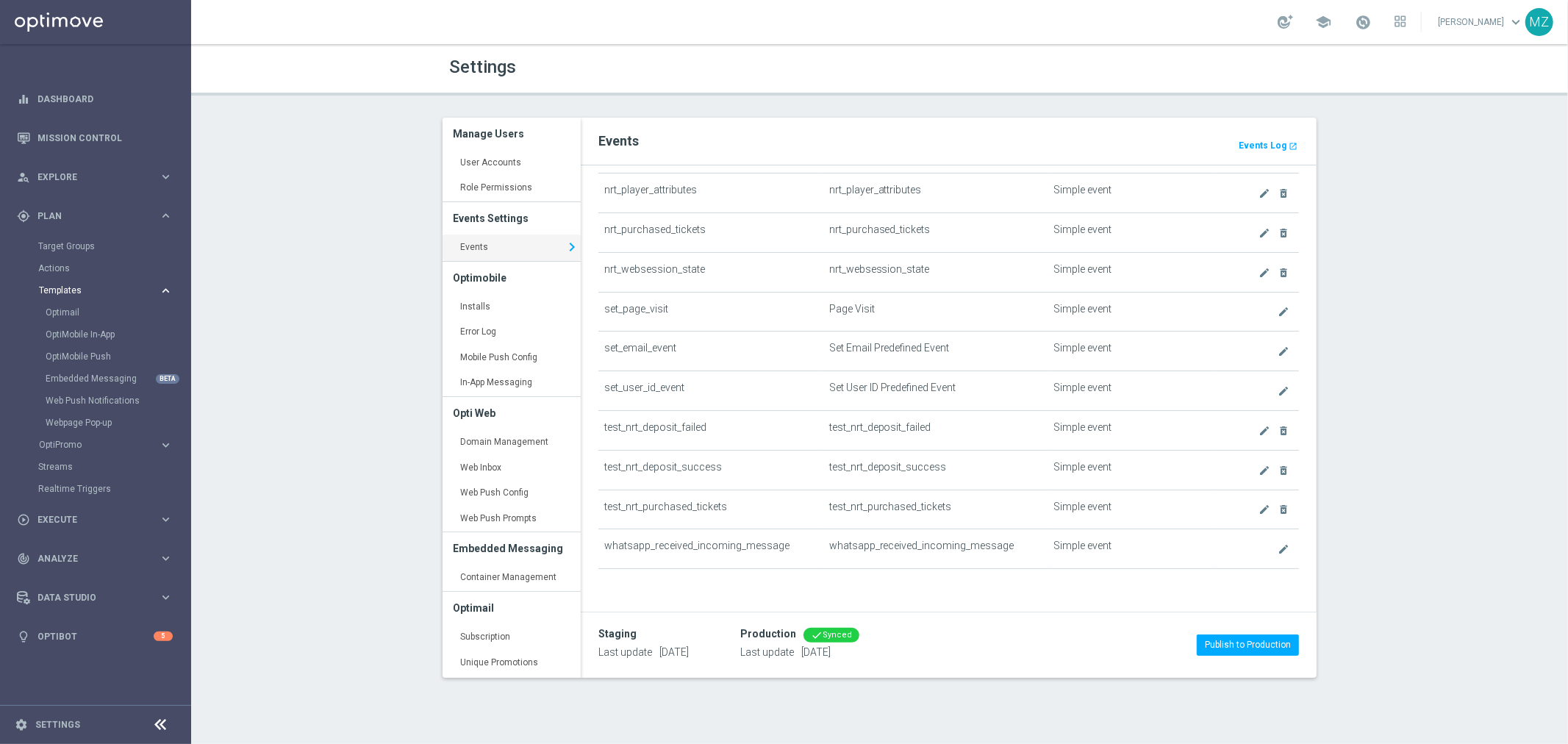
click at [84, 287] on span "Templates" at bounding box center [91, 290] width 105 height 9
click at [78, 251] on link "Target Groups" at bounding box center [95, 246] width 114 height 12
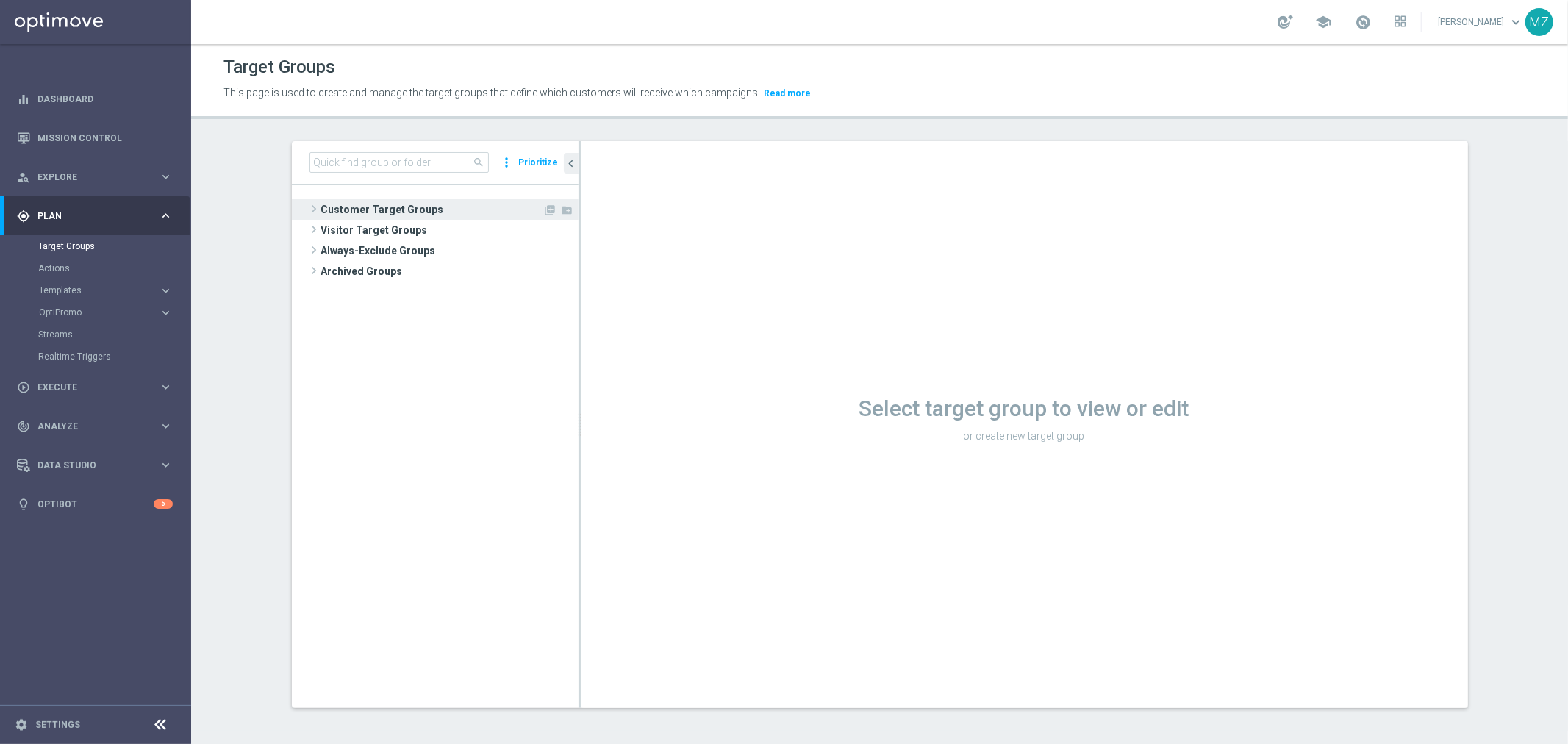
click at [306, 206] on span at bounding box center [313, 209] width 15 height 18
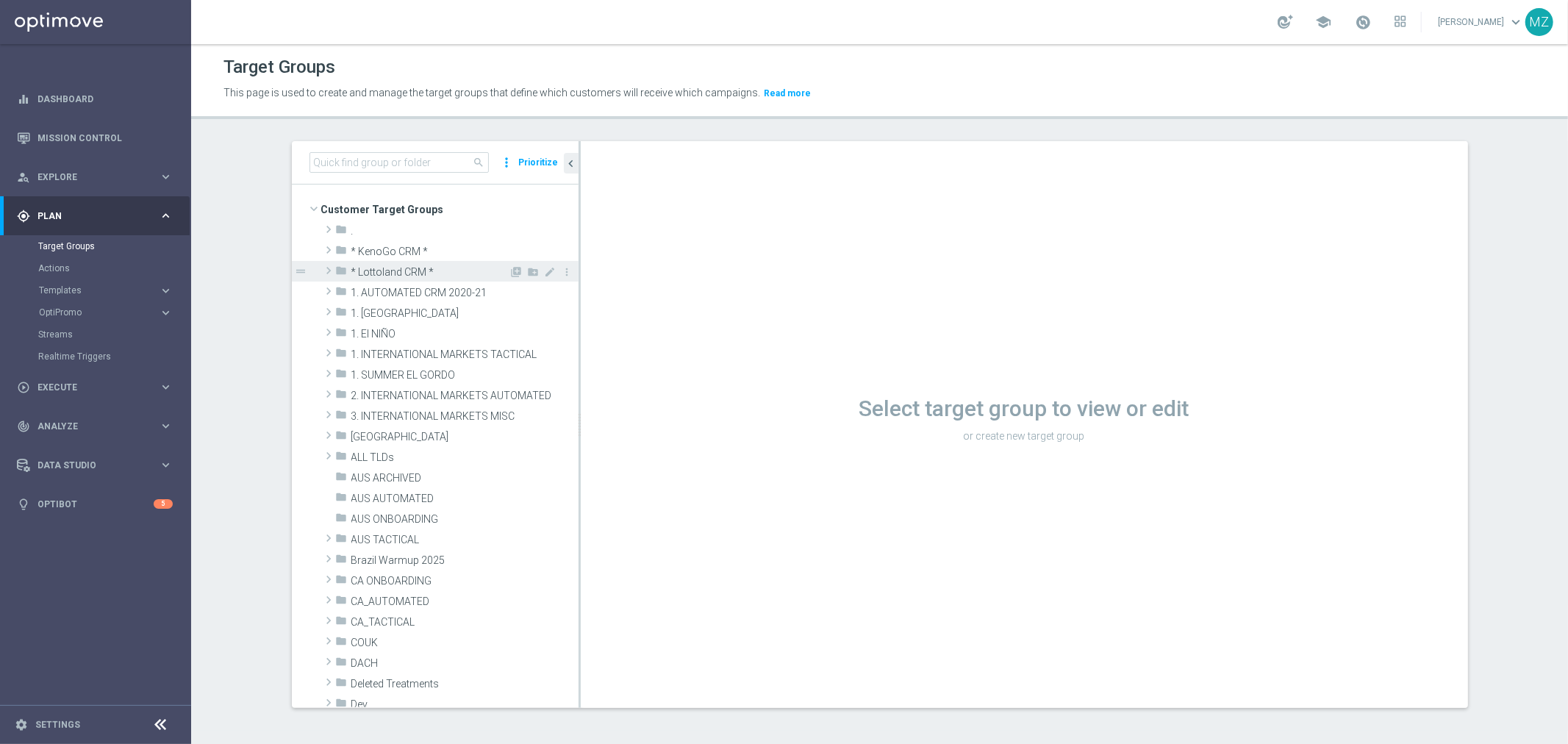
click at [321, 272] on span at bounding box center [328, 270] width 15 height 18
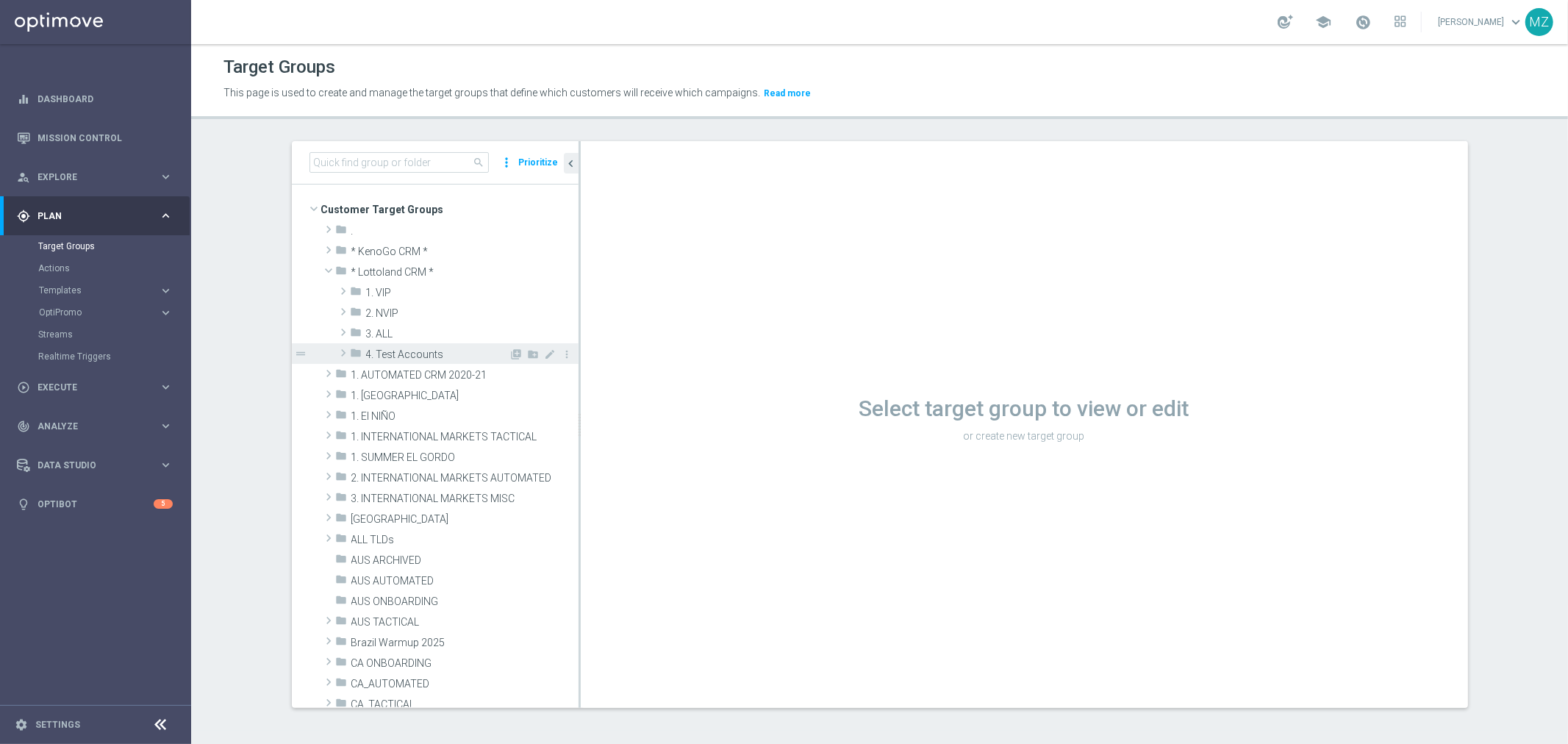
click at [336, 350] on span at bounding box center [343, 353] width 15 height 18
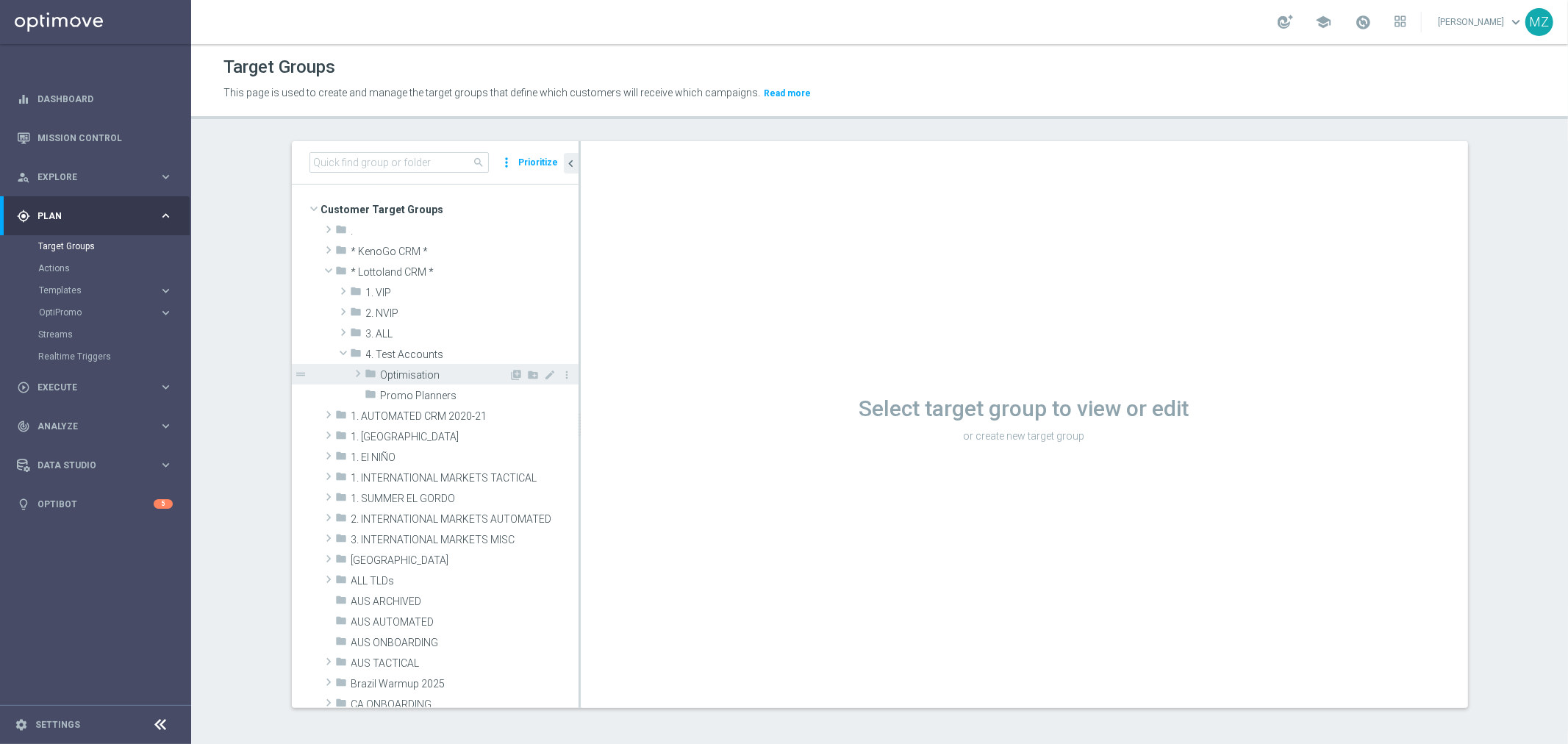
click at [351, 369] on span at bounding box center [357, 373] width 15 height 18
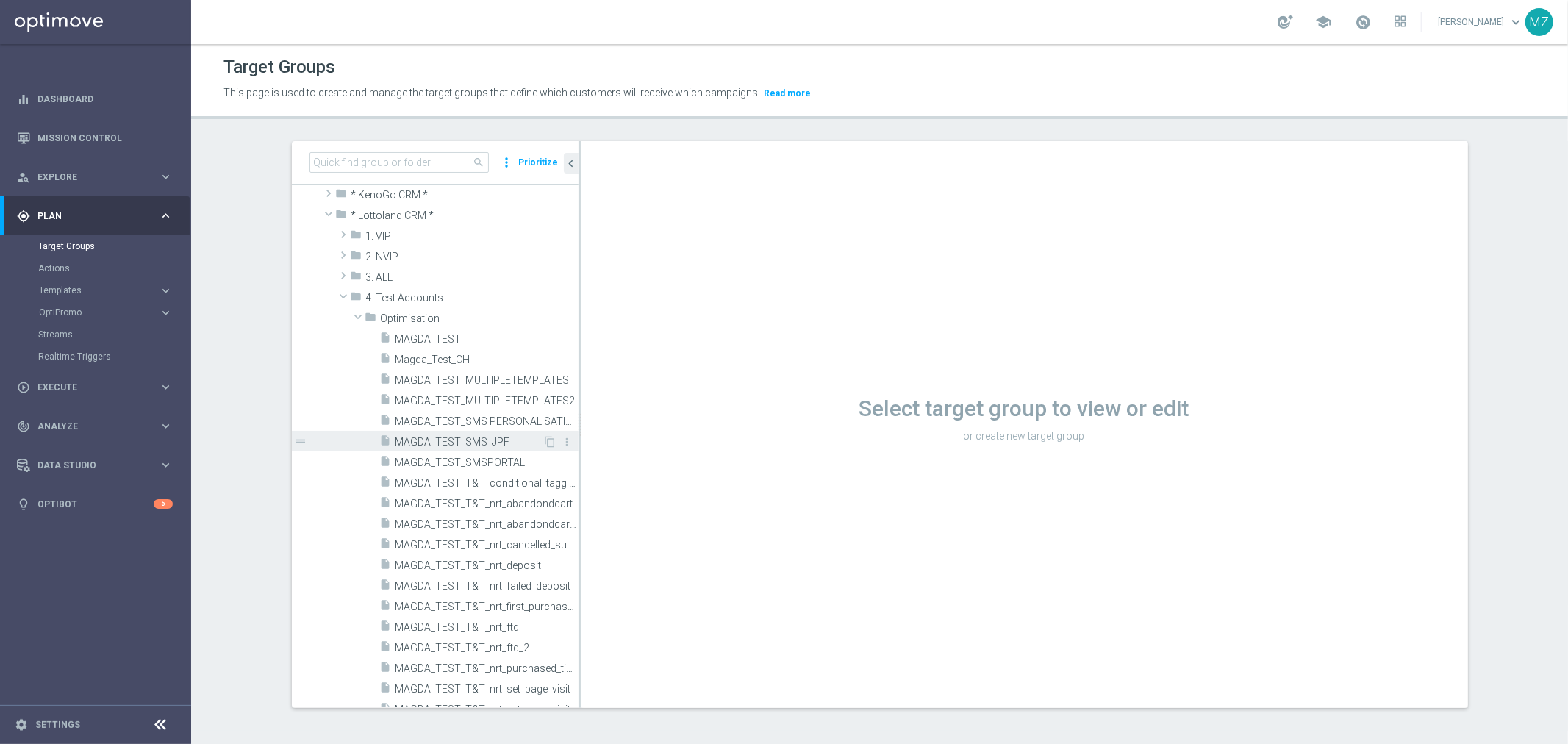
scroll to position [245, 0]
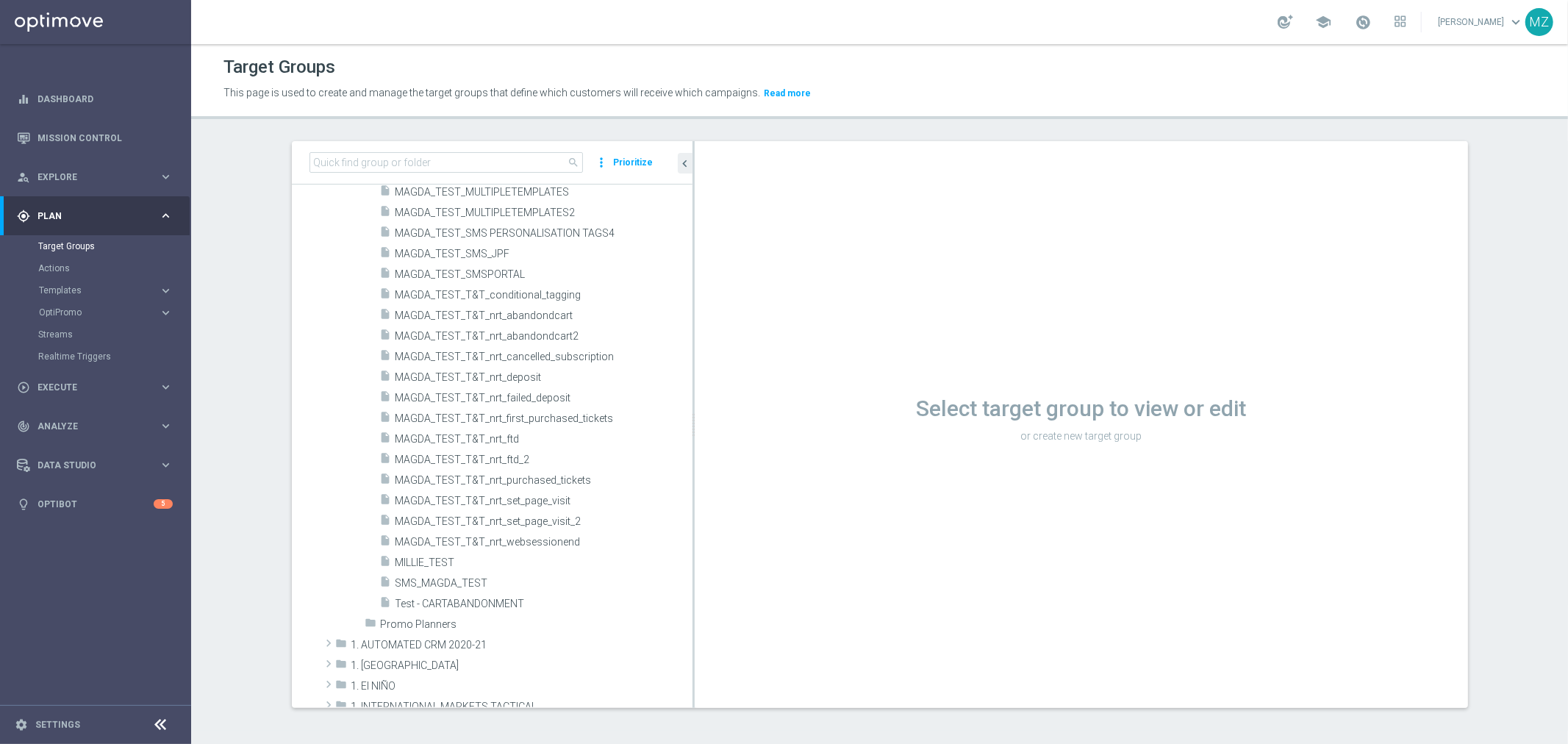
drag, startPoint x: 572, startPoint y: 496, endPoint x: 699, endPoint y: 490, distance: 127.1
click at [699, 490] on as-split "search more_vert Prioritize Customer Target Groups library_add create_new_folder" at bounding box center [880, 424] width 1177 height 567
click at [585, 380] on span "MAGDA_TEST_T&T_nrt_deposit" at bounding box center [526, 377] width 261 height 12
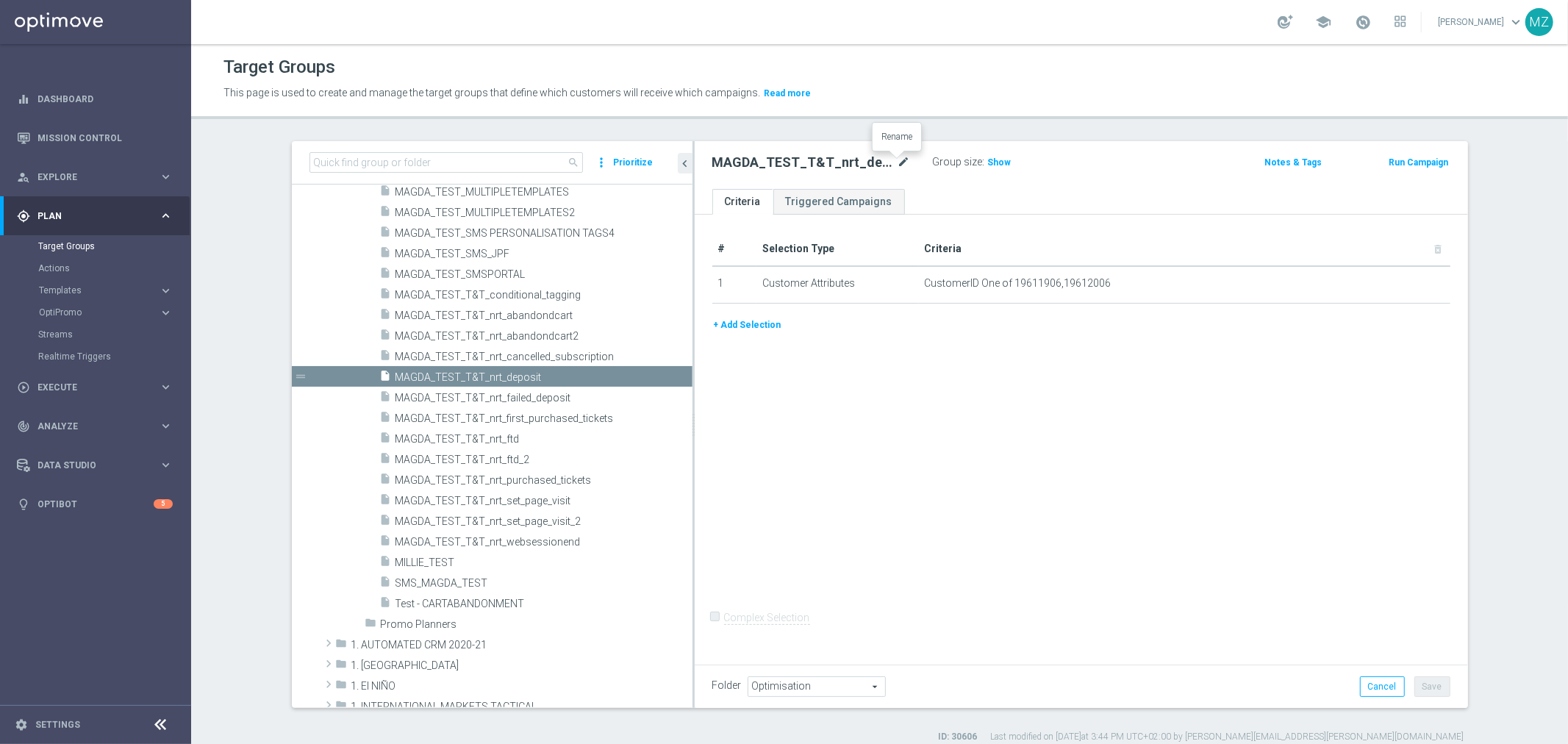
click at [898, 163] on icon "mode_edit" at bounding box center [904, 162] width 13 height 18
click at [1064, 380] on div "# Selection Type Criteria delete_forever 1 Customer Attributes CustomerID One o…" at bounding box center [1081, 437] width 774 height 445
click at [1380, 680] on button "Cancel" at bounding box center [1382, 686] width 45 height 21
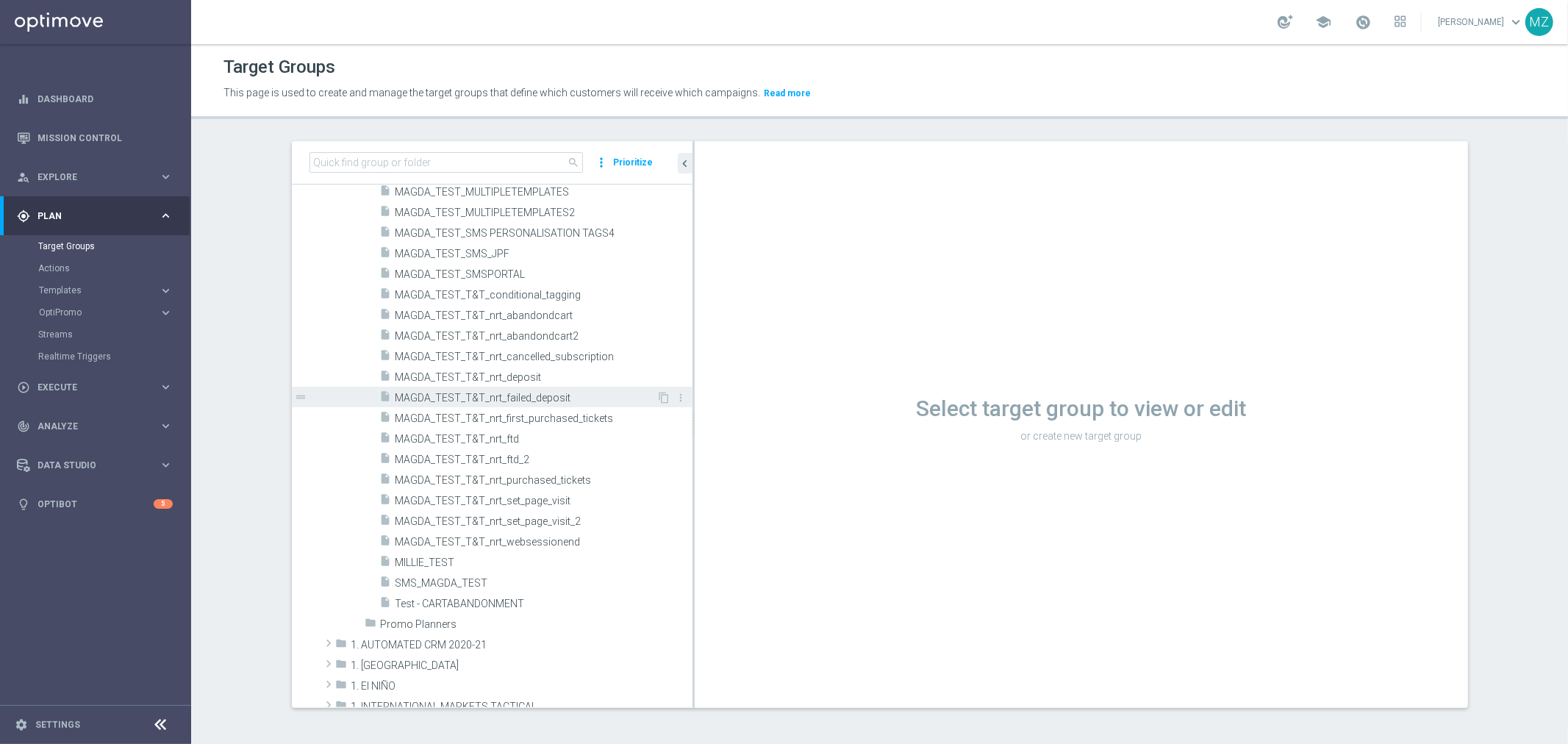
click at [523, 405] on div "insert_drive_file MAGDA_TEST_T&T_nrt_failed_deposit" at bounding box center [518, 397] width 277 height 21
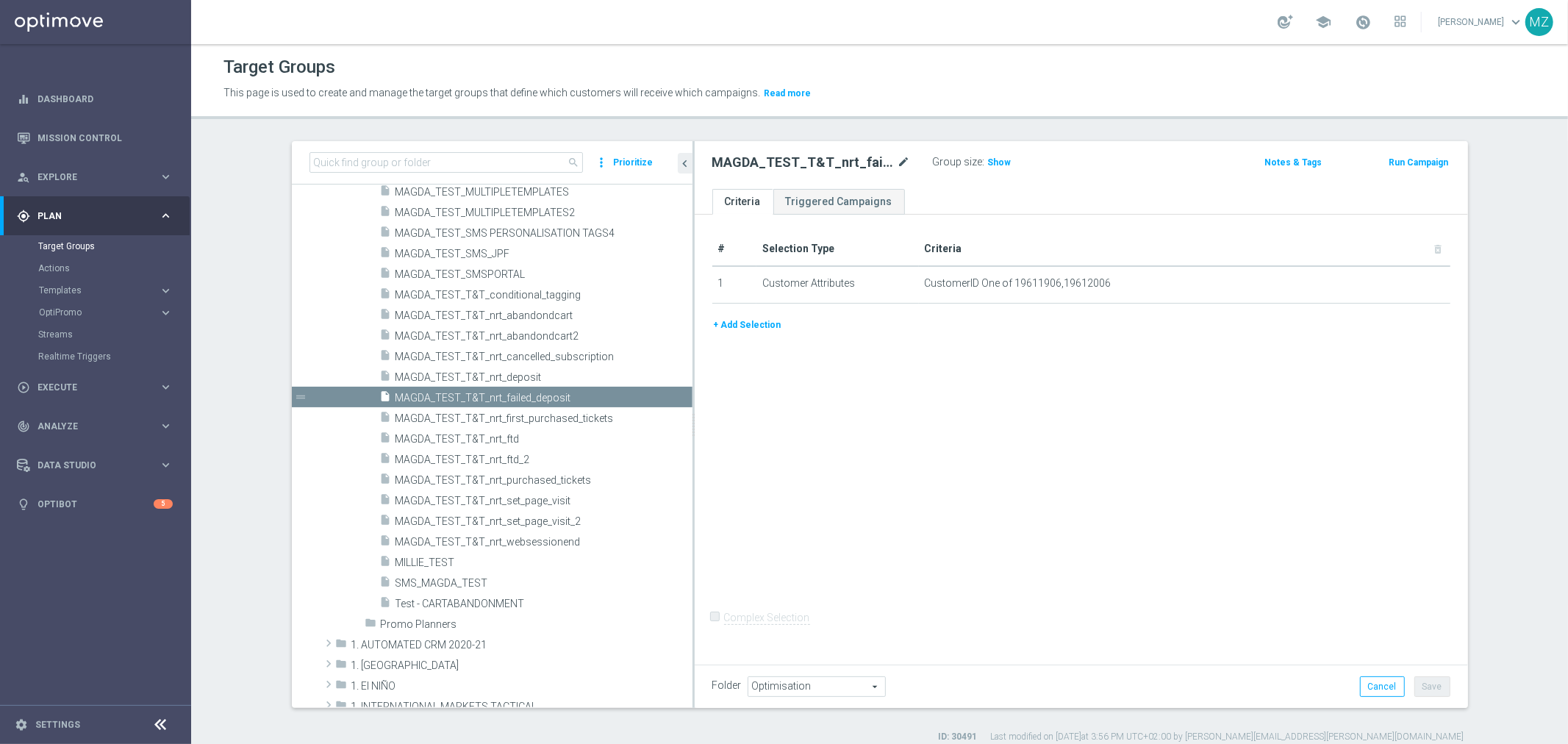
click at [900, 156] on div at bounding box center [897, 155] width 15 height 8
click at [898, 162] on icon "mode_edit" at bounding box center [904, 162] width 13 height 18
click at [1146, 210] on ul "Criteria Triggered Campaigns" at bounding box center [1081, 201] width 774 height 26
click at [898, 162] on icon "mode_edit" at bounding box center [904, 162] width 13 height 18
click at [836, 162] on input "MAGDA_TEST_T&T_nrt_failed_deposit" at bounding box center [811, 164] width 199 height 21
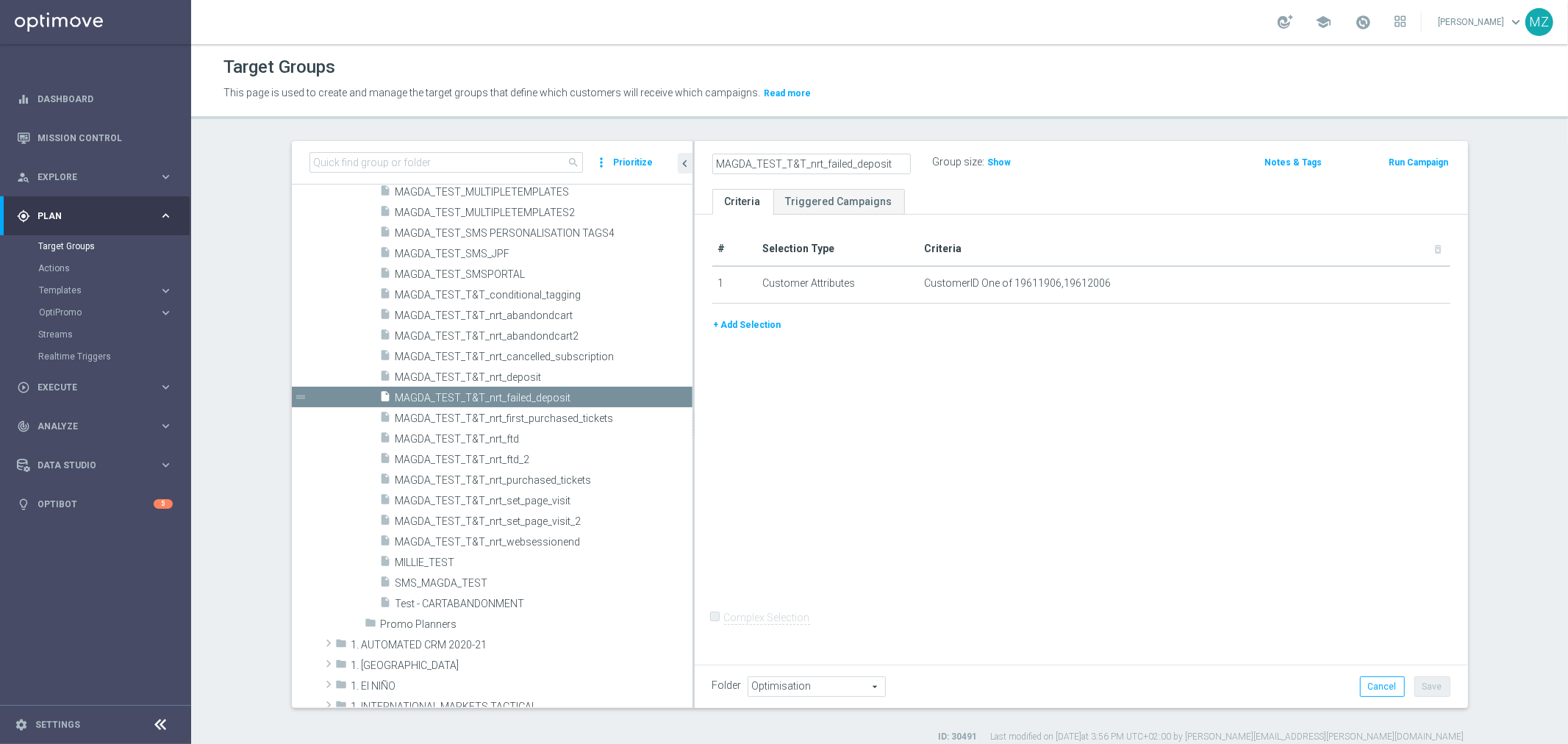
click at [836, 162] on input "MAGDA_TEST_T&T_nrt_failed_deposit" at bounding box center [811, 164] width 199 height 21
drag, startPoint x: 848, startPoint y: 164, endPoint x: 819, endPoint y: 160, distance: 29.3
click at [819, 160] on input "MAGDA_TEST_T&T_nrt_failed_deposit" at bounding box center [811, 164] width 199 height 21
click at [869, 163] on input "MAGDA_TEST_T&T_nrt_deposit" at bounding box center [811, 164] width 199 height 21
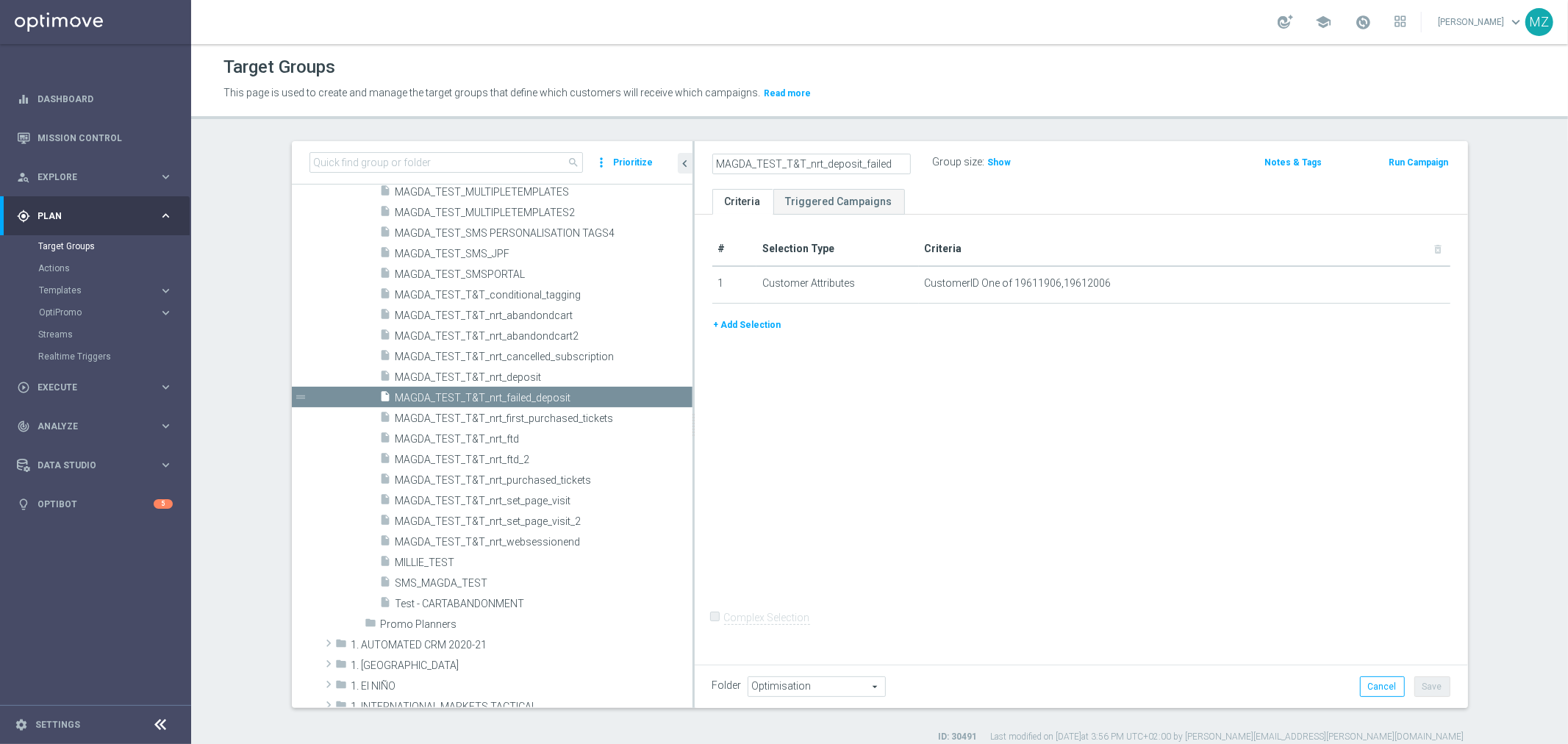
type input "MAGDA_TEST_T&T_nrt_deposit_failed"
click at [905, 189] on ul "Criteria Triggered Campaigns" at bounding box center [1081, 201] width 774 height 26
click at [1431, 682] on button "Save" at bounding box center [1433, 686] width 36 height 21
click at [549, 381] on span "MAGDA_TEST_T&T_nrt_deposit" at bounding box center [526, 377] width 261 height 12
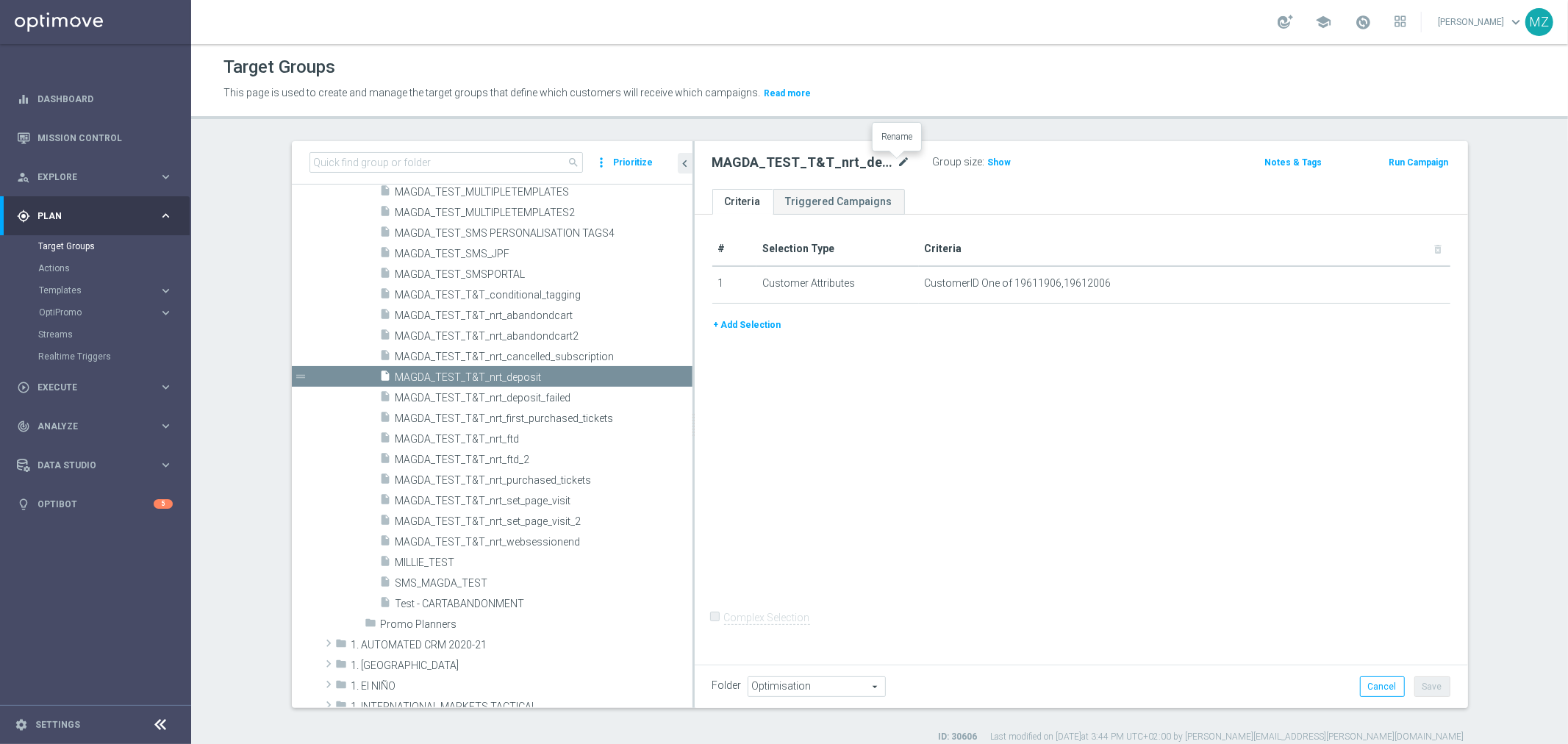
click at [898, 163] on icon "mode_edit" at bounding box center [904, 162] width 13 height 18
click at [869, 166] on input "MAGDA_TEST_T&T_nrt_deposit" at bounding box center [811, 164] width 199 height 21
type input "MAGDA_TEST_T&T_nrt_deposit_success"
click at [1136, 343] on div "+ Add Selection" at bounding box center [1081, 330] width 760 height 27
click at [900, 159] on icon "mode_edit" at bounding box center [904, 162] width 13 height 18
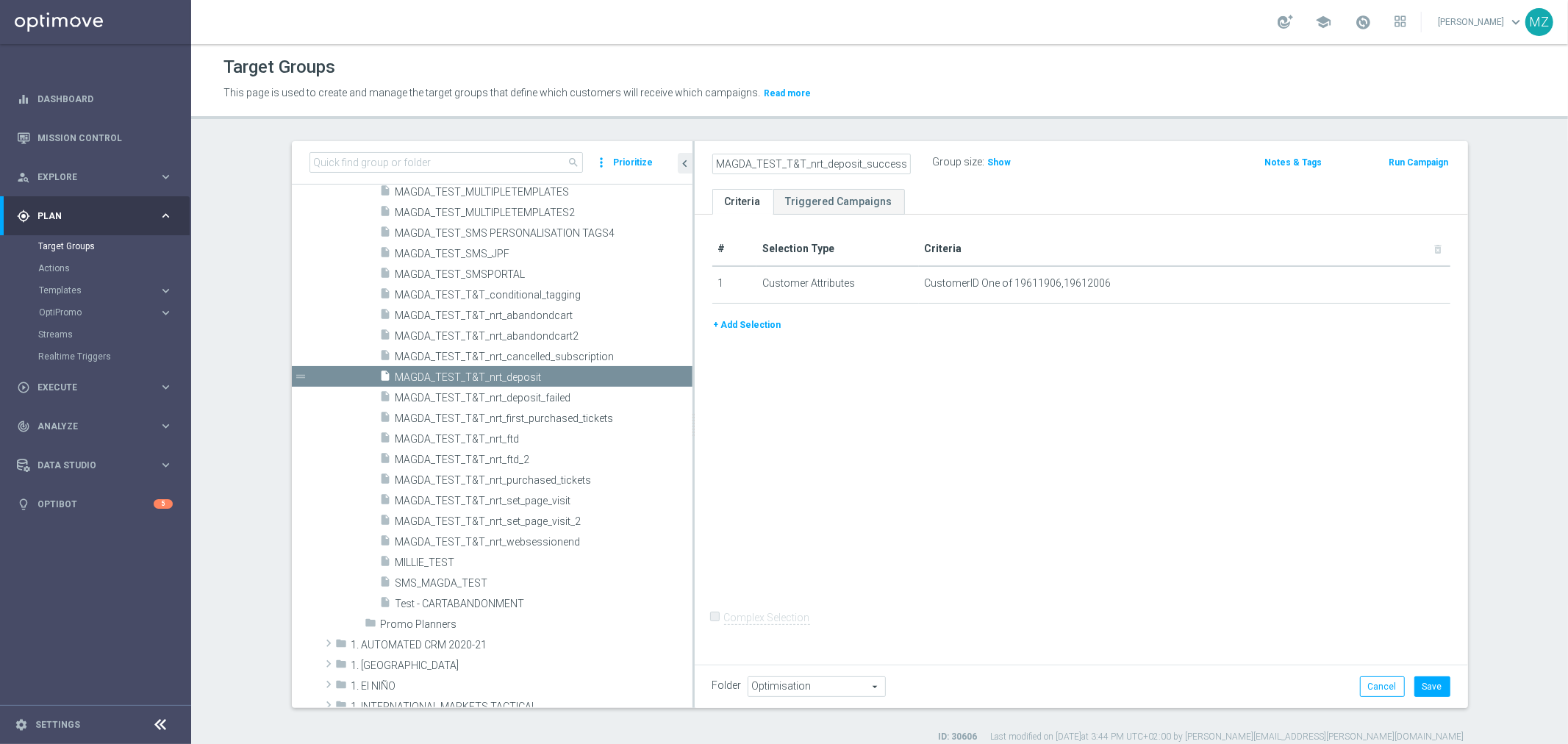
click at [1425, 673] on div "Folder Optimisation Optimisation arrow_drop_down search Cancel Save Saving..." at bounding box center [1081, 686] width 774 height 43
click at [1437, 687] on button "Save" at bounding box center [1433, 686] width 36 height 21
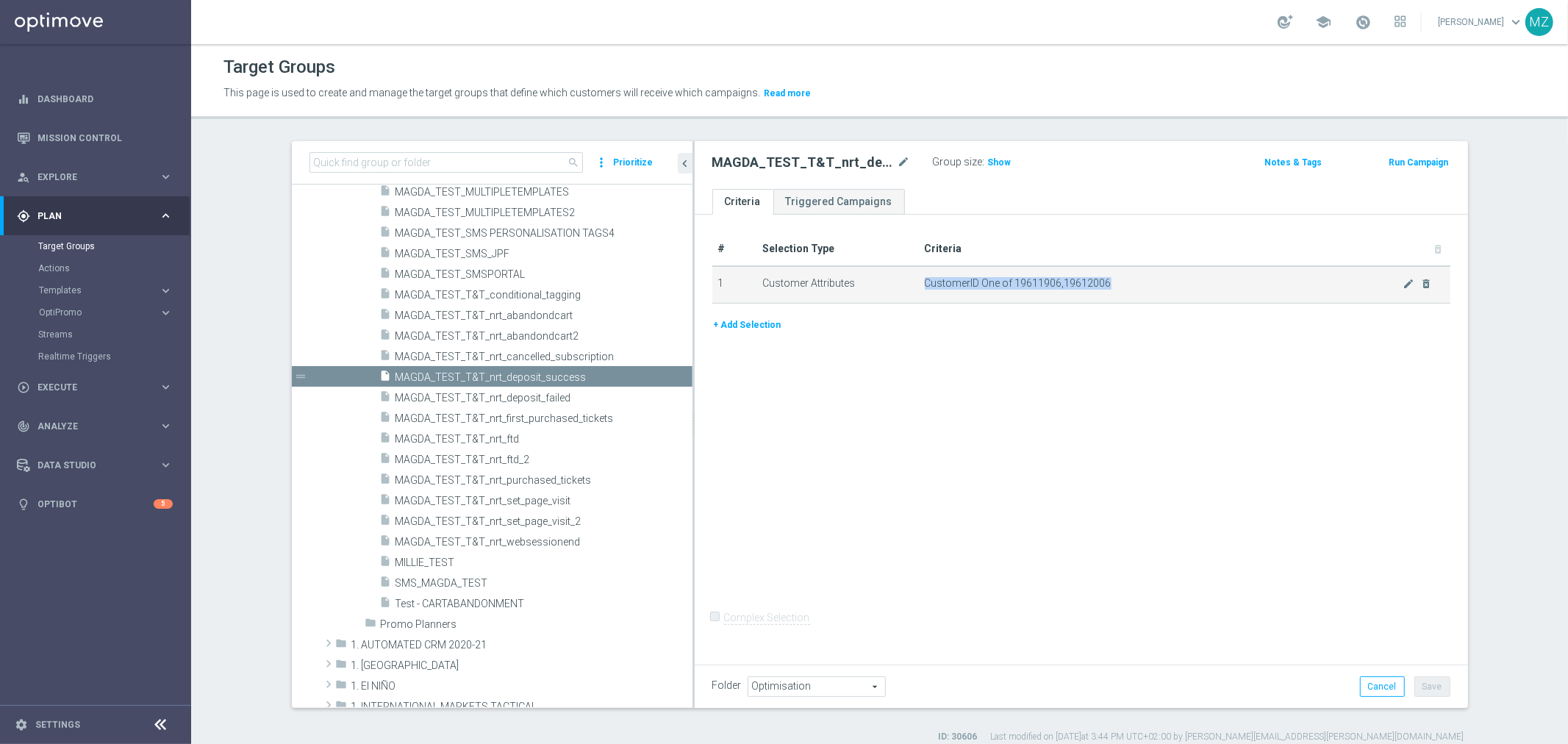
drag, startPoint x: 1113, startPoint y: 280, endPoint x: 1025, endPoint y: 275, distance: 88.1
click at [1027, 273] on td "CustomerID One of 19611906,19612006 mode_edit delete_forever" at bounding box center [1184, 285] width 531 height 37
click at [1020, 278] on span "CustomerID One of 19611906,19612006" at bounding box center [1164, 283] width 478 height 12
drag, startPoint x: 1007, startPoint y: 280, endPoint x: 1104, endPoint y: 281, distance: 97.0
click at [1104, 281] on span "CustomerID One of 19611906,19612006" at bounding box center [1164, 283] width 478 height 12
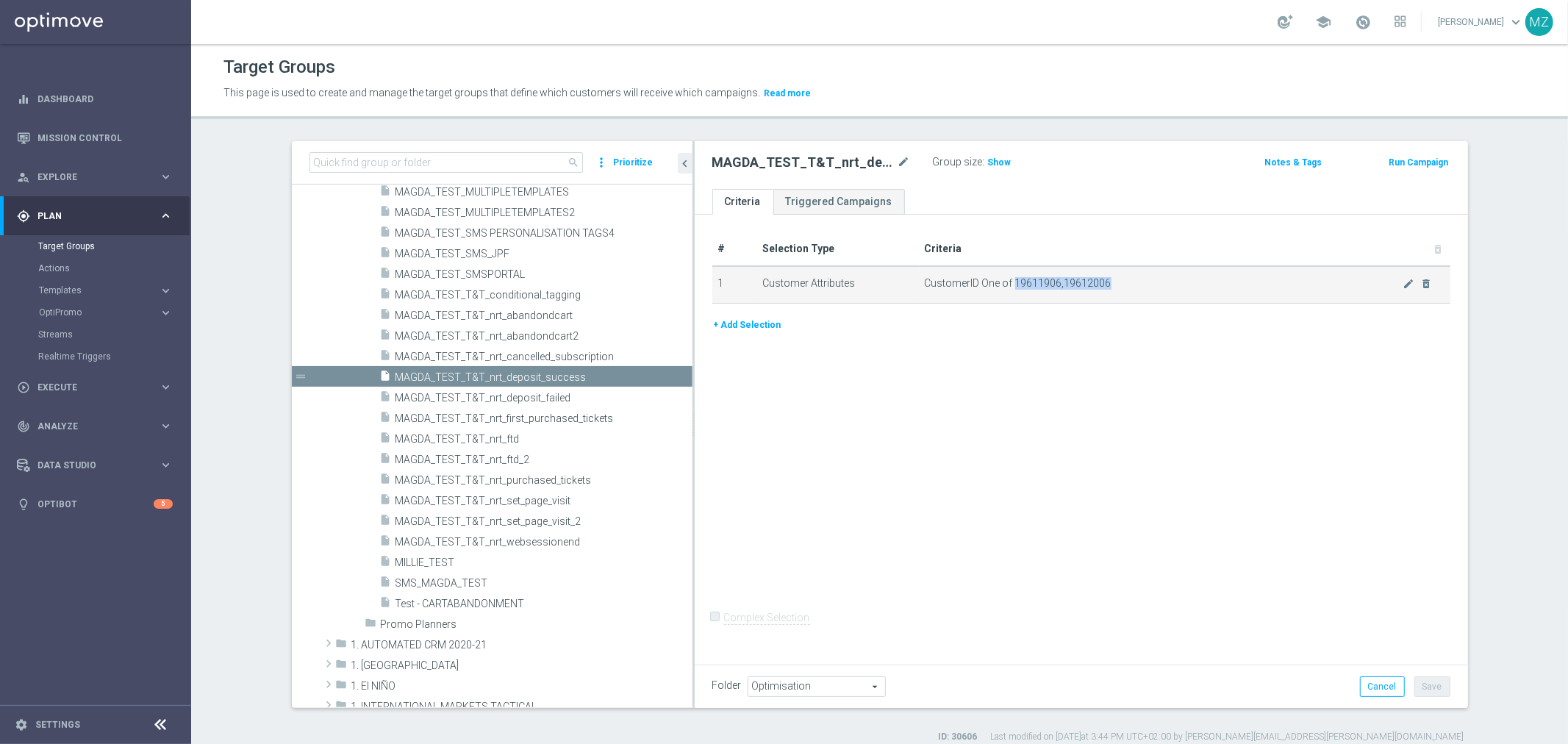
copy span "19611906,19612006"
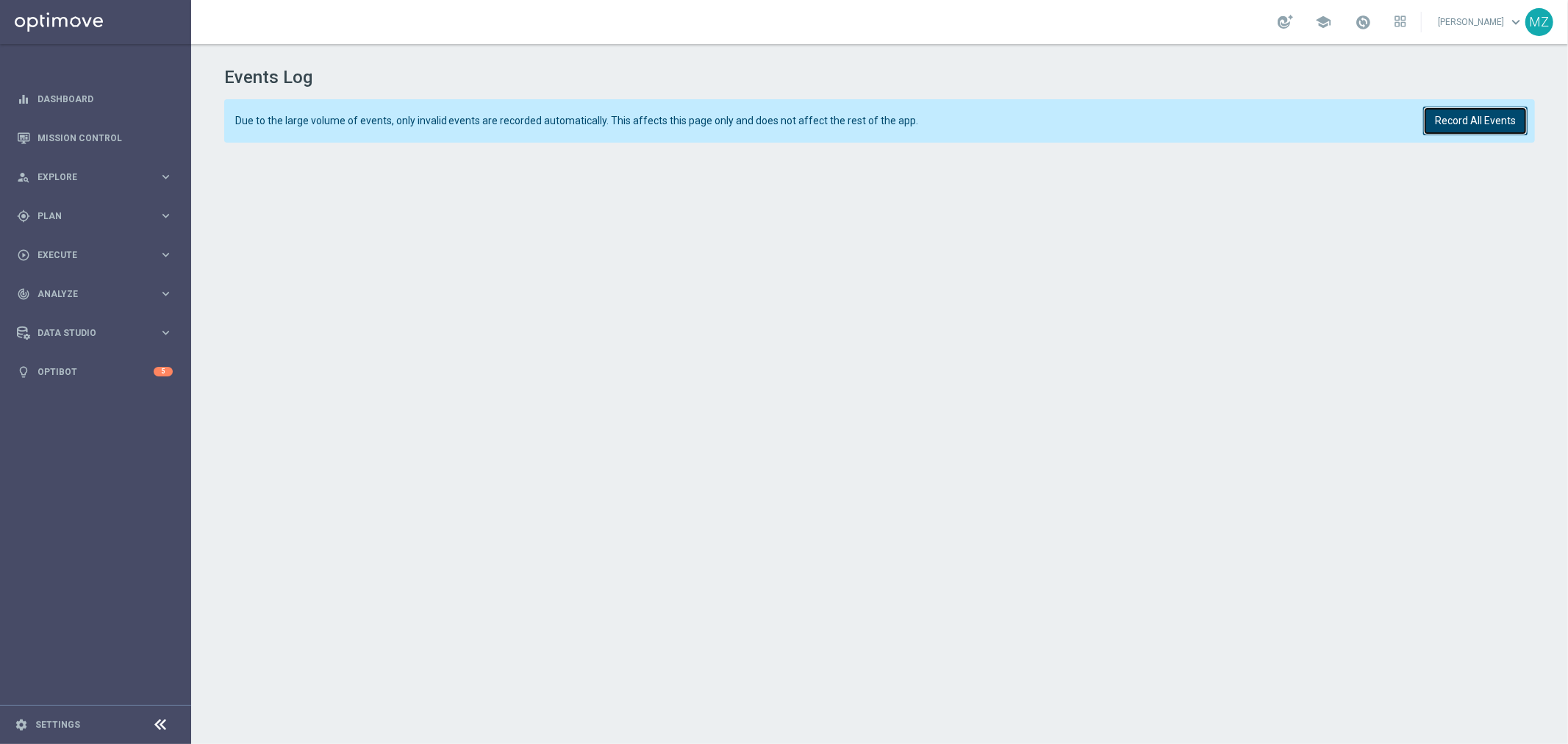
click at [1473, 122] on button "Record All Events" at bounding box center [1475, 121] width 104 height 29
click at [1477, 121] on button "Record All Events" at bounding box center [1475, 121] width 104 height 29
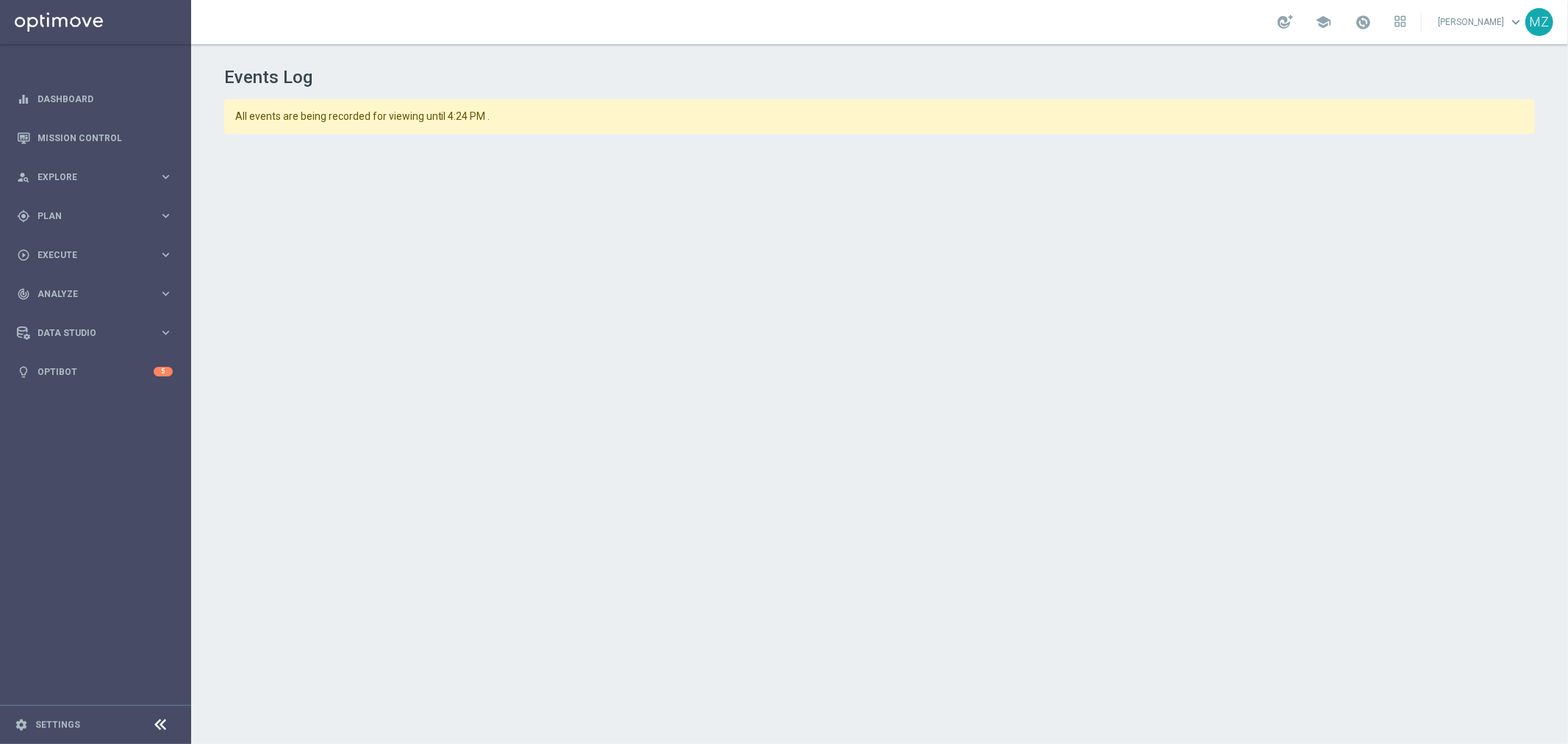
click at [430, 69] on h1 "Events Log" at bounding box center [880, 77] width 1312 height 22
click at [1042, 44] on header "Events Log" at bounding box center [880, 66] width 1312 height 44
click at [1037, 15] on div "school Magdalena Zazula keyboard_arrow_down MZ" at bounding box center [880, 22] width 1377 height 44
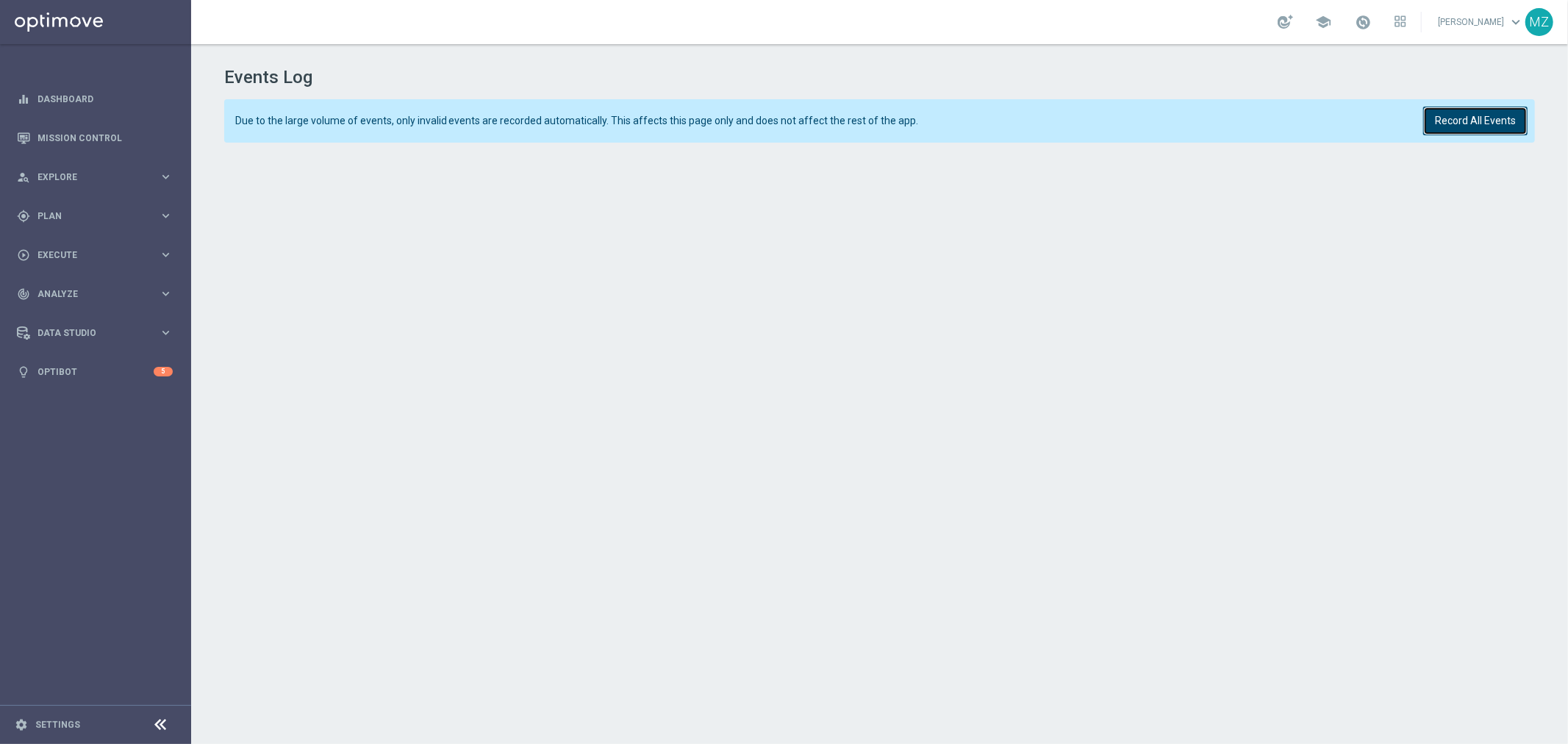
click at [1475, 115] on button "Record All Events" at bounding box center [1475, 121] width 104 height 29
click at [1498, 112] on button "Record All Events" at bounding box center [1475, 121] width 104 height 29
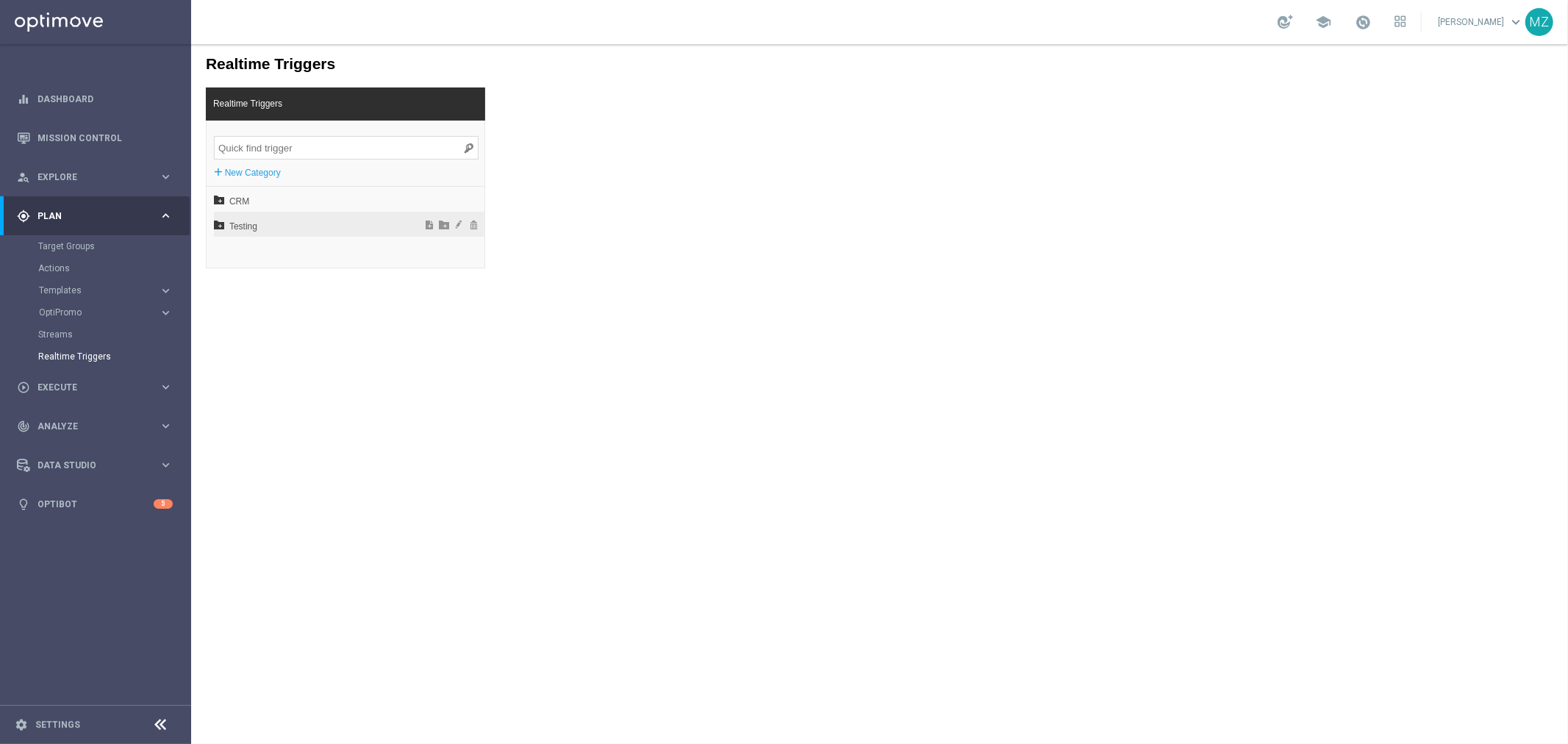
click at [221, 220] on icon at bounding box center [218, 223] width 10 height 10
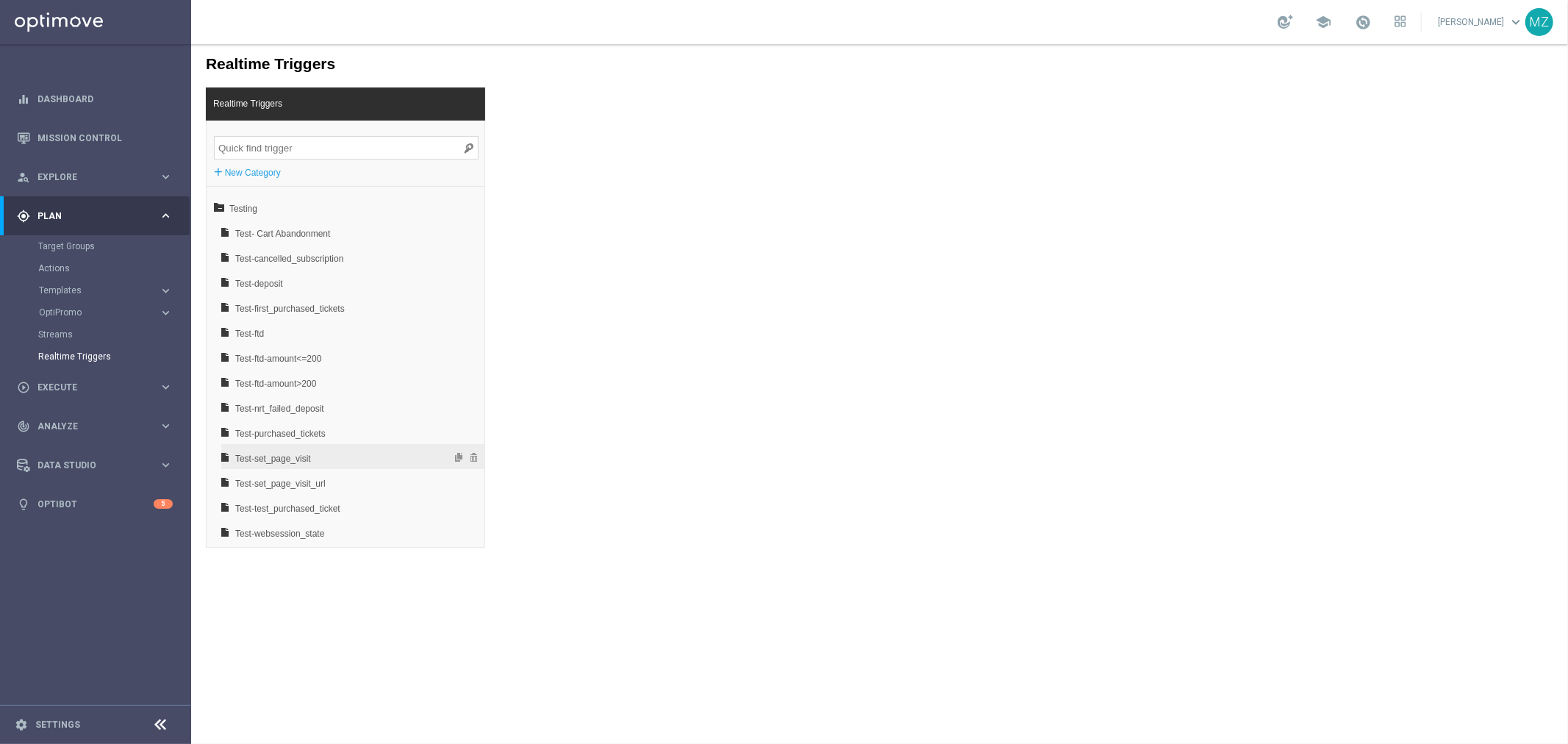
scroll to position [22, 0]
click at [388, 408] on div "Test-nrt_failed_deposit" at bounding box center [352, 401] width 263 height 25
click at [282, 396] on span "Test-nrt_failed_deposit" at bounding box center [313, 404] width 158 height 25
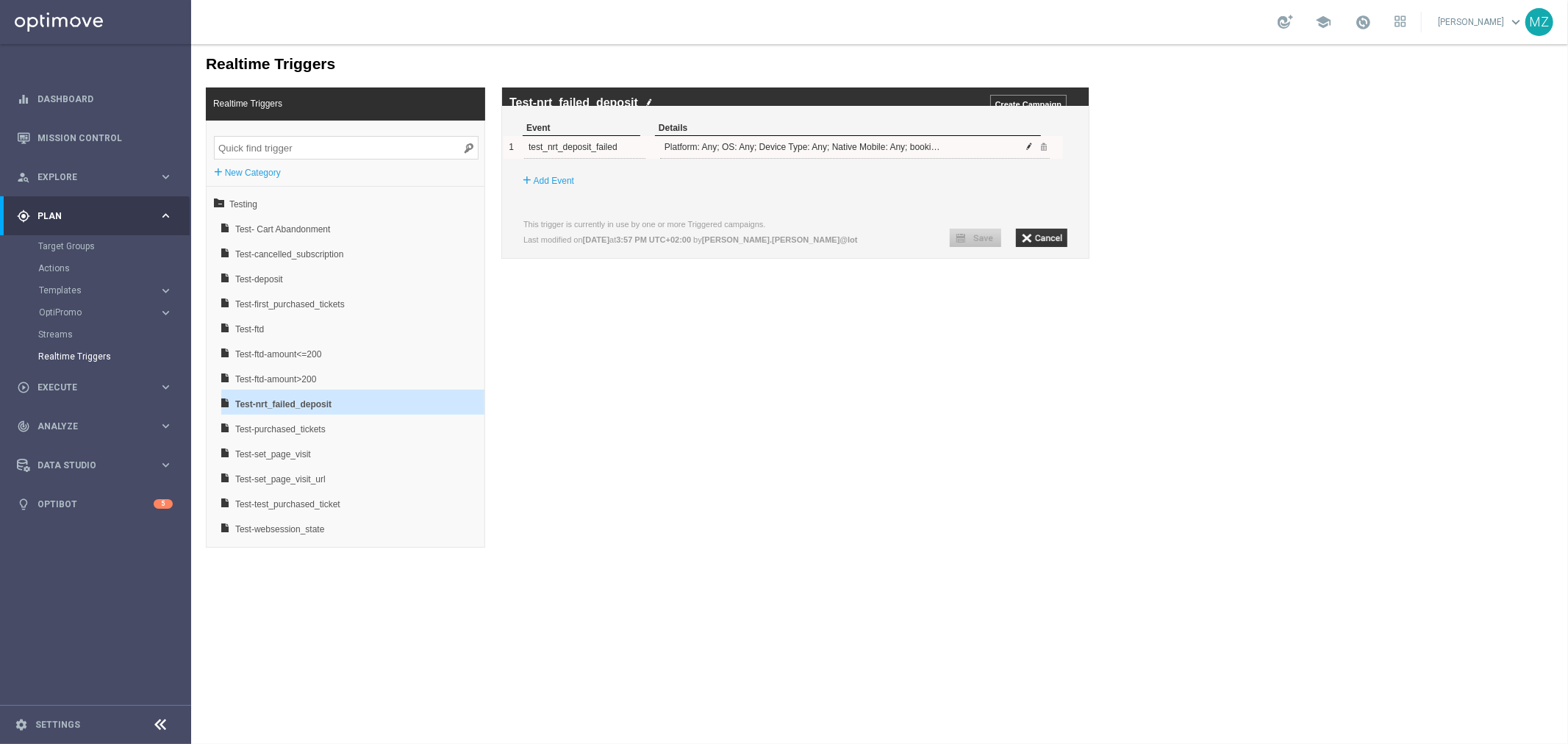
click at [1027, 150] on span at bounding box center [1029, 145] width 9 height 9
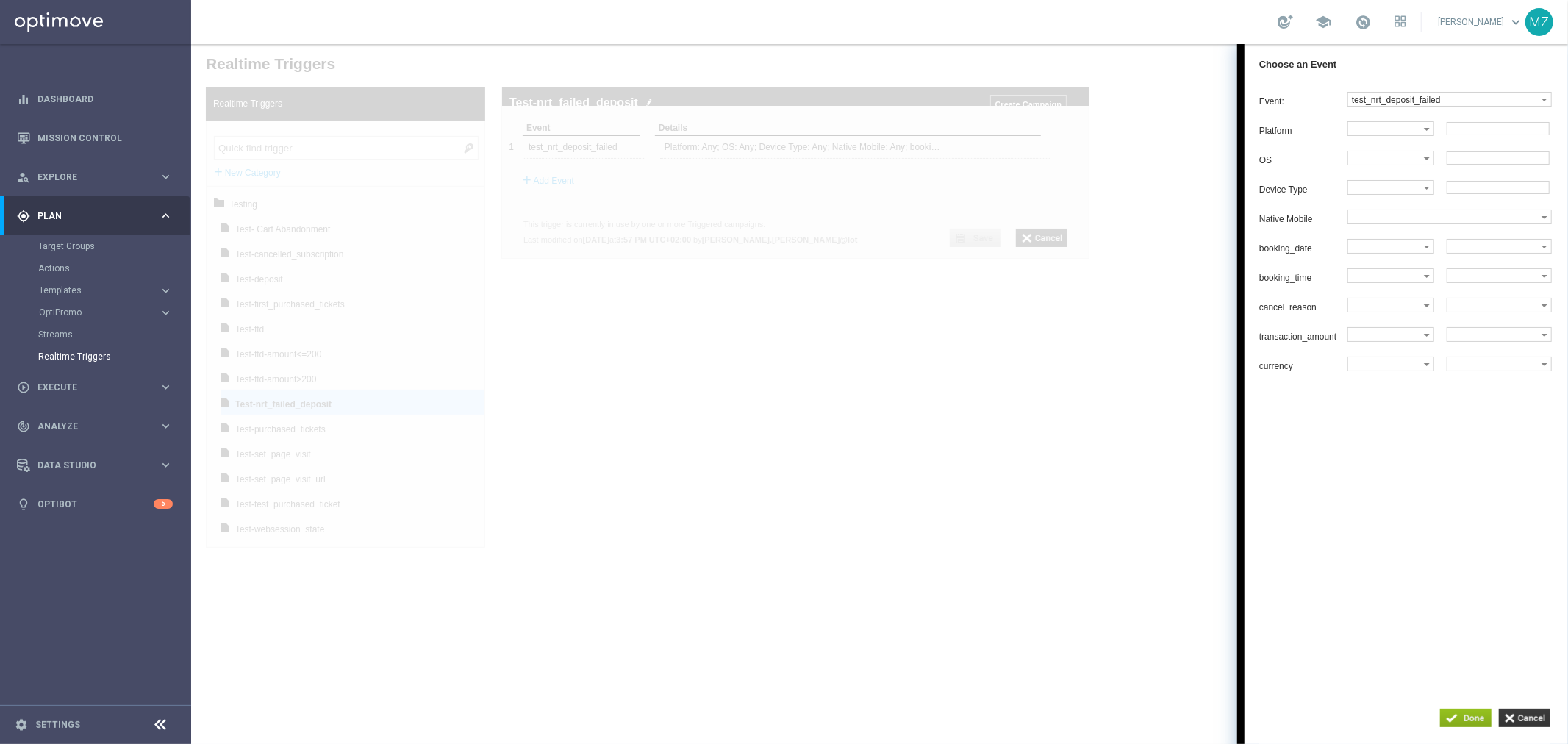
click at [780, 90] on div at bounding box center [879, 393] width 1377 height 700
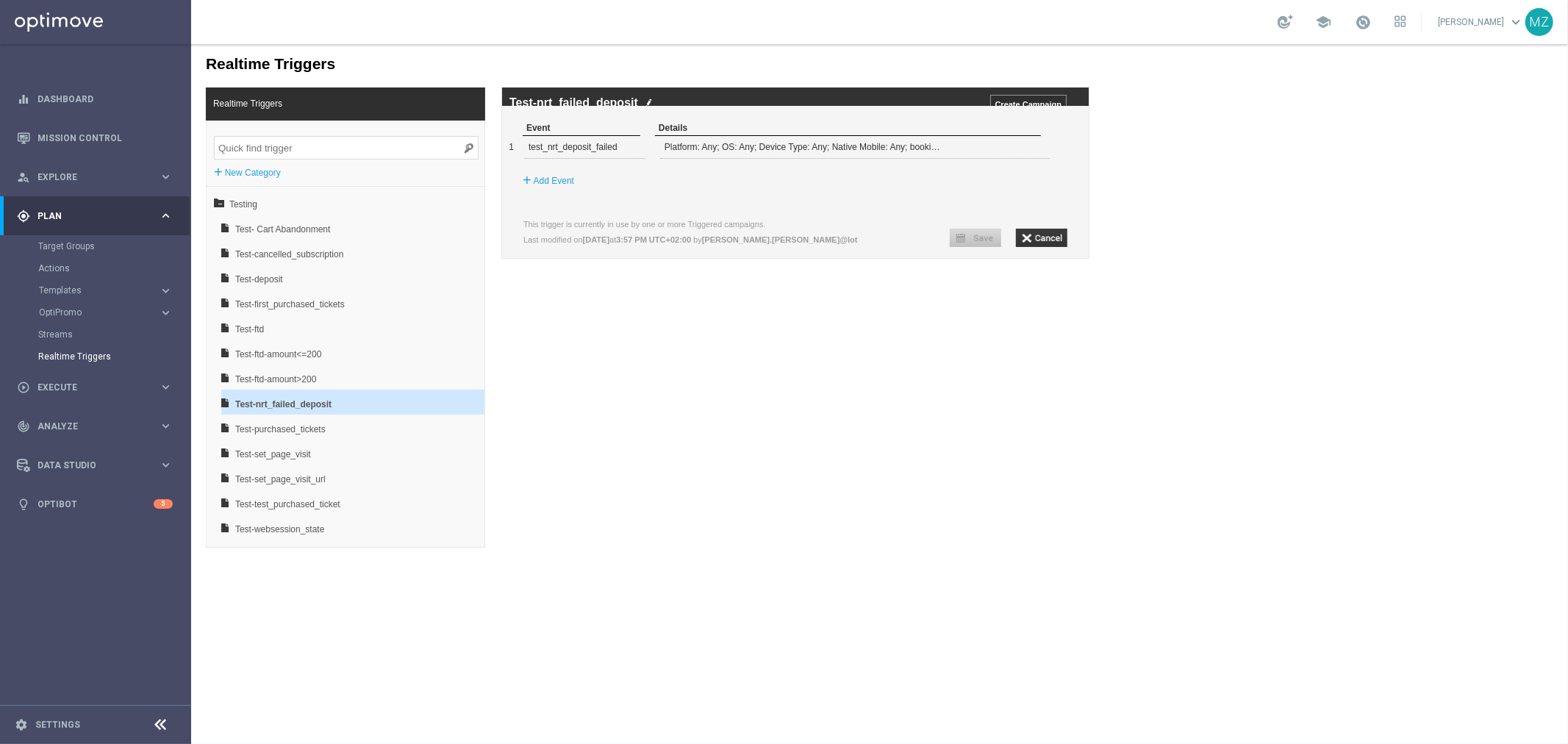
click at [647, 104] on img at bounding box center [649, 101] width 8 height 9
click at [646, 104] on input "Test-nrt_failed_deposit" at bounding box center [715, 103] width 412 height 13
click at [305, 267] on span "Test-deposit" at bounding box center [313, 278] width 158 height 25
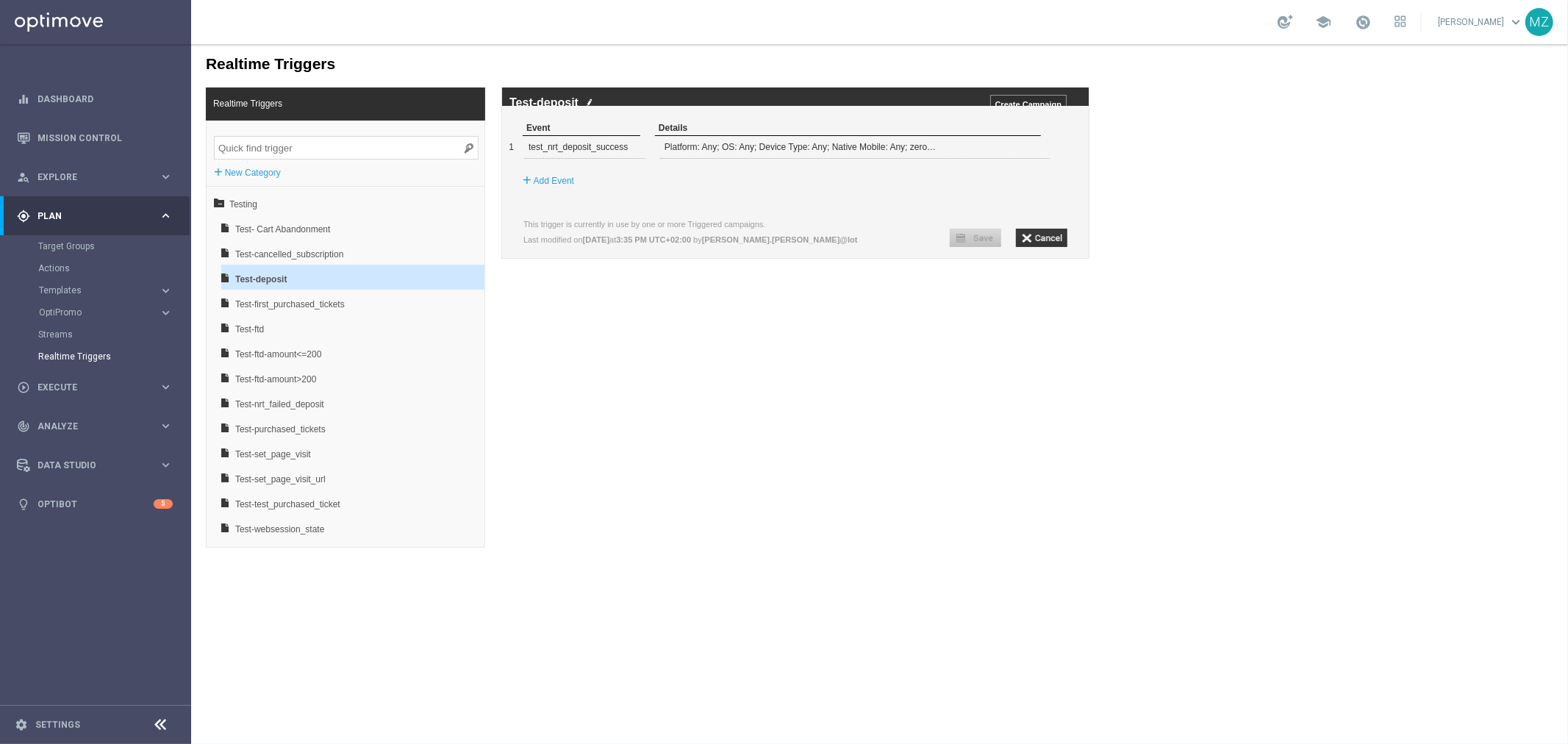
click at [588, 97] on img at bounding box center [589, 101] width 8 height 9
click at [588, 97] on input "Test-deposit" at bounding box center [715, 103] width 412 height 13
click at [586, 102] on img at bounding box center [589, 101] width 8 height 9
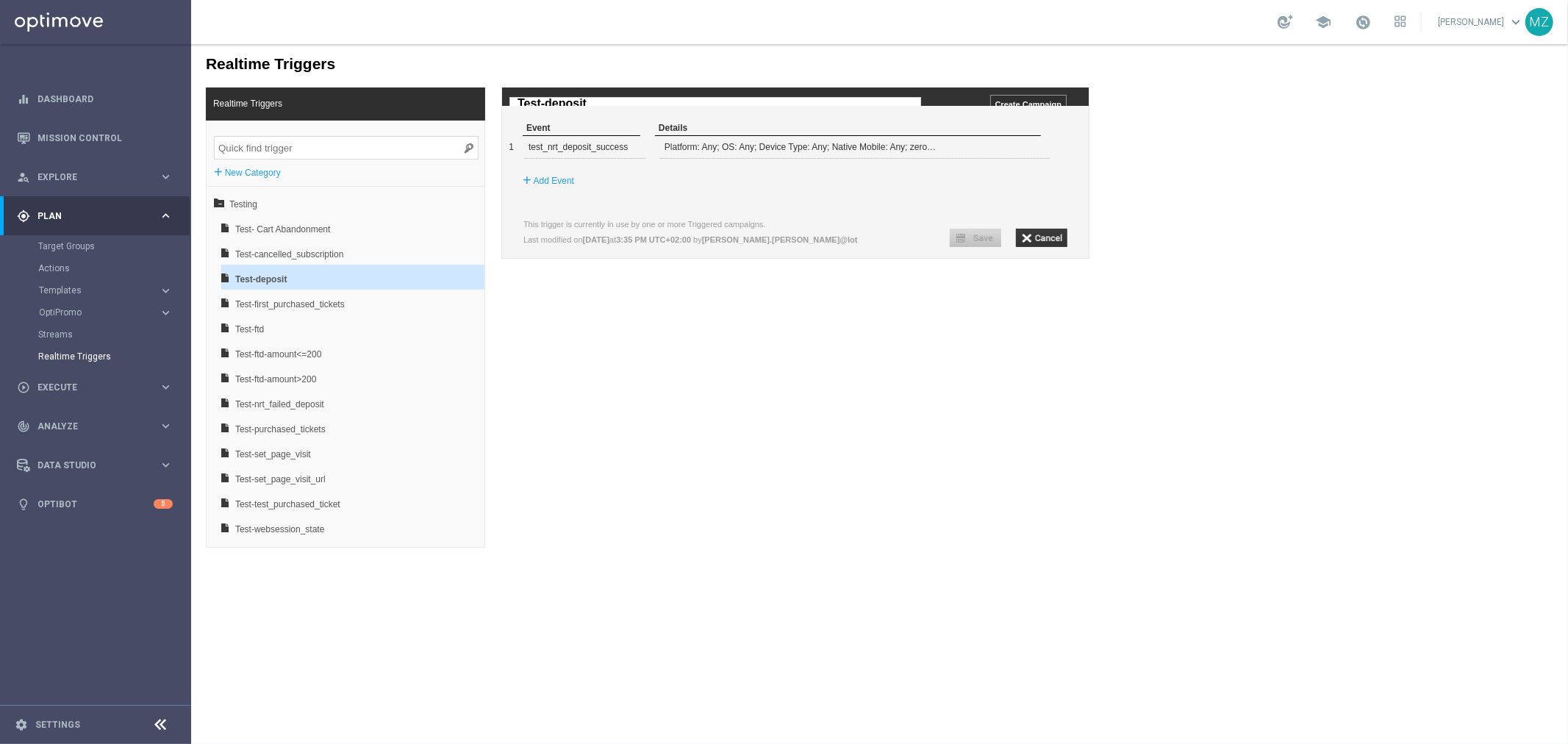
click at [590, 102] on input "Test-deposit" at bounding box center [715, 103] width 412 height 13
type input "Test-deposit_success"
click at [788, 374] on div "Realtime Triggers Realtime Triggers + New Category CRM Testing Test- Cart Aband…" at bounding box center [879, 295] width 1377 height 503
click at [986, 246] on input "button" at bounding box center [975, 237] width 52 height 19
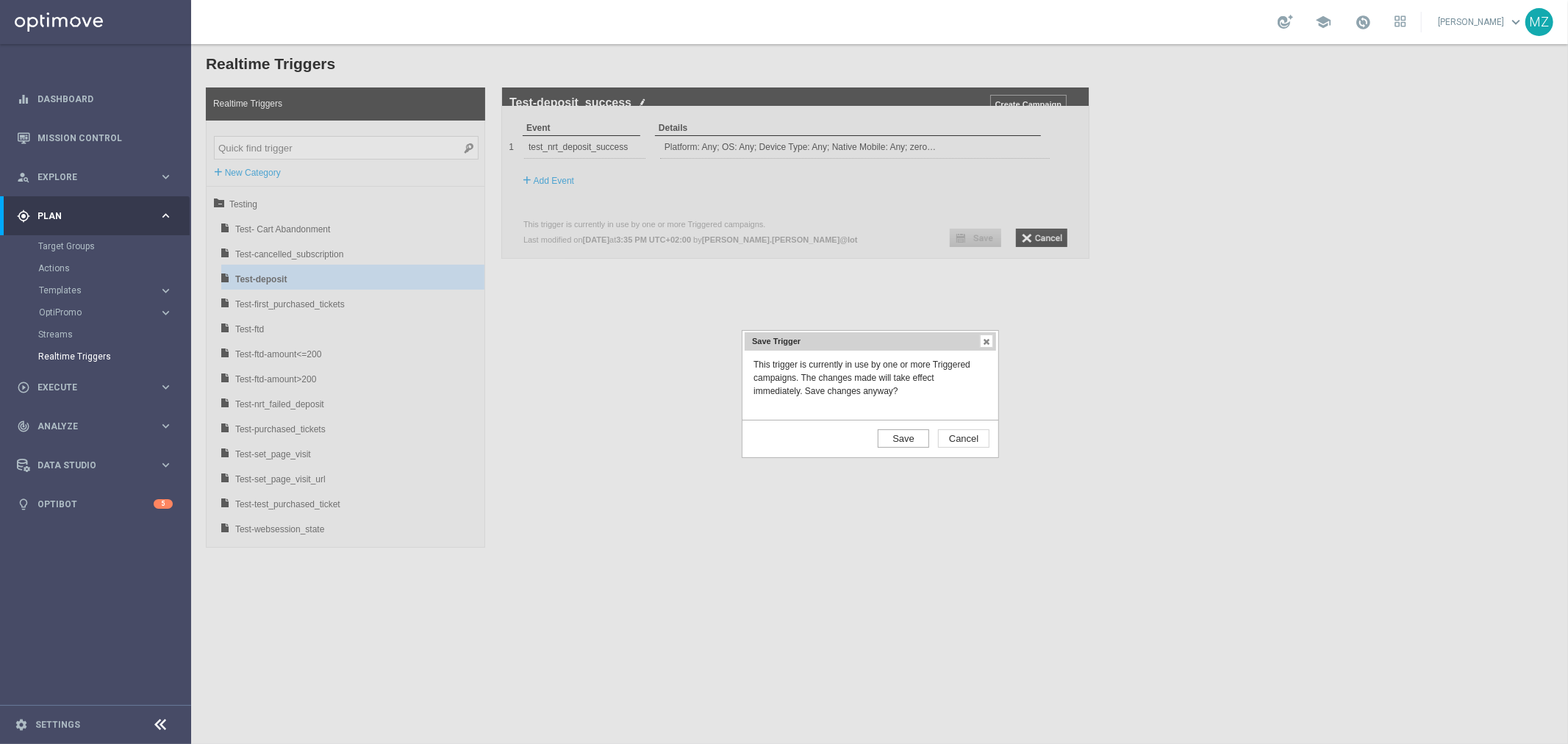
click at [904, 432] on input "Save" at bounding box center [903, 438] width 52 height 19
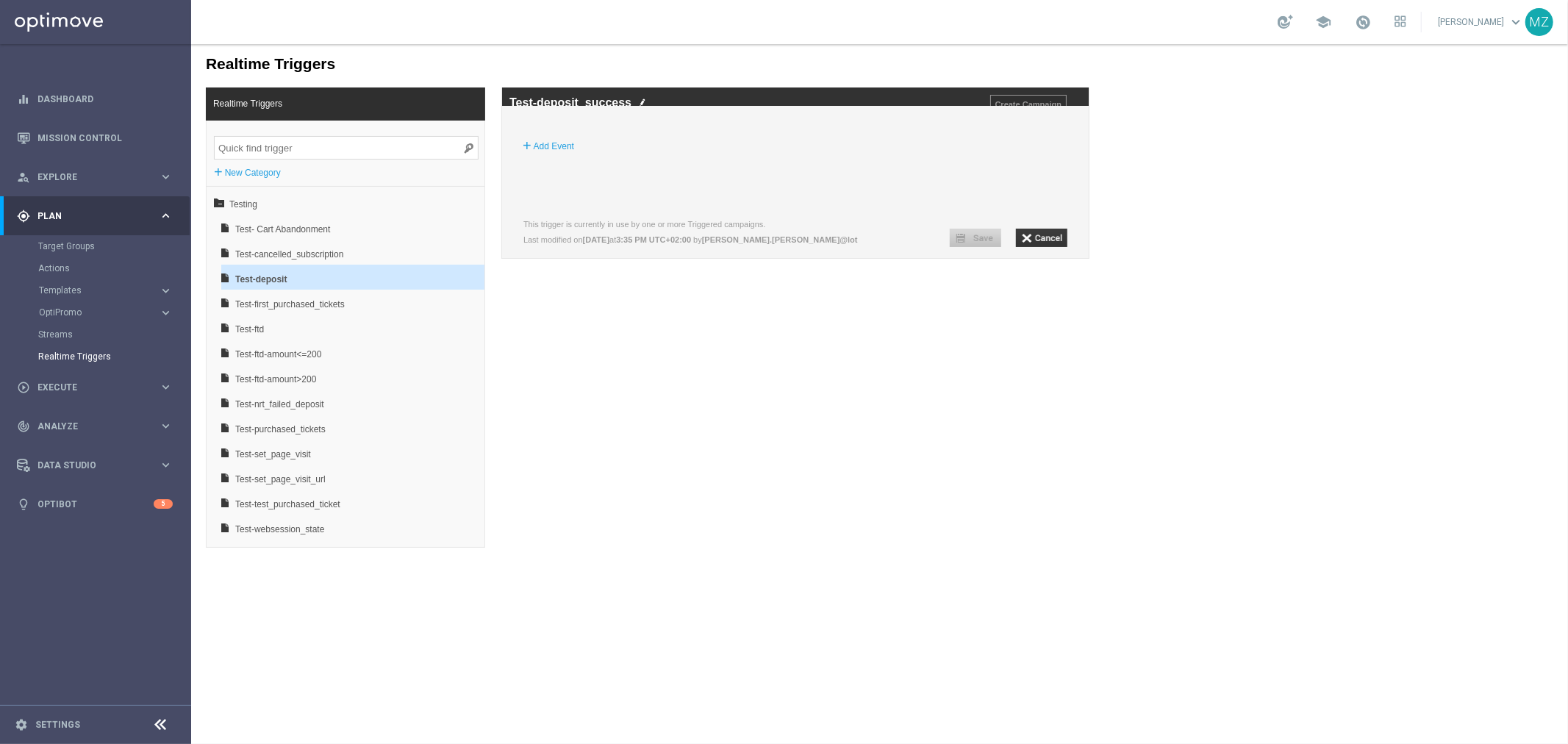
click at [639, 98] on img at bounding box center [642, 101] width 8 height 9
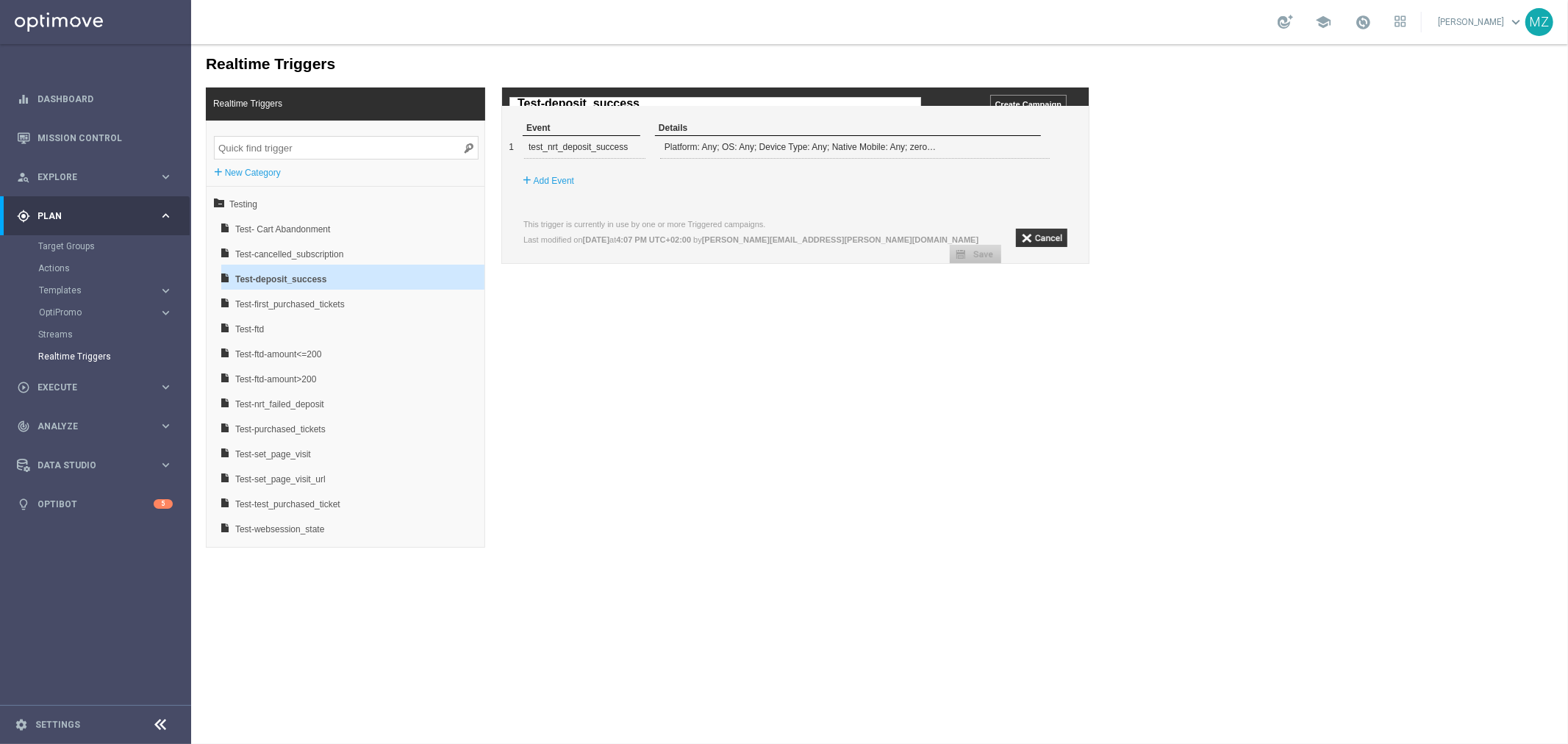
click at [641, 100] on input "Test-deposit_success" at bounding box center [715, 103] width 412 height 13
click at [302, 404] on span "Test-nrt_failed_deposit" at bounding box center [313, 404] width 158 height 25
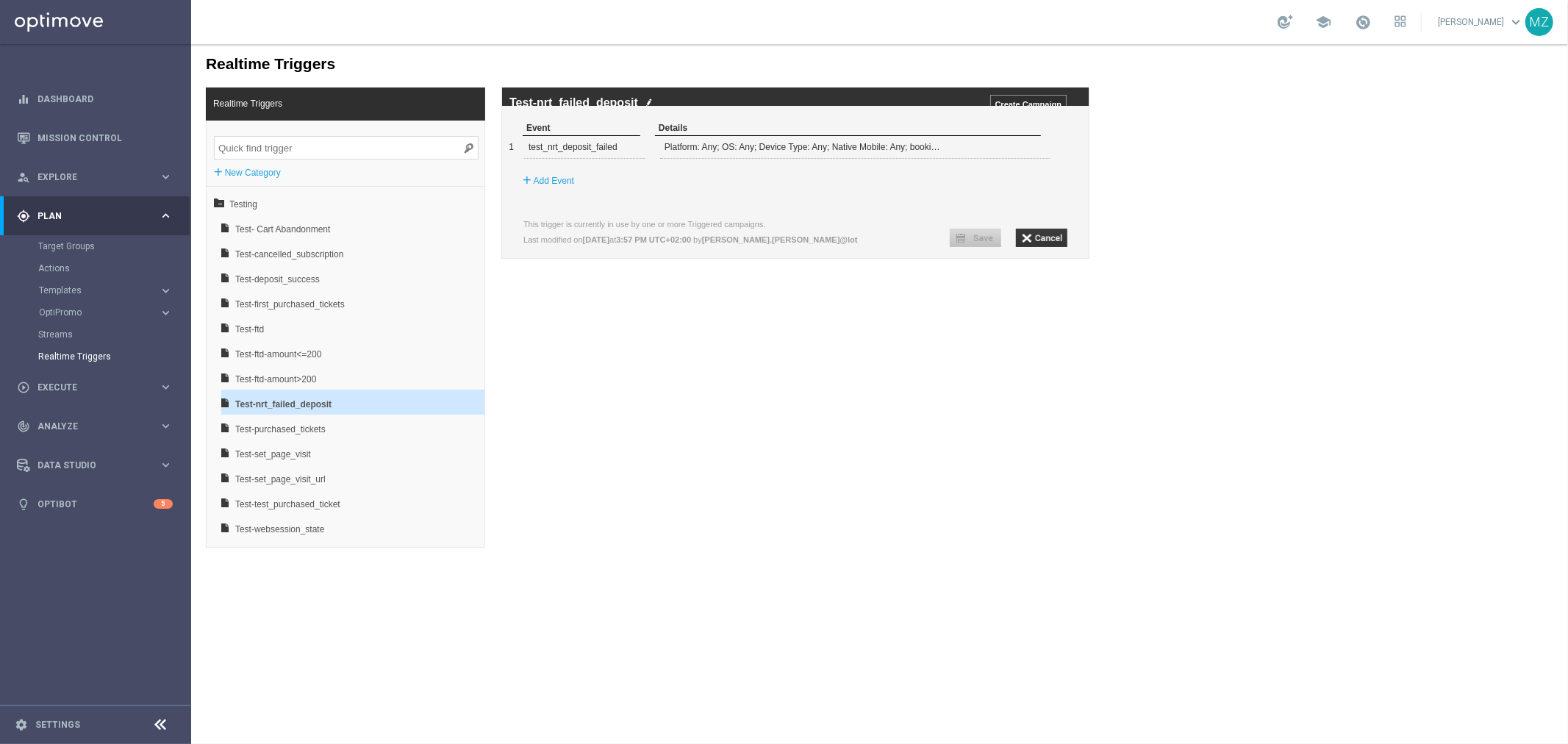
click at [649, 102] on img at bounding box center [649, 101] width 8 height 9
drag, startPoint x: 600, startPoint y: 108, endPoint x: 565, endPoint y: 103, distance: 35.4
click at [565, 103] on input "Test-nrt_failed_deposit" at bounding box center [715, 103] width 412 height 13
click at [617, 103] on input "Test-nrt_deposit" at bounding box center [715, 103] width 412 height 13
type input "Test-nrt_deposit_failed"
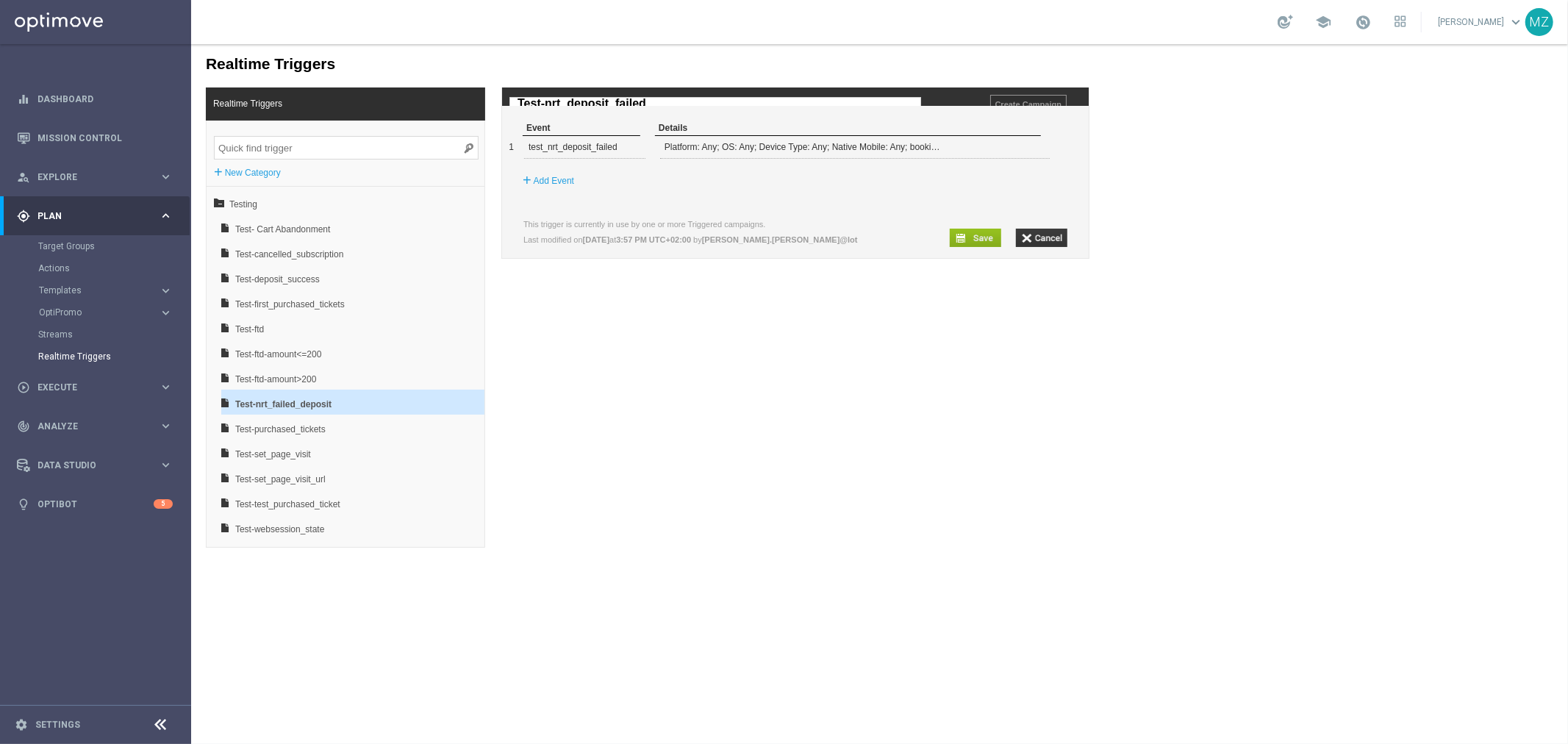
click at [831, 363] on div "Realtime Triggers Realtime Triggers + New Category CRM Testing Test- Cart Aband…" at bounding box center [879, 295] width 1377 height 503
click at [971, 246] on input "button" at bounding box center [975, 237] width 52 height 19
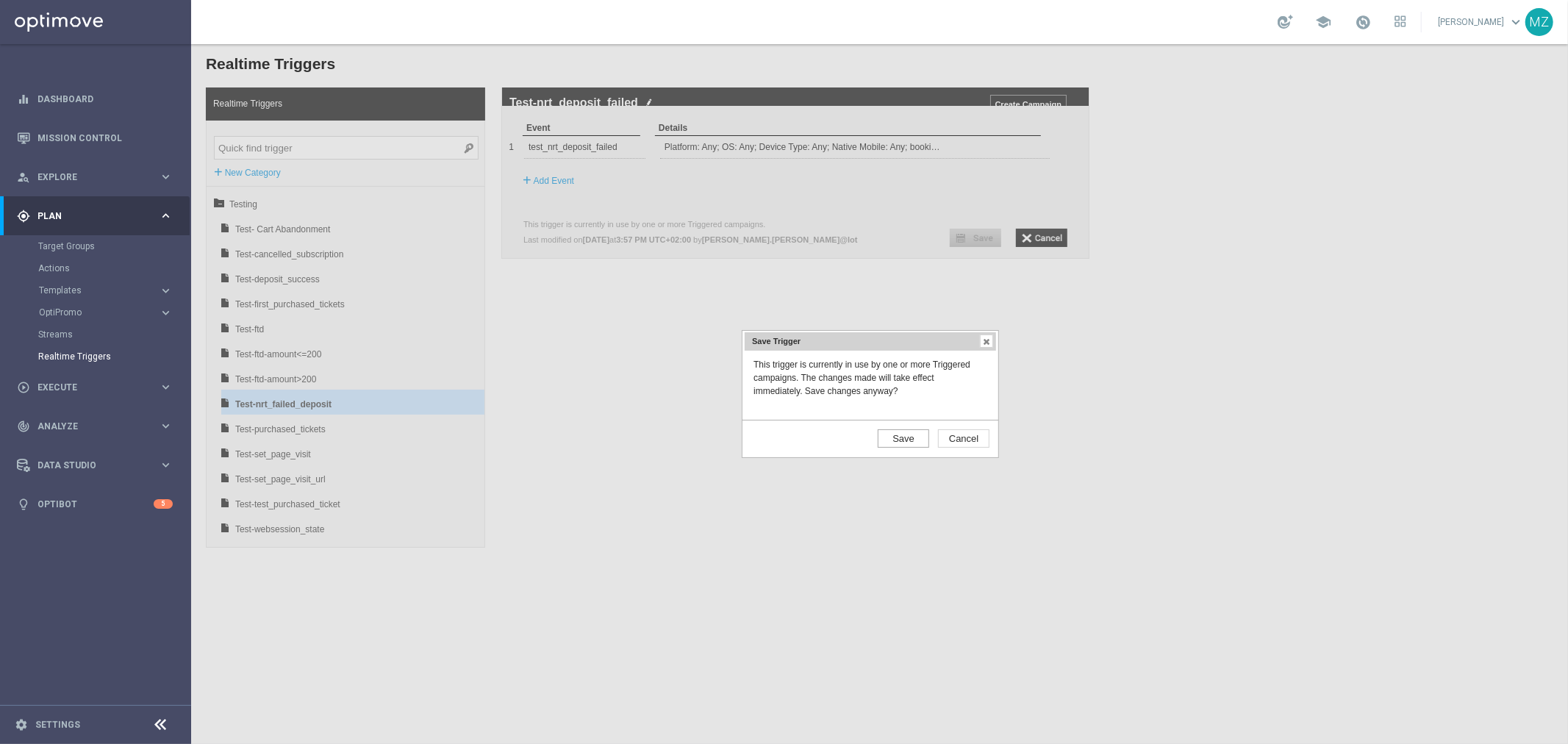
click at [895, 435] on input "Save" at bounding box center [903, 438] width 52 height 19
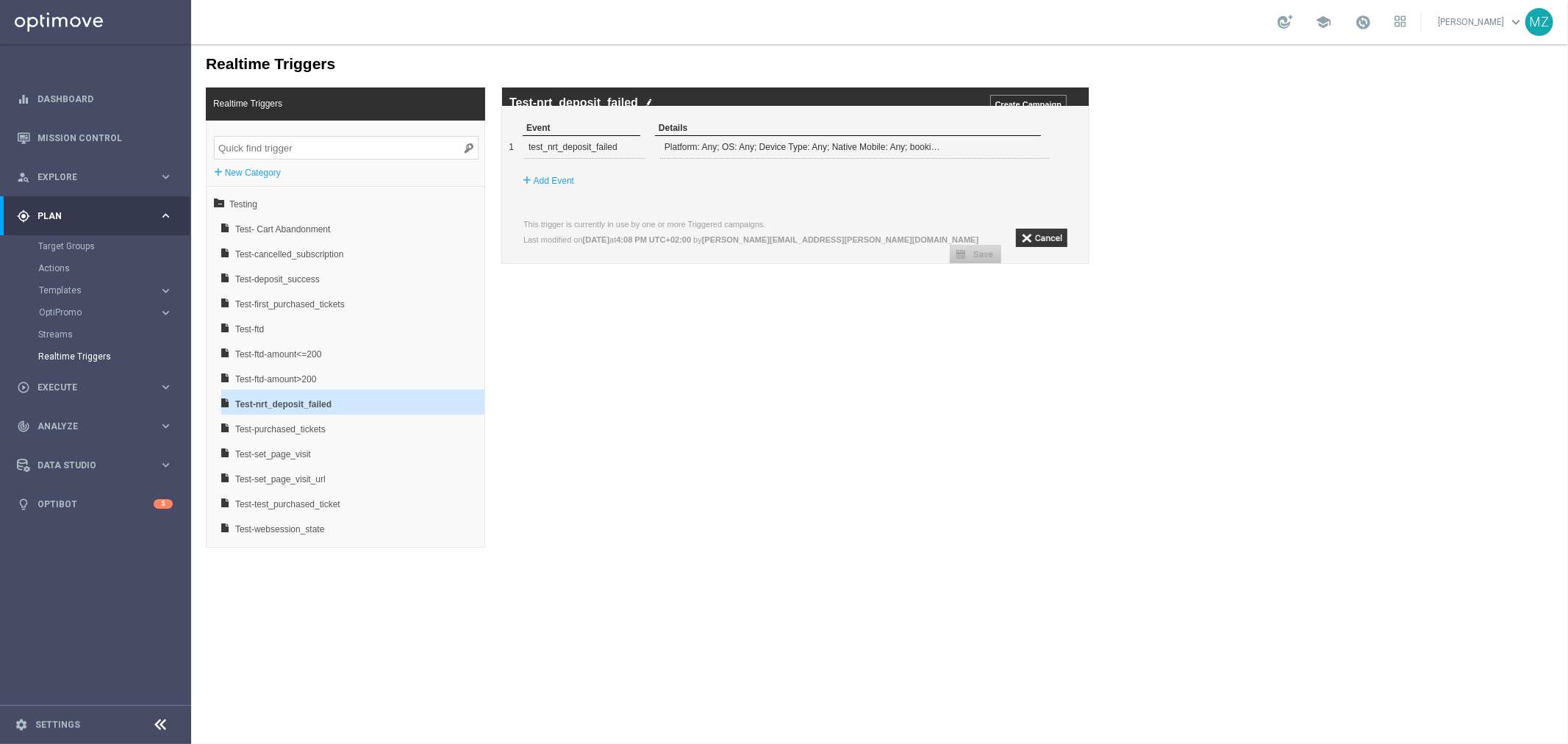
click at [648, 97] on img at bounding box center [649, 101] width 8 height 9
click at [648, 97] on input "Test-nrt_deposit_failed" at bounding box center [715, 103] width 412 height 13
click at [779, 342] on div "Realtime Triggers Realtime Triggers + New Category CRM Testing Test- Cart Aband…" at bounding box center [879, 295] width 1377 height 503
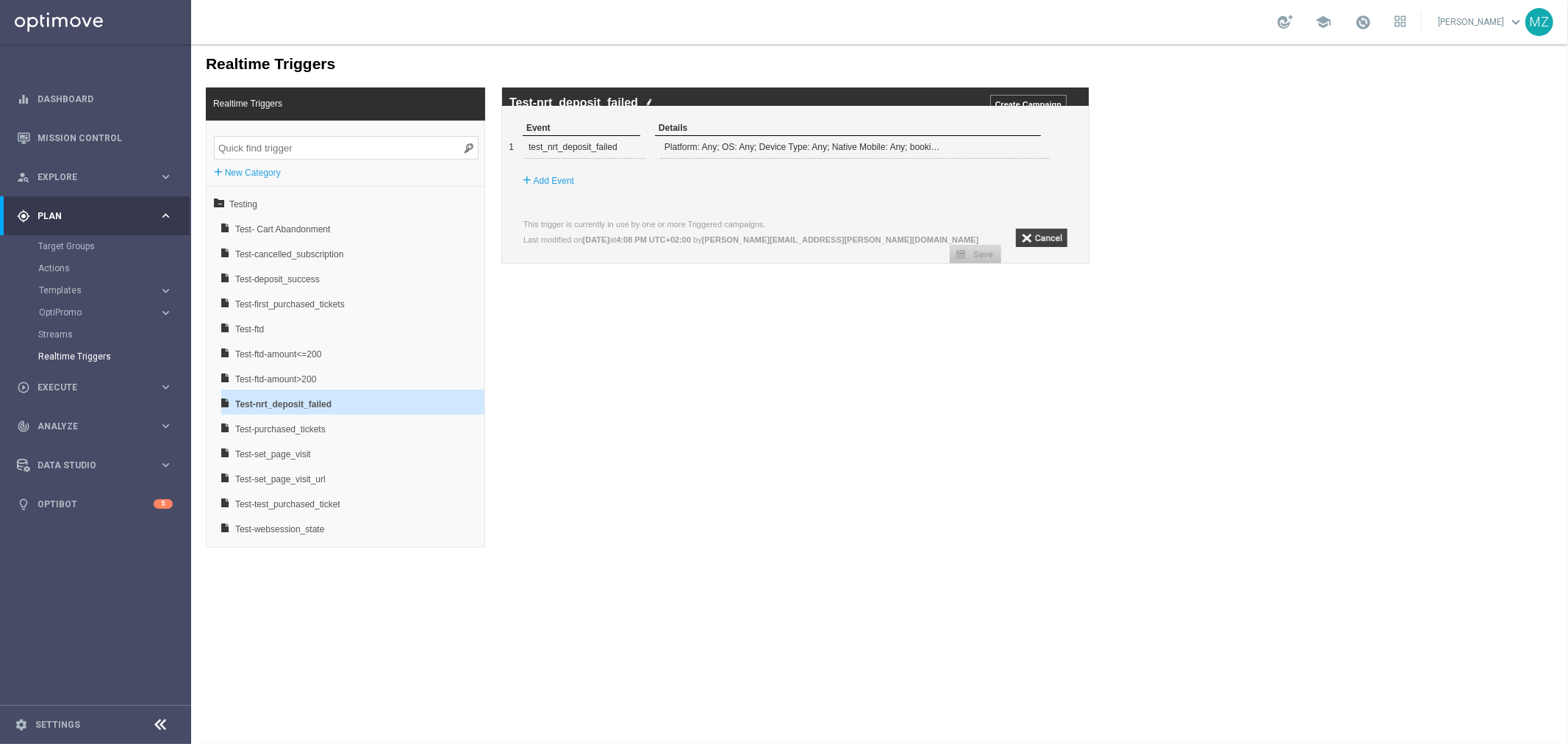
click at [1047, 246] on input "button" at bounding box center [1041, 237] width 52 height 19
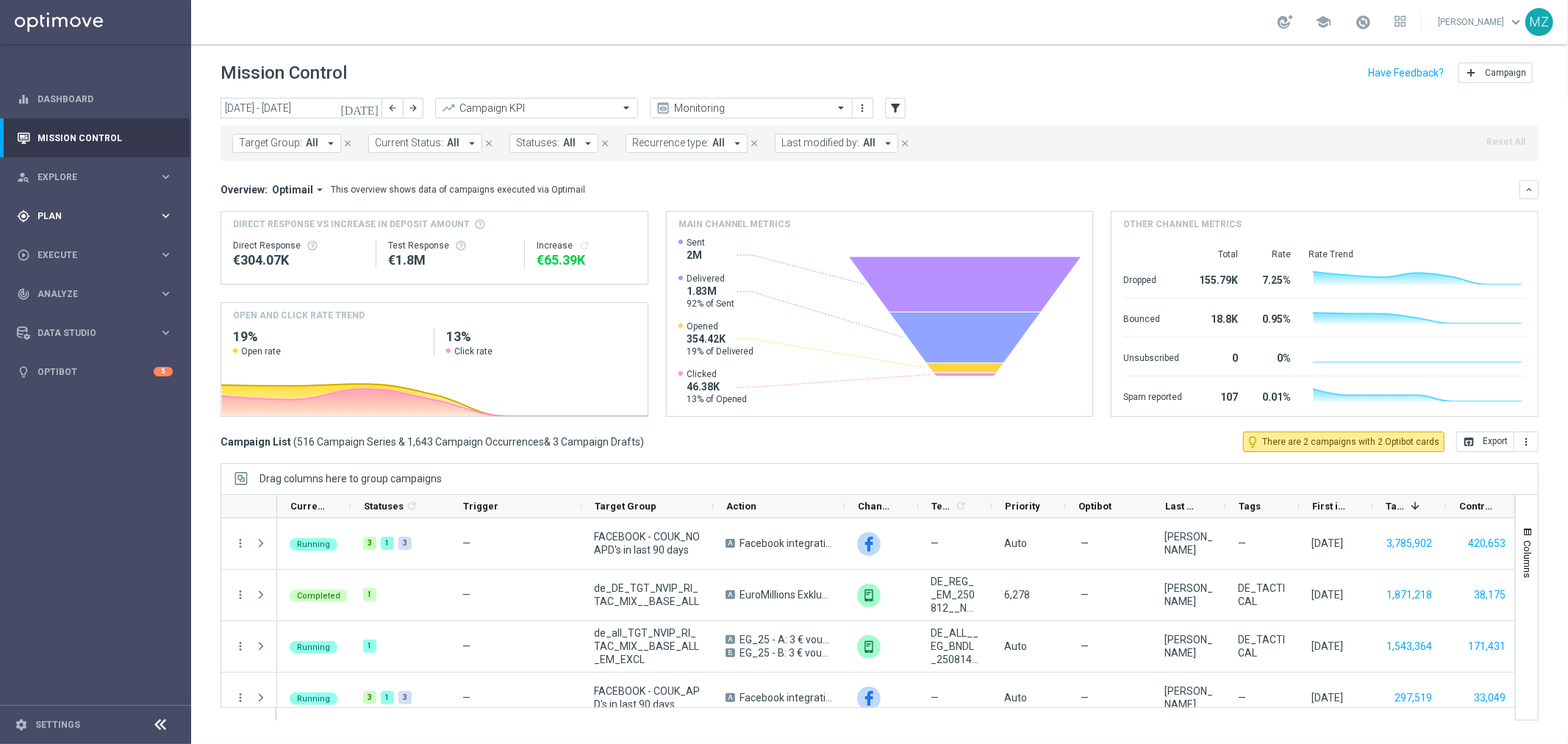
click at [77, 196] on div "gps_fixed Plan keyboard_arrow_right" at bounding box center [94, 216] width 190 height 39
click at [85, 288] on span "Templates" at bounding box center [91, 290] width 105 height 9
click at [74, 313] on link "Optimail" at bounding box center [99, 312] width 108 height 12
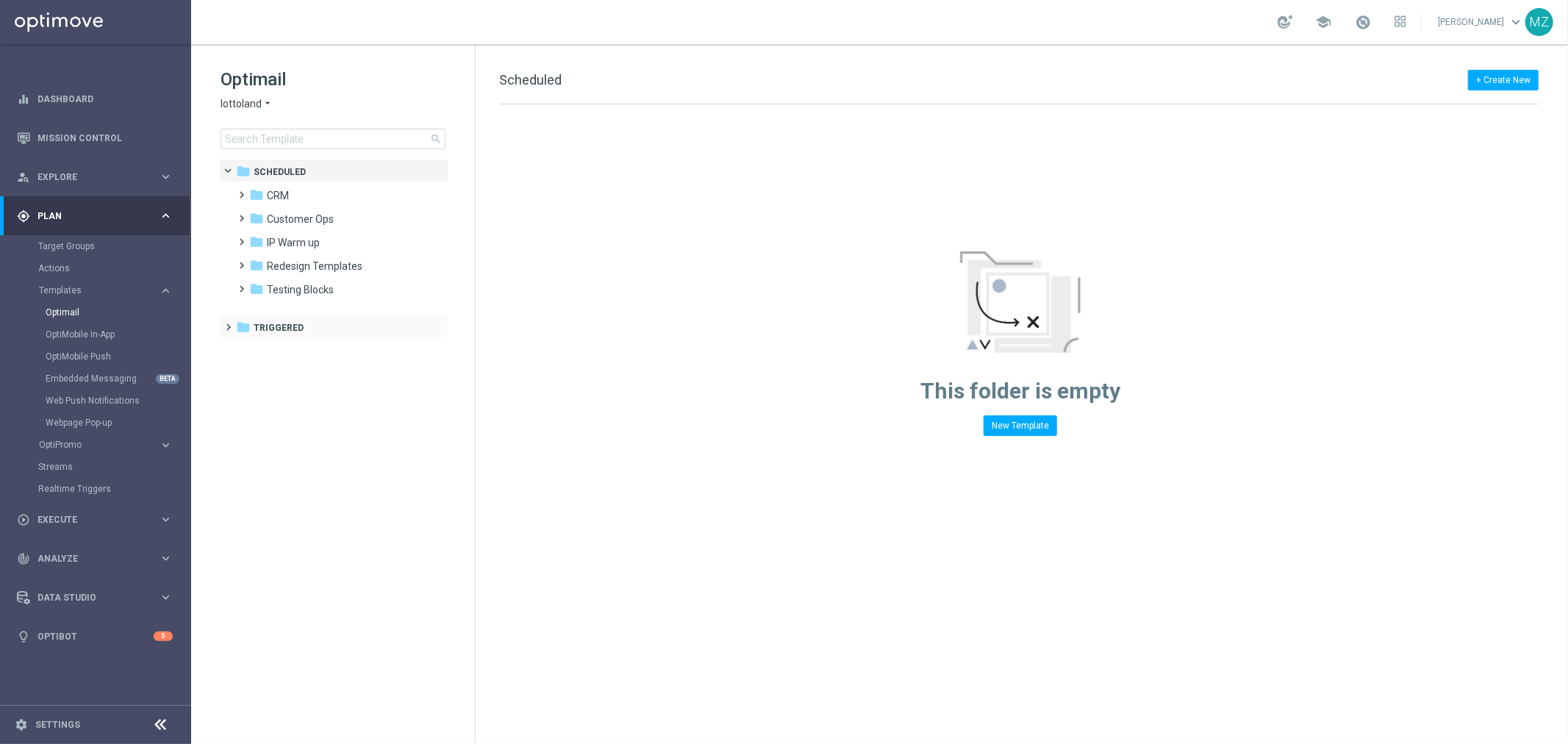
click at [224, 323] on span at bounding box center [226, 321] width 7 height 6
click at [269, 376] on span "Testing" at bounding box center [283, 374] width 35 height 13
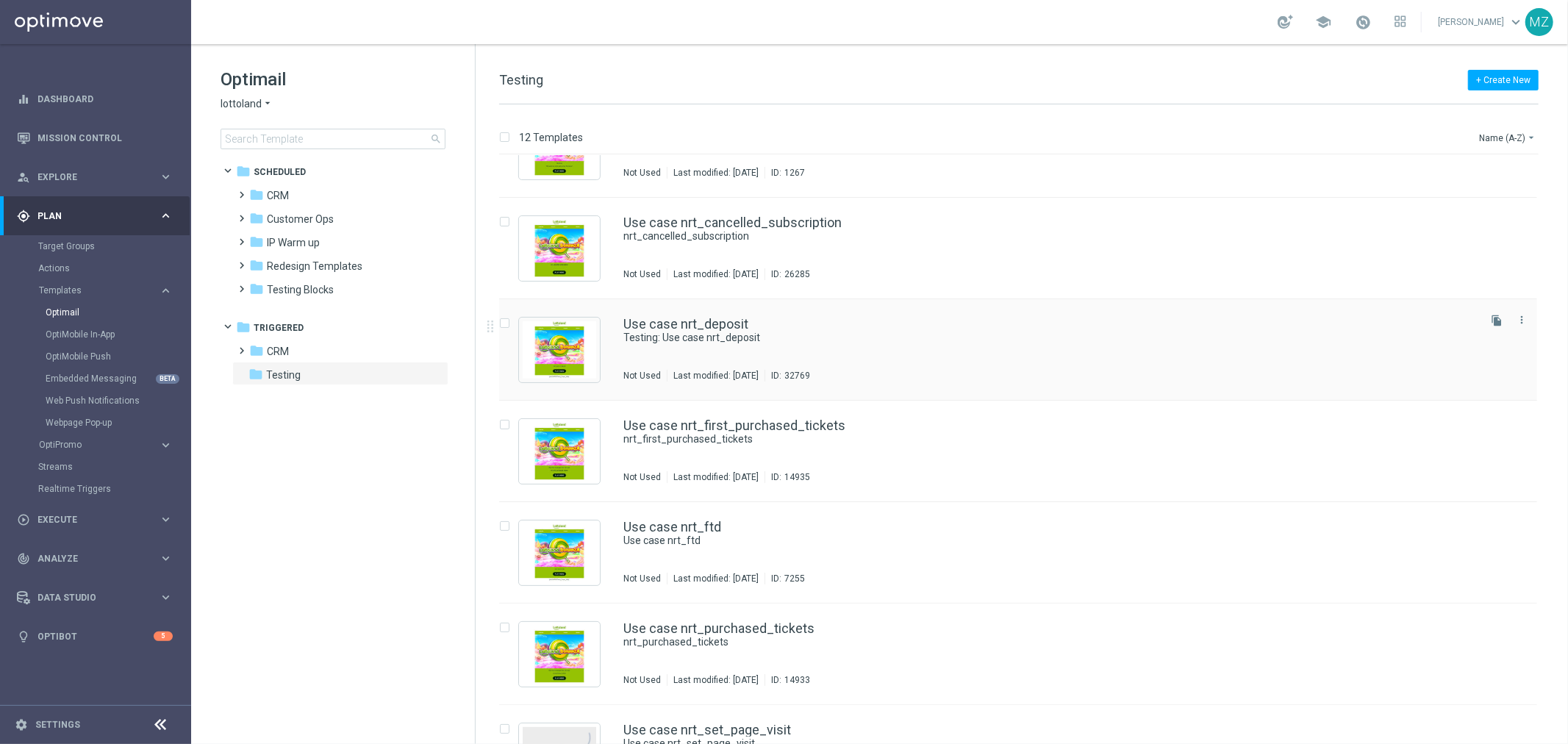
scroll to position [163, 0]
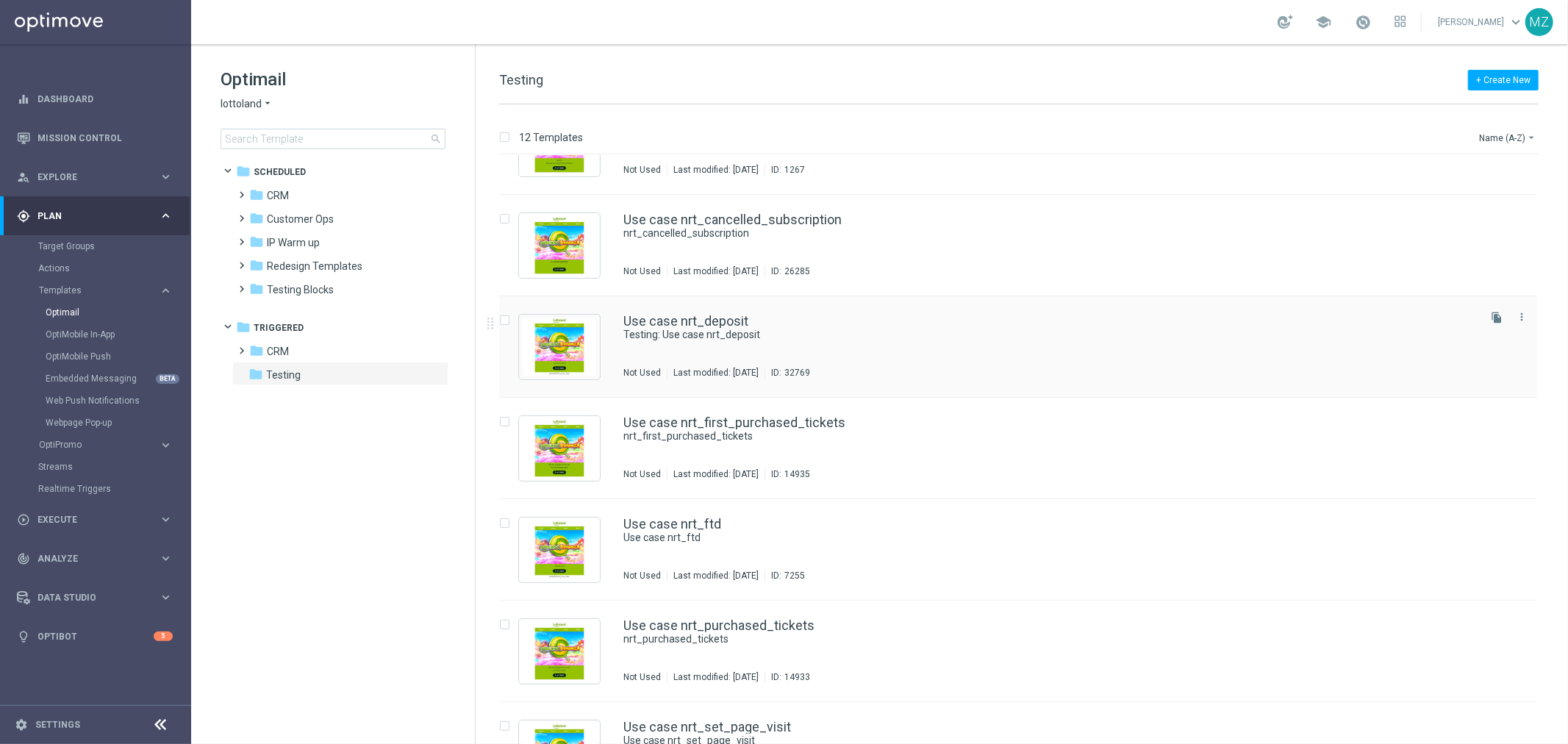
click at [908, 360] on div "Use case nrt_deposit Testing: Use case nrt_deposit Not Used Last modified: [DAT…" at bounding box center [1050, 346] width 852 height 64
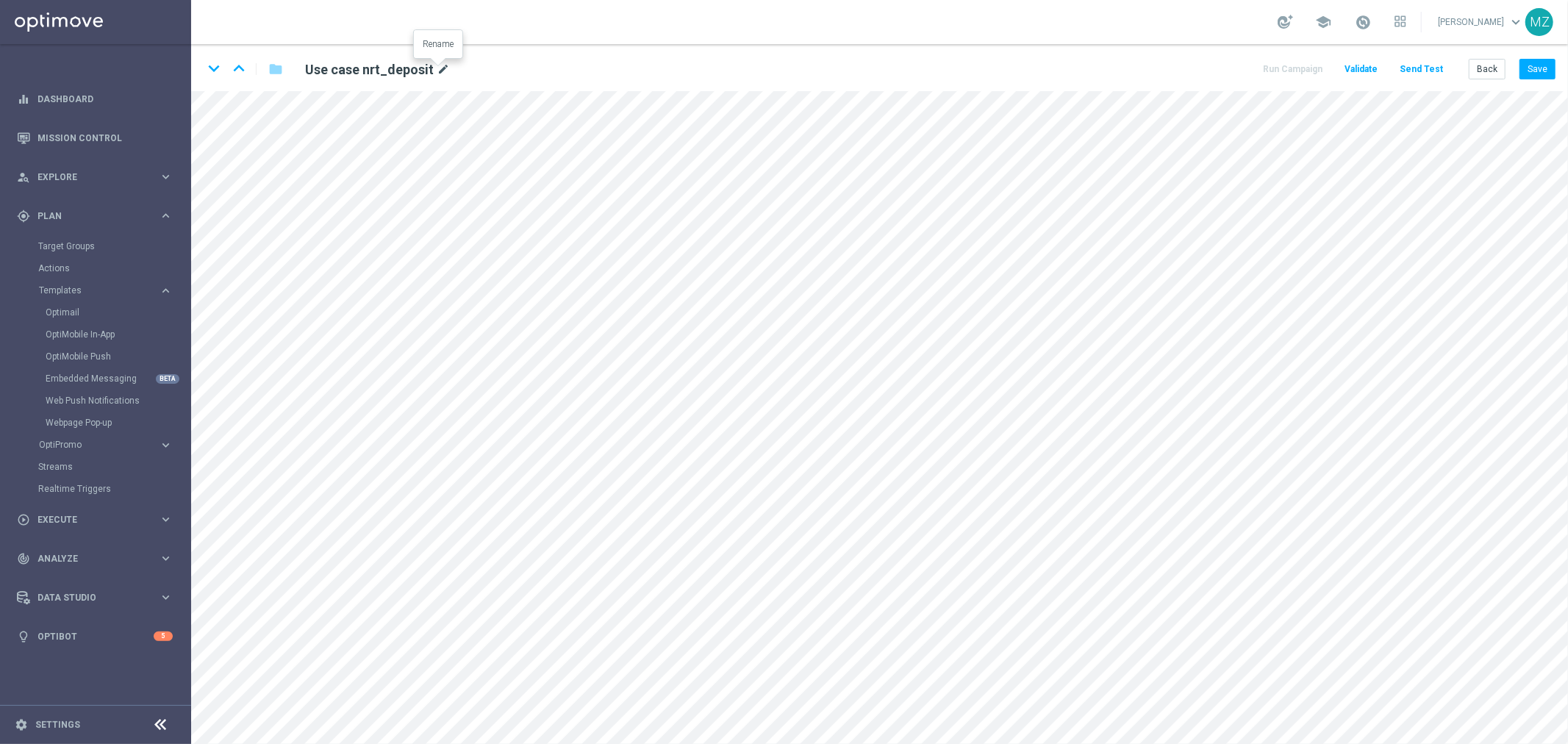
click at [438, 67] on icon "mode_edit" at bounding box center [443, 70] width 13 height 18
click at [438, 67] on input "Use case nrt_deposit" at bounding box center [476, 69] width 364 height 21
type input "Use case nrt_deposit_success"
click at [1539, 70] on button "Save" at bounding box center [1538, 69] width 36 height 21
click at [470, 71] on h2 "Use case nrt_deposit_success" at bounding box center [398, 70] width 186 height 18
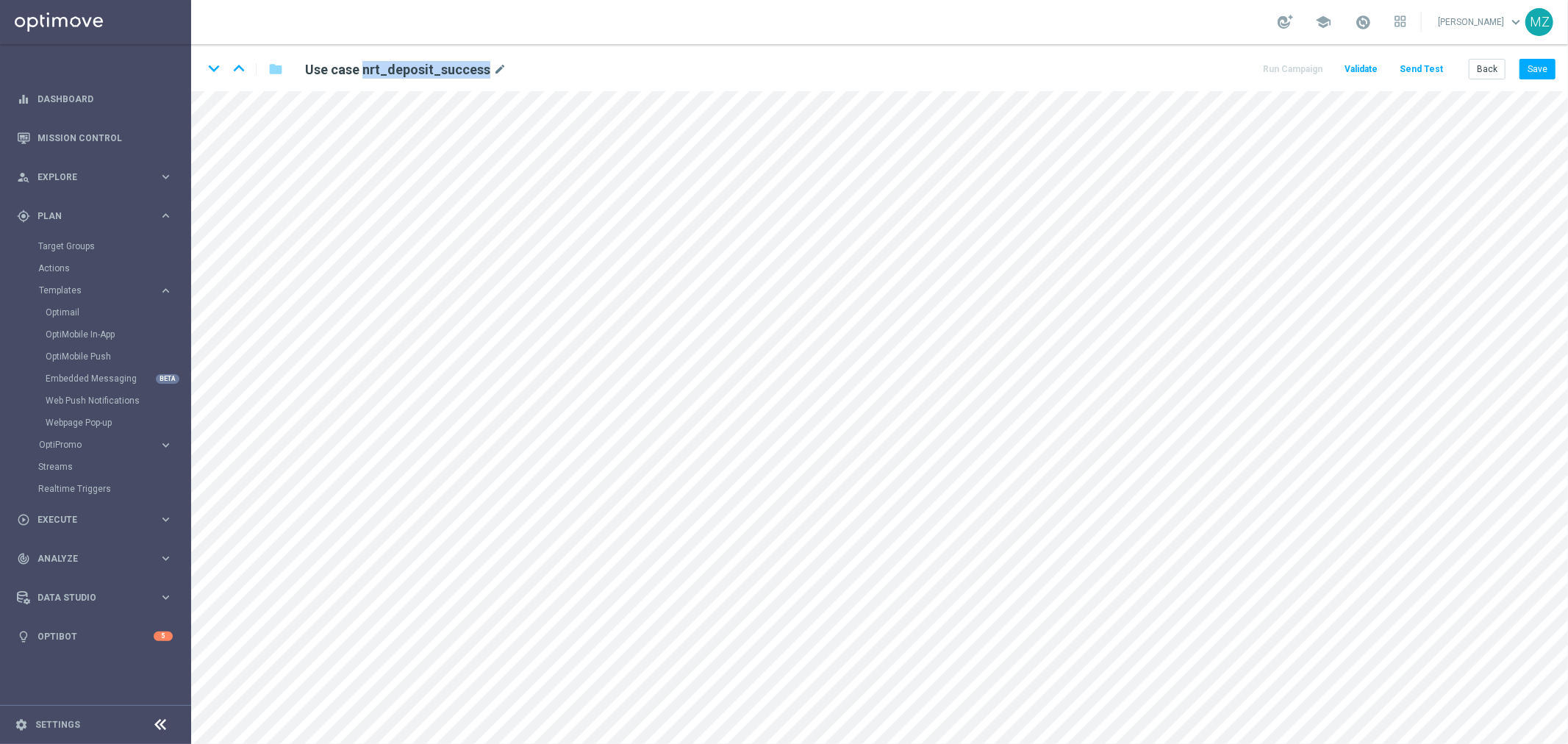
click at [470, 71] on h2 "Use case nrt_deposit_success" at bounding box center [398, 70] width 186 height 18
copy div "Use case nrt_deposit_success"
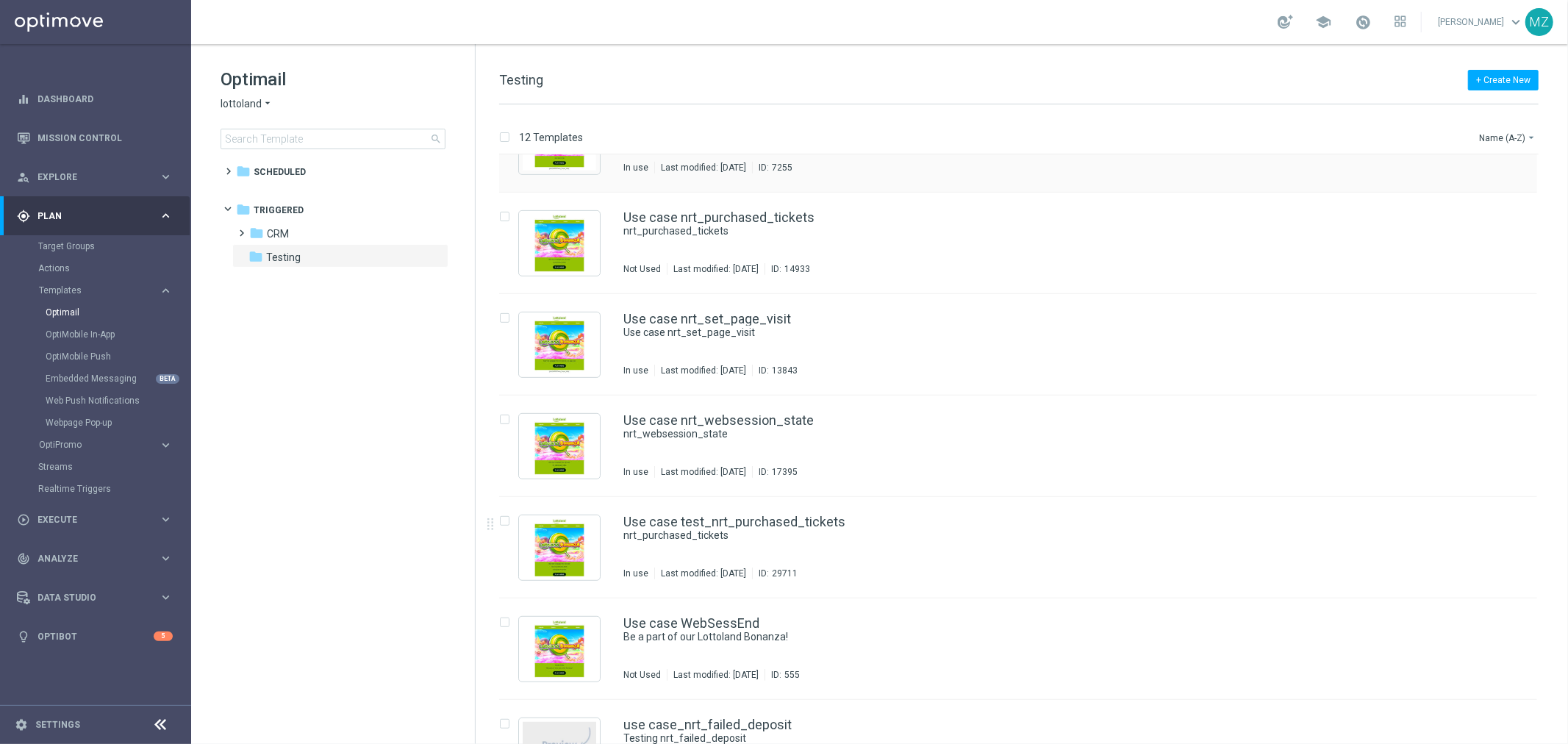
scroll to position [628, 0]
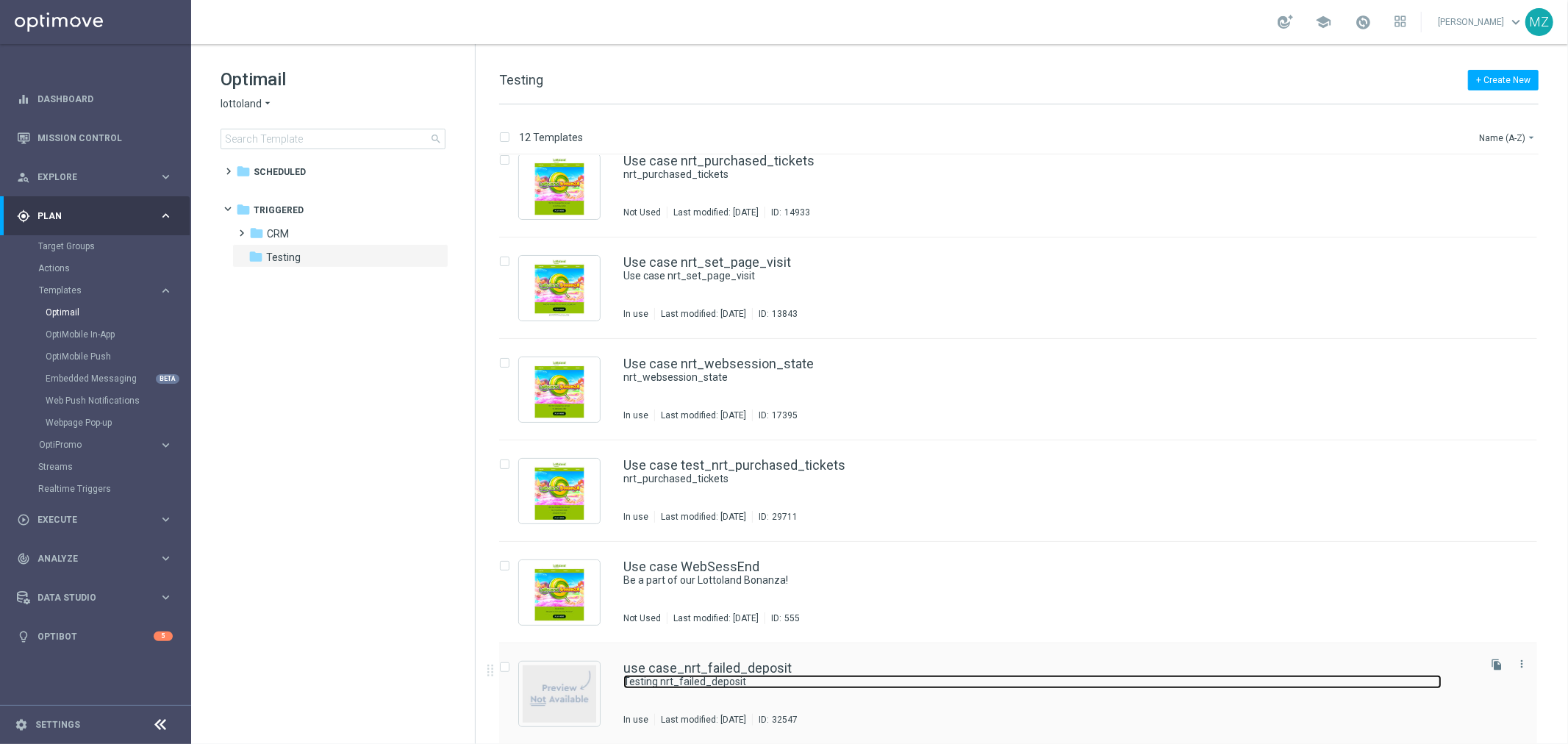
click at [892, 681] on link "Testing nrt_failed_deposit" at bounding box center [1033, 682] width 818 height 14
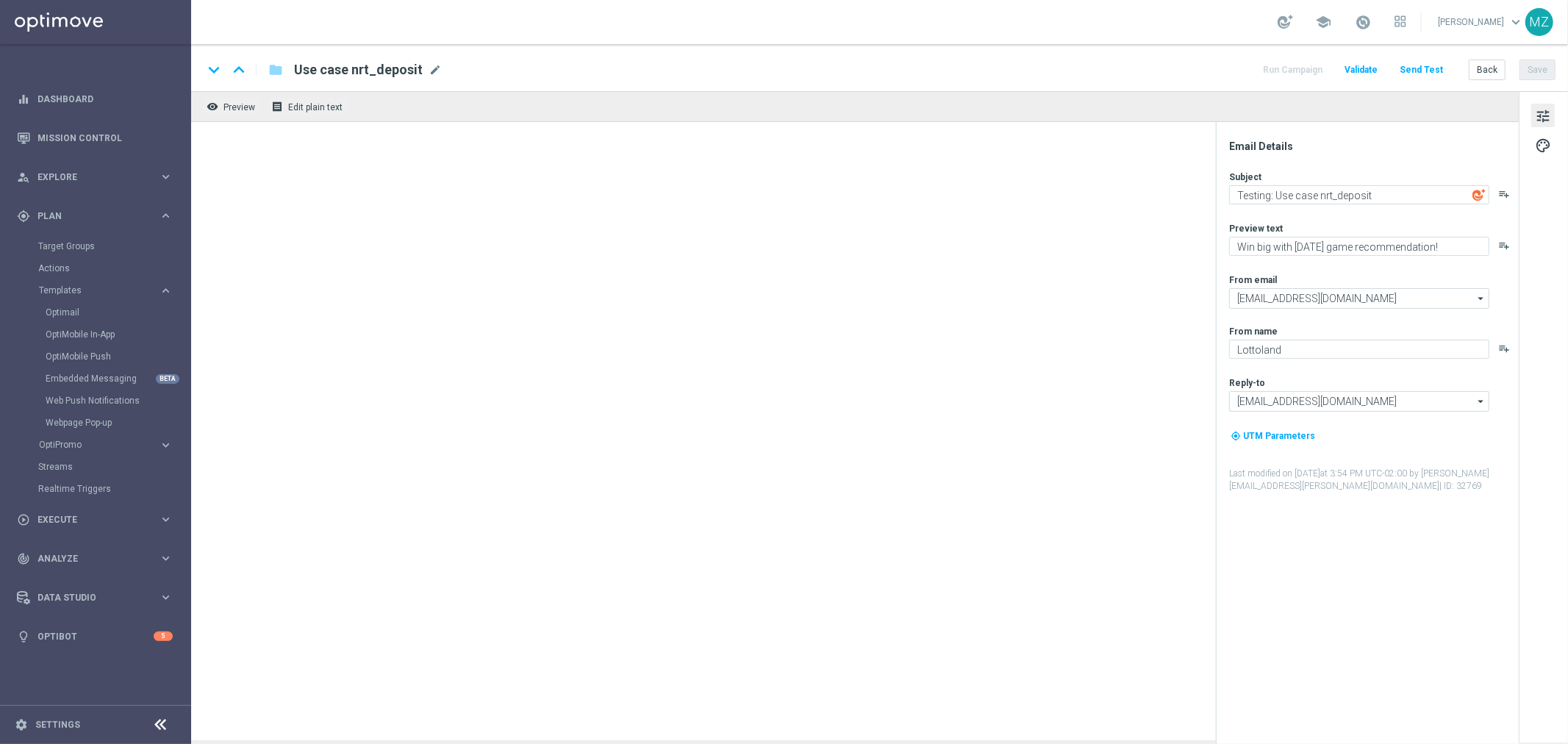
type textarea "Testing nrt_failed_deposit"
type textarea "[%FIRST_NAME%]"
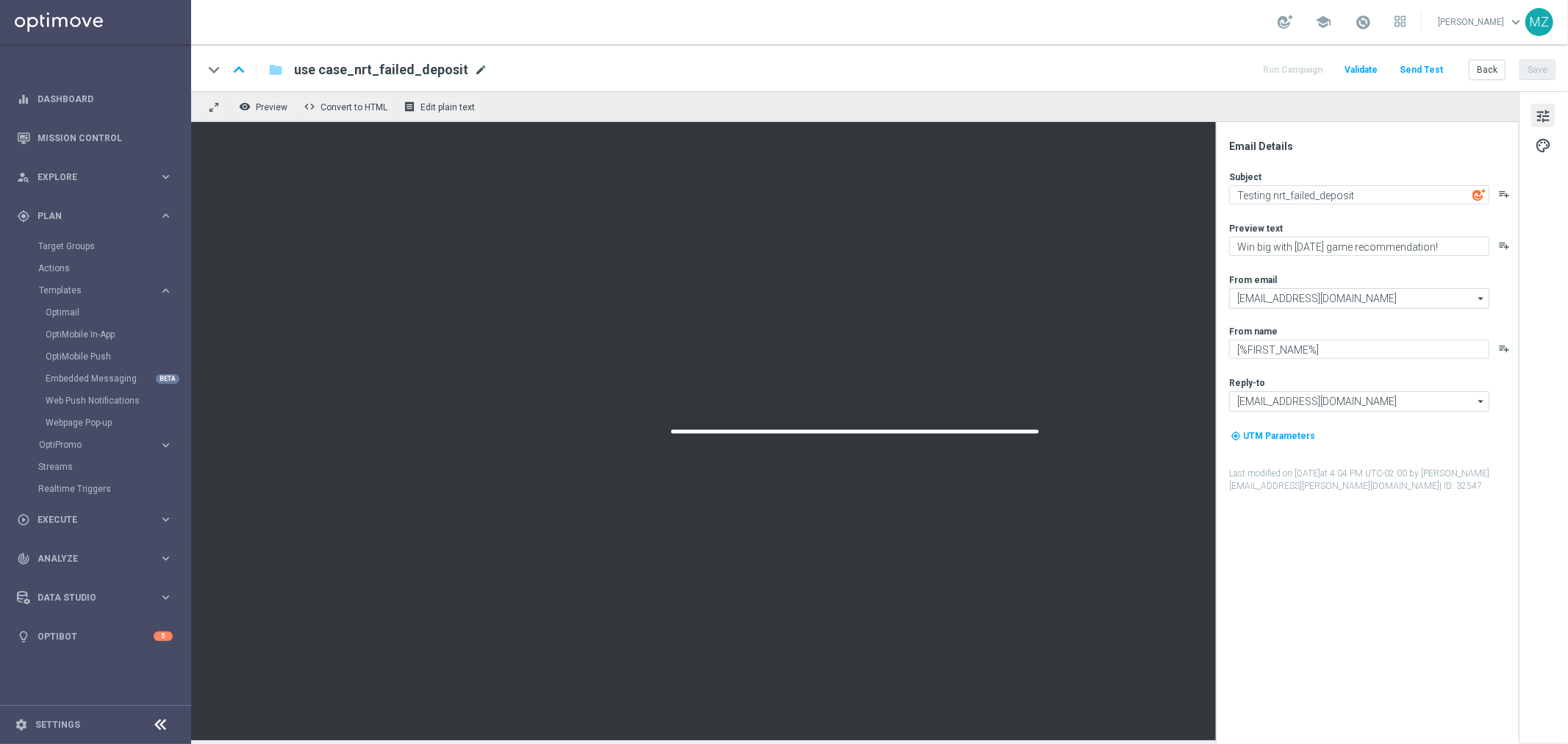
click at [474, 68] on span "mode_edit" at bounding box center [480, 70] width 13 height 13
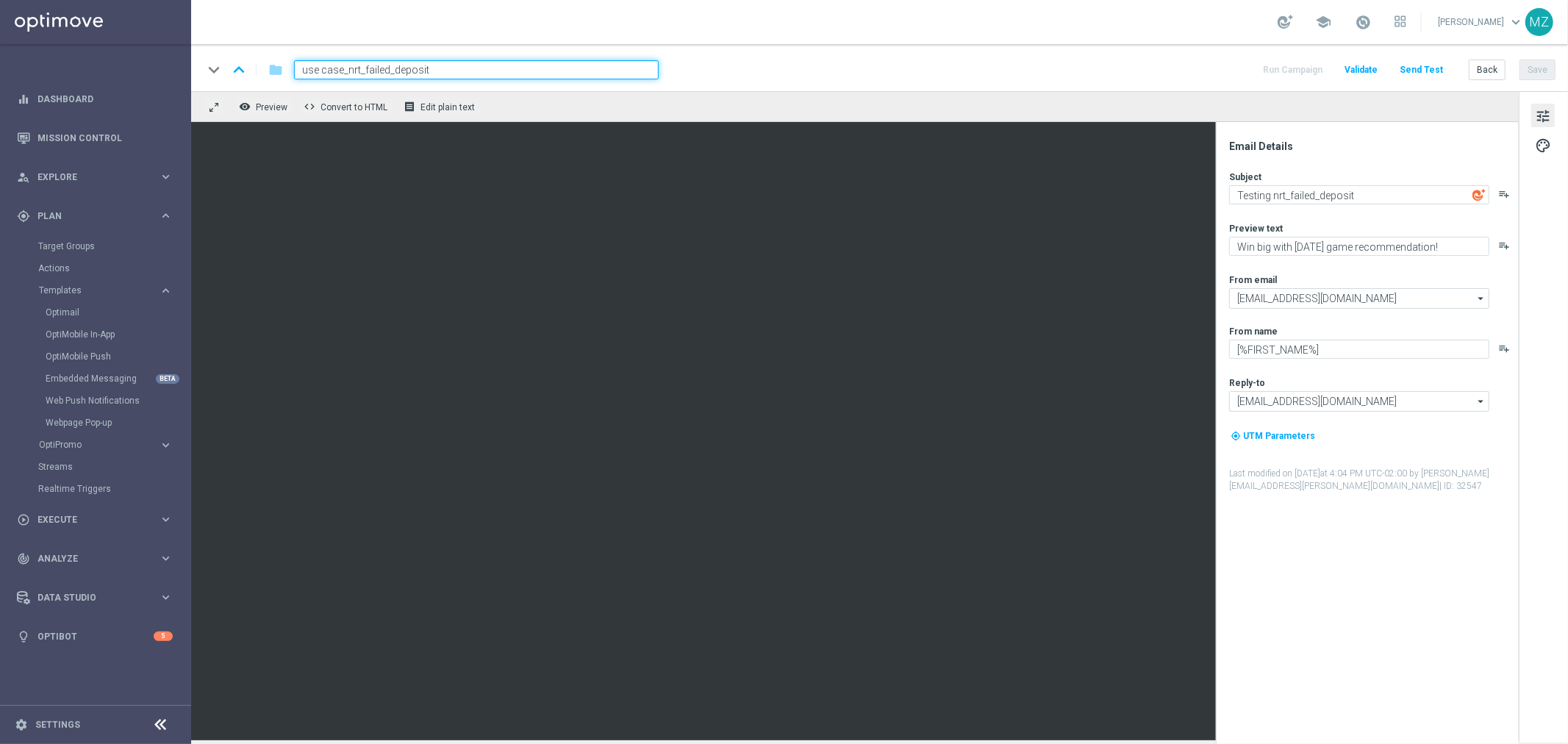
click at [375, 67] on input "use case_nrt_failed_deposit" at bounding box center [476, 70] width 364 height 19
drag, startPoint x: 392, startPoint y: 71, endPoint x: 363, endPoint y: 69, distance: 29.1
click at [363, 69] on input "use case_nrt_failed_deposit" at bounding box center [476, 70] width 364 height 19
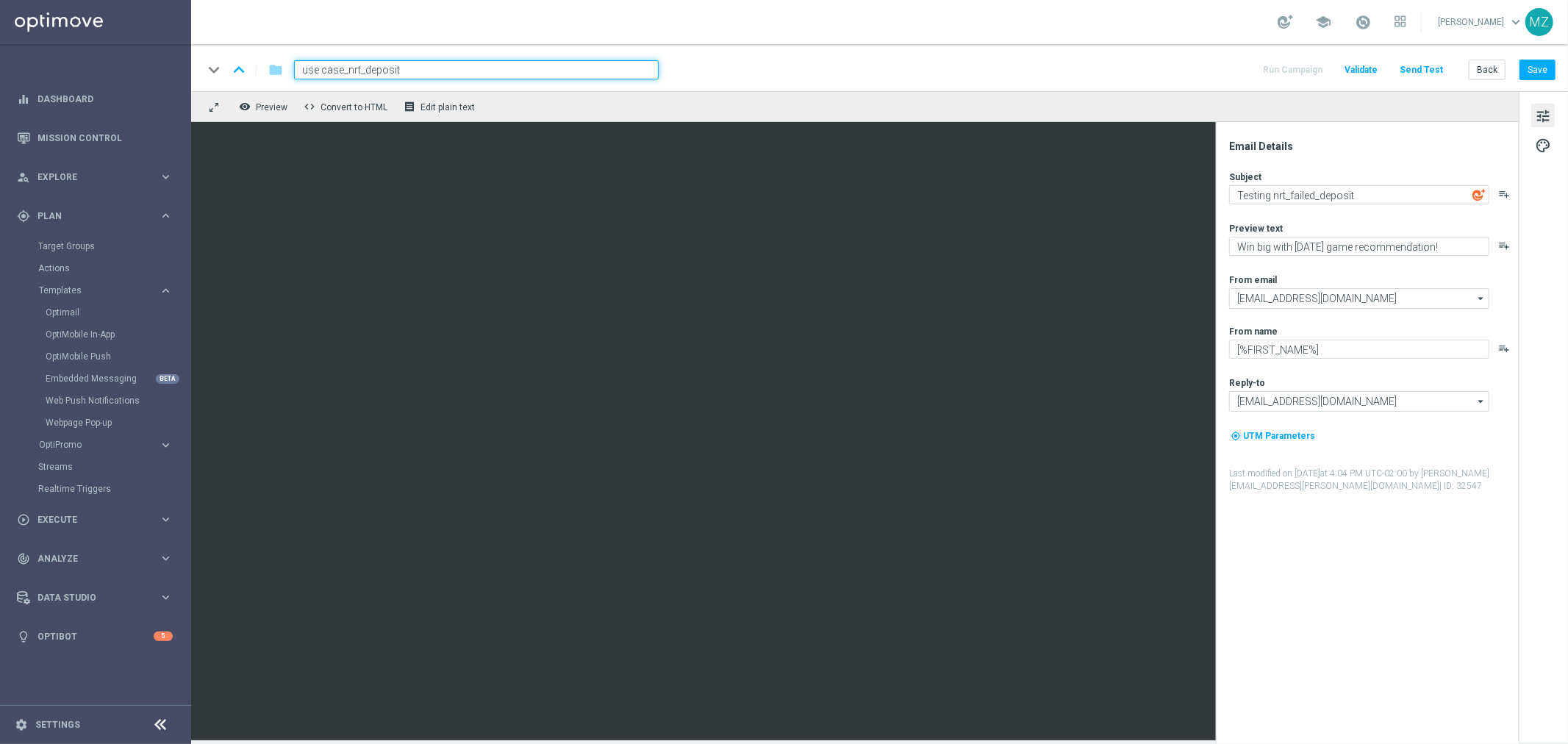
click at [490, 74] on input "use case_nrt_deposit" at bounding box center [476, 70] width 364 height 19
paste input "failed_"
type input "use case_nrt_deposit_failed"
drag, startPoint x: 490, startPoint y: 74, endPoint x: 348, endPoint y: 62, distance: 142.5
click at [348, 62] on input "use case_nrt_deposit_failed" at bounding box center [476, 70] width 364 height 19
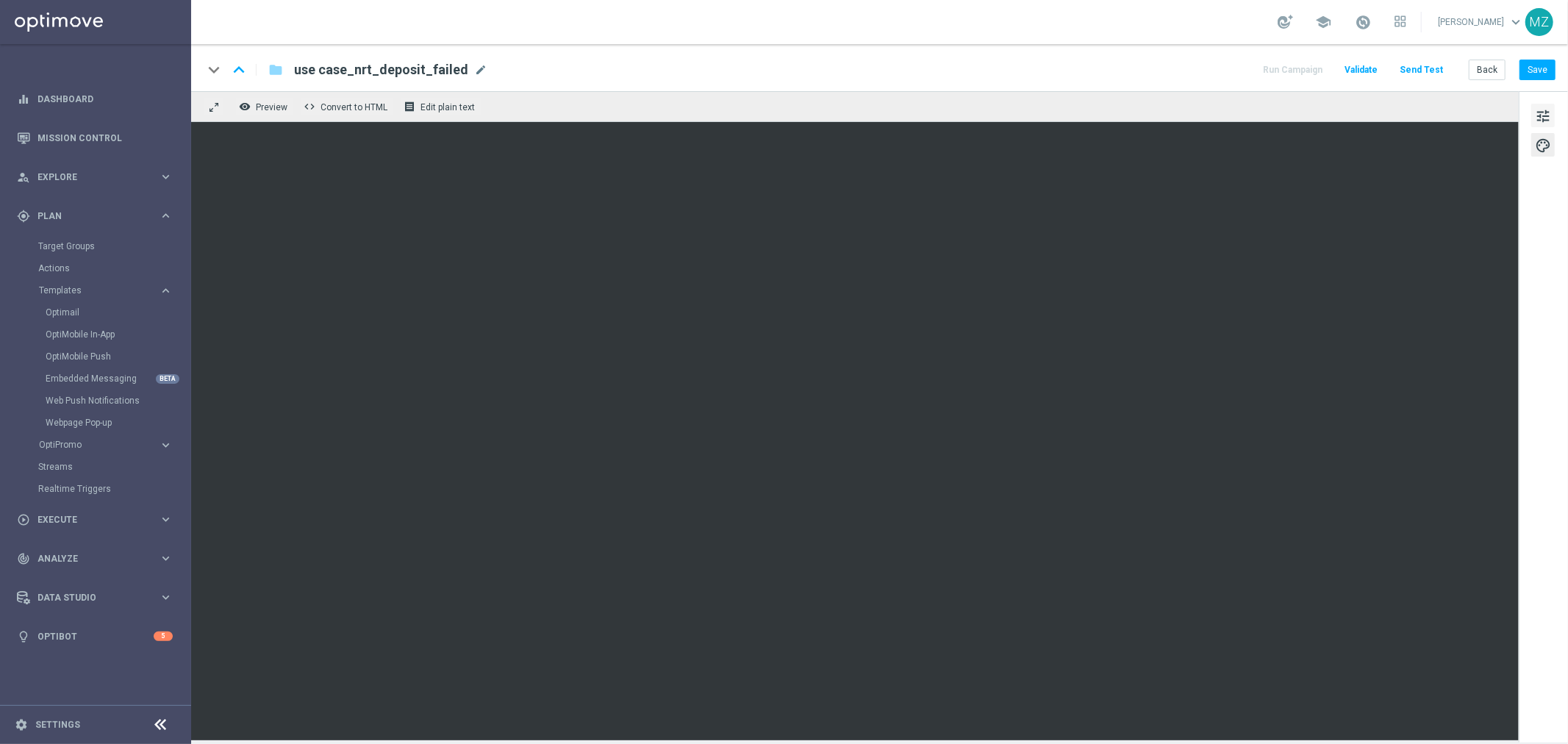
click at [1548, 114] on span "tune" at bounding box center [1543, 116] width 16 height 19
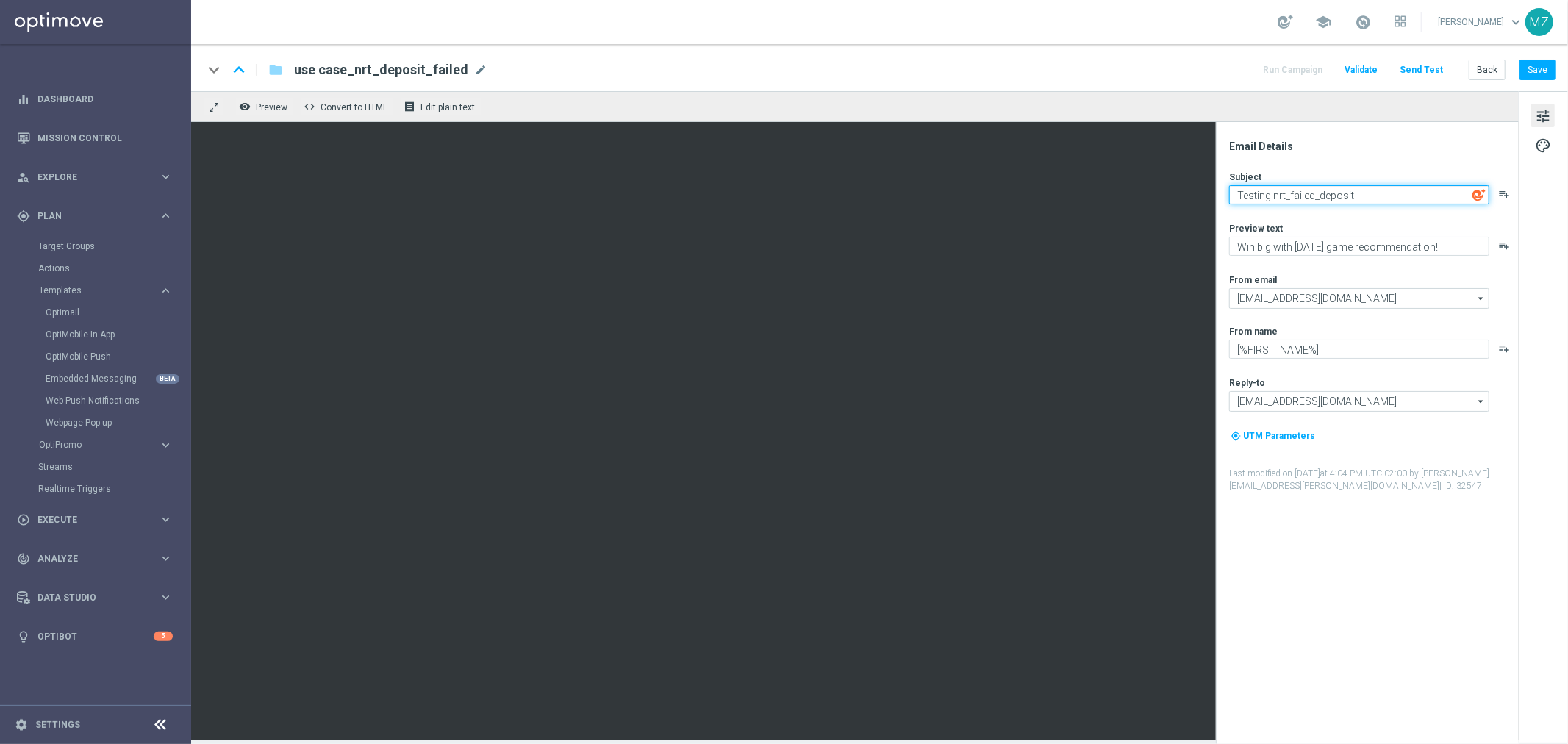
drag, startPoint x: 1364, startPoint y: 196, endPoint x: 1274, endPoint y: 193, distance: 90.0
click at [1274, 193] on textarea "Testing nrt_failed_deposit" at bounding box center [1359, 195] width 260 height 19
paste textarea "deposit_failed"
type textarea "Testing nrt_deposit_failed"
click at [1546, 68] on button "Save" at bounding box center [1538, 70] width 36 height 21
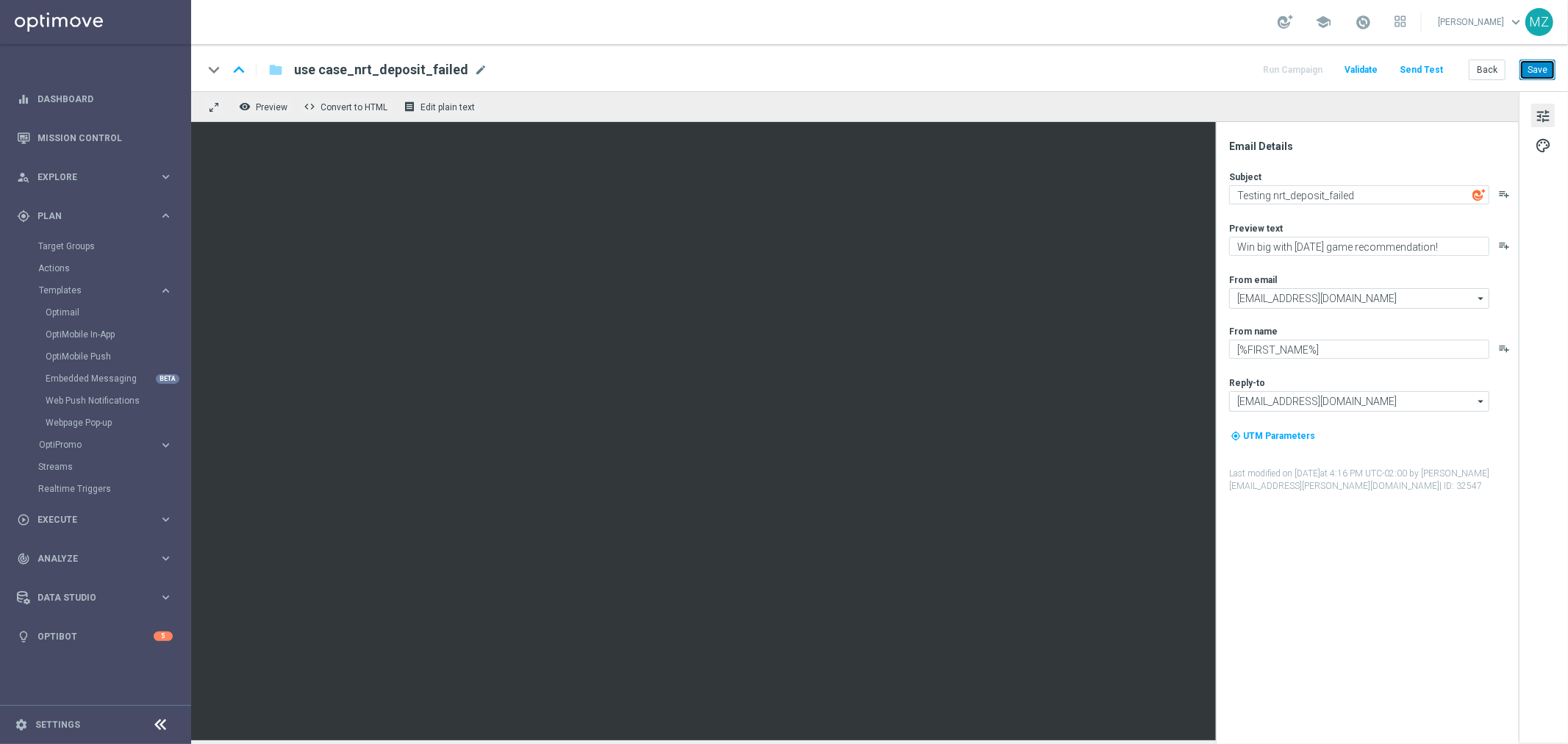
click at [1546, 68] on button "Save" at bounding box center [1538, 70] width 36 height 21
click at [474, 72] on span "mode_edit" at bounding box center [480, 70] width 13 height 13
click at [466, 72] on input "use case_nrt_deposit_failed" at bounding box center [476, 70] width 364 height 19
